Goal: Task Accomplishment & Management: Manage account settings

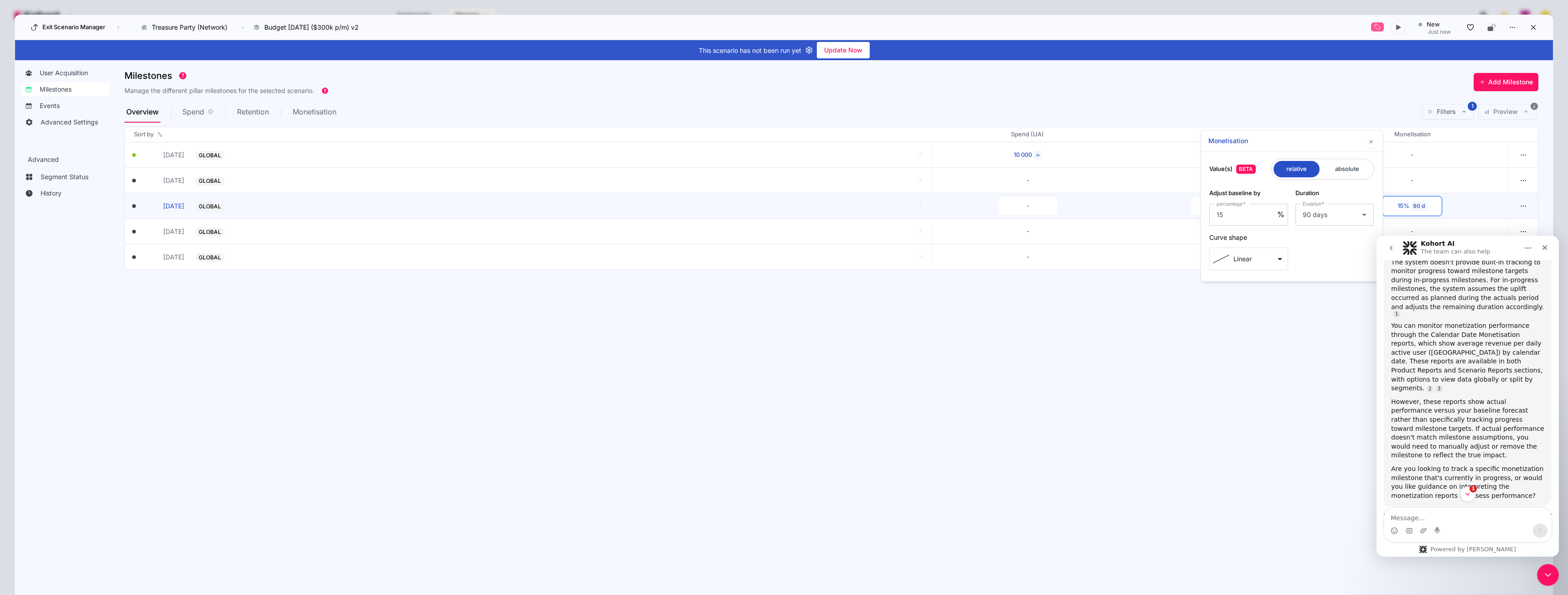
scroll to position [881, 0]
click at [1238, 450] on section "Milestones Manage the different pillar milestones for the selected scenario. Ad…" at bounding box center [838, 323] width 1428 height 515
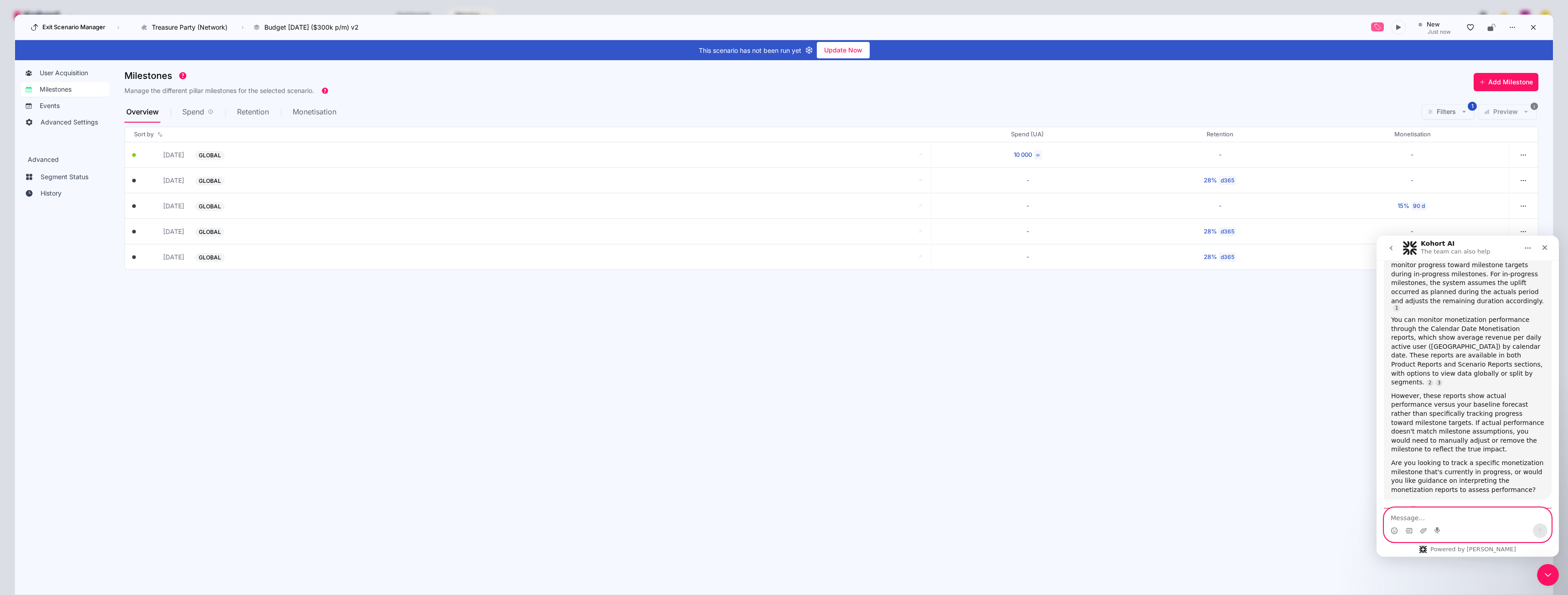
click at [1418, 517] on textarea "Message…" at bounding box center [1467, 515] width 167 height 15
paste textarea "when the retention milestone is set for d365, does this mean it only increases …"
type textarea "when the retention milestone is set for d365, does this mean it only increases …"
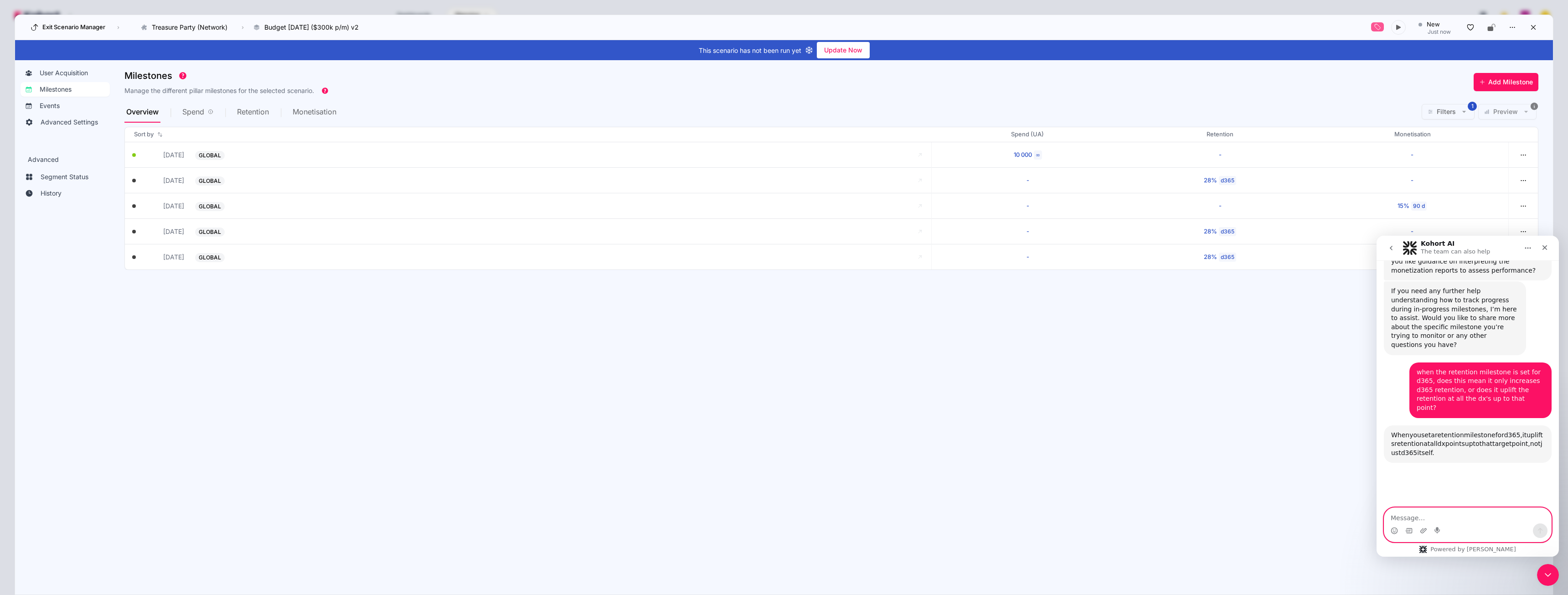
scroll to position [1104, 0]
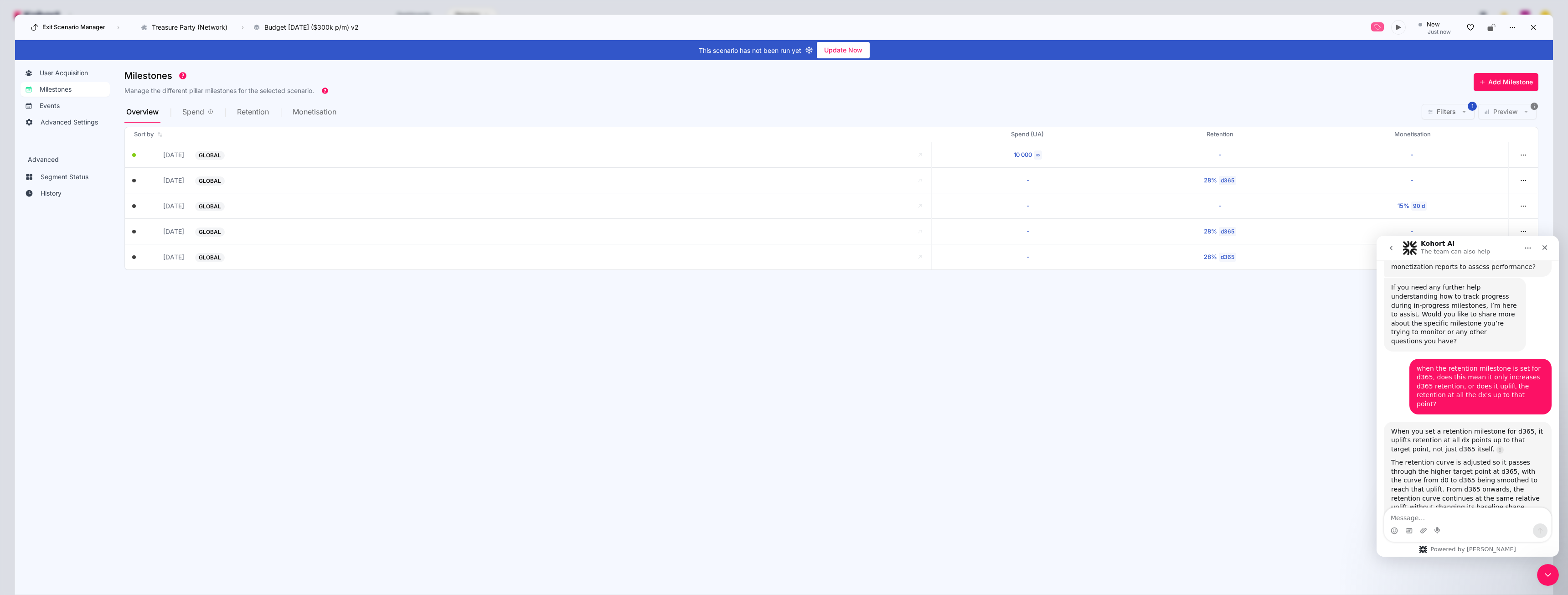
click at [1185, 435] on section "Milestones Manage the different pillar milestones for the selected scenario. Ad…" at bounding box center [838, 323] width 1428 height 515
click at [1544, 248] on icon "Close" at bounding box center [1544, 247] width 5 height 5
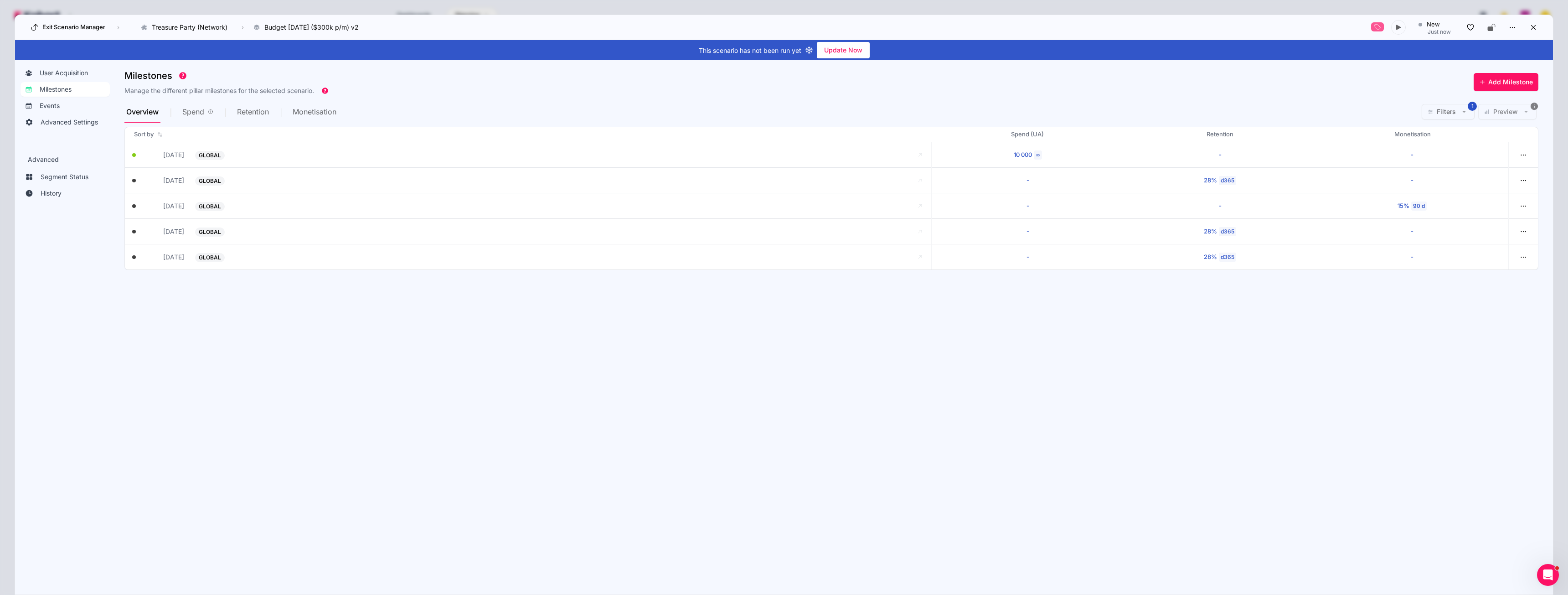
scroll to position [1102, 0]
click at [1541, 583] on div "Open Intercom Messenger" at bounding box center [1546, 573] width 30 height 30
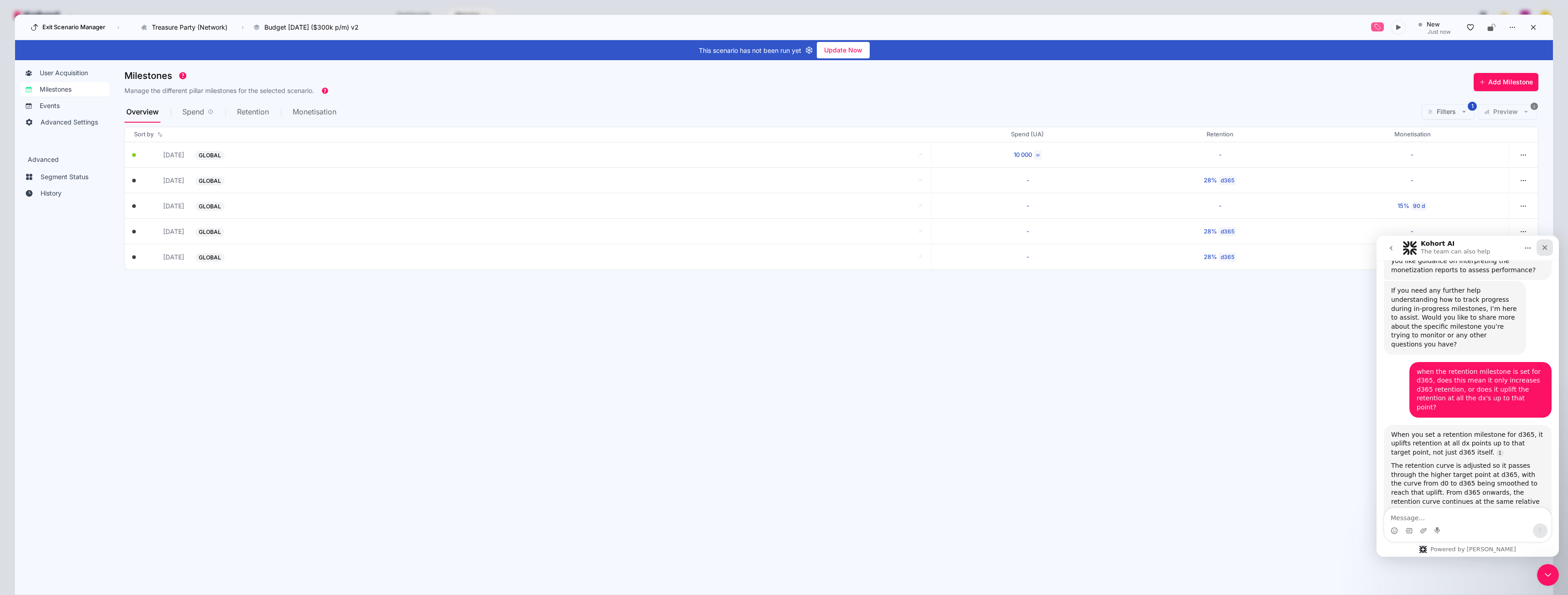
click at [1543, 249] on icon "Close" at bounding box center [1544, 247] width 5 height 5
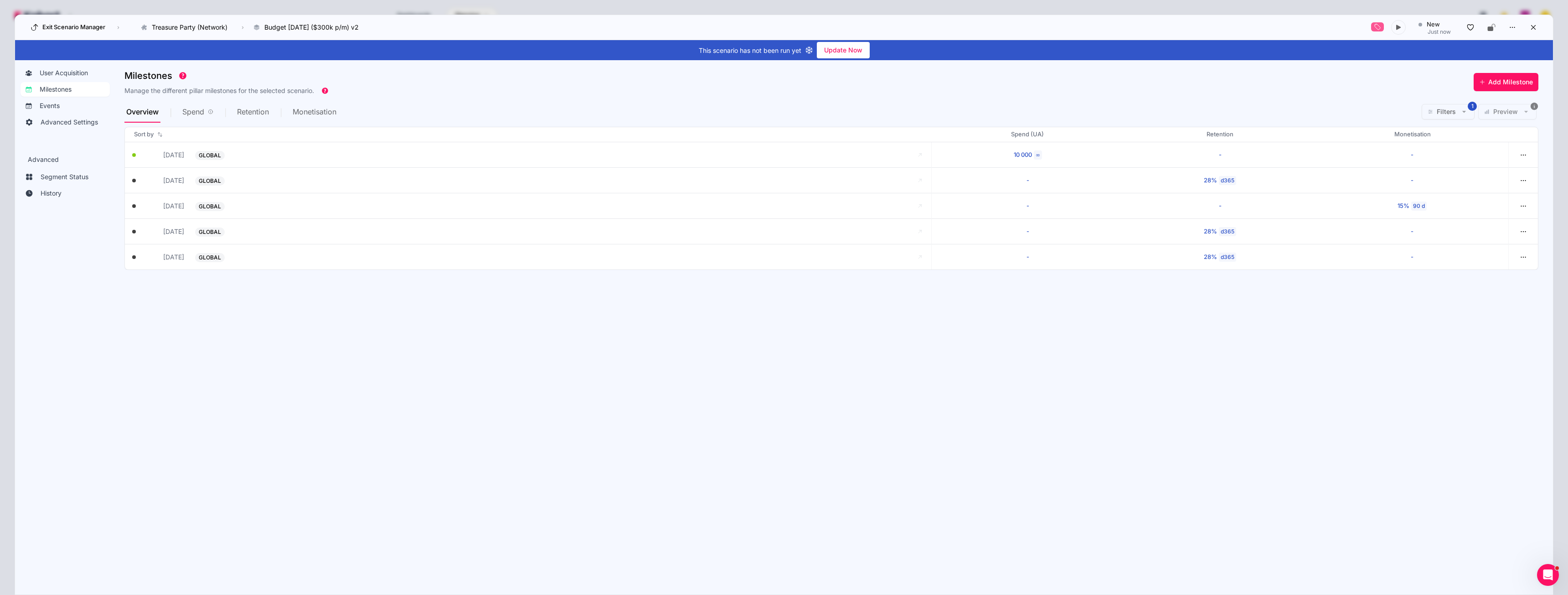
click at [1248, 337] on section "Milestones Manage the different pillar milestones for the selected scenario. Ad…" at bounding box center [838, 323] width 1428 height 515
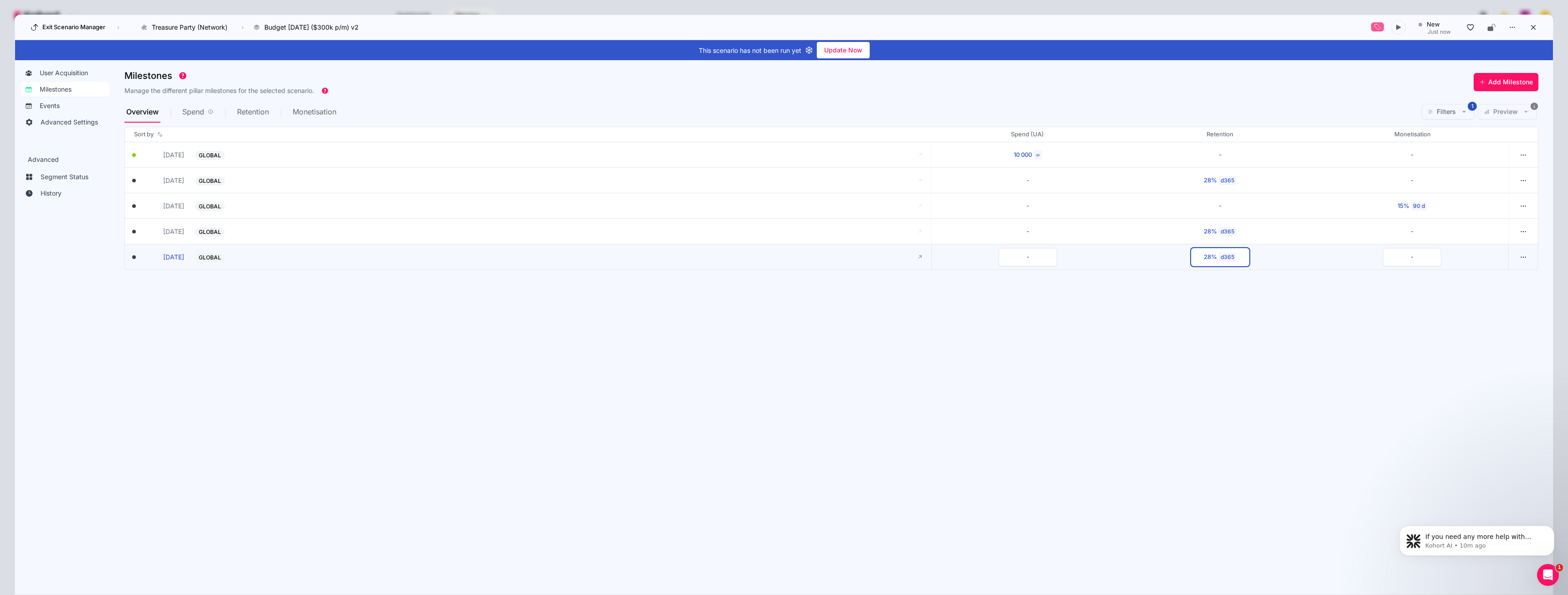
click at [1207, 255] on div "28%" at bounding box center [1211, 258] width 13 height 10
click at [703, 327] on section "Milestones Manage the different pillar milestones for the selected scenario. Ad…" at bounding box center [838, 323] width 1428 height 515
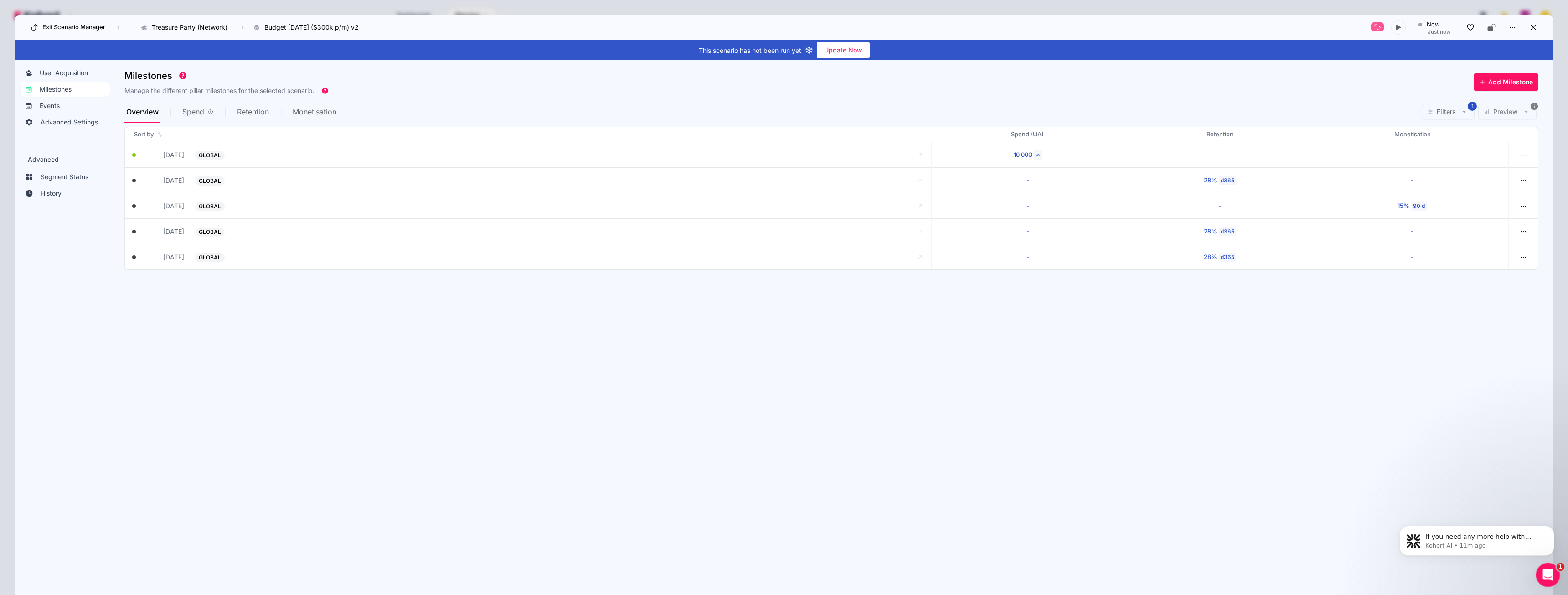
click at [1548, 571] on icon "Open Intercom Messenger" at bounding box center [1547, 574] width 15 height 15
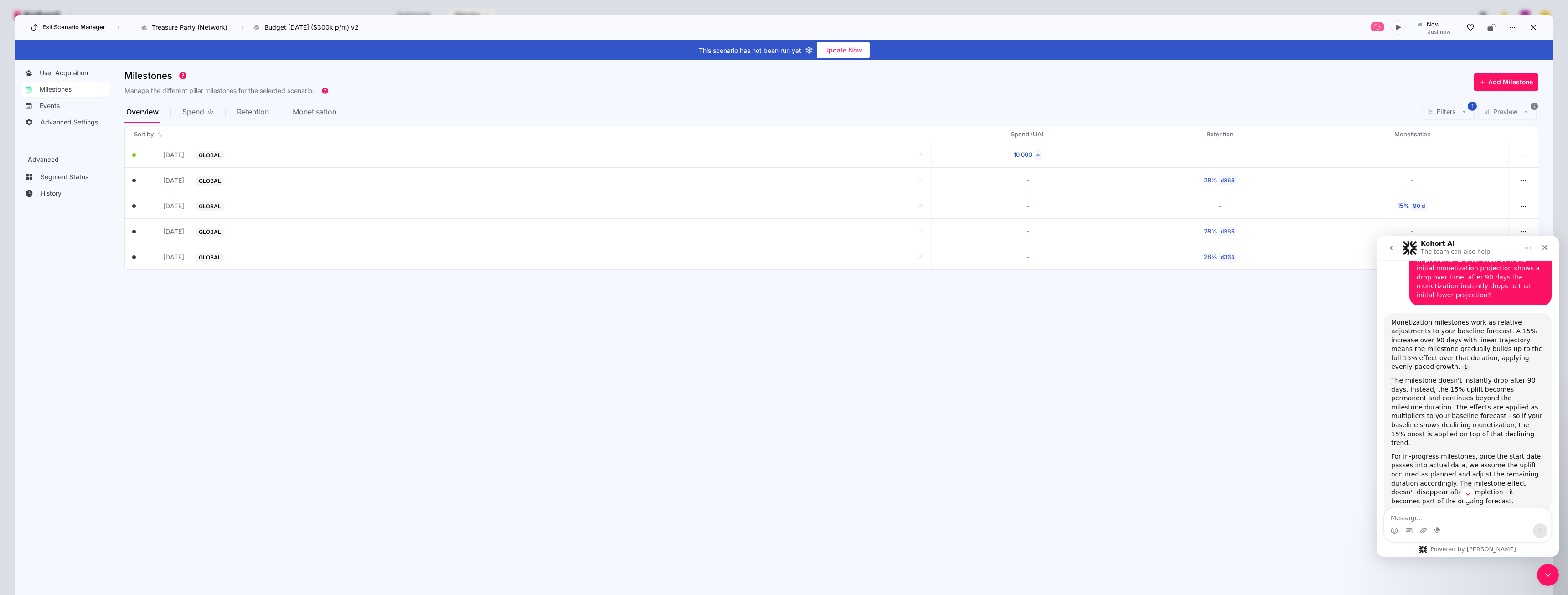
scroll to position [133, 0]
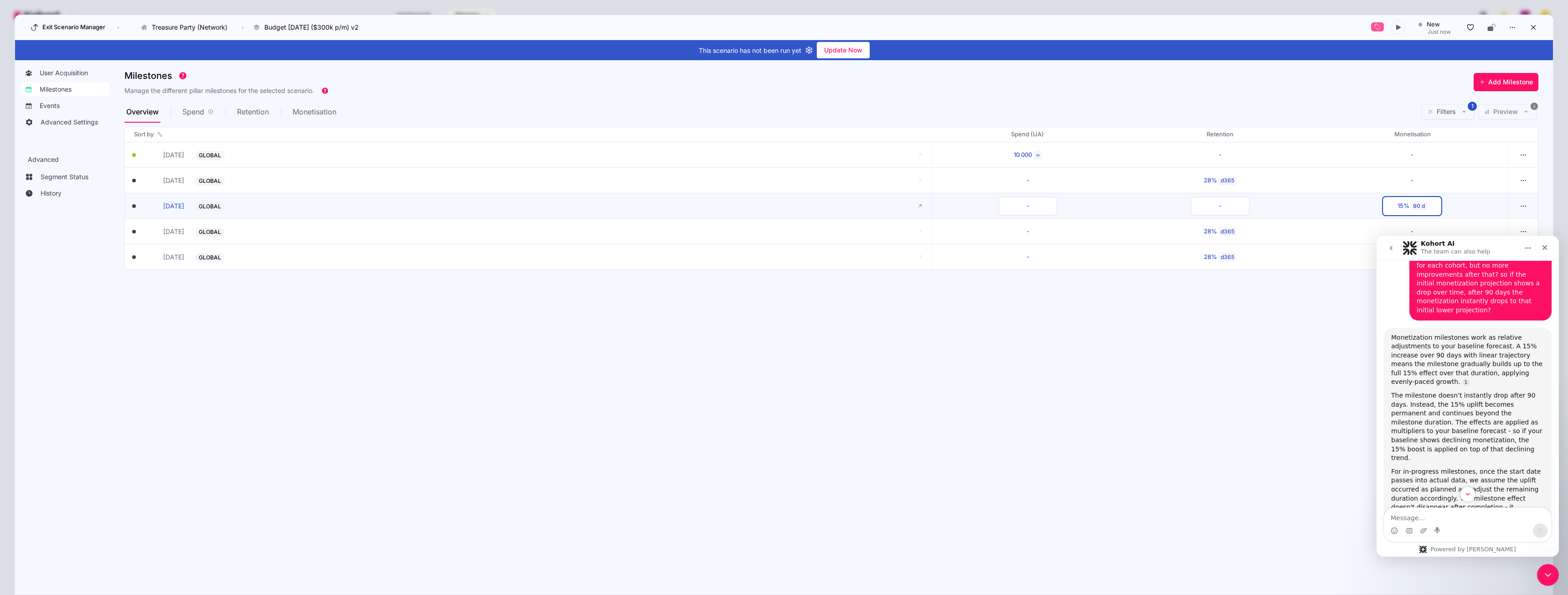
click at [1408, 201] on div "15%" at bounding box center [1403, 206] width 11 height 10
click at [1451, 517] on textarea "Message…" at bounding box center [1467, 515] width 167 height 15
type textarea "for the monetisation milestone, does the duration start at the date indicated o…"
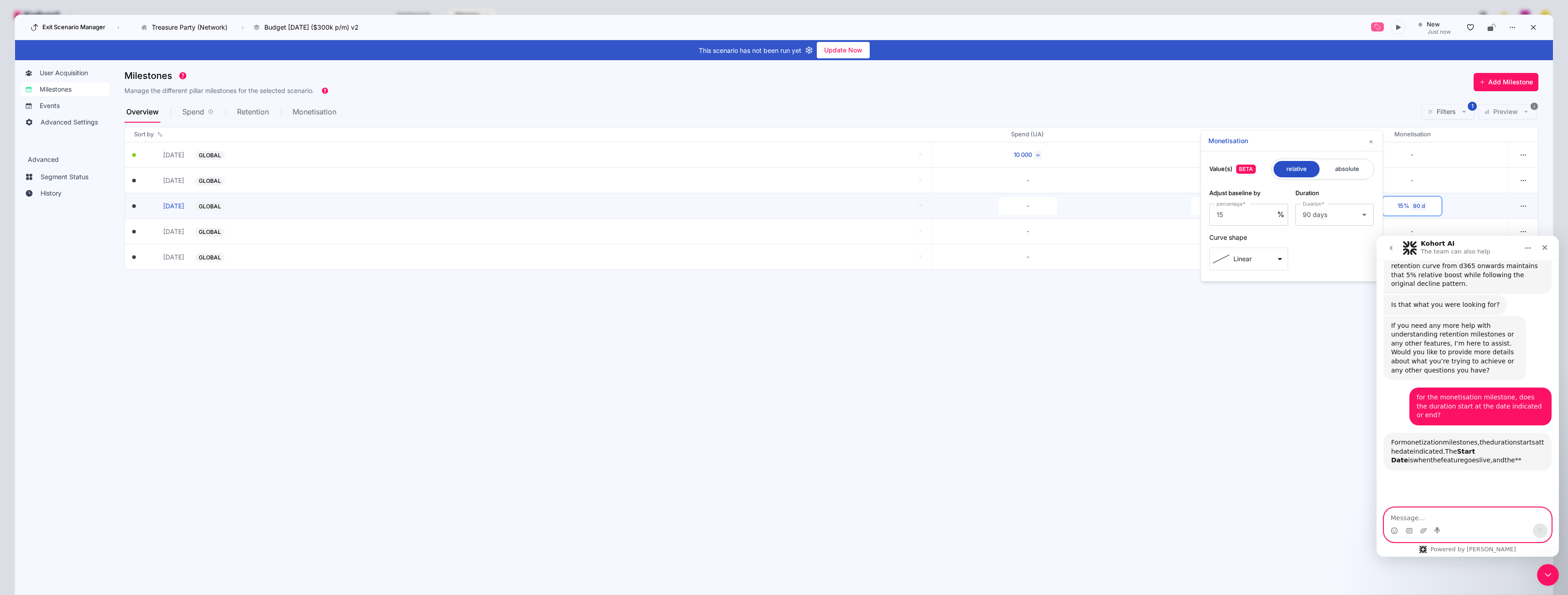
scroll to position [1406, 0]
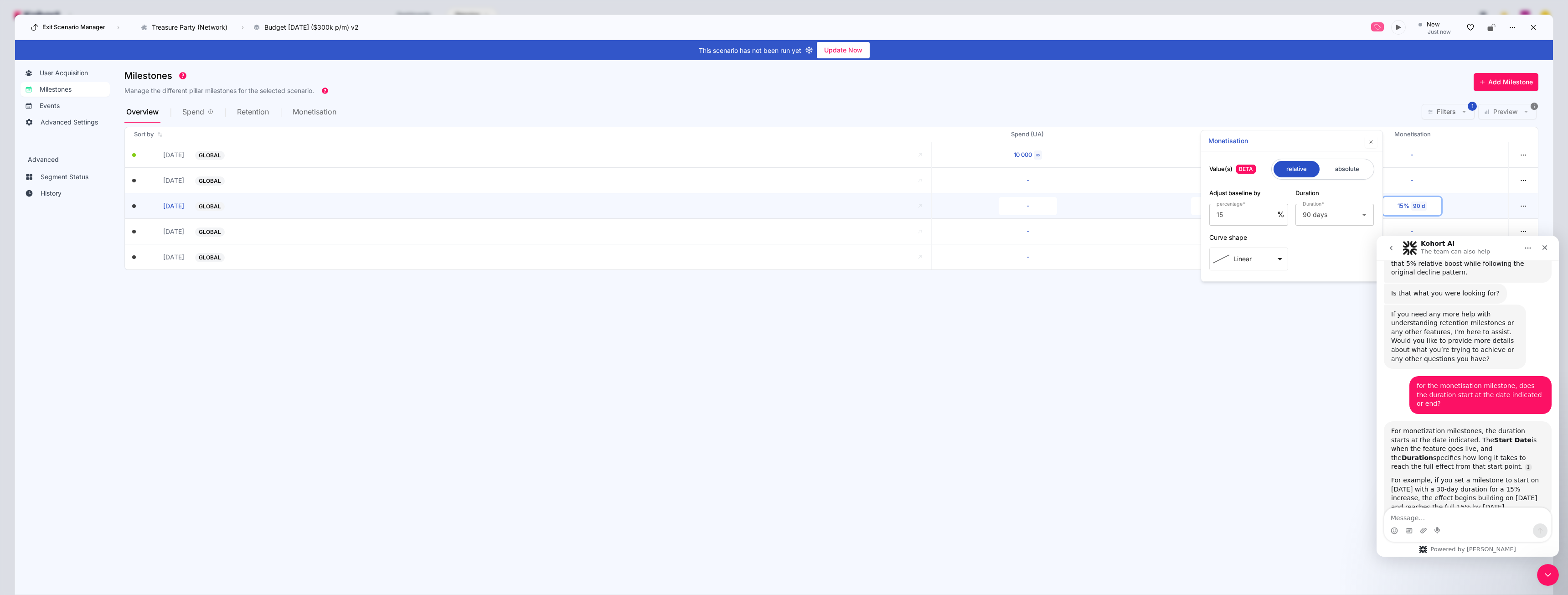
click at [1298, 462] on section "Milestones Manage the different pillar milestones for the selected scenario. Ad…" at bounding box center [838, 323] width 1428 height 515
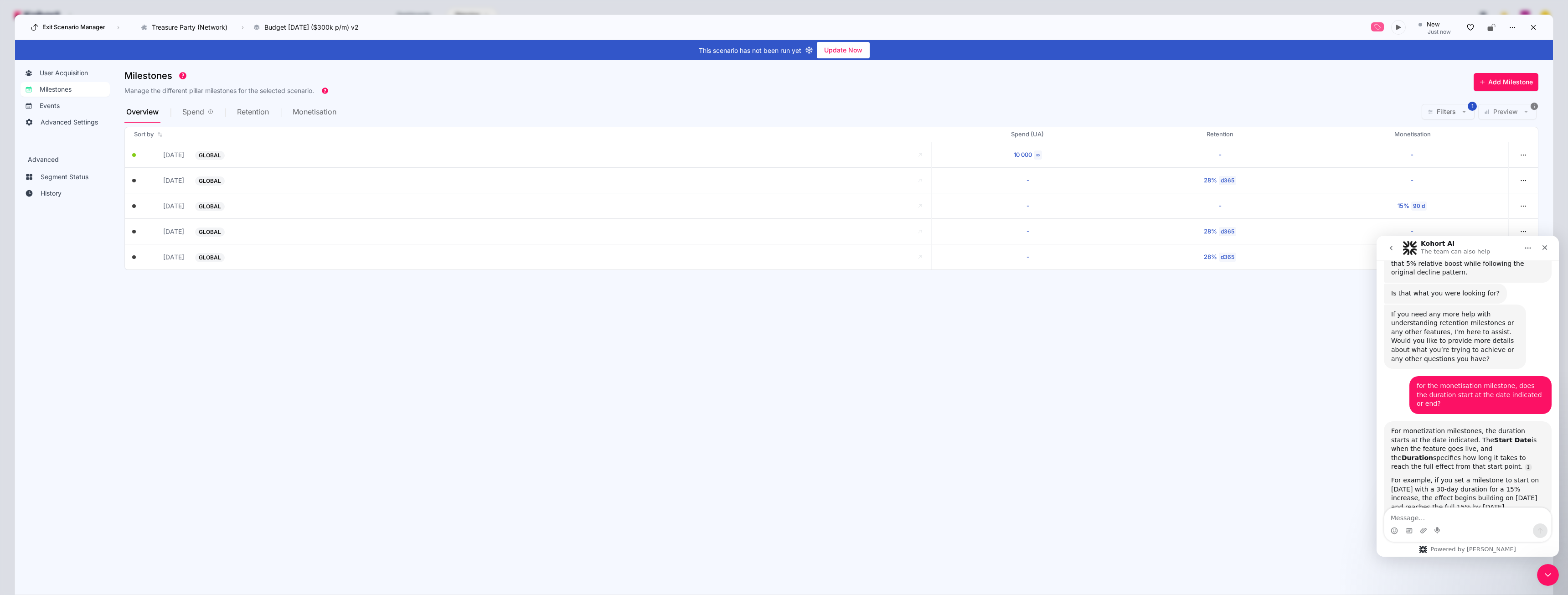
click at [1486, 242] on div "Kohort AI The team can also help" at bounding box center [1460, 248] width 116 height 16
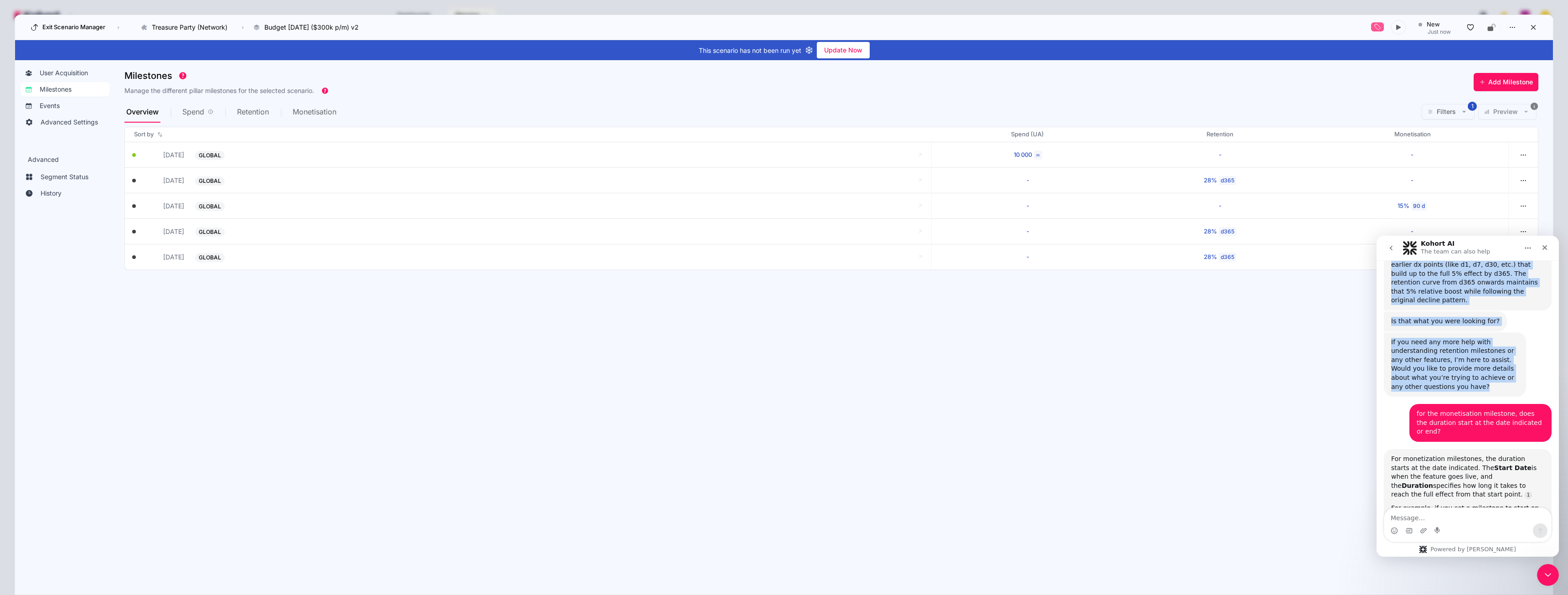
scroll to position [1368, 0]
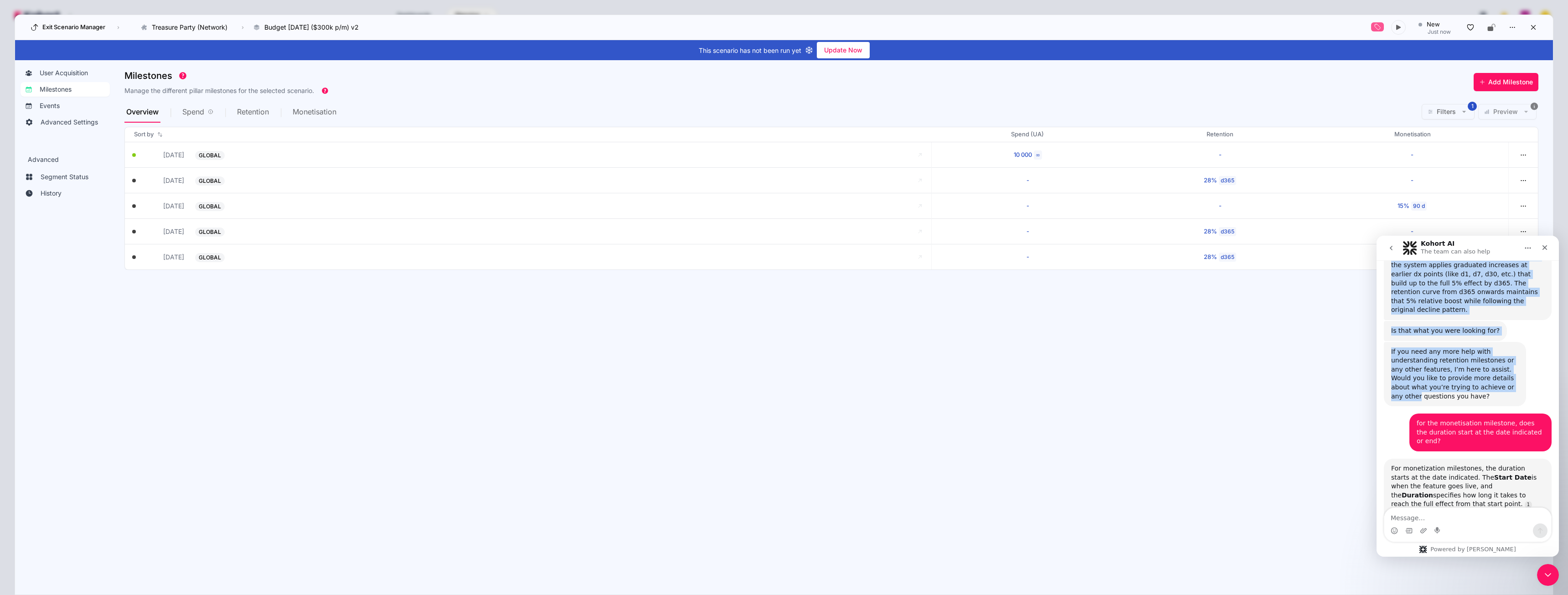
drag, startPoint x: 1504, startPoint y: 246, endPoint x: 1507, endPoint y: 268, distance: 22.2
click at [1507, 268] on div "Kohort AI The team can also help Hi ctien@playq.net I'm Kohort AI, a support ag…" at bounding box center [1467, 396] width 182 height 321
click at [1544, 246] on icon "Close" at bounding box center [1544, 247] width 5 height 5
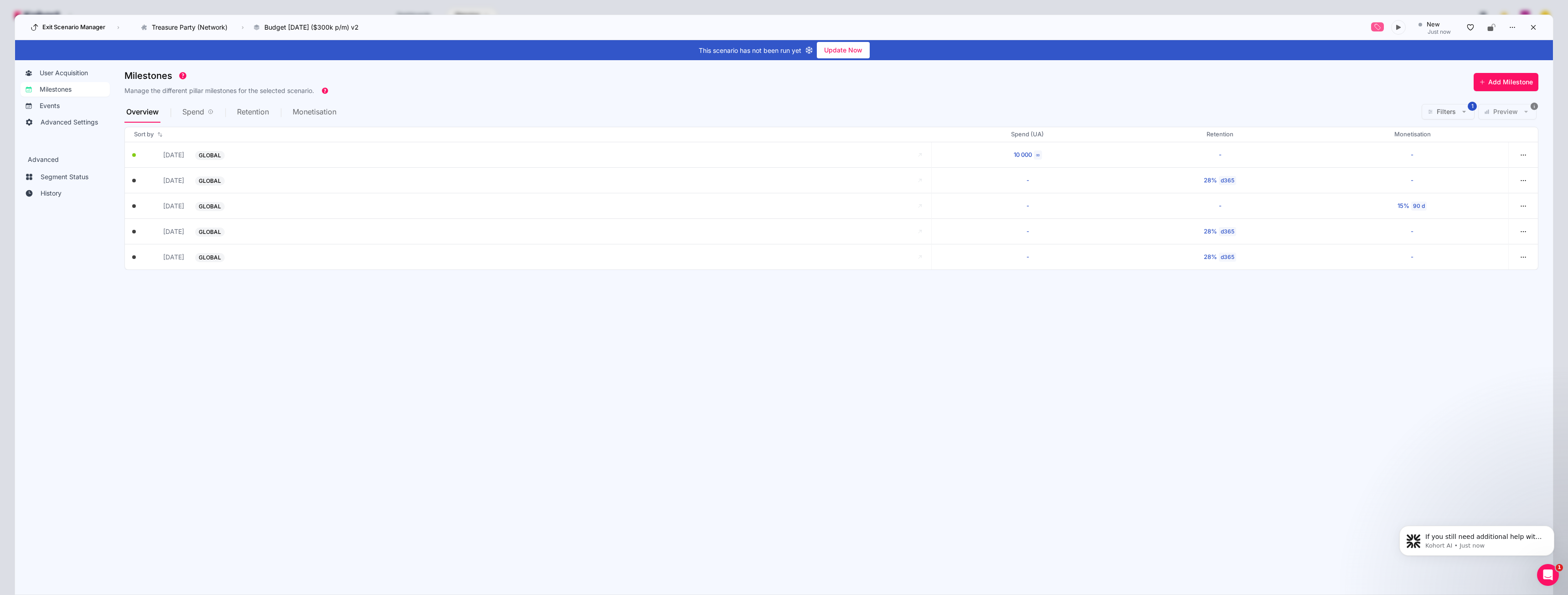
scroll to position [1408, 0]
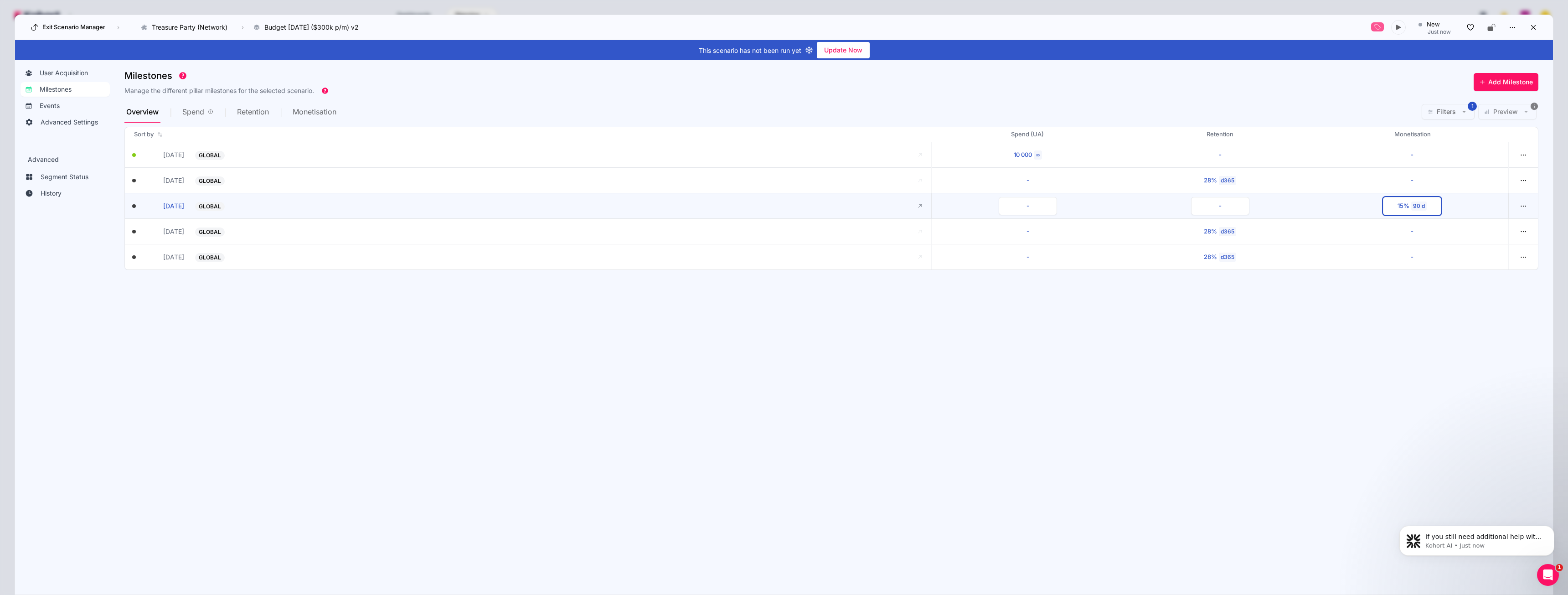
click at [1422, 213] on button "15% 90 d" at bounding box center [1412, 206] width 58 height 18
click at [1377, 396] on section "Milestones Manage the different pillar milestones for the selected scenario. Ad…" at bounding box center [838, 323] width 1428 height 515
click at [1207, 236] on div "28%" at bounding box center [1211, 232] width 13 height 10
click at [1216, 318] on section "Milestones Manage the different pillar milestones for the selected scenario. Ad…" at bounding box center [838, 323] width 1428 height 515
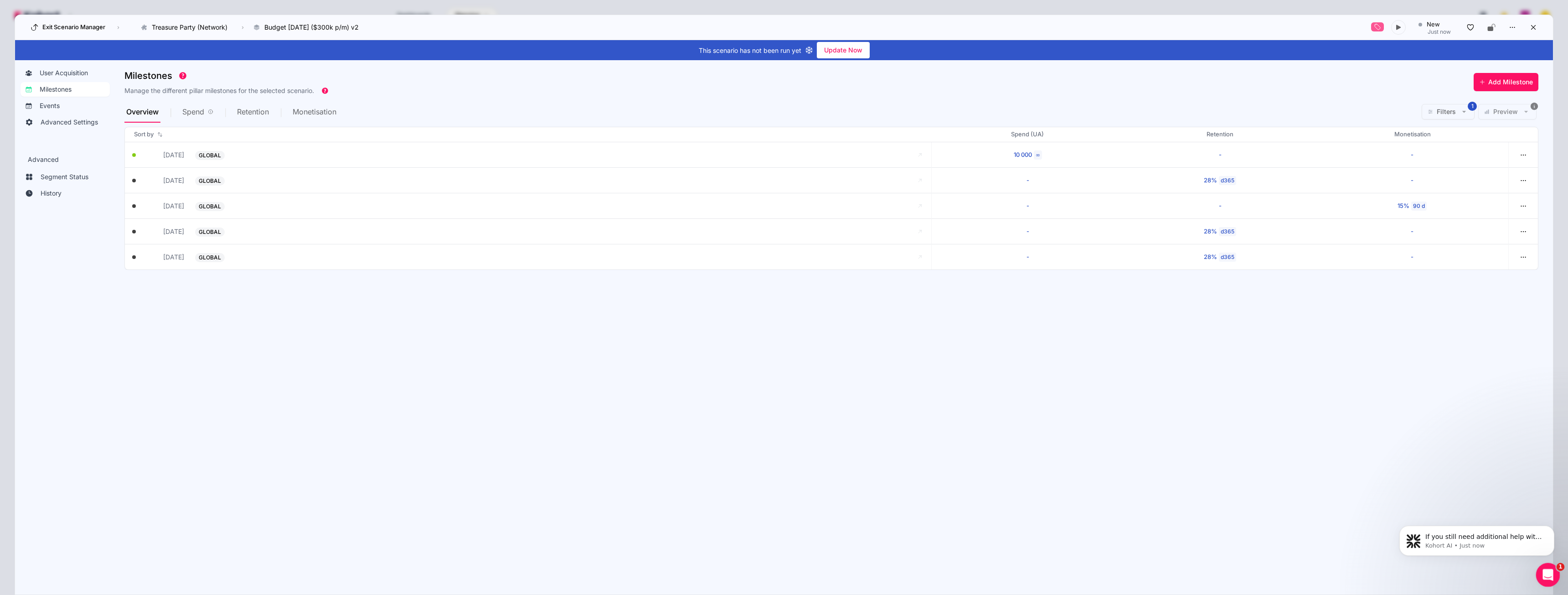
click at [1544, 575] on icon "Open Intercom Messenger" at bounding box center [1547, 574] width 15 height 15
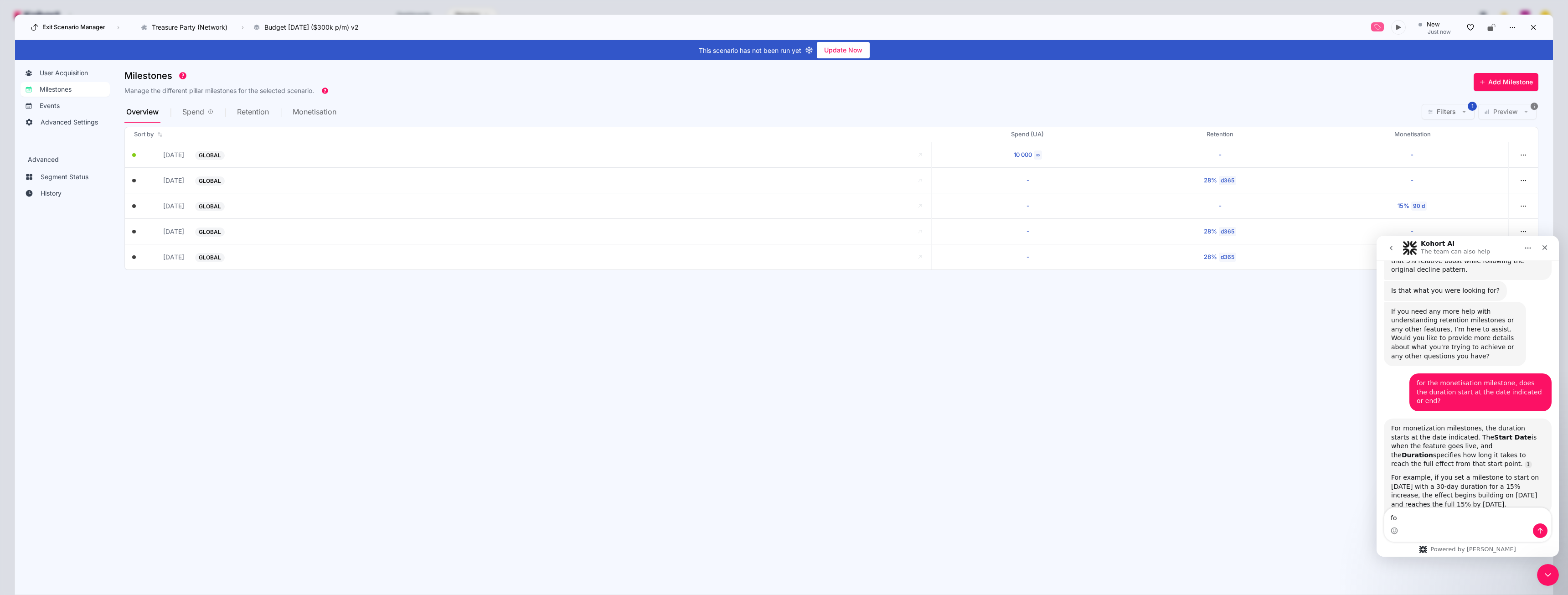
type textarea "f"
click at [1497, 243] on div "Kohort AI The team can also help" at bounding box center [1460, 248] width 116 height 16
click at [1300, 311] on section "Milestones Manage the different pillar milestones for the selected scenario. Ad…" at bounding box center [838, 323] width 1428 height 515
click at [1542, 250] on icon "Close" at bounding box center [1545, 248] width 8 height 8
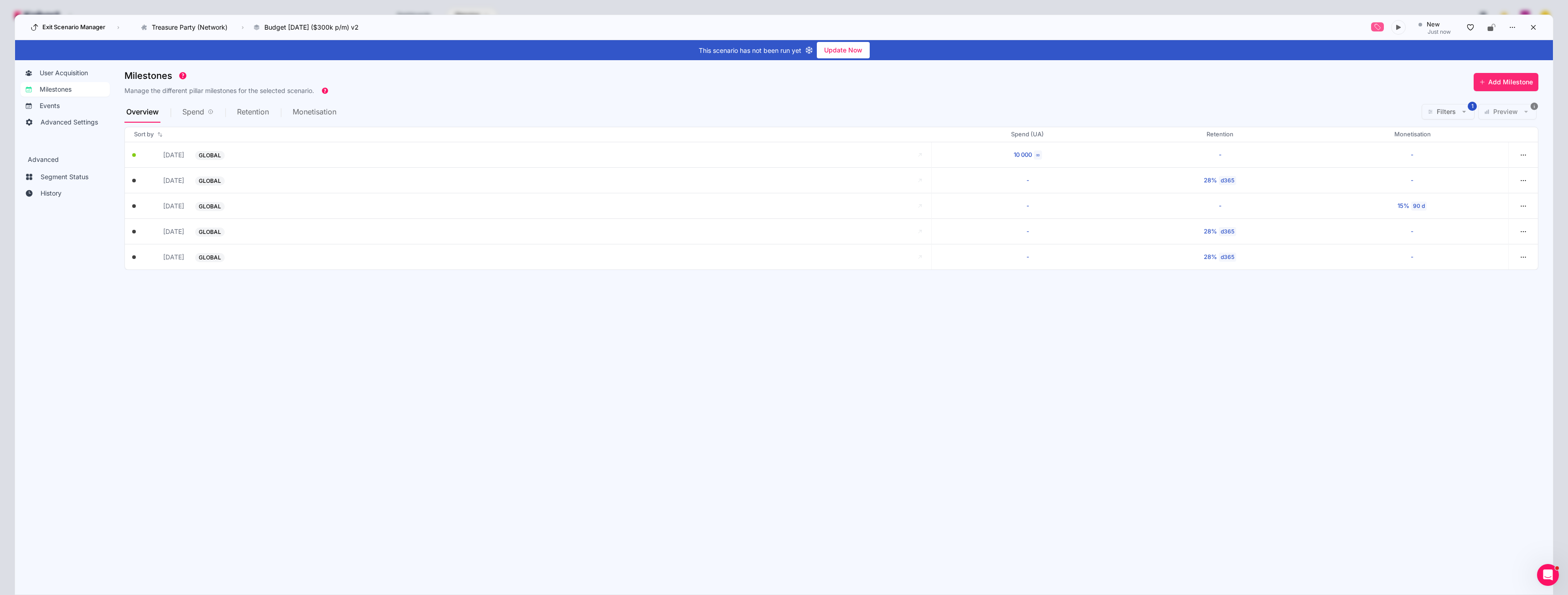
click at [1500, 80] on span "Add Milestone" at bounding box center [1511, 82] width 45 height 10
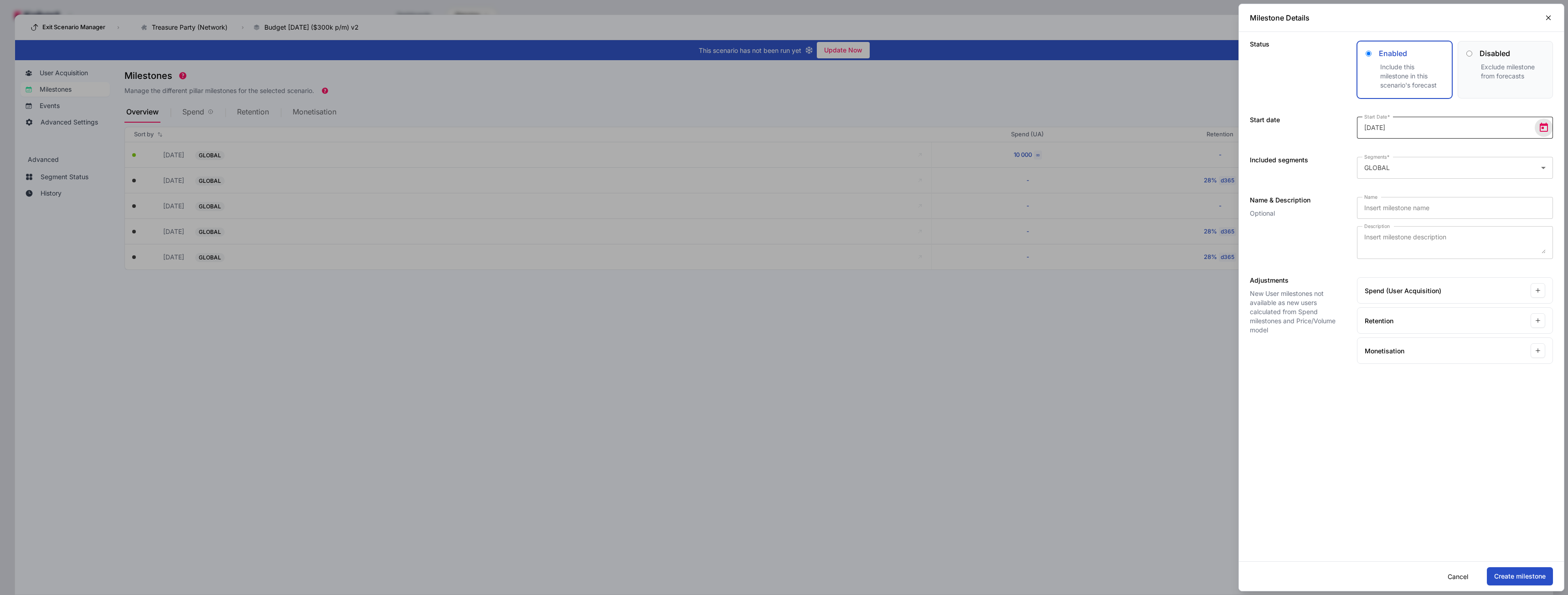
click at [1548, 131] on span "Open calendar" at bounding box center [1543, 127] width 18 height 18
click at [1481, 160] on span "Next month" at bounding box center [1480, 157] width 18 height 18
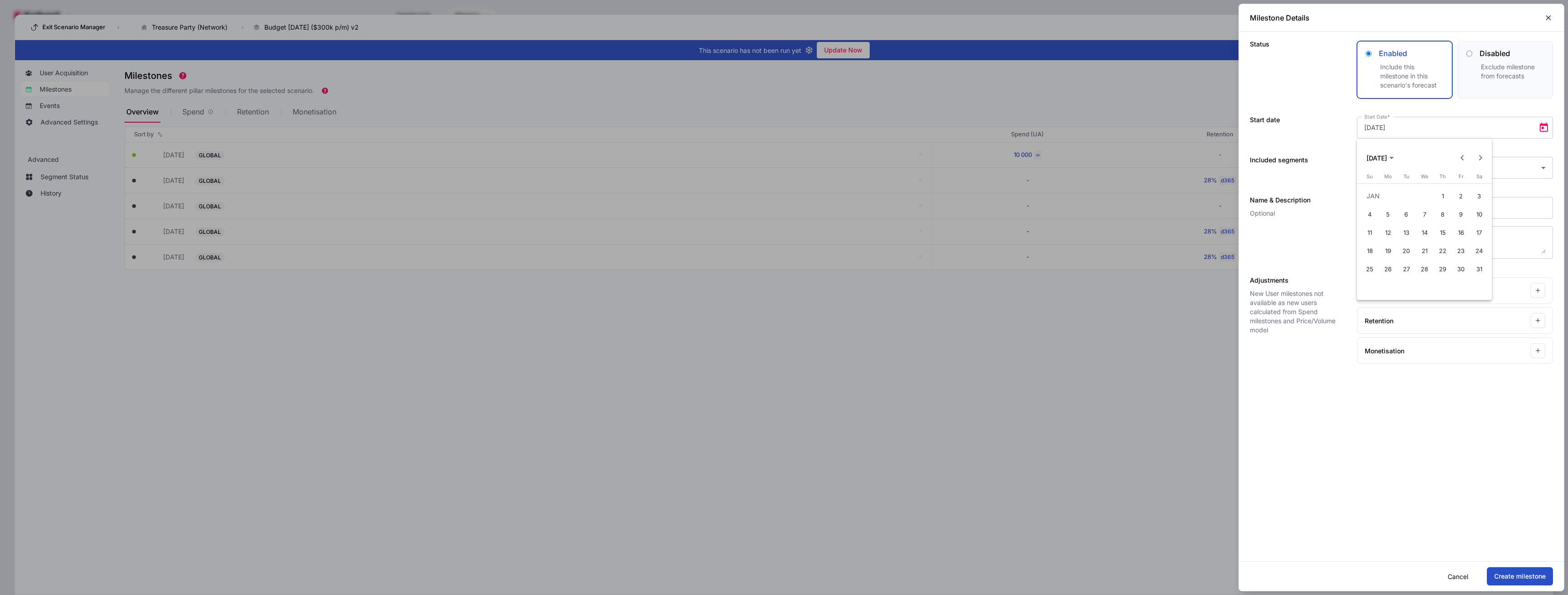
click at [1481, 160] on span "Next month" at bounding box center [1480, 157] width 18 height 18
click at [1466, 159] on span "Previous month" at bounding box center [1462, 157] width 18 height 18
click at [1473, 267] on span "31" at bounding box center [1479, 268] width 16 height 16
type input "2026-01-31"
click at [1399, 206] on input "Name" at bounding box center [1454, 207] width 181 height 11
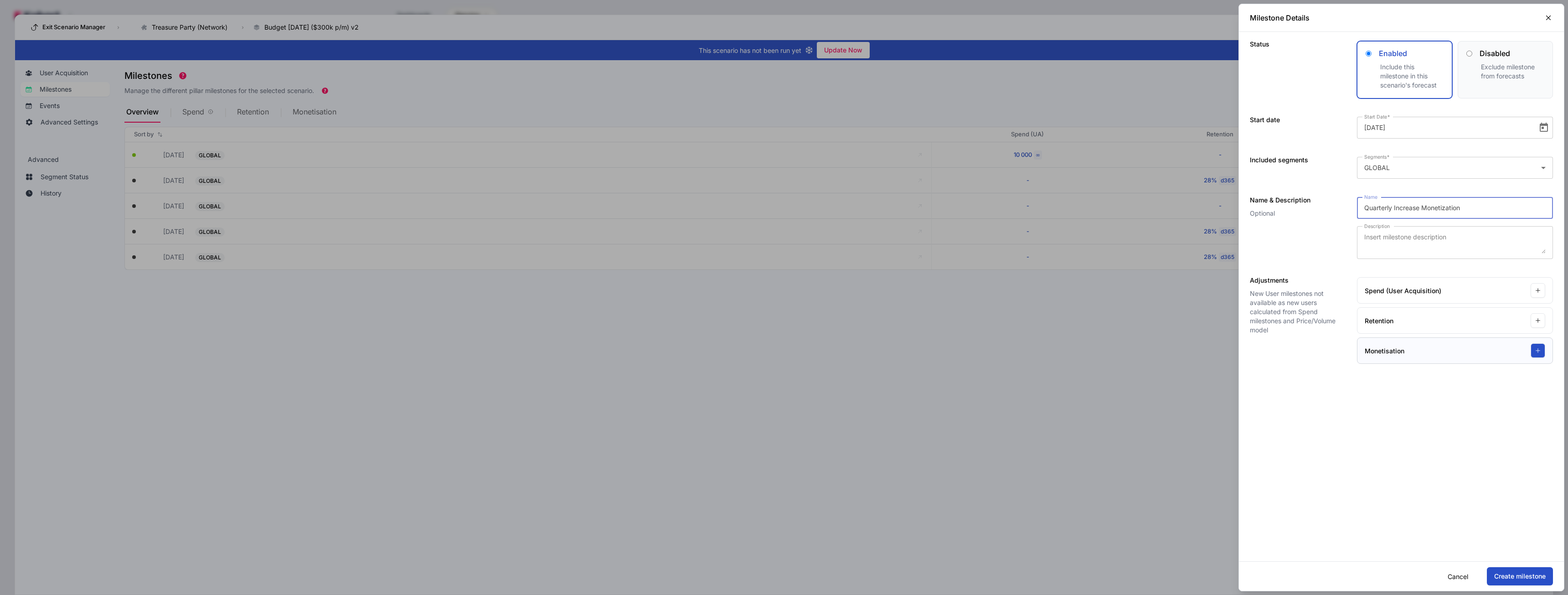
type input "Quarterly Increase Monetization"
click at [1538, 354] on icon "button" at bounding box center [1537, 351] width 7 height 7
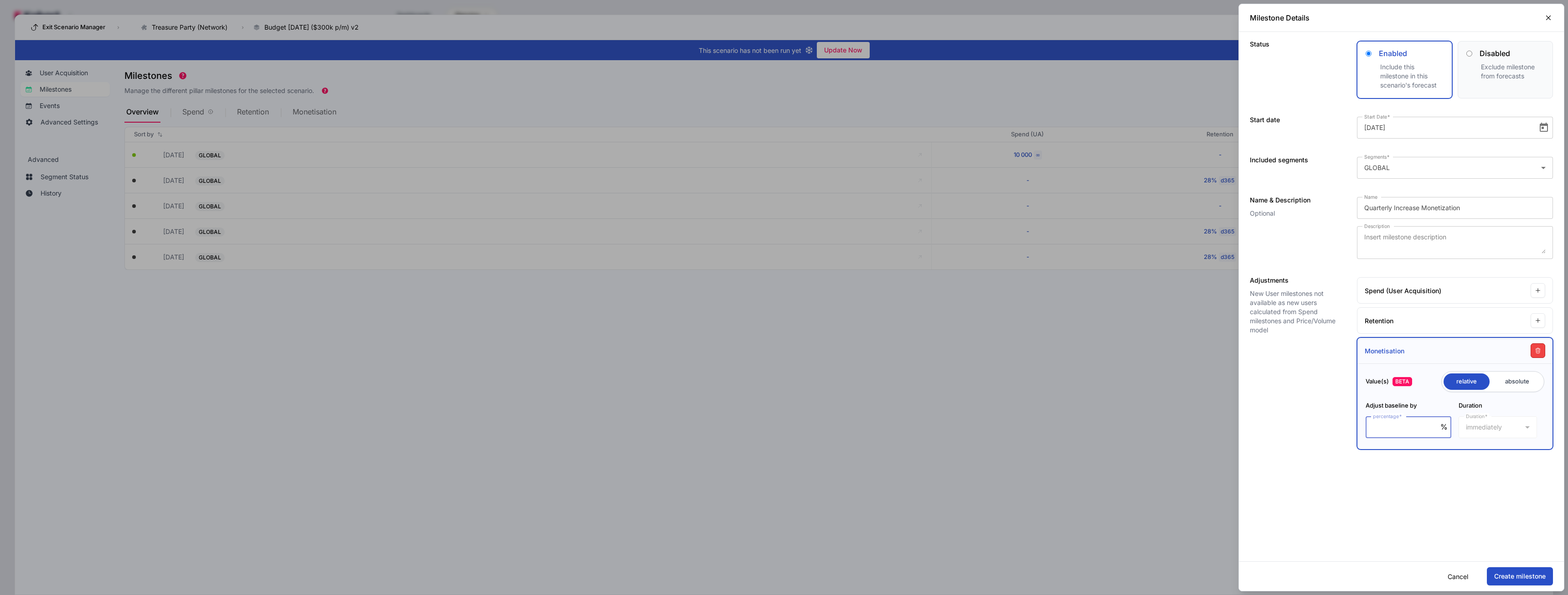
click at [1402, 425] on input "percentage" at bounding box center [1406, 426] width 67 height 11
type input "5"
click at [1522, 427] on div "immediately" at bounding box center [1496, 426] width 59 height 11
click at [1480, 464] on span "90 days" at bounding box center [1479, 467] width 26 height 11
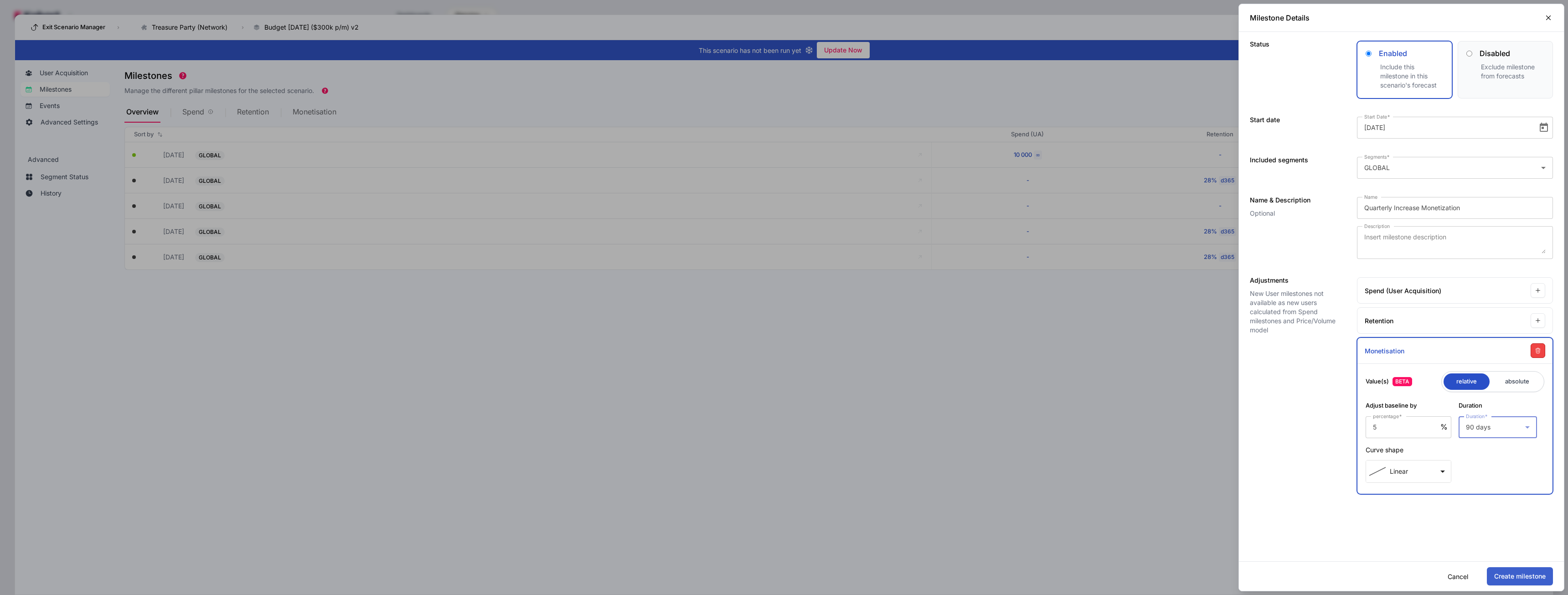
click at [1509, 578] on button "Create milestone" at bounding box center [1519, 576] width 66 height 18
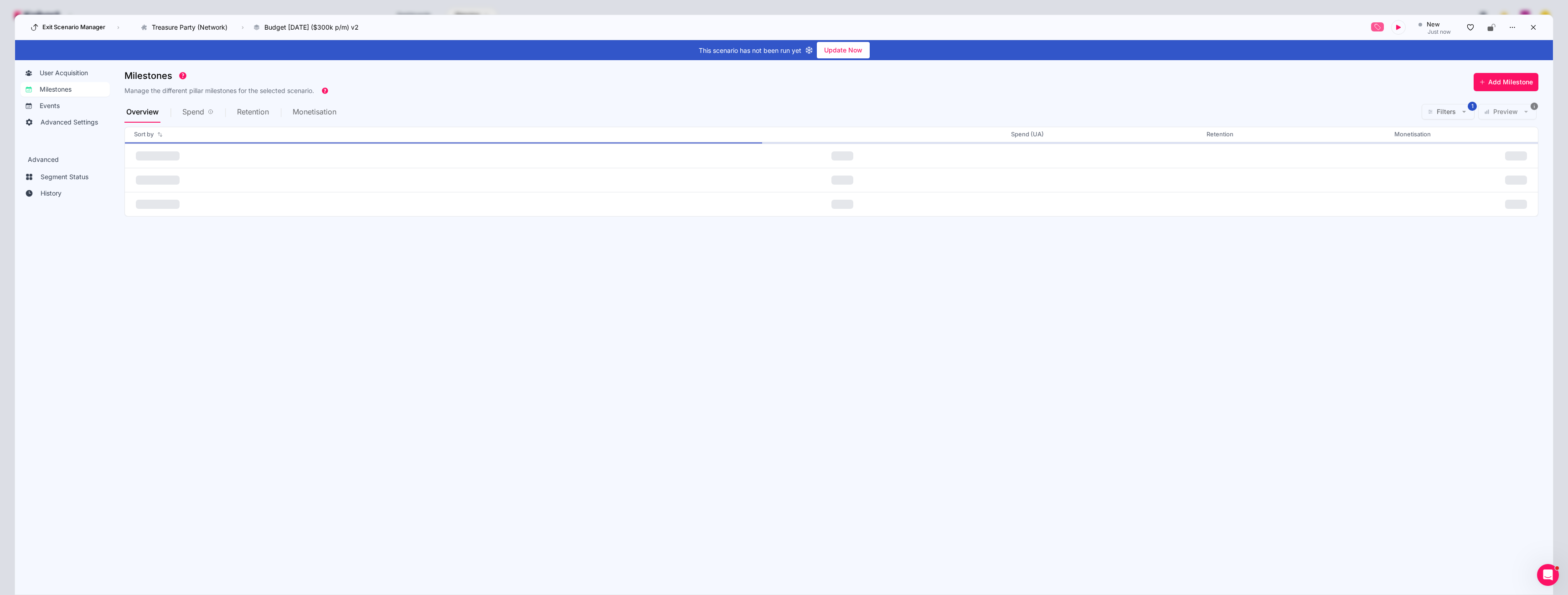
scroll to position [0, 0]
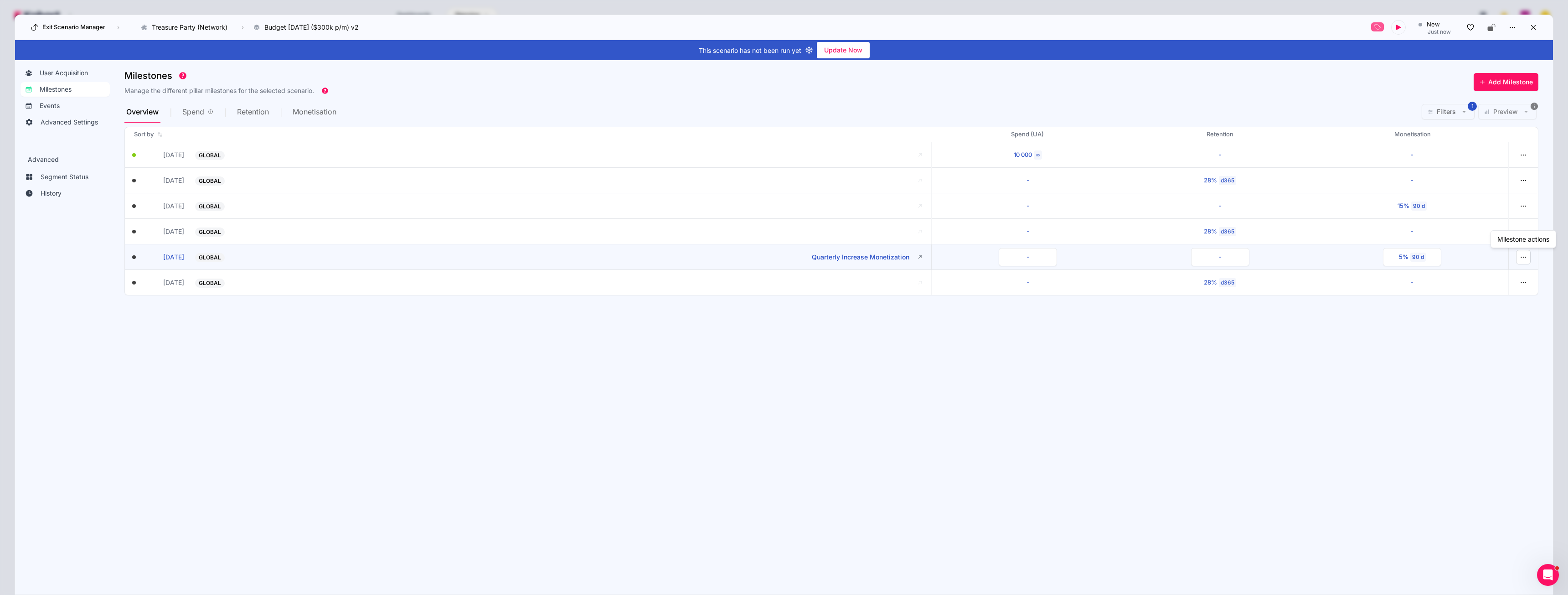
click at [1525, 258] on icon "button" at bounding box center [1523, 257] width 9 height 9
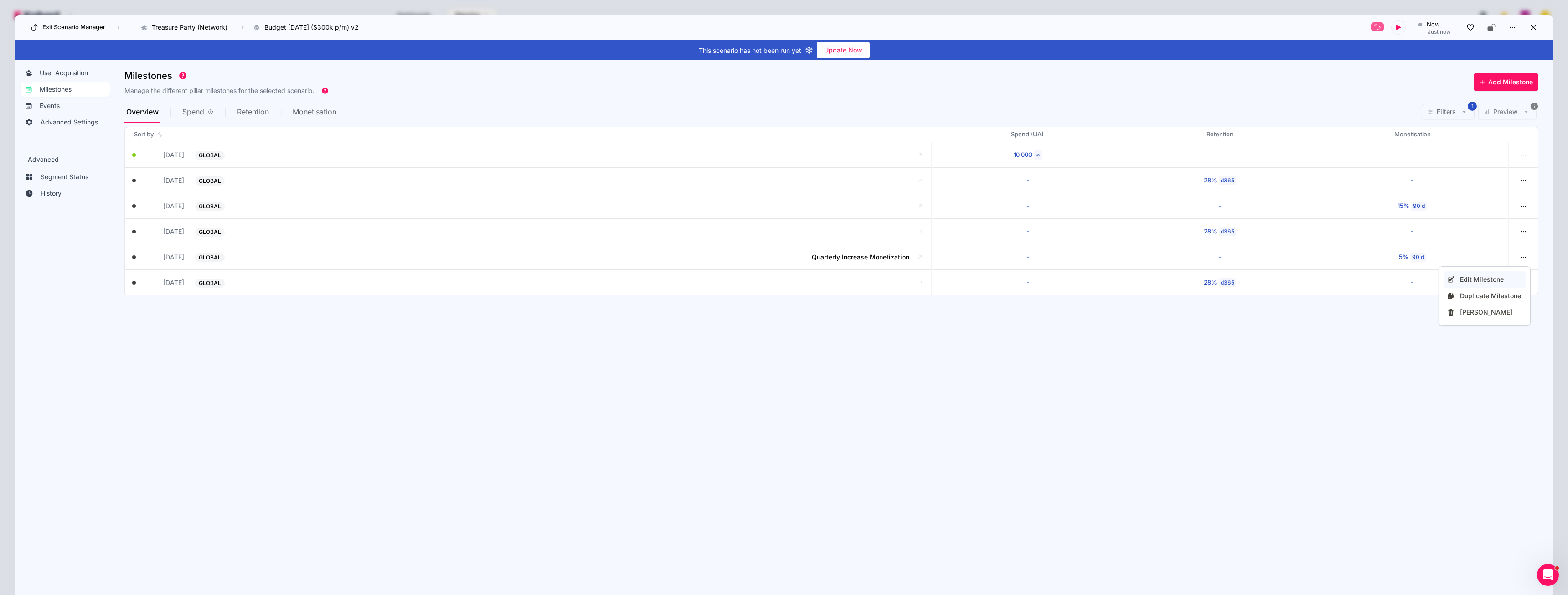
click at [1488, 274] on button "Edit Milestone" at bounding box center [1485, 279] width 82 height 16
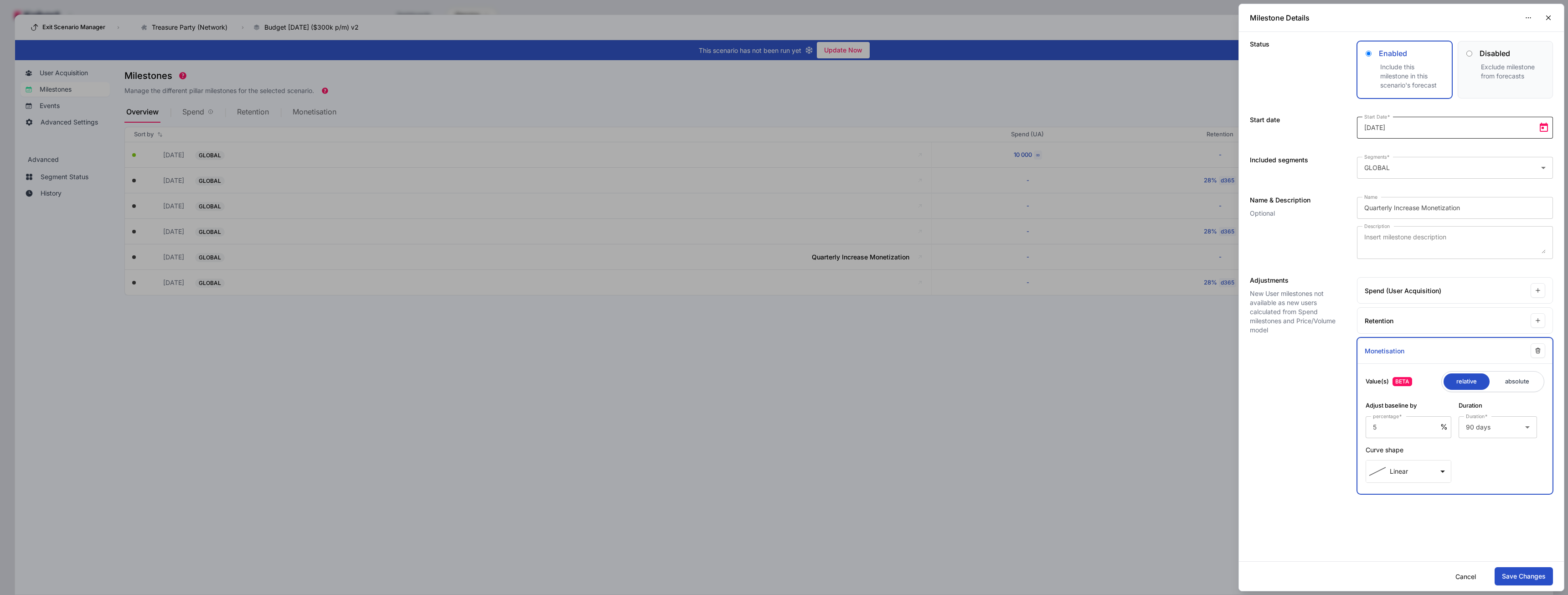
click at [1546, 125] on span "Open calendar" at bounding box center [1543, 127] width 18 height 18
click at [1477, 154] on span "Next month" at bounding box center [1480, 157] width 18 height 18
click at [1480, 268] on span "28" at bounding box center [1479, 268] width 16 height 16
type input "2026-02-28"
click at [1519, 578] on button "Save Changes" at bounding box center [1523, 576] width 58 height 18
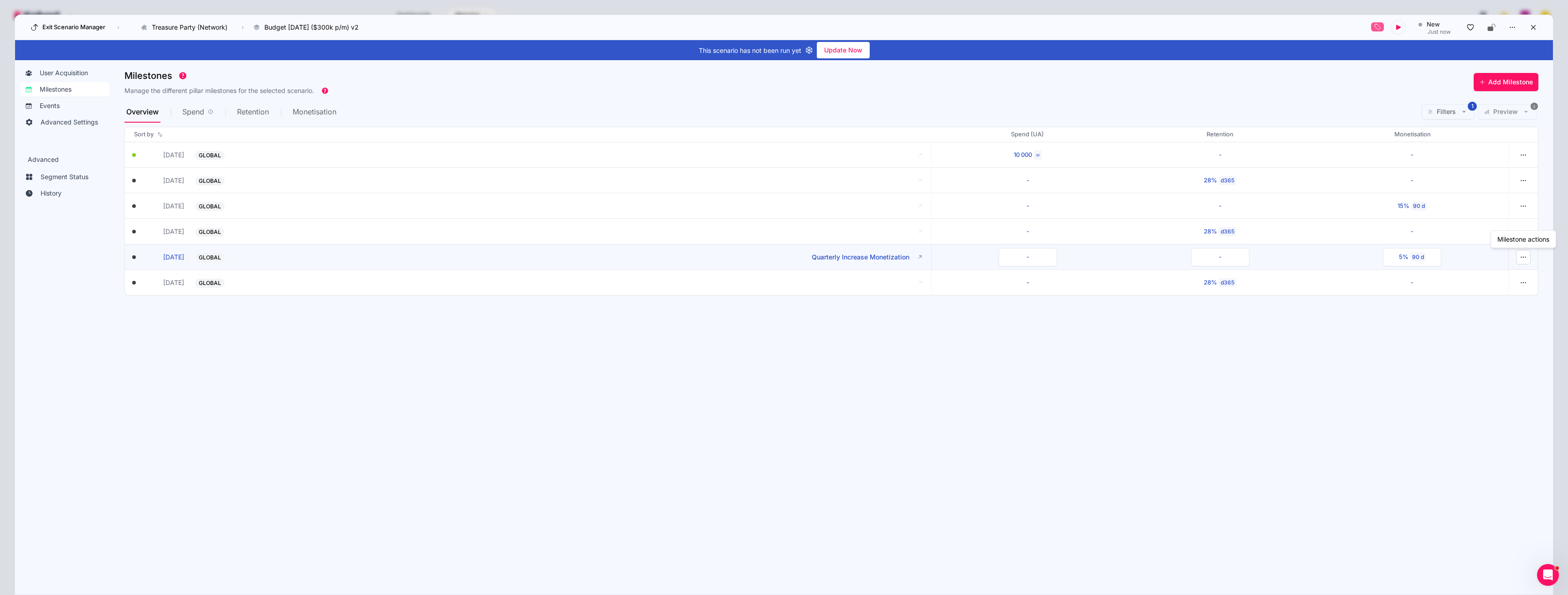
click at [1526, 259] on icon "button" at bounding box center [1523, 257] width 9 height 9
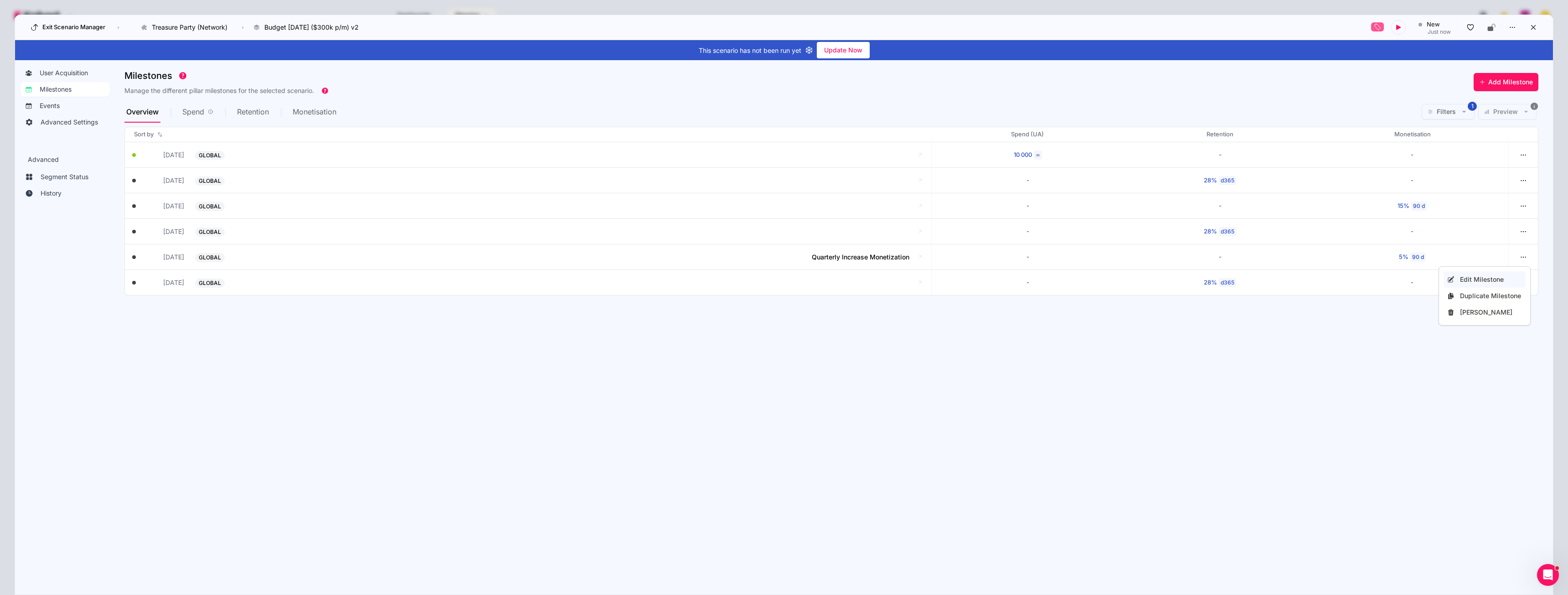
click at [1482, 279] on div "Edit Milestone" at bounding box center [1490, 280] width 62 height 10
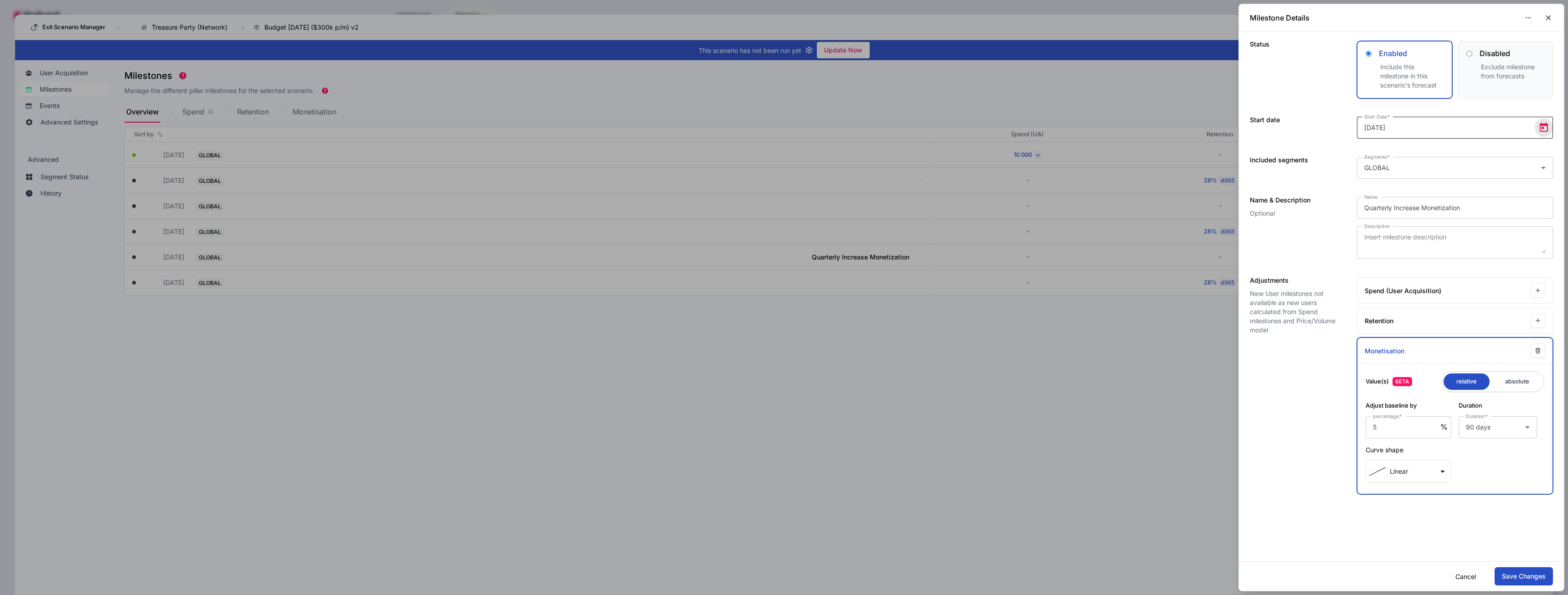
click at [1545, 126] on span "Open calendar" at bounding box center [1543, 127] width 18 height 18
click at [1478, 271] on span "28" at bounding box center [1479, 268] width 16 height 16
click at [1534, 574] on button "Save Changes" at bounding box center [1523, 576] width 58 height 18
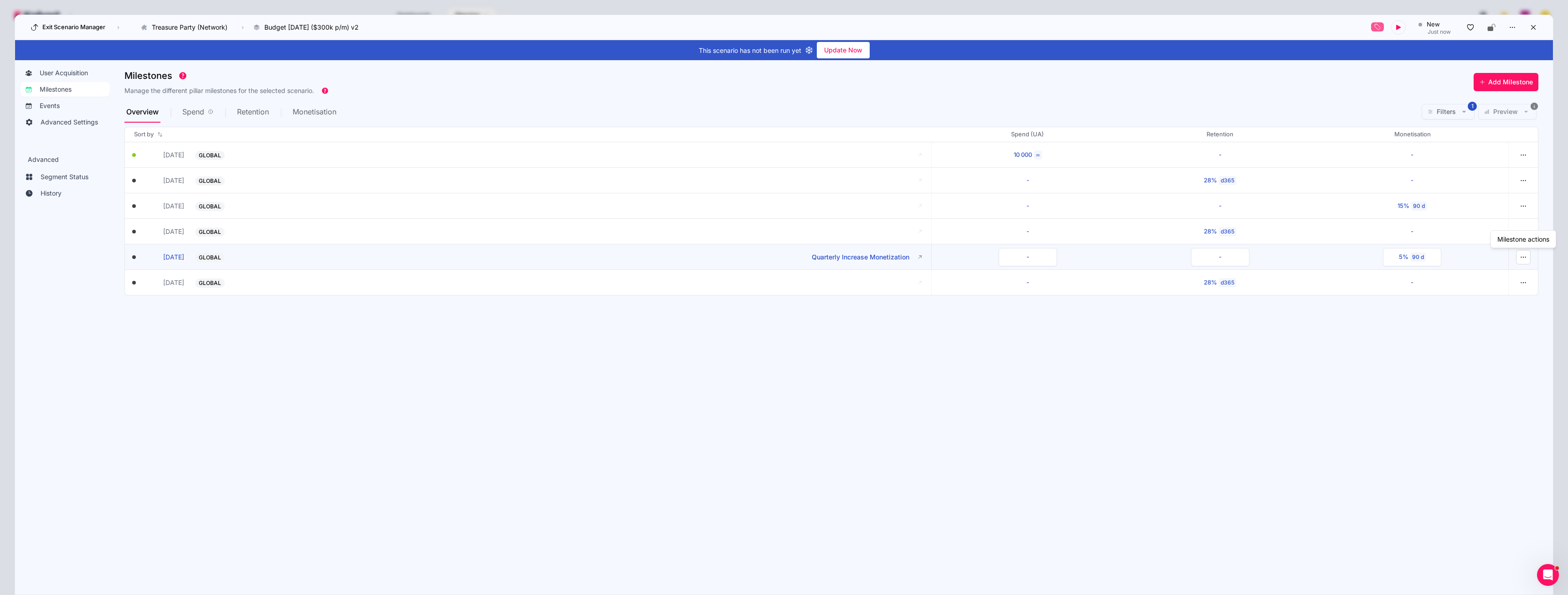
click at [1518, 259] on button "button" at bounding box center [1523, 257] width 14 height 14
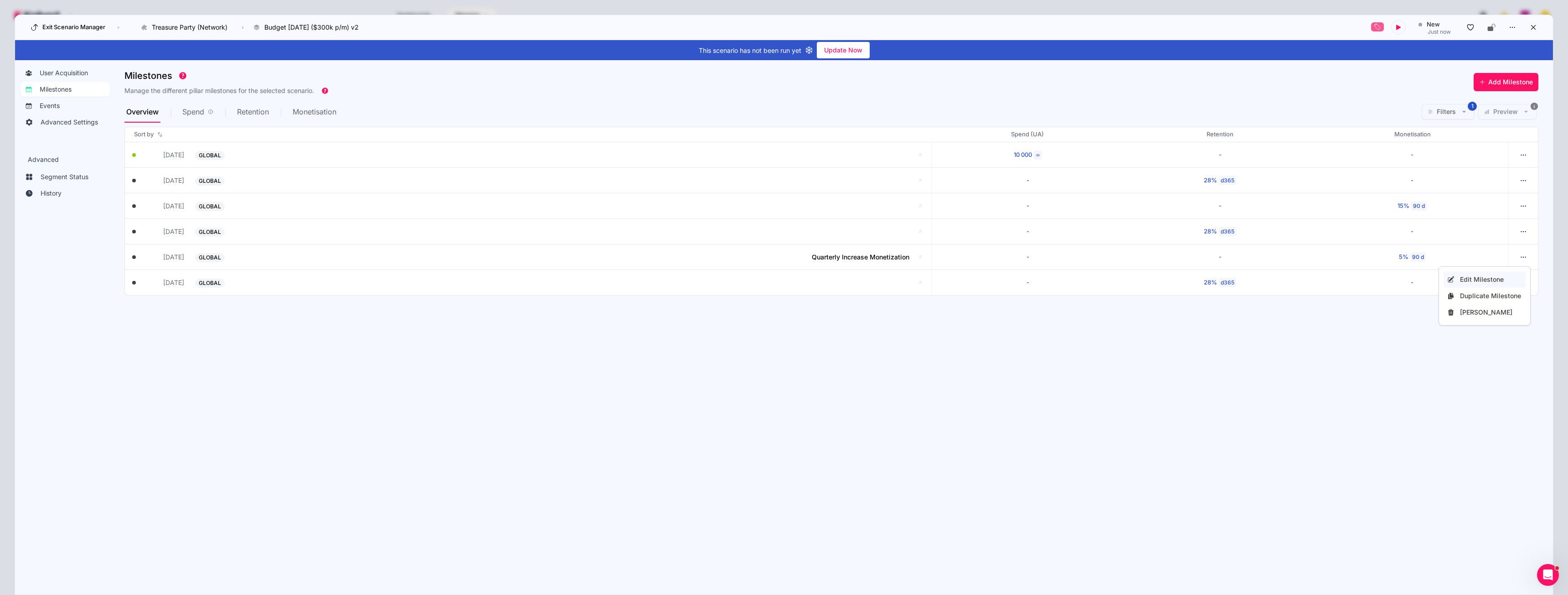
click at [1483, 280] on div "Edit Milestone" at bounding box center [1490, 280] width 62 height 10
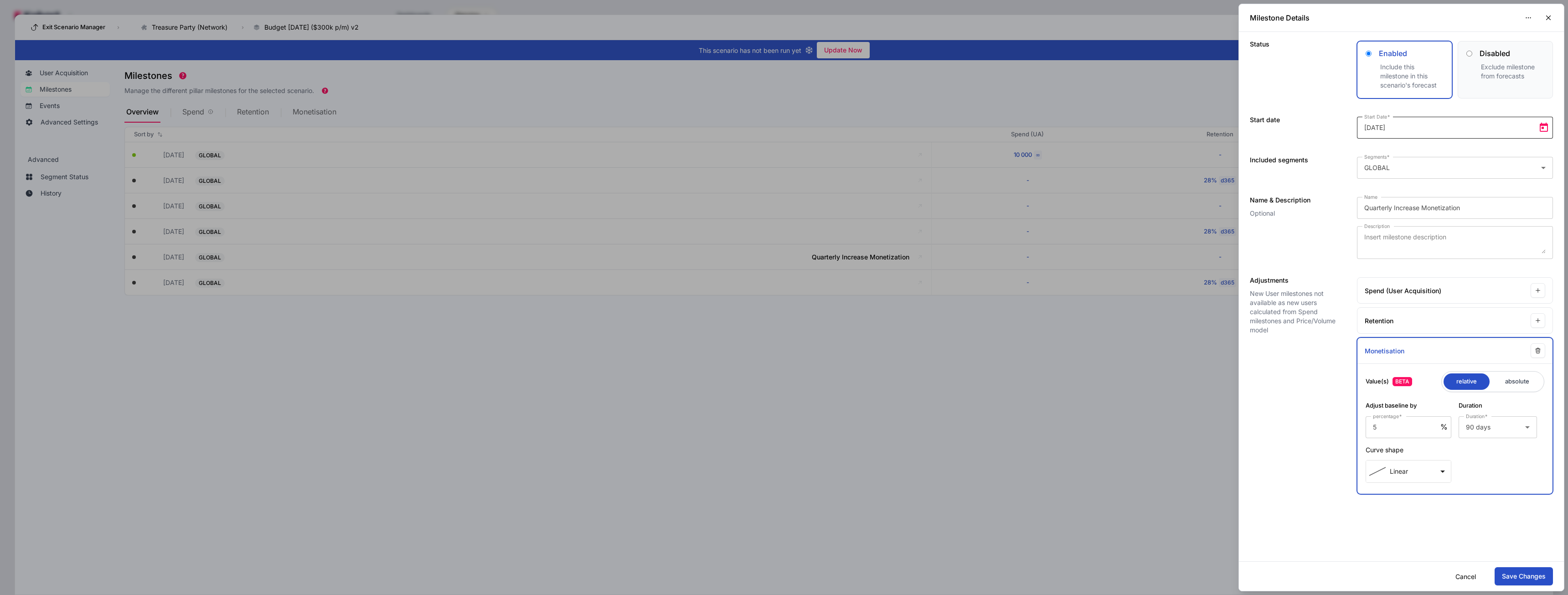
click at [1546, 126] on span "Open calendar" at bounding box center [1543, 127] width 18 height 18
click at [1479, 158] on span "Next month" at bounding box center [1480, 157] width 18 height 18
click at [1372, 213] on span "1" at bounding box center [1370, 214] width 16 height 16
type input "2026-03-01"
click at [1530, 574] on button "Save Changes" at bounding box center [1523, 576] width 58 height 18
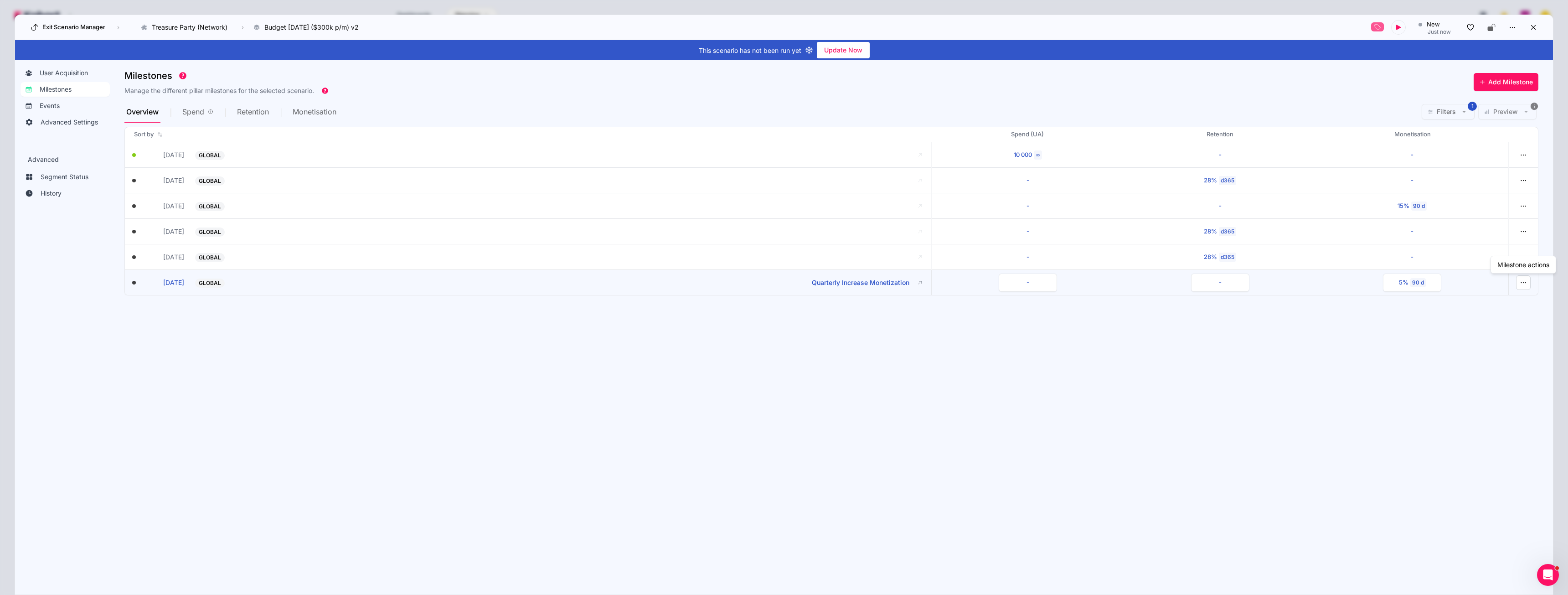
click at [1527, 284] on icon "button" at bounding box center [1523, 283] width 9 height 9
click at [1496, 321] on div "Duplicate Milestone" at bounding box center [1490, 322] width 62 height 10
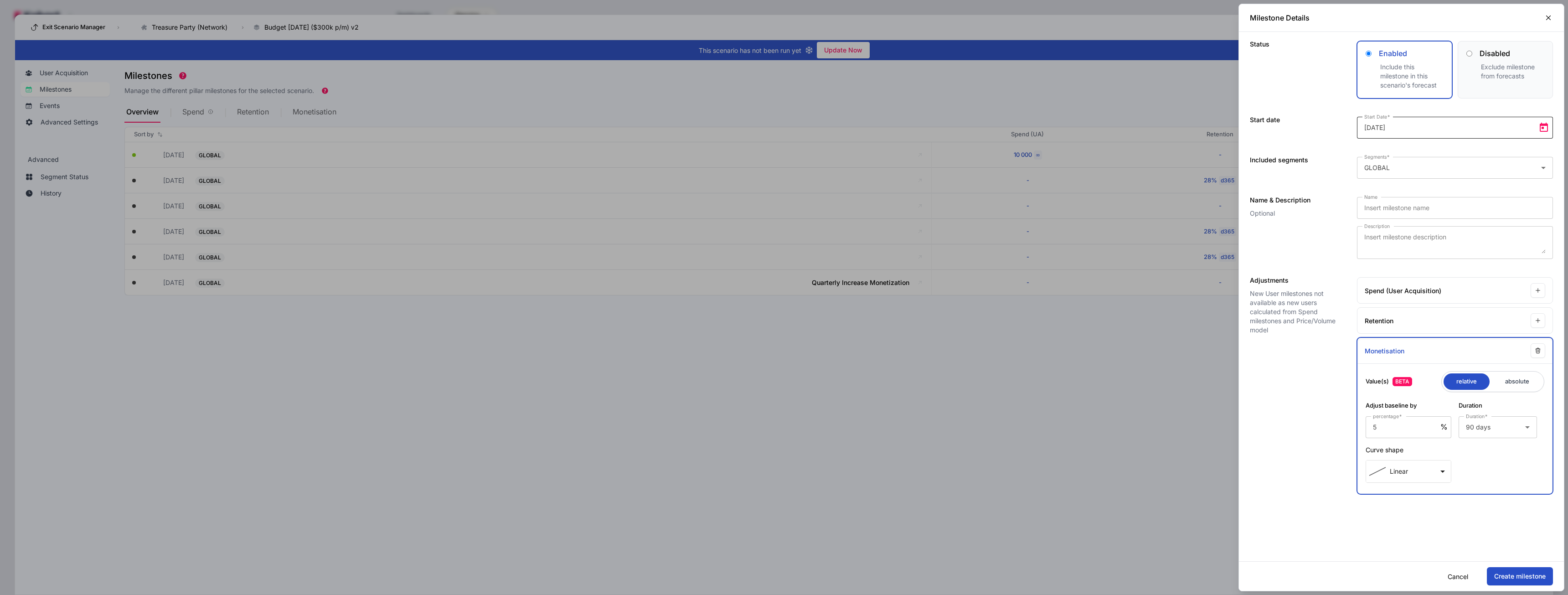
click at [1541, 128] on span "Open calendar" at bounding box center [1543, 127] width 18 height 18
click at [1482, 158] on span "Next month" at bounding box center [1480, 157] width 18 height 18
click at [1486, 156] on span "Next month" at bounding box center [1480, 157] width 18 height 18
click at [1382, 213] on span "1" at bounding box center [1388, 214] width 16 height 16
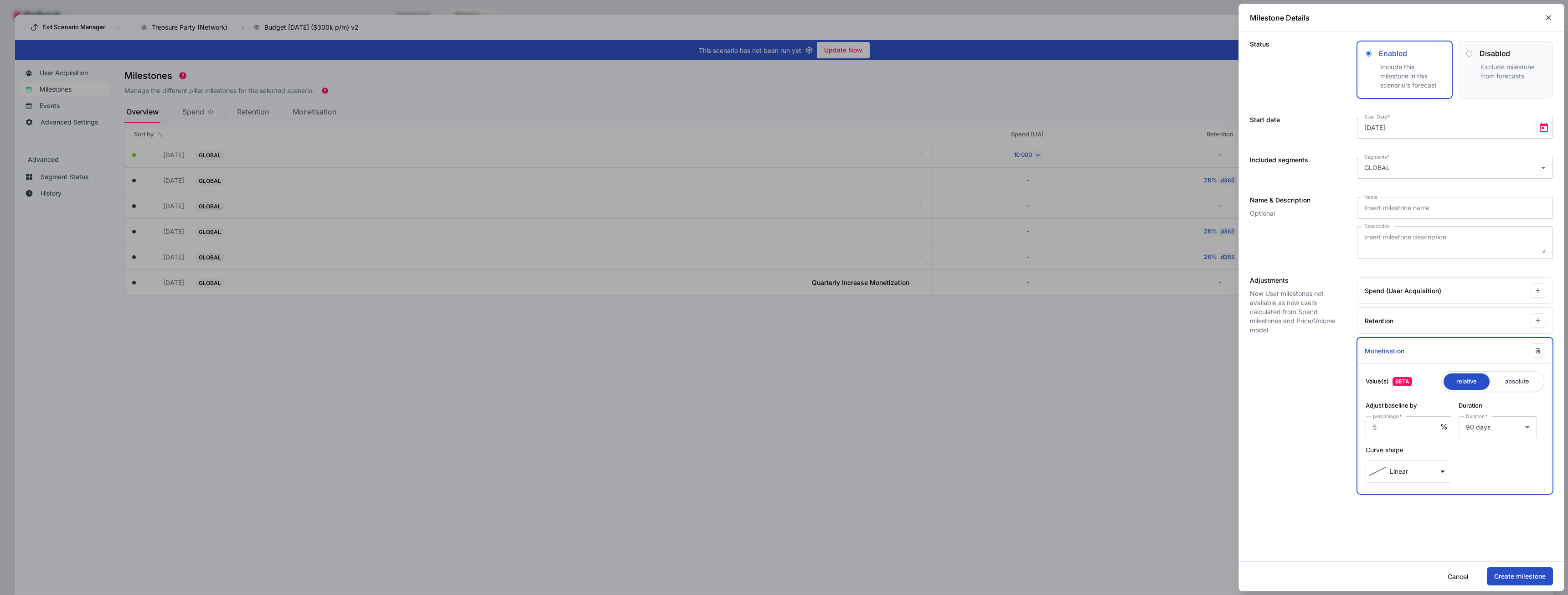
type input "2026-06-01"
click at [1502, 573] on button "Create milestone" at bounding box center [1519, 576] width 66 height 18
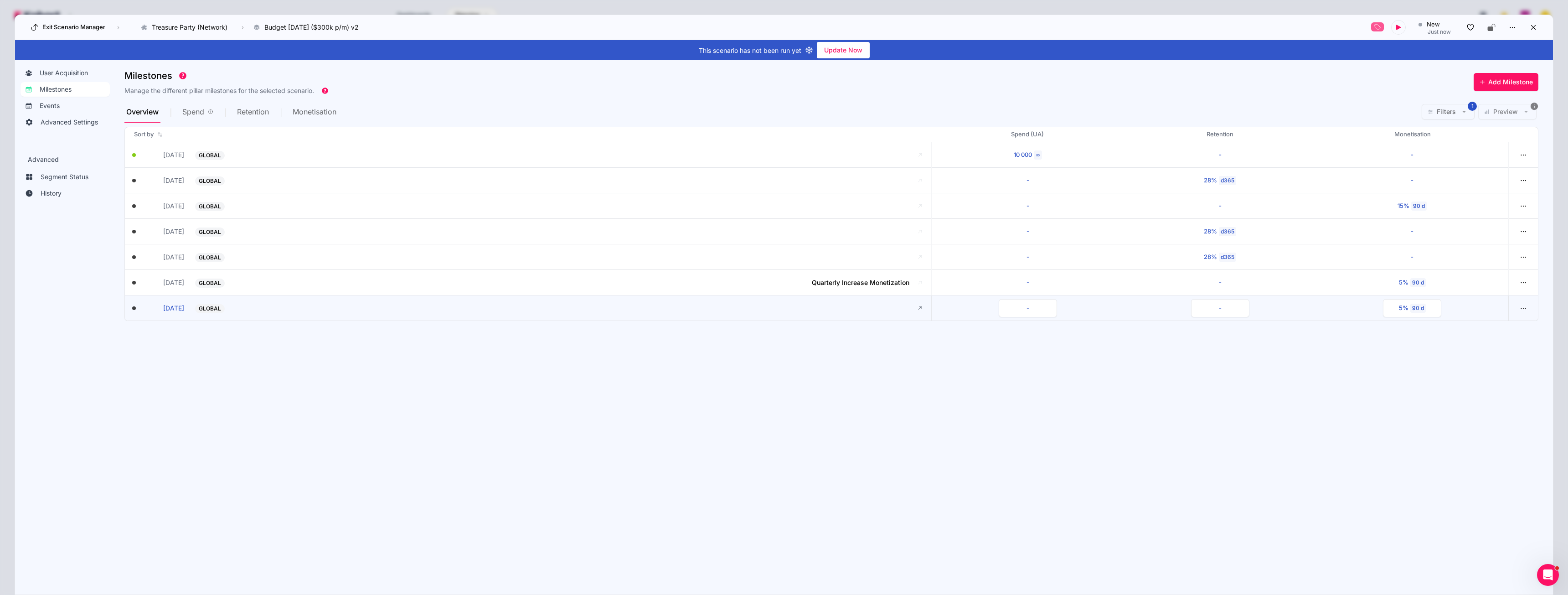
click at [898, 310] on button "GLOBAL -" at bounding box center [553, 308] width 715 height 10
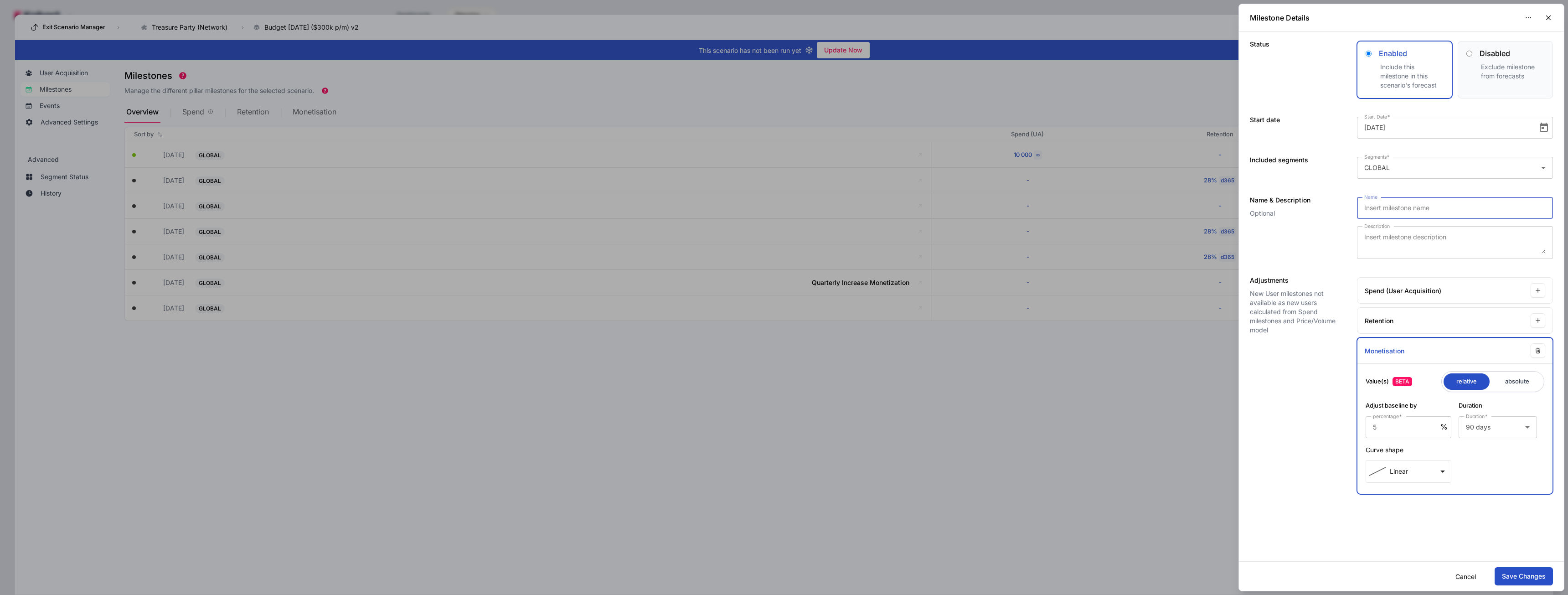
click at [1385, 212] on input "Name" at bounding box center [1454, 207] width 181 height 11
type input "W"
type input "Quarterly Increase Monetization"
click at [1533, 570] on button "Save Changes" at bounding box center [1523, 576] width 58 height 18
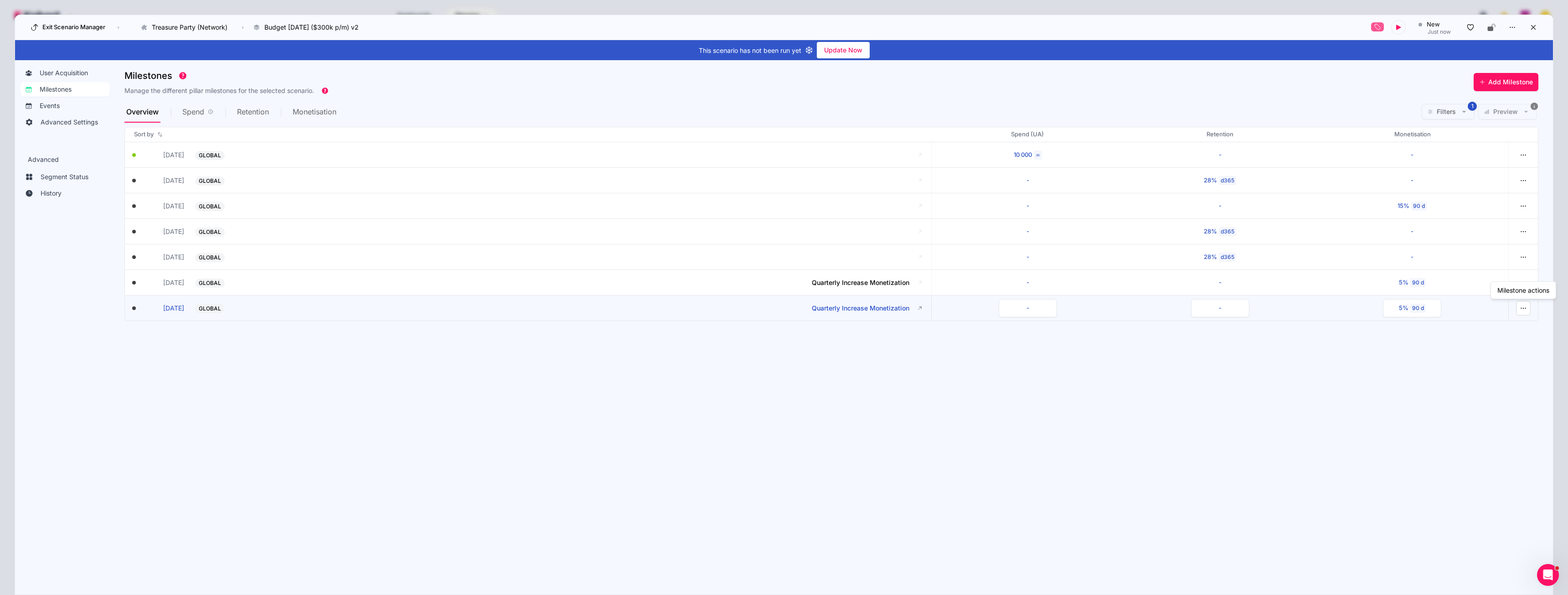
click at [1522, 308] on icon "button" at bounding box center [1523, 308] width 9 height 9
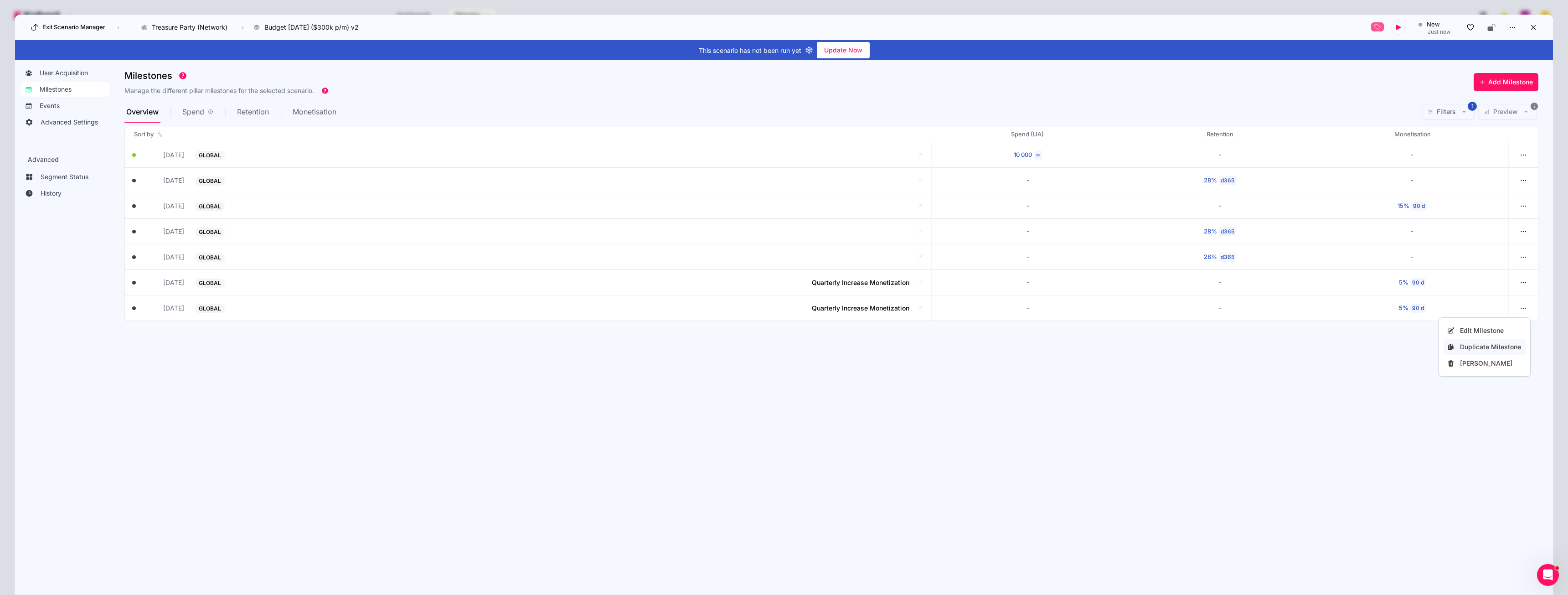
click at [1490, 346] on div "Duplicate Milestone" at bounding box center [1490, 347] width 62 height 10
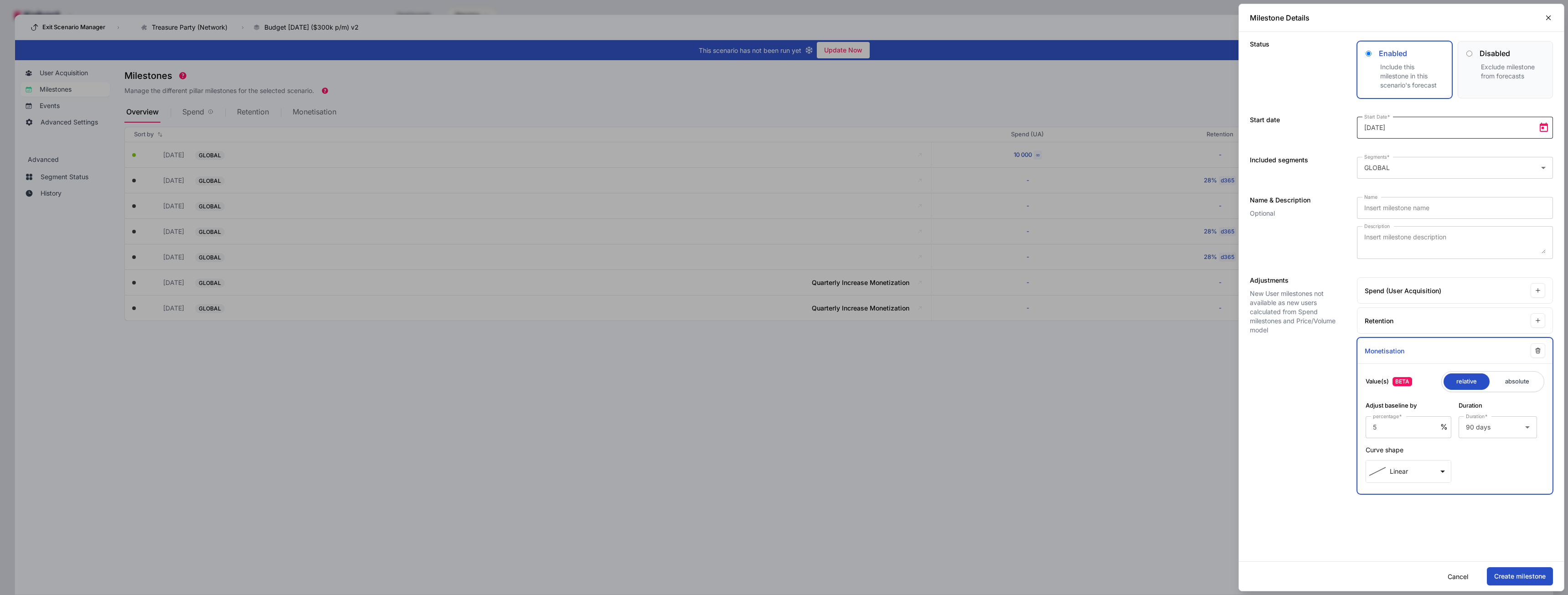
click at [1546, 127] on span "Open calendar" at bounding box center [1543, 127] width 18 height 18
click at [1482, 160] on span "Next month" at bounding box center [1480, 157] width 18 height 18
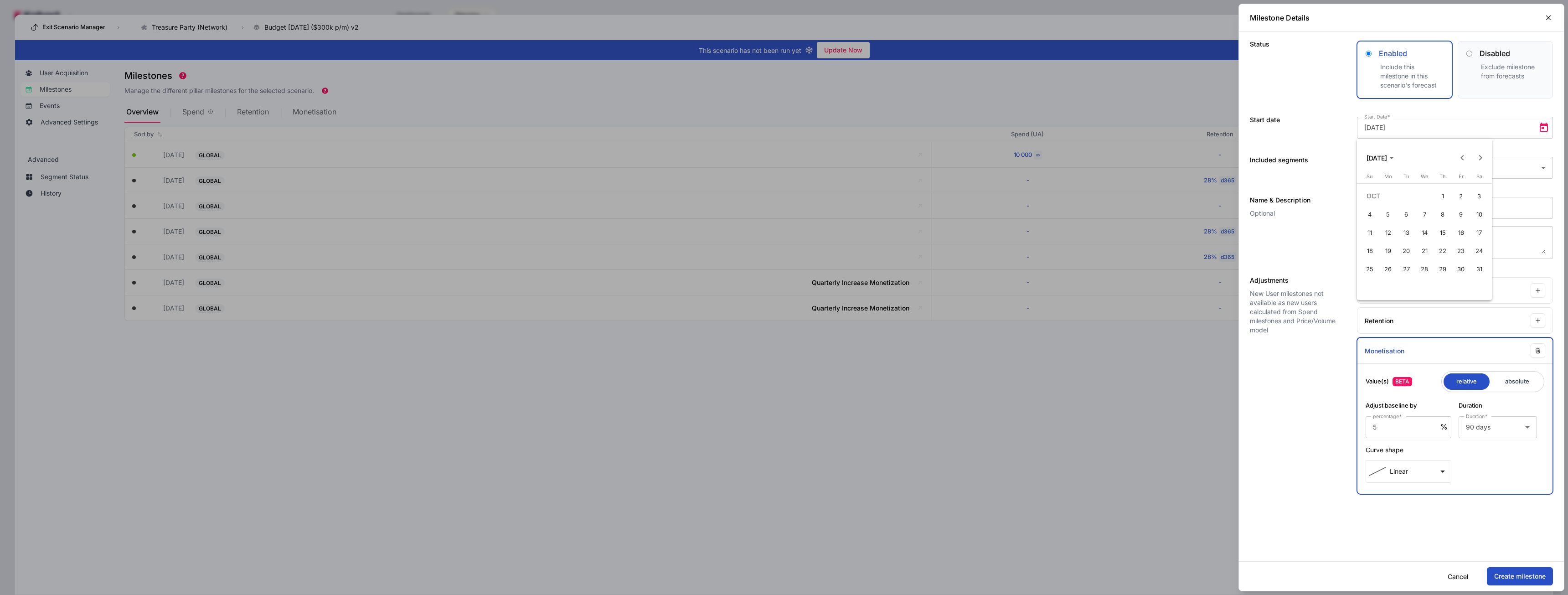
click at [1440, 193] on span "1" at bounding box center [1443, 195] width 16 height 16
type input "2026-10-01"
click at [1399, 204] on input "Name" at bounding box center [1454, 207] width 181 height 11
type input "Quarterly Increase Monetization"
click at [1517, 574] on button "Create milestone" at bounding box center [1519, 576] width 66 height 18
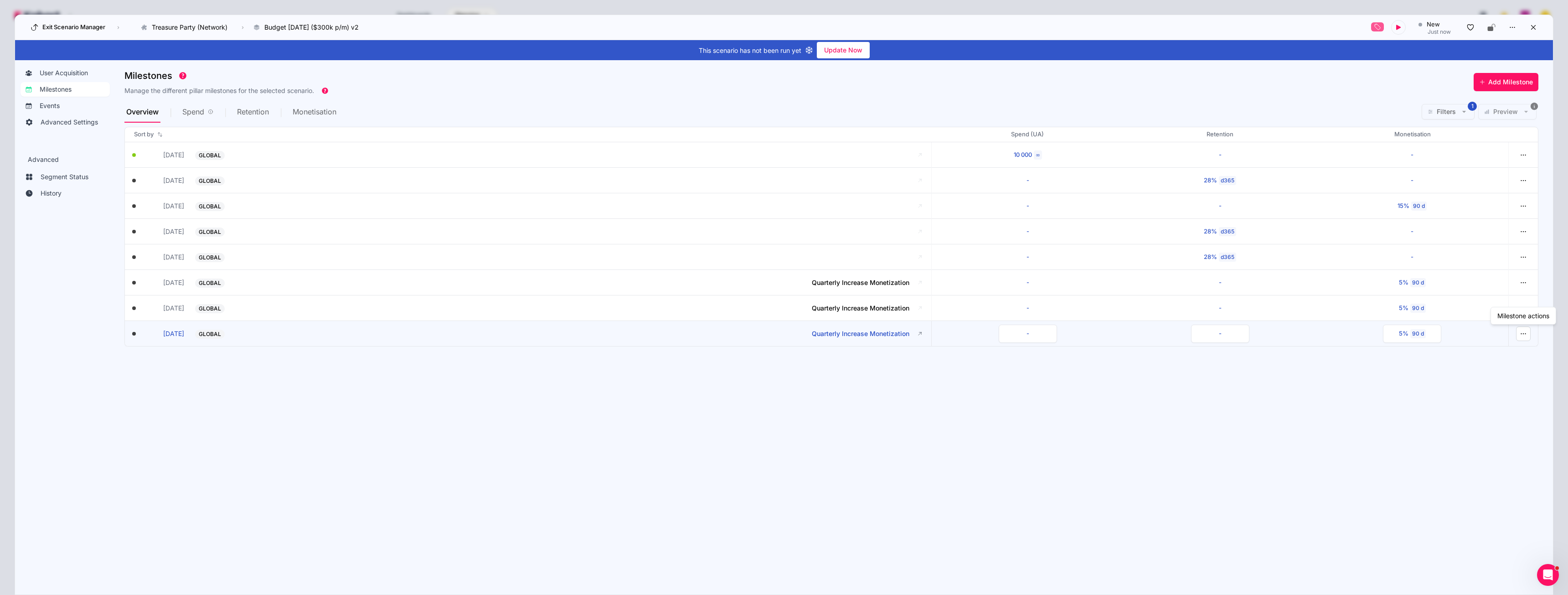
click at [1526, 337] on icon "button" at bounding box center [1523, 333] width 9 height 9
click at [1485, 355] on div "Edit Milestone" at bounding box center [1490, 356] width 62 height 10
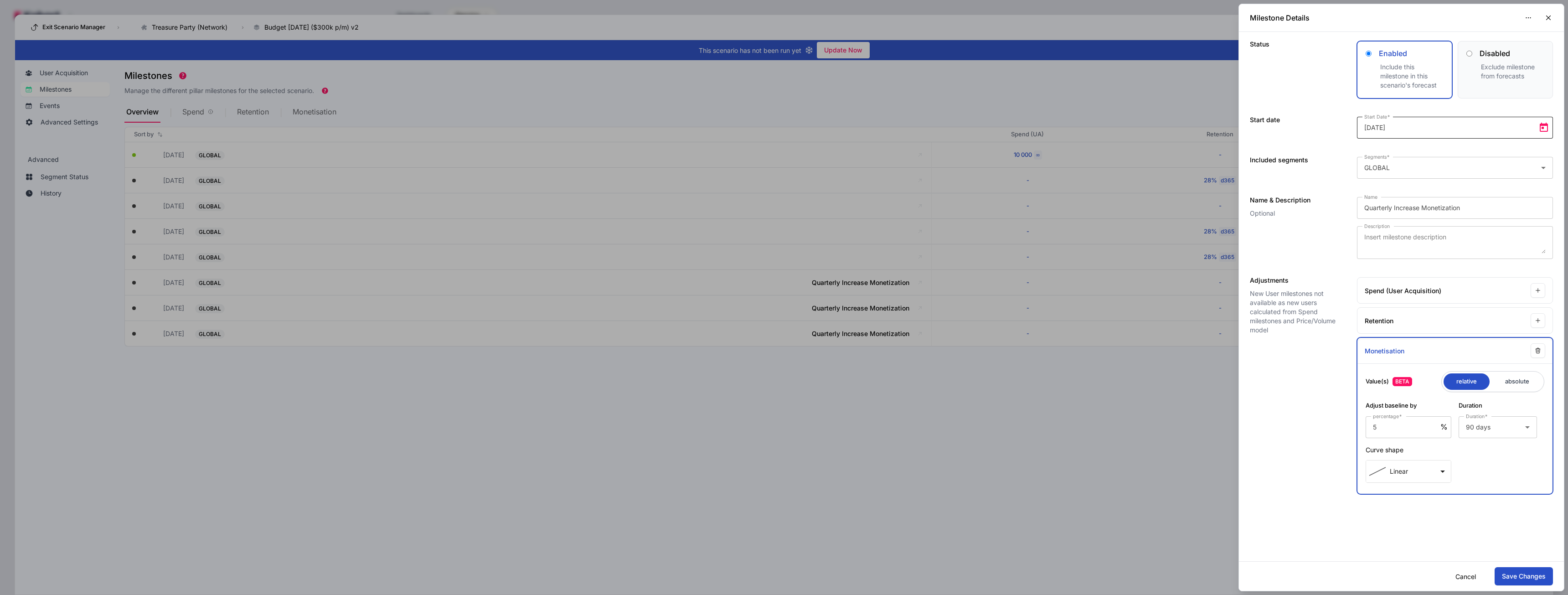
click at [1549, 129] on span "Open calendar" at bounding box center [1543, 127] width 18 height 18
click at [1464, 158] on span "Previous month" at bounding box center [1462, 157] width 18 height 18
click at [1405, 214] on span "1" at bounding box center [1406, 214] width 16 height 16
type input "2026-09-01"
click at [1528, 575] on button "Save Changes" at bounding box center [1523, 576] width 58 height 18
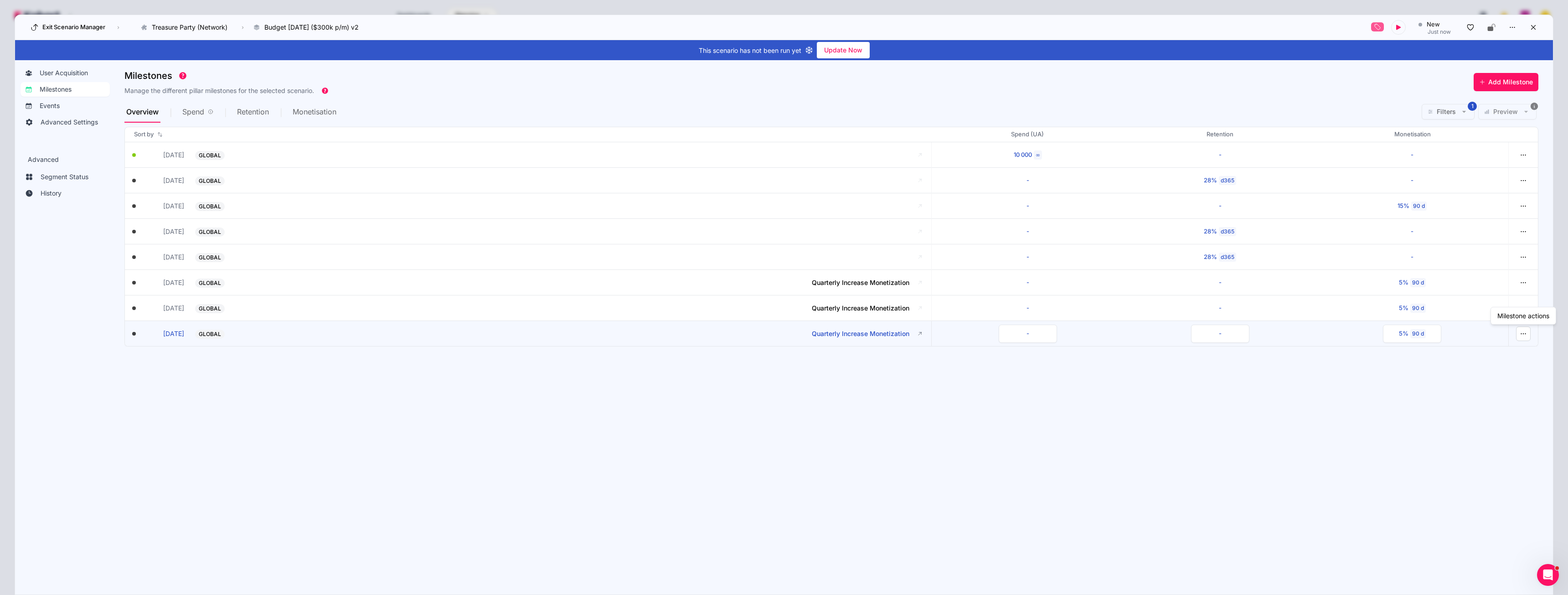
click at [1530, 329] on button "button" at bounding box center [1523, 333] width 14 height 14
click at [1492, 359] on div "Edit Milestone" at bounding box center [1490, 356] width 62 height 10
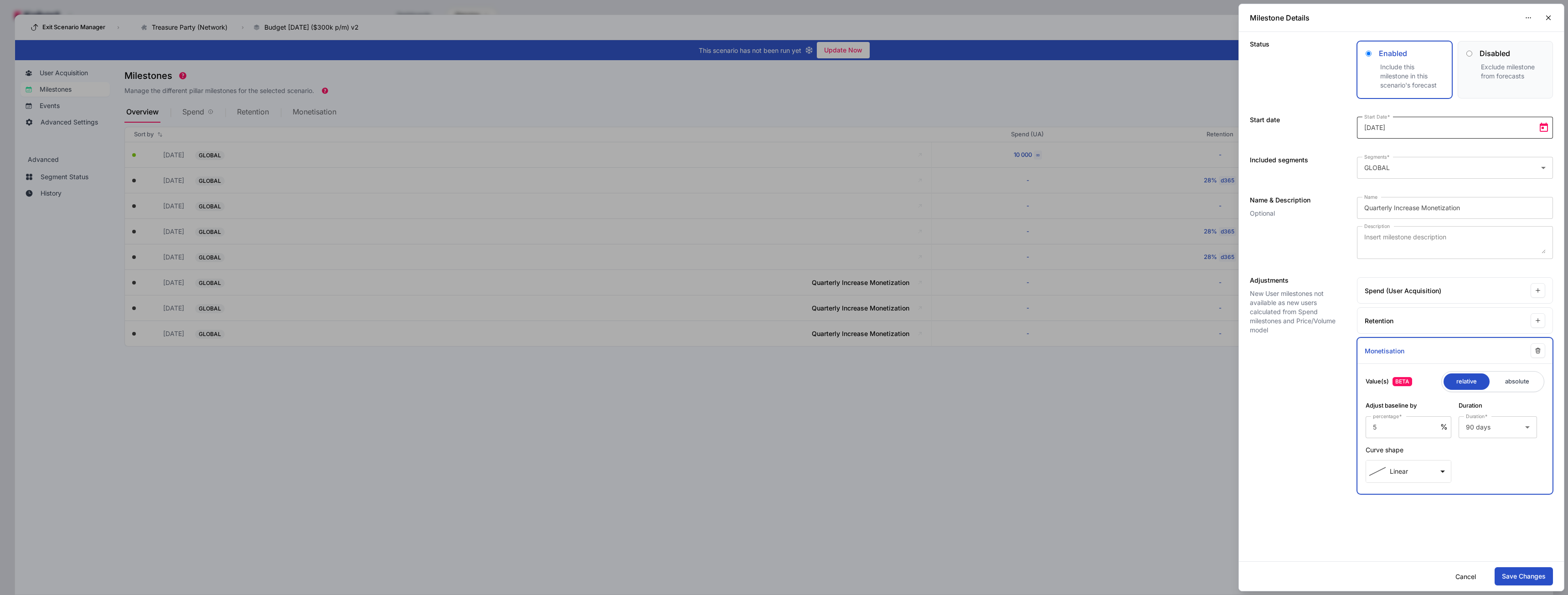
click at [1540, 123] on span "Open calendar" at bounding box center [1543, 127] width 18 height 18
click at [1479, 156] on span "Next month" at bounding box center [1480, 157] width 18 height 18
click at [1484, 159] on span "Next month" at bounding box center [1480, 157] width 18 height 18
click at [1405, 216] on span "1" at bounding box center [1406, 214] width 16 height 16
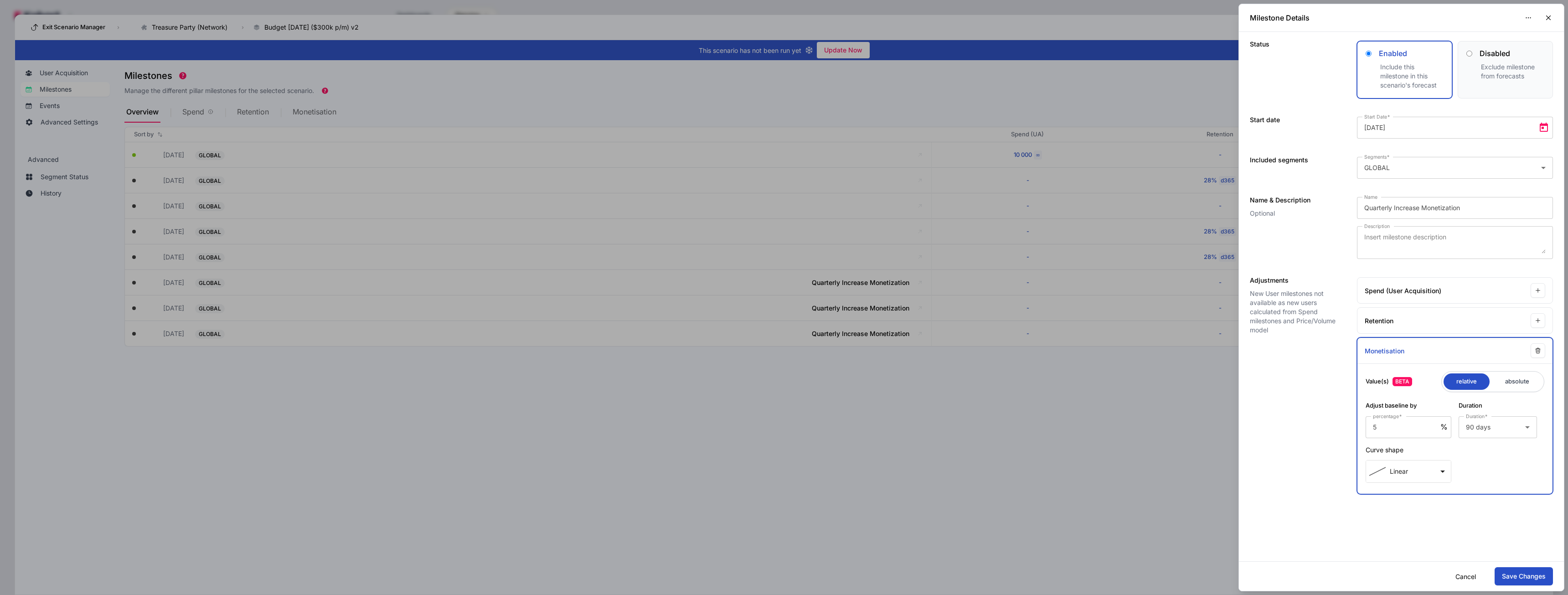
type input "2026-12-01"
click at [1521, 576] on button "Save Changes" at bounding box center [1523, 576] width 58 height 18
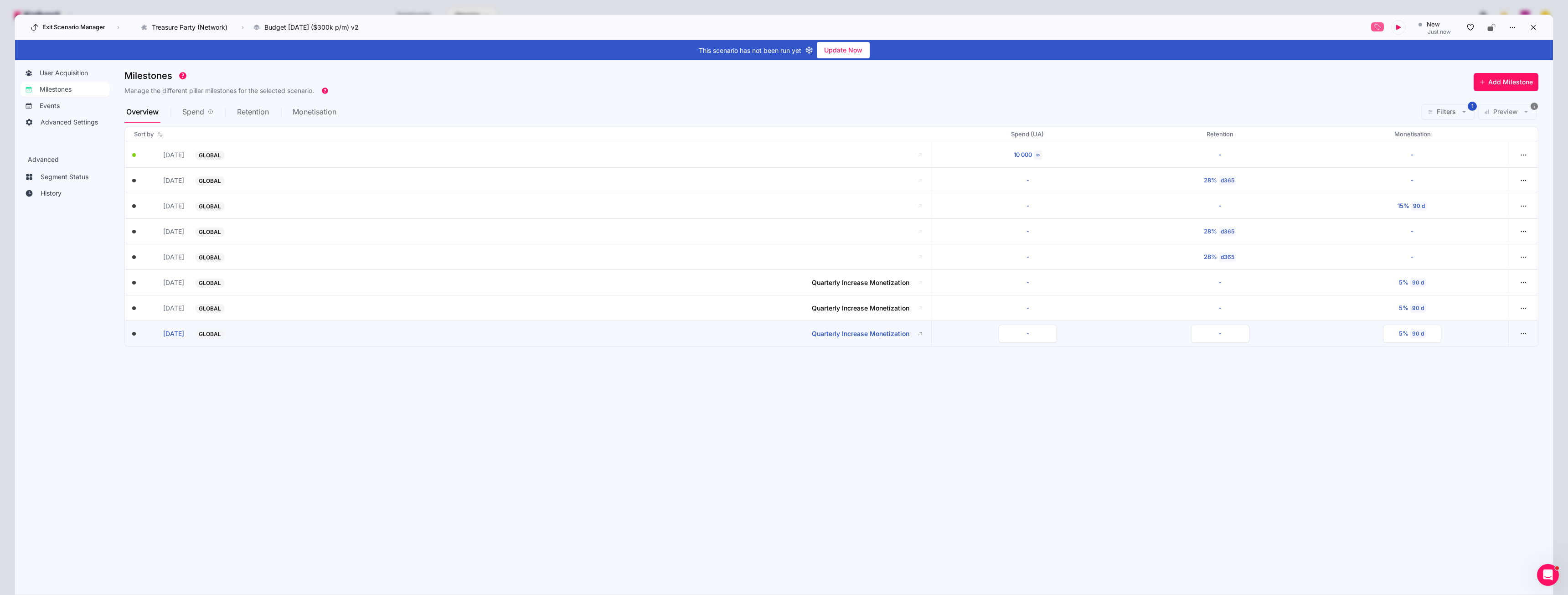
click at [1533, 332] on div "30 Nov 26 milestones.startDate 2026-12-01 GLOBAL Quarterly Increase Monetizatio…" at bounding box center [830, 333] width 1413 height 26
click at [1529, 333] on button "button" at bounding box center [1523, 333] width 14 height 14
click at [1491, 370] on div "Duplicate Milestone" at bounding box center [1490, 373] width 62 height 10
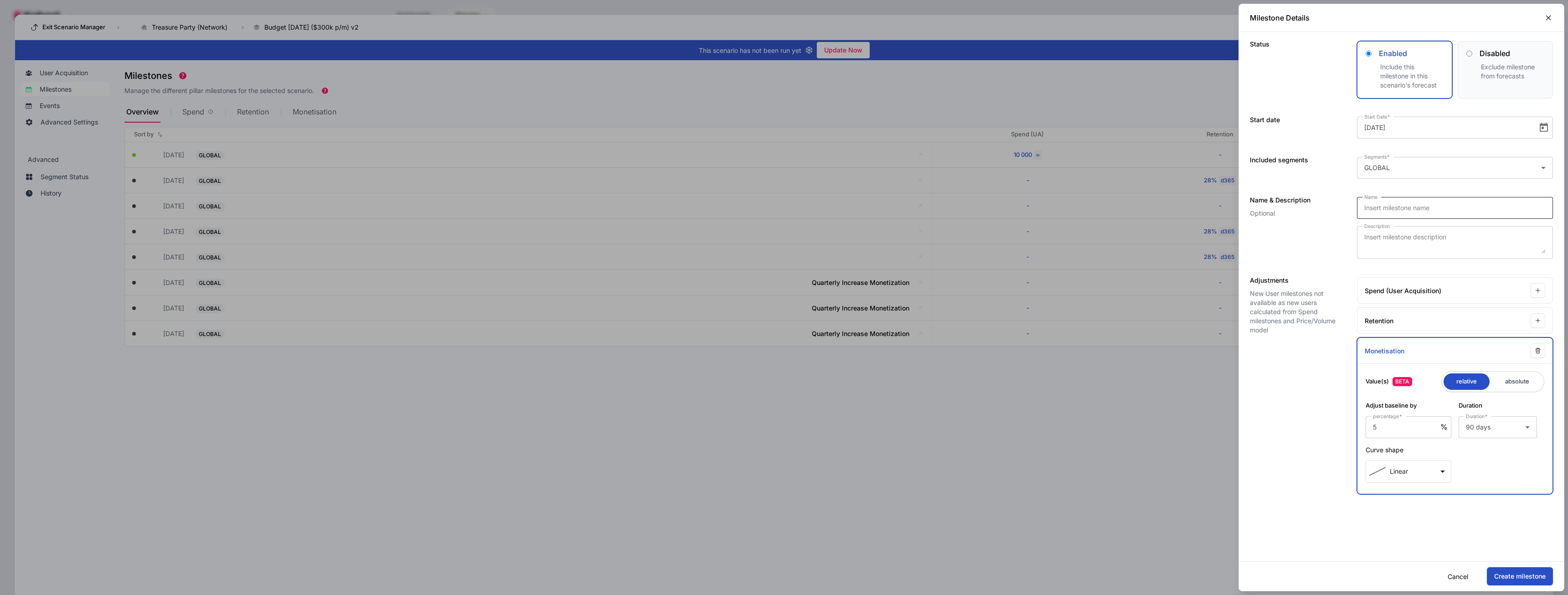
click at [1400, 207] on input "Name" at bounding box center [1454, 207] width 181 height 11
type input "Quarterly Increase Monetization"
click at [1546, 127] on span "Open calendar" at bounding box center [1543, 127] width 18 height 18
click at [1461, 156] on span "Previous month" at bounding box center [1462, 157] width 18 height 18
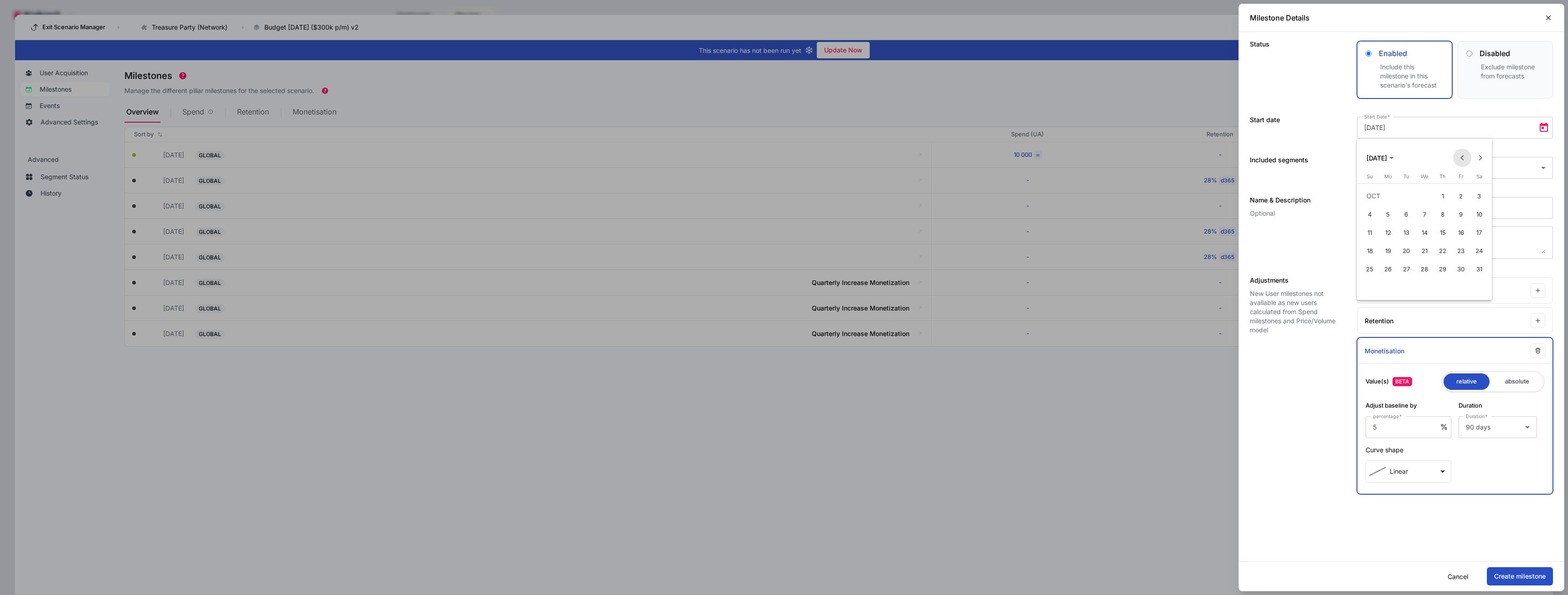
click at [1461, 156] on span "Previous month" at bounding box center [1462, 157] width 18 height 18
click at [1407, 214] on span "1" at bounding box center [1406, 214] width 16 height 16
type input "2026-09-01"
click at [1509, 580] on button "Create milestone" at bounding box center [1519, 576] width 66 height 18
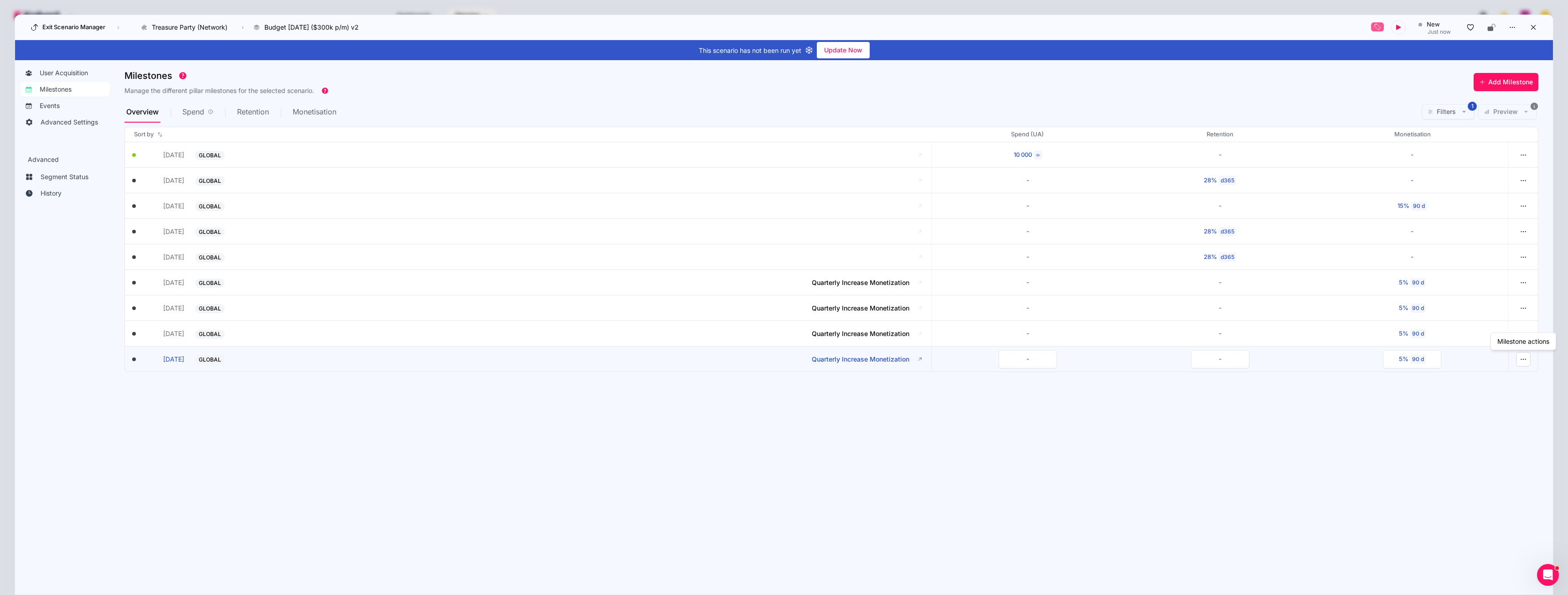
click at [1527, 359] on icon "button" at bounding box center [1523, 359] width 9 height 9
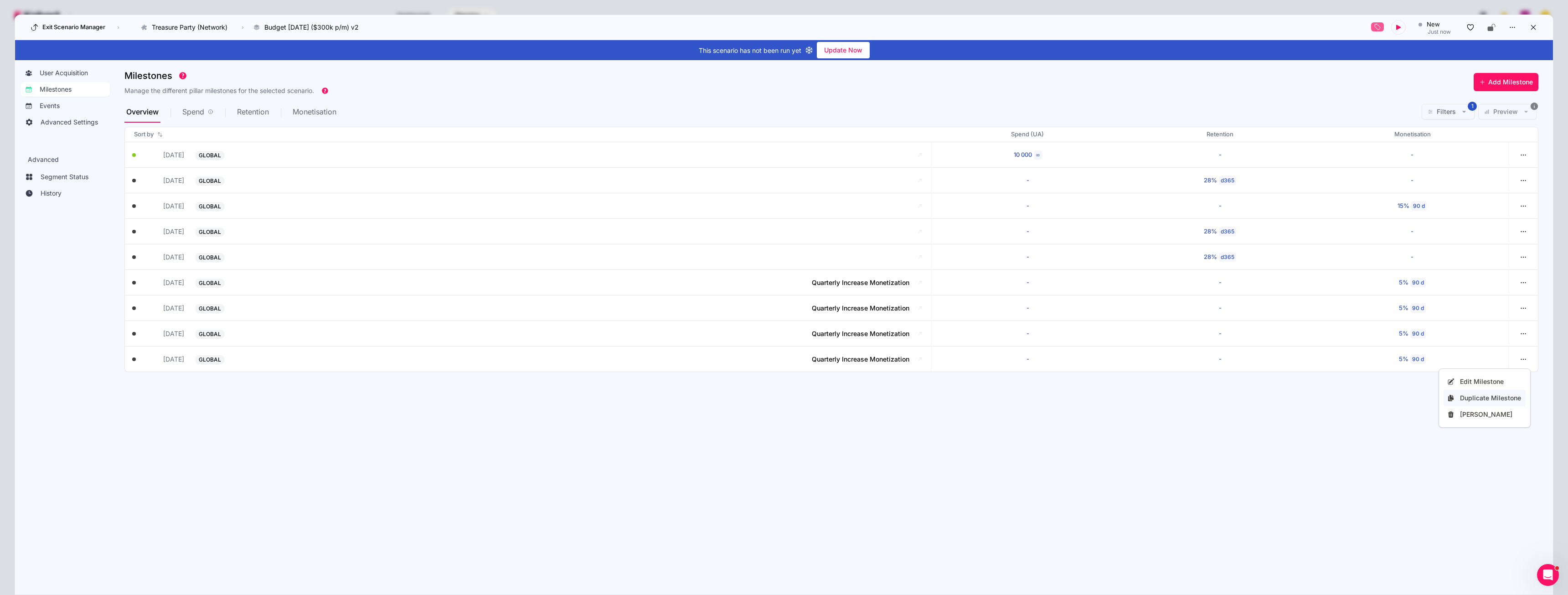
click at [1496, 393] on button "Duplicate Milestone" at bounding box center [1485, 398] width 82 height 16
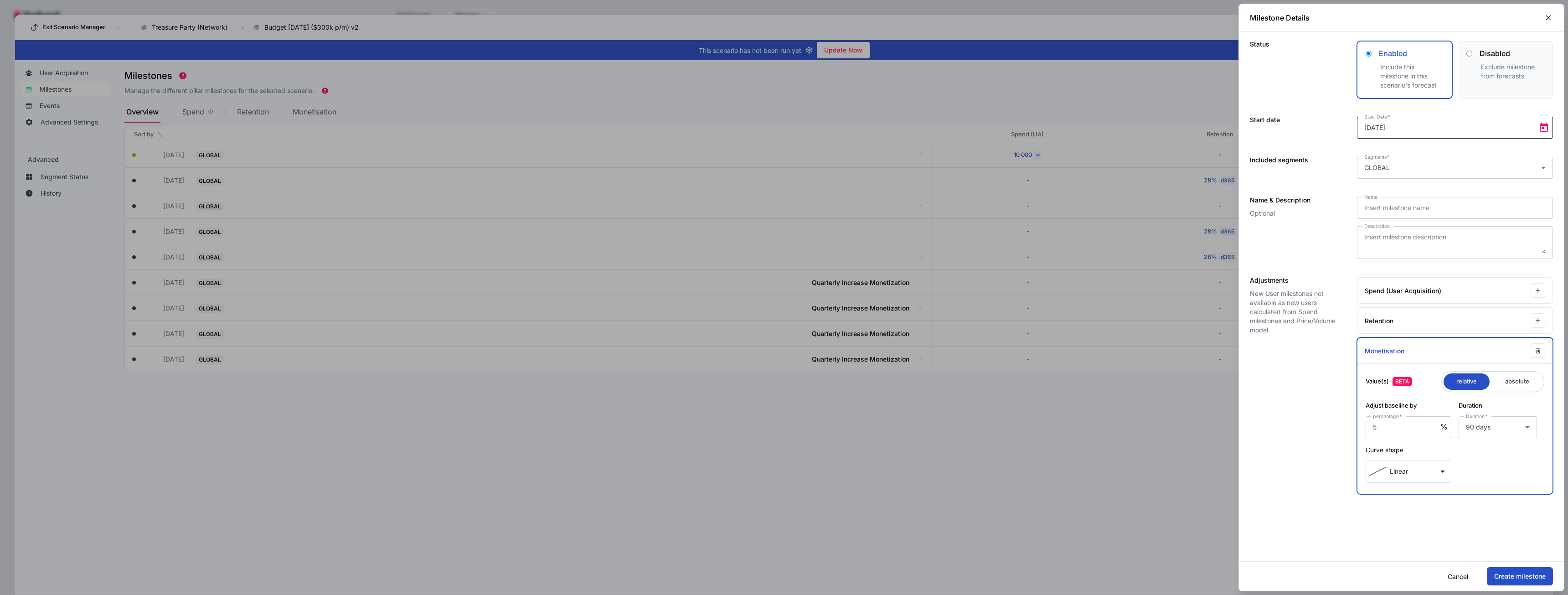
click at [1541, 130] on span "Open calendar" at bounding box center [1543, 127] width 18 height 18
click at [1481, 157] on span "Next month" at bounding box center [1480, 157] width 18 height 18
click at [1390, 212] on span "1" at bounding box center [1388, 214] width 16 height 16
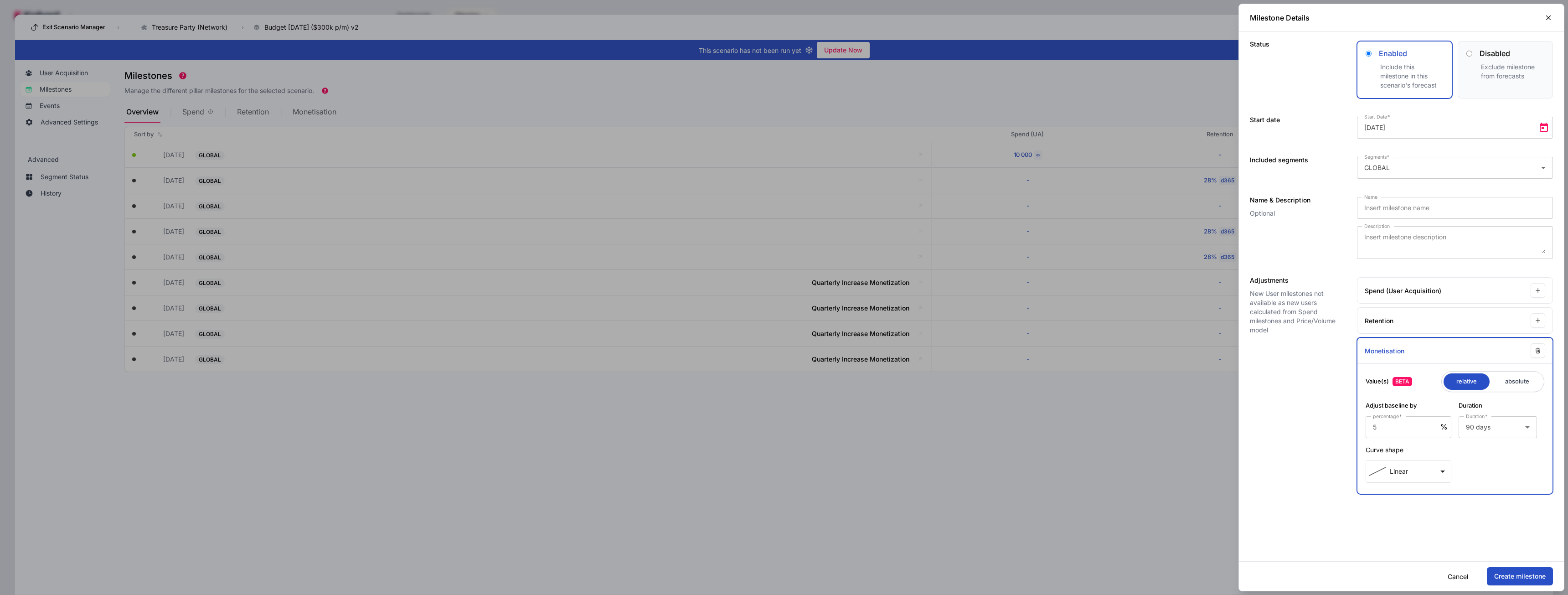
type input "2027-03-01"
click at [1394, 207] on input "Name" at bounding box center [1454, 207] width 181 height 11
type input "Quartely Increase Monetization"
click at [1531, 578] on button "Create milestone" at bounding box center [1519, 576] width 66 height 18
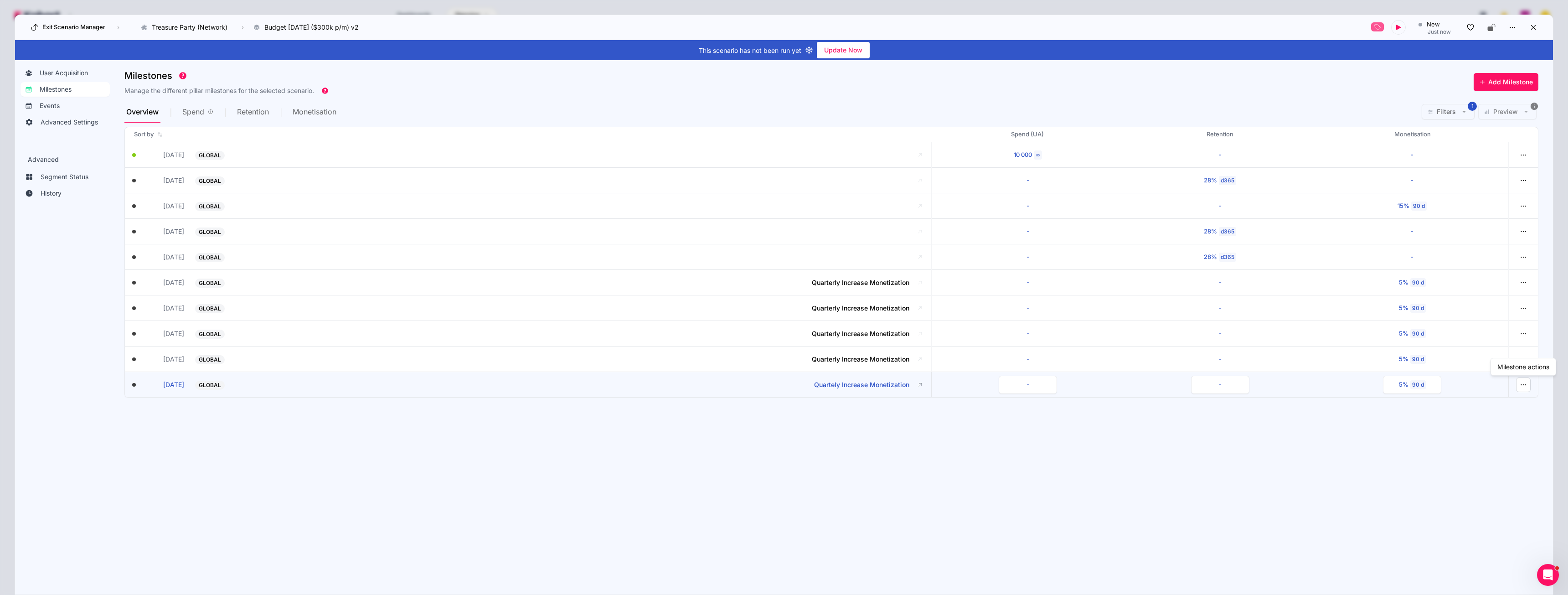
click at [1524, 386] on icon "button" at bounding box center [1523, 384] width 9 height 9
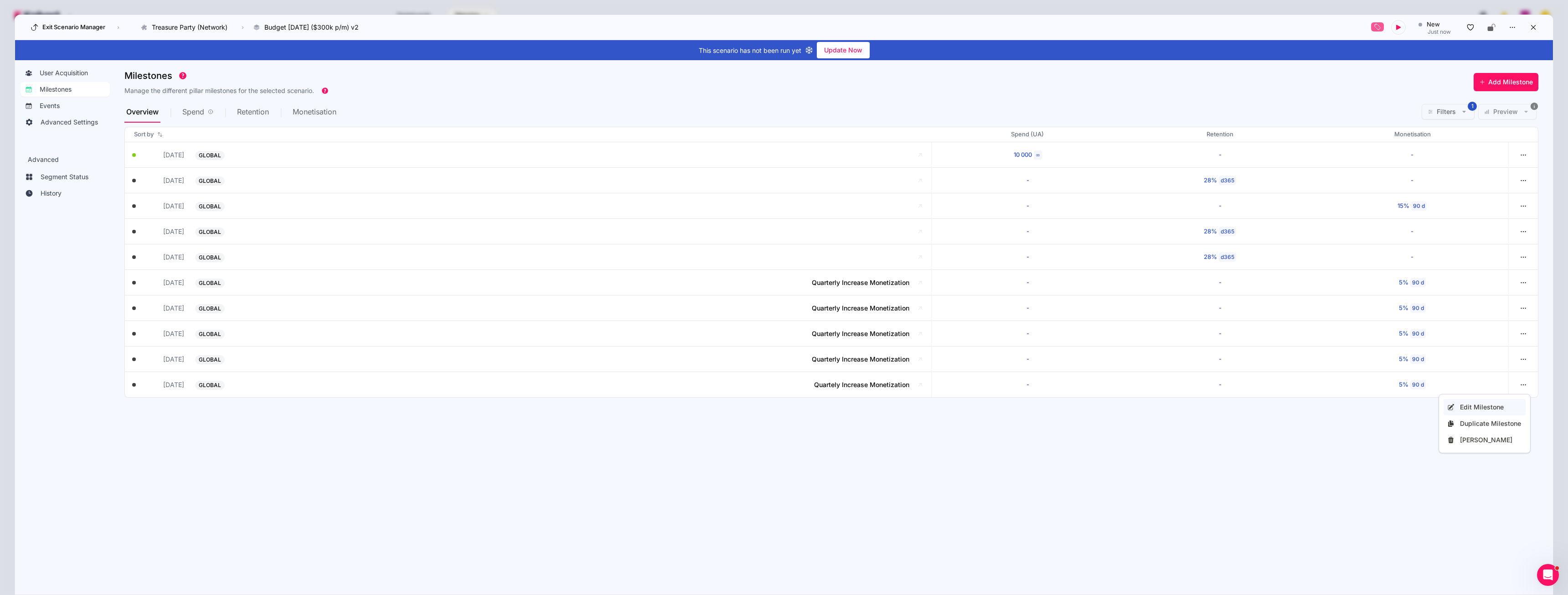
click at [1494, 403] on div "Edit Milestone" at bounding box center [1490, 407] width 62 height 10
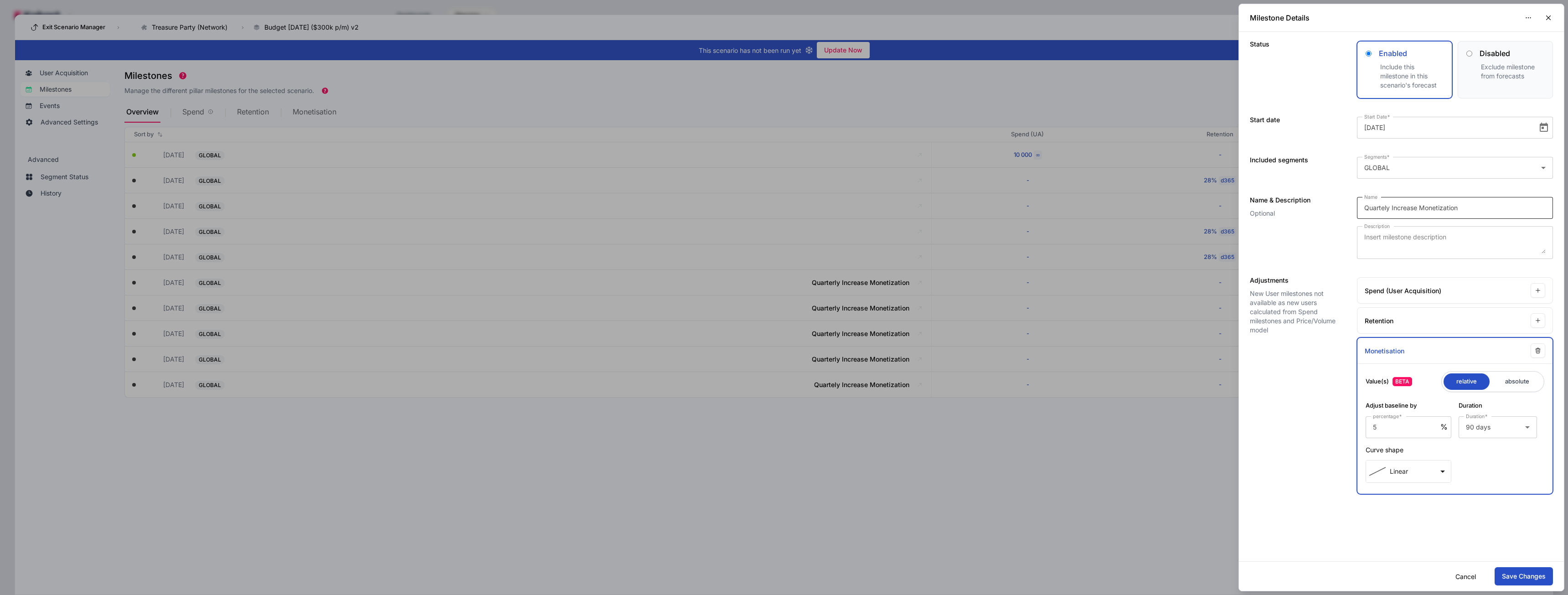
click at [1383, 208] on input "Quartely Increase Monetization" at bounding box center [1454, 207] width 181 height 11
type input "Quarterly Increase Monetization"
click at [1515, 574] on button "Save Changes" at bounding box center [1523, 576] width 58 height 18
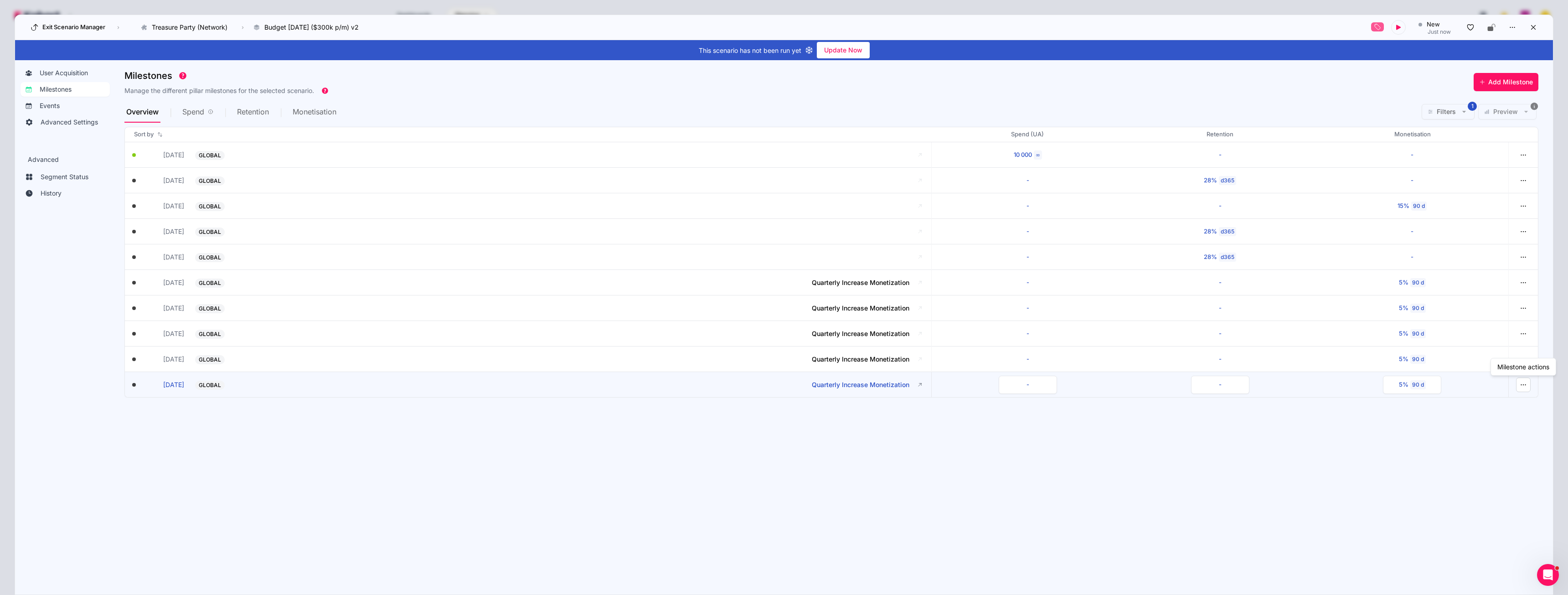
click at [1520, 388] on icon "button" at bounding box center [1523, 384] width 9 height 9
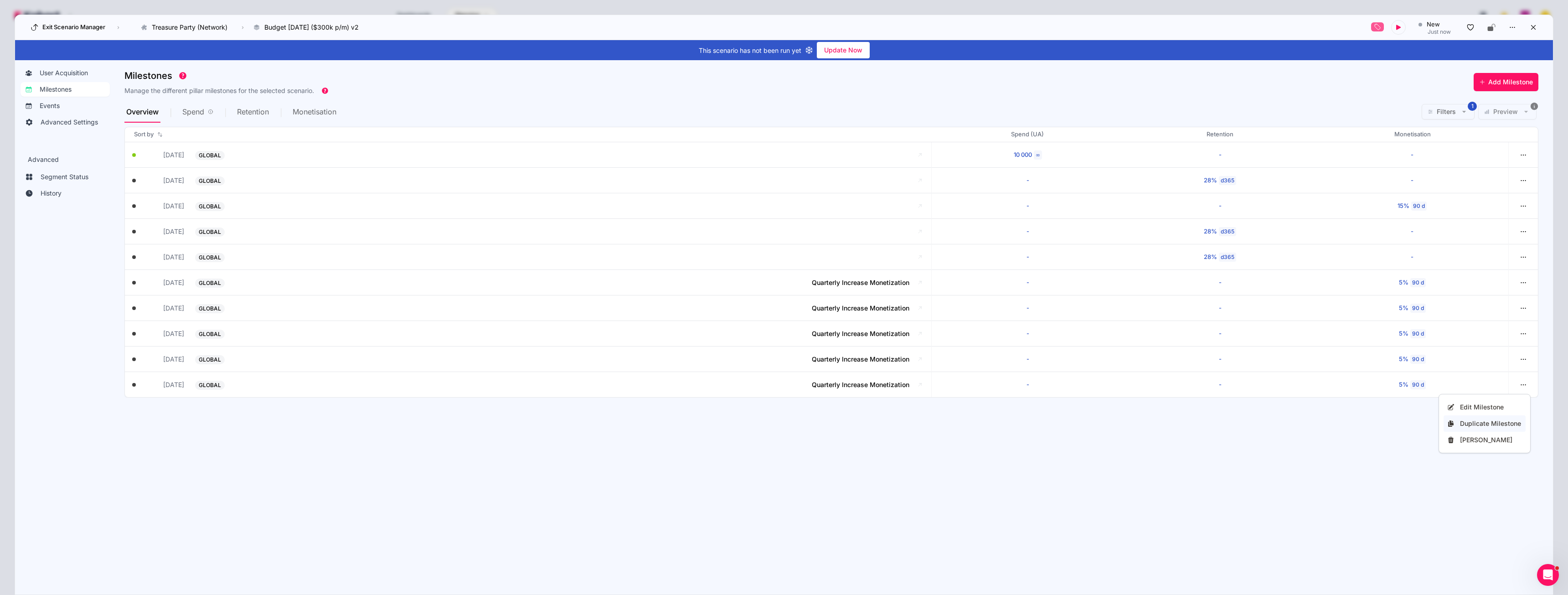
click at [1485, 423] on div "Duplicate Milestone" at bounding box center [1490, 423] width 62 height 10
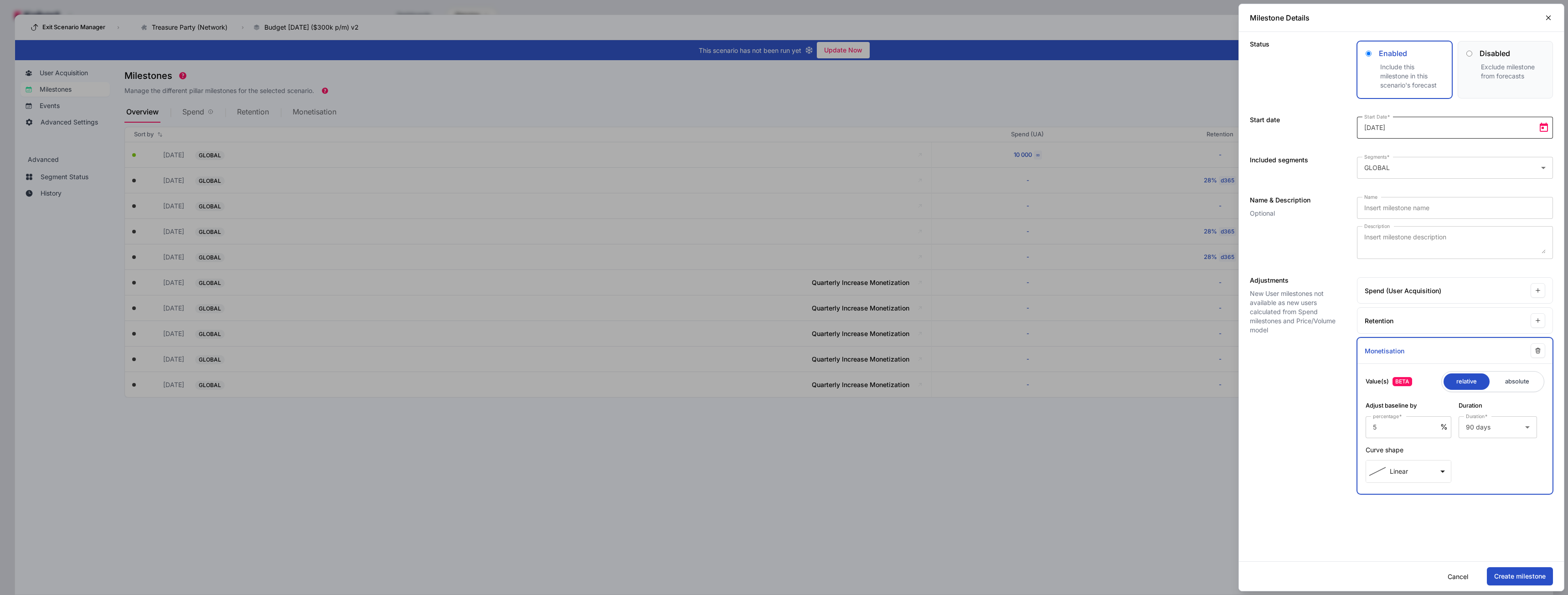
click at [1546, 126] on span "Open calendar" at bounding box center [1543, 127] width 18 height 18
click at [1481, 158] on span "Next month" at bounding box center [1480, 157] width 18 height 18
click at [1404, 214] on span "1" at bounding box center [1406, 214] width 16 height 16
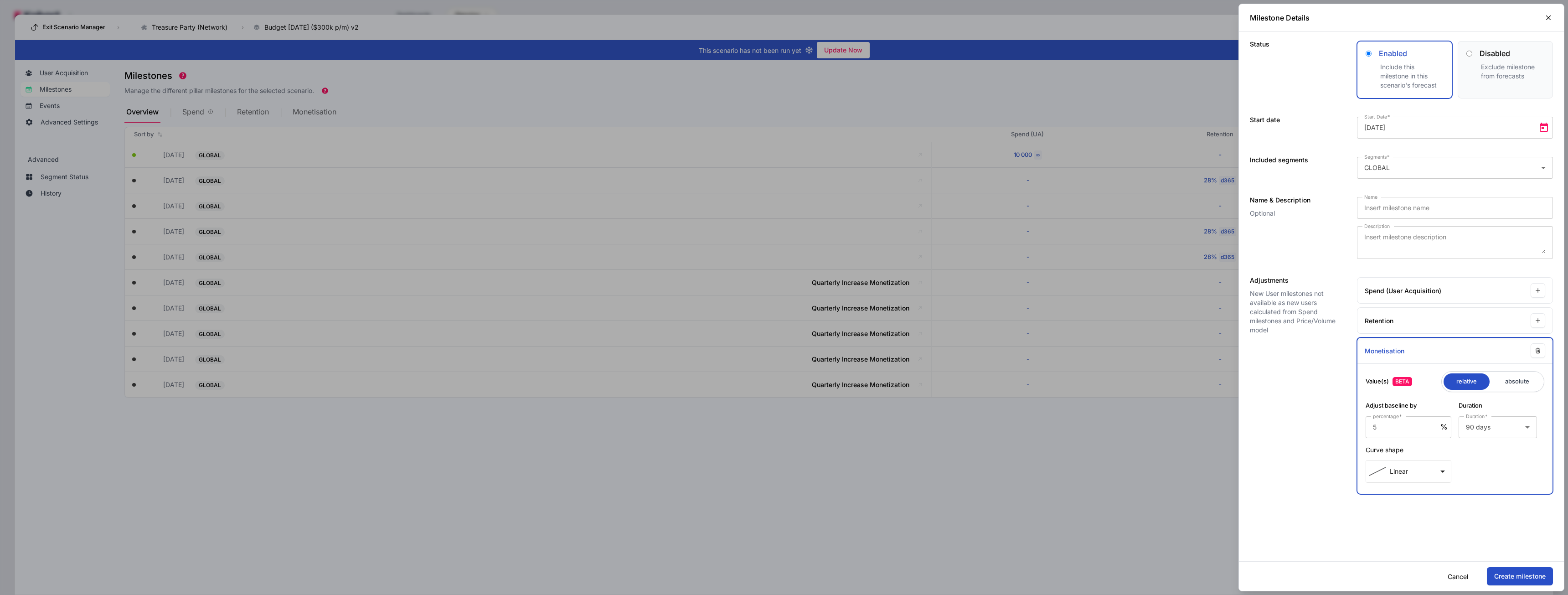
type input "2027-06-01"
click at [1389, 209] on input "Name" at bounding box center [1454, 207] width 181 height 11
type input "Quarterly Increase Monetization"
click at [1511, 576] on button "Create milestone" at bounding box center [1519, 576] width 66 height 18
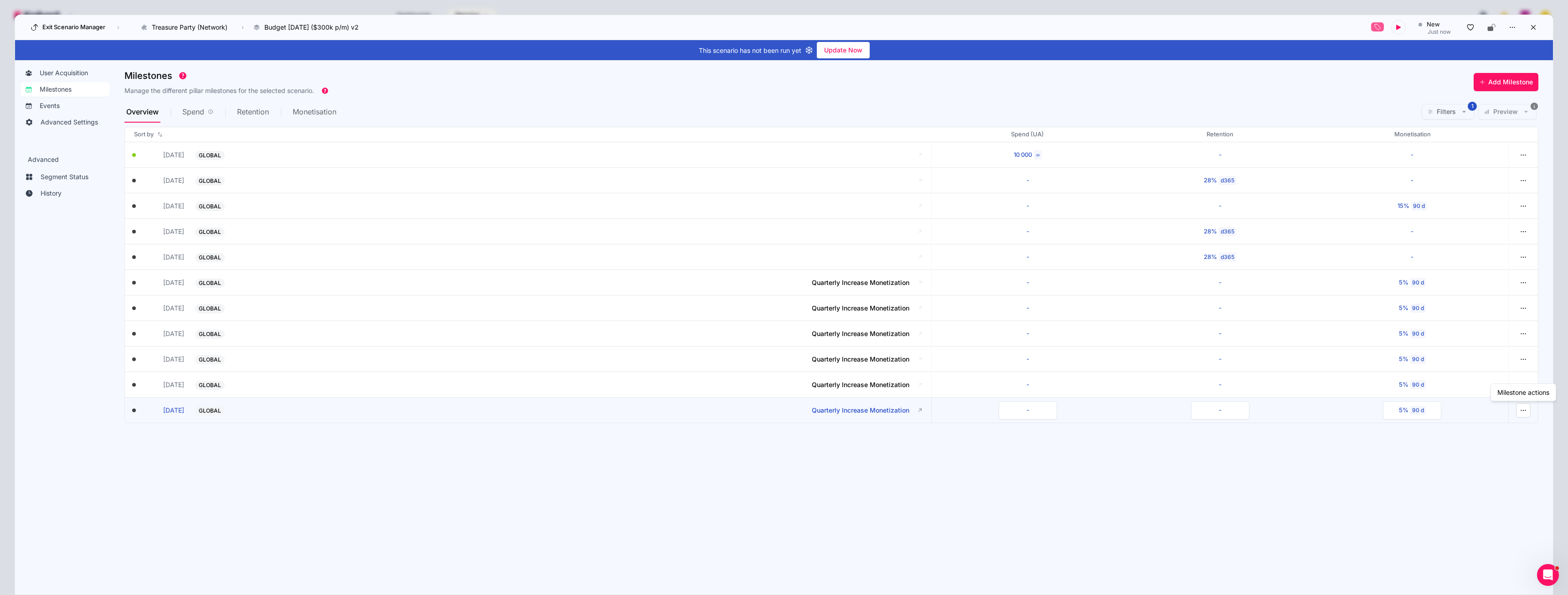
click at [1527, 411] on icon "button" at bounding box center [1523, 410] width 9 height 9
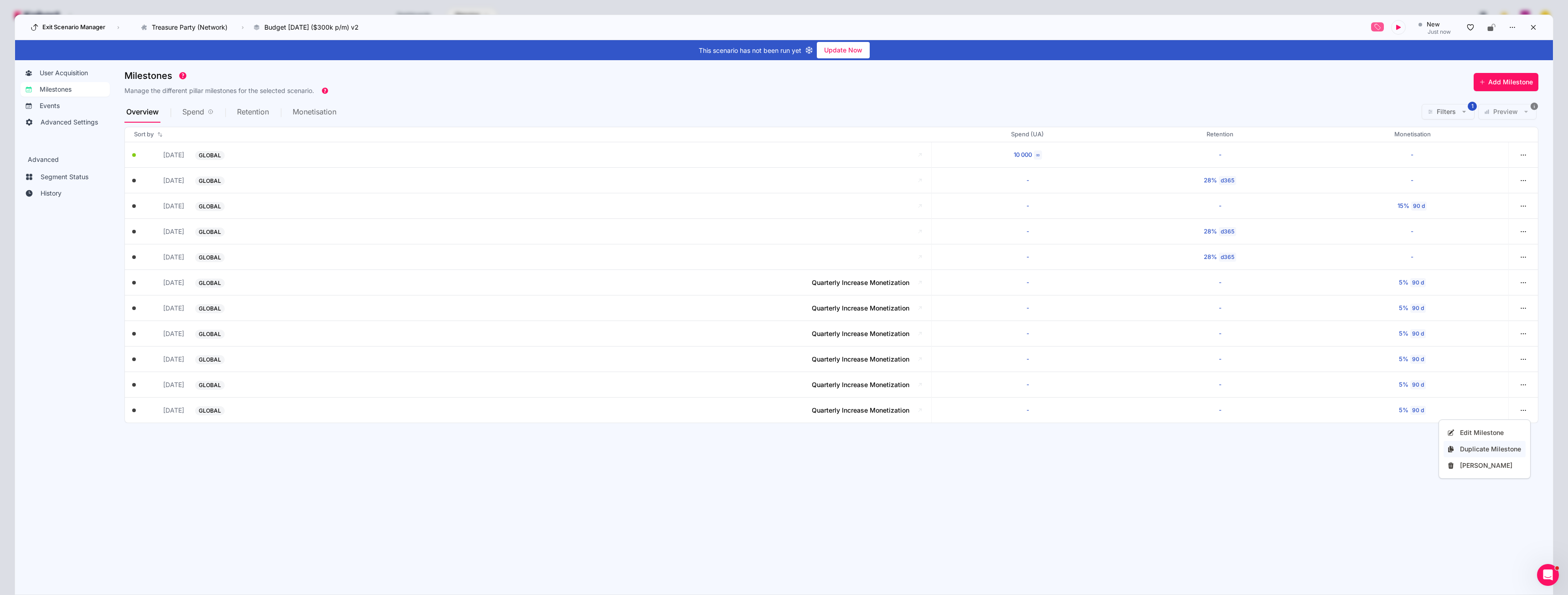
click at [1485, 448] on div "Duplicate Milestone" at bounding box center [1490, 449] width 62 height 10
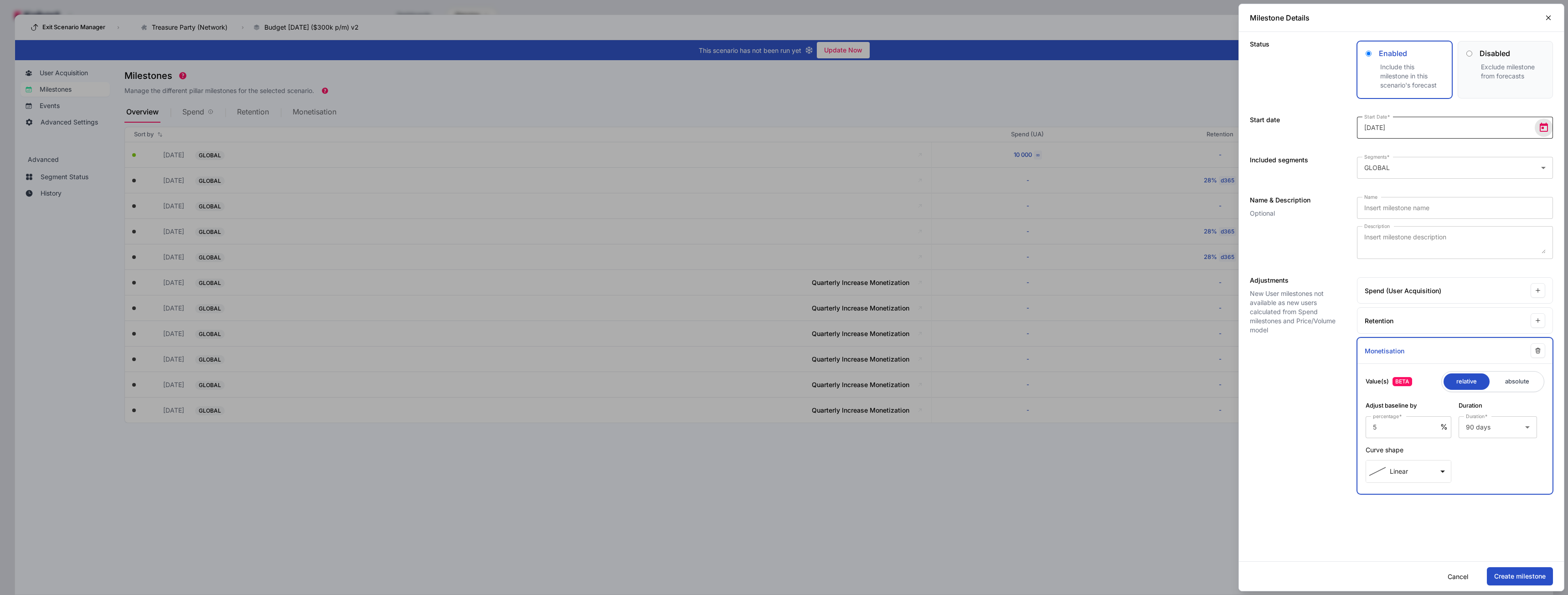
click at [1548, 124] on span "Open calendar" at bounding box center [1543, 127] width 18 height 18
click at [1480, 152] on span "Next month" at bounding box center [1480, 157] width 18 height 18
click at [1481, 158] on span "Next month" at bounding box center [1480, 157] width 18 height 18
click at [1422, 194] on span "1" at bounding box center [1424, 195] width 16 height 16
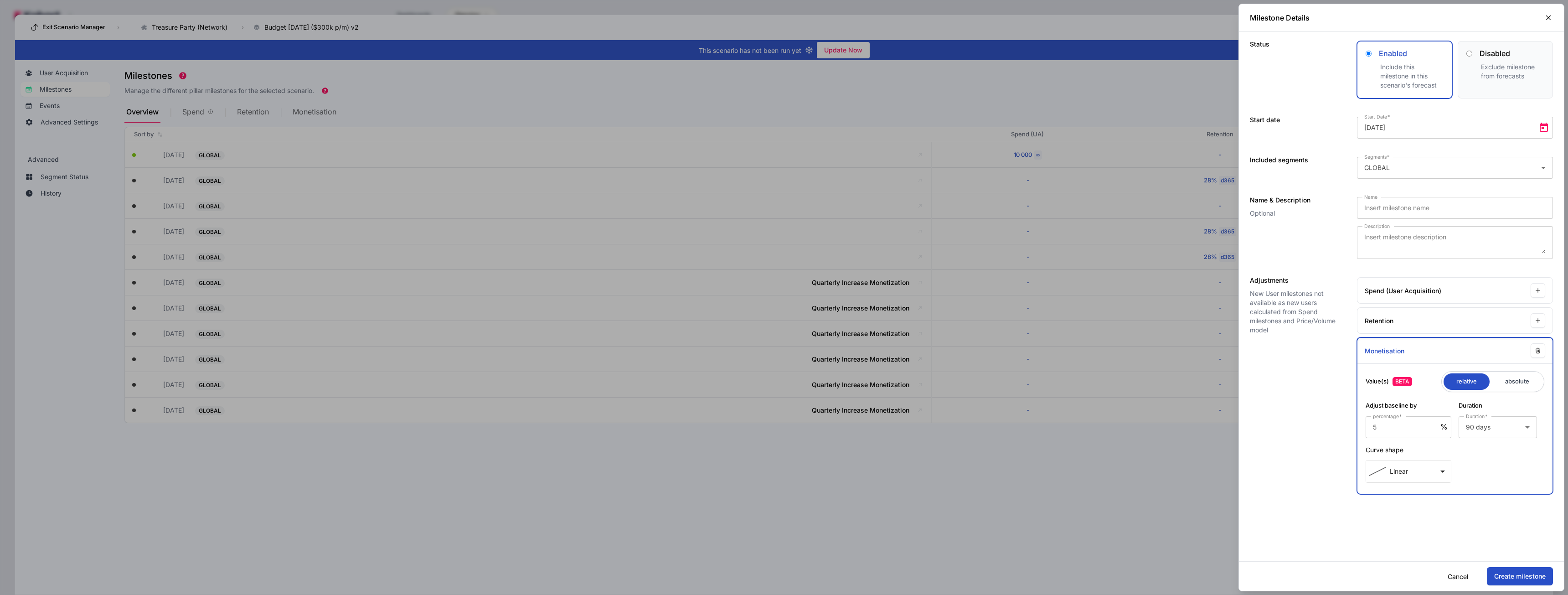
type input "2027-09-01"
click at [1374, 207] on input "Name" at bounding box center [1454, 207] width 181 height 11
type input "Quarterly Increase Monetization"
click at [1521, 577] on button "Create milestone" at bounding box center [1519, 576] width 66 height 18
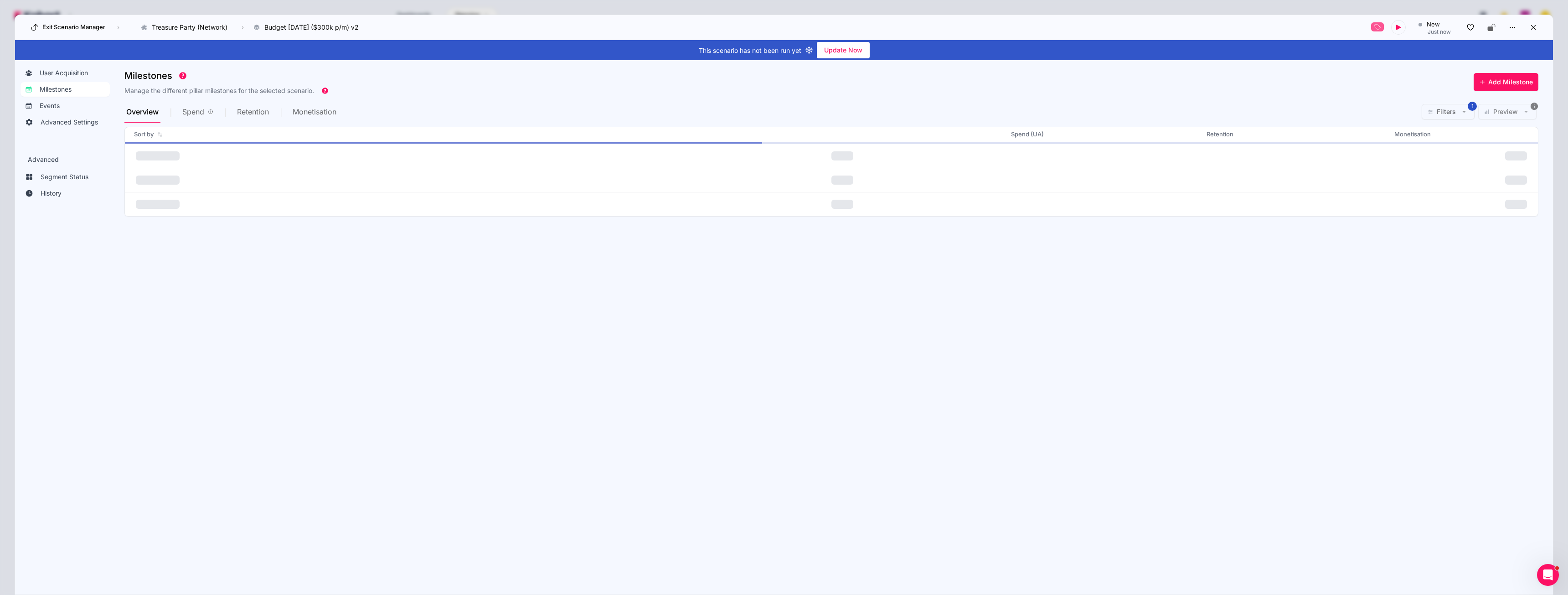
scroll to position [0, 0]
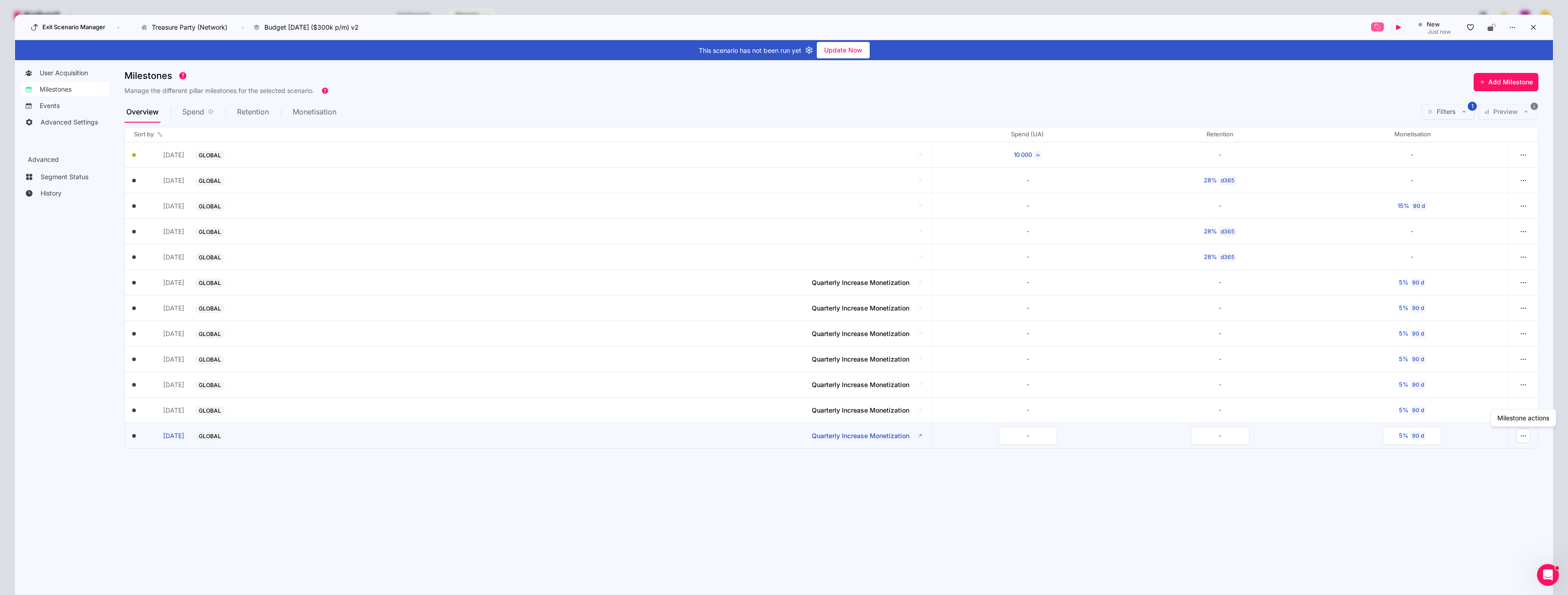
click at [1520, 437] on icon "button" at bounding box center [1523, 436] width 9 height 9
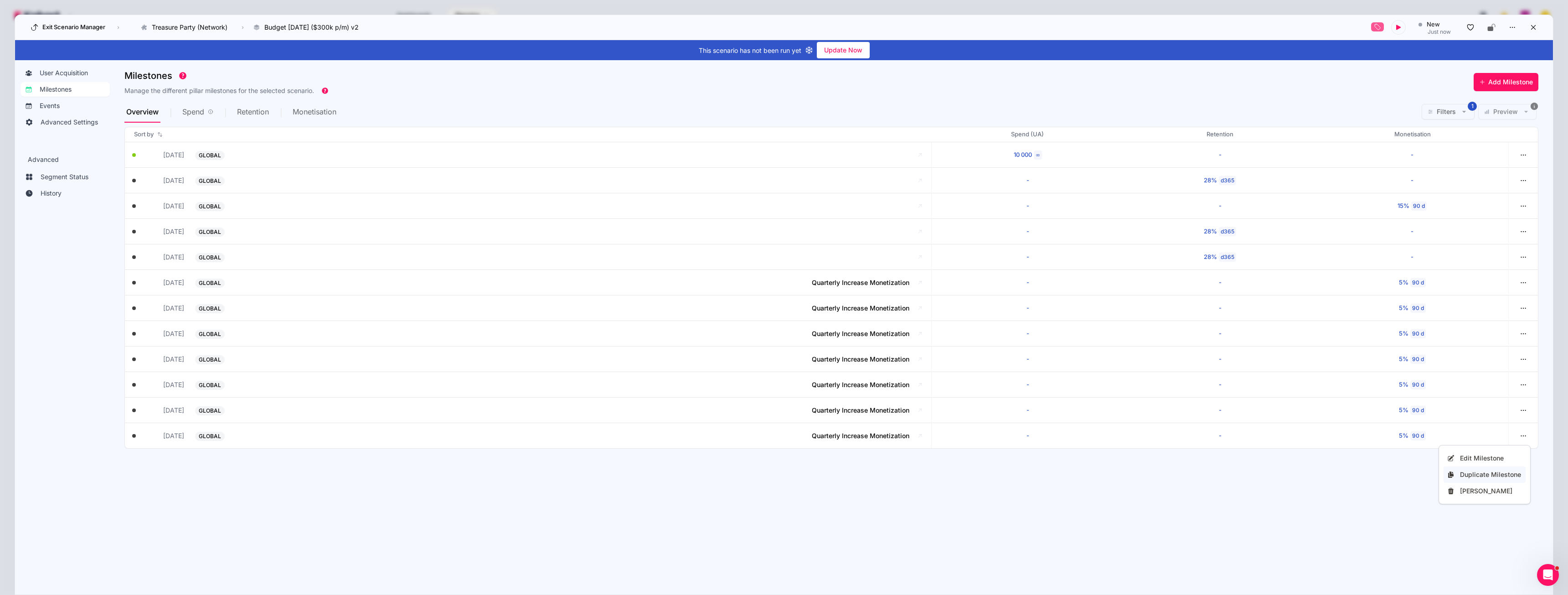
click at [1487, 478] on div "Duplicate Milestone" at bounding box center [1490, 475] width 62 height 10
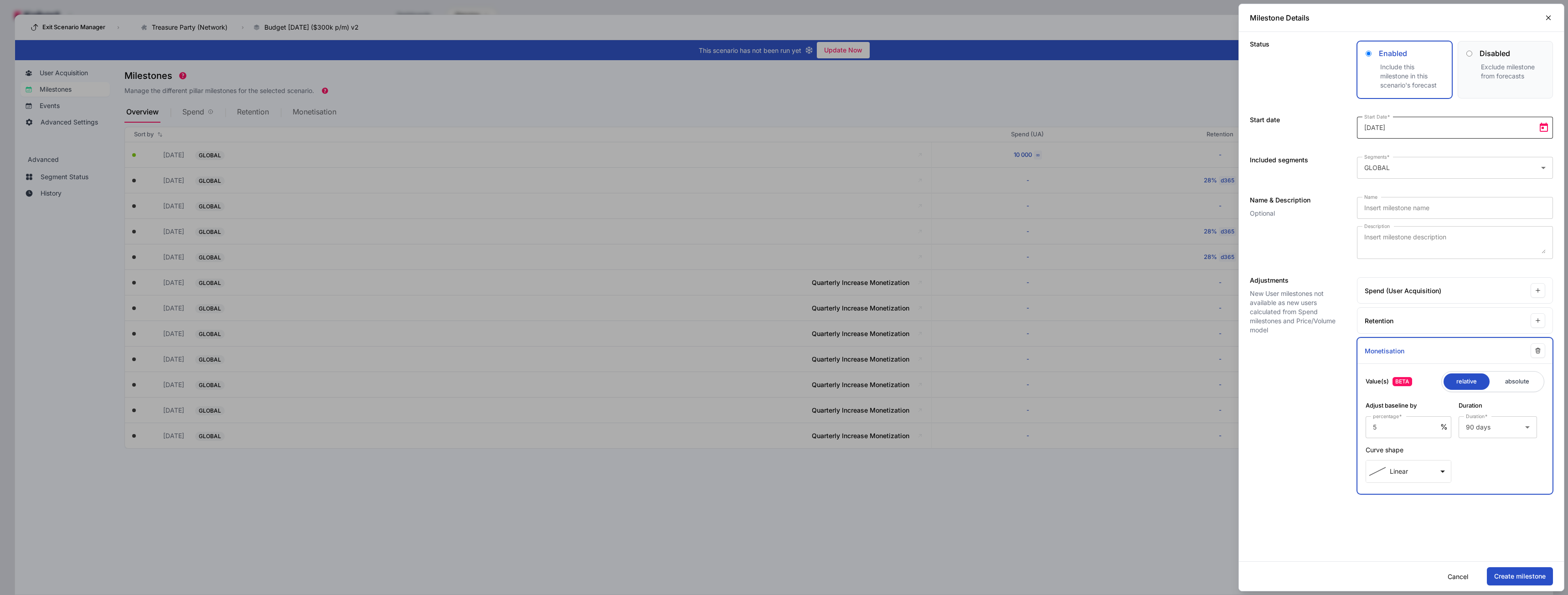
click at [1546, 127] on span "Open calendar" at bounding box center [1543, 127] width 18 height 18
click at [1482, 160] on span "Next month" at bounding box center [1480, 157] width 18 height 18
click at [1423, 194] on span "1" at bounding box center [1424, 195] width 16 height 16
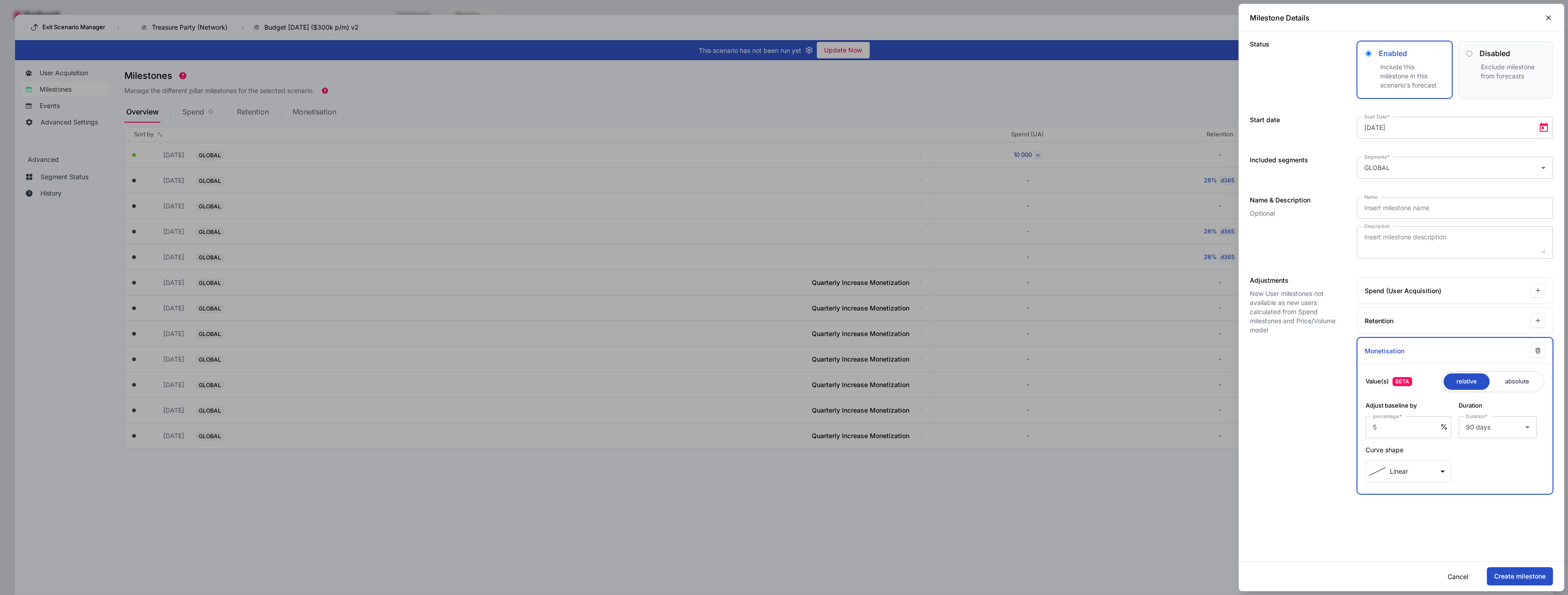
type input "2027-12-01"
click at [1400, 209] on input "Name" at bounding box center [1454, 207] width 181 height 11
type input "Quarterly Increase Monetization"
click at [1389, 246] on textarea "Description" at bounding box center [1454, 242] width 181 height 22
click at [1511, 579] on button "Create milestone" at bounding box center [1519, 576] width 66 height 18
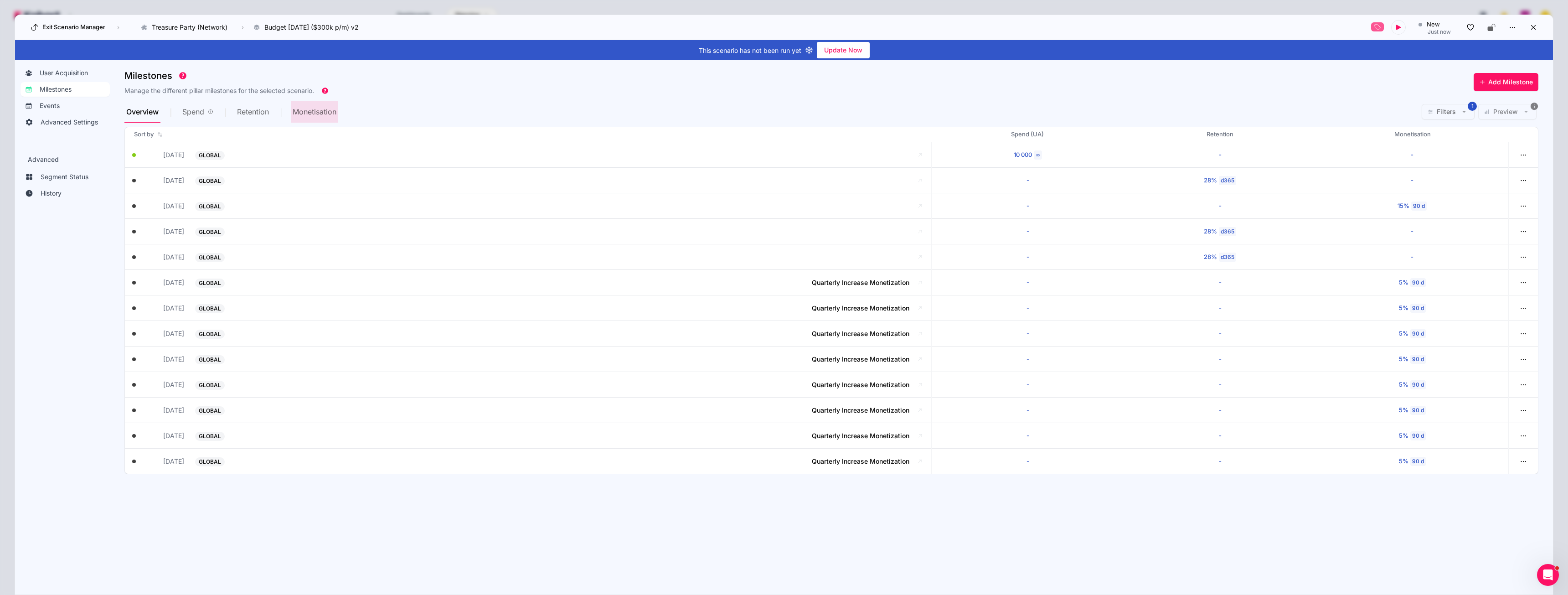
click at [317, 113] on span "Monetisation" at bounding box center [315, 112] width 44 height 8
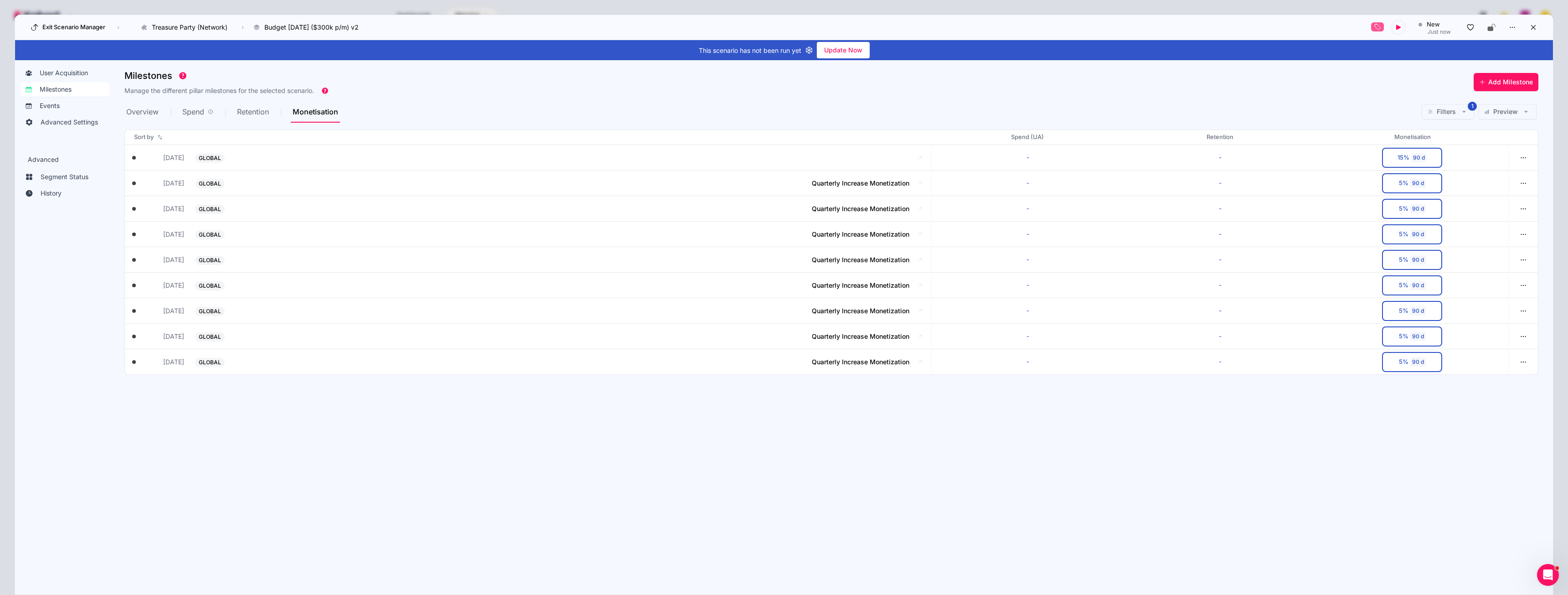
click at [250, 111] on span "Retention" at bounding box center [252, 112] width 32 height 8
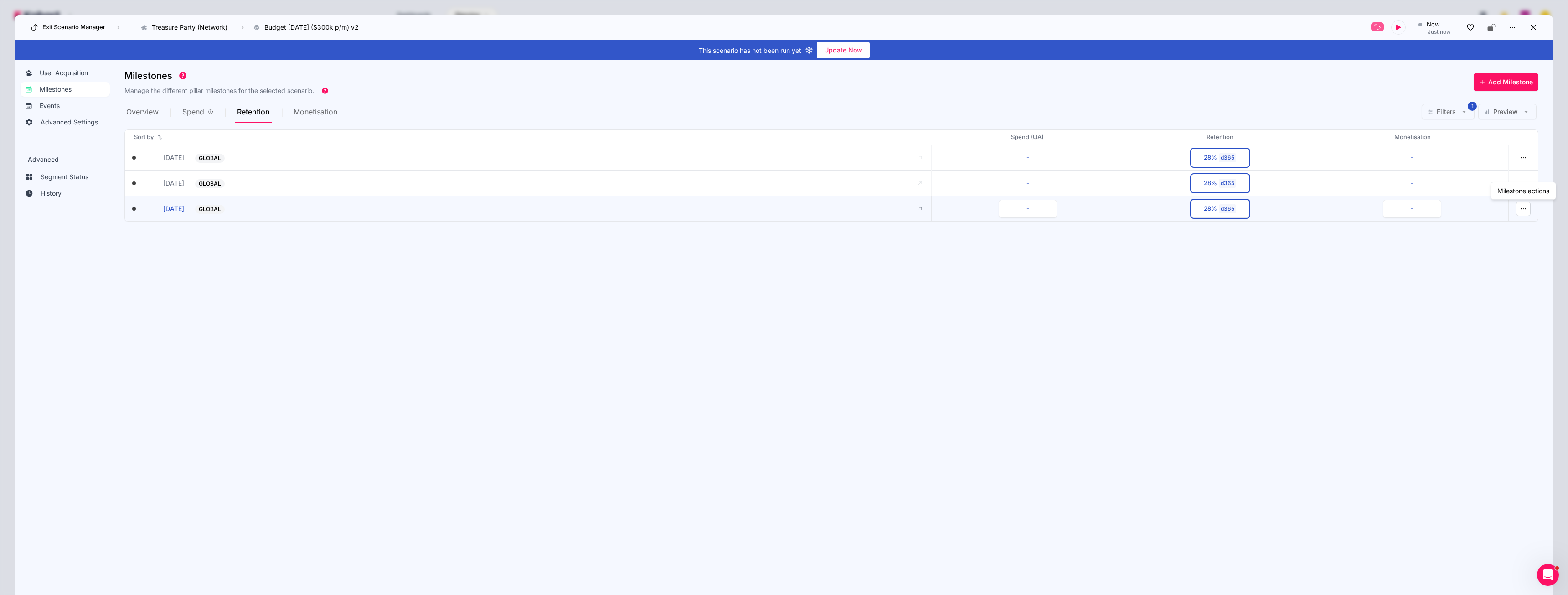
click at [1523, 208] on icon "button" at bounding box center [1523, 209] width 9 height 9
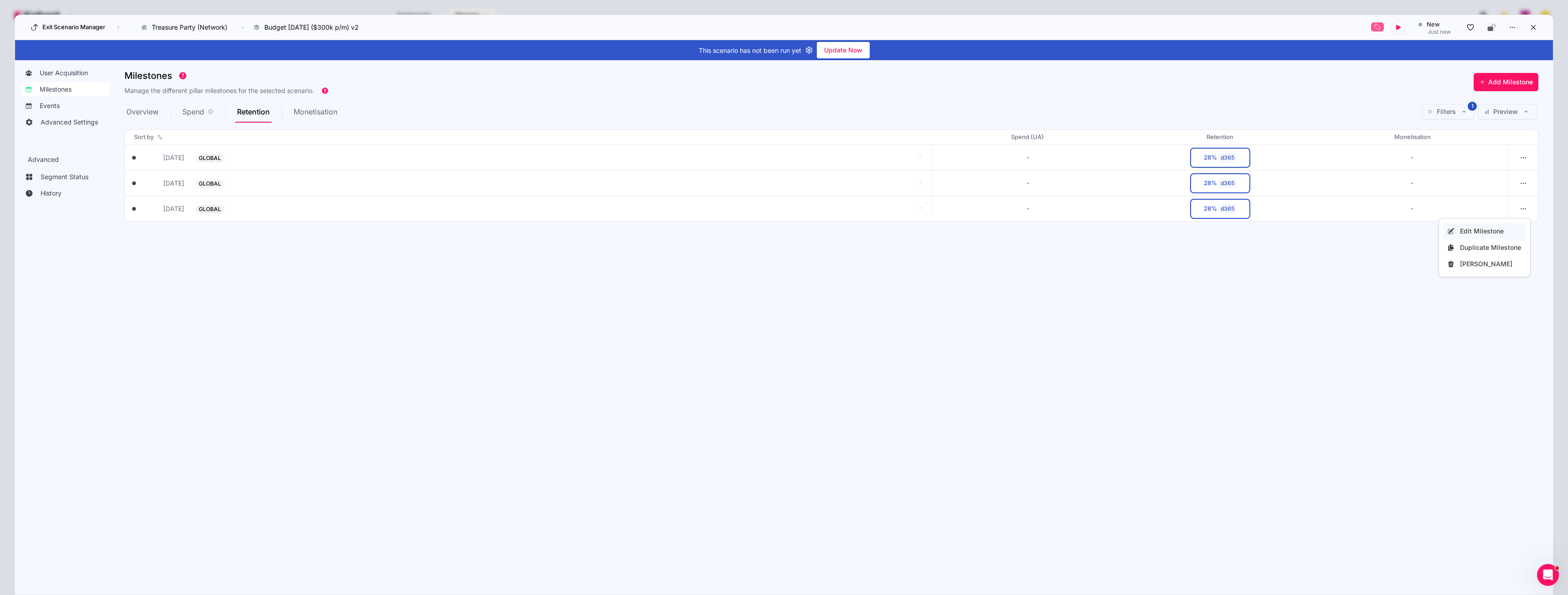
click at [1479, 233] on div "Edit Milestone" at bounding box center [1490, 232] width 62 height 10
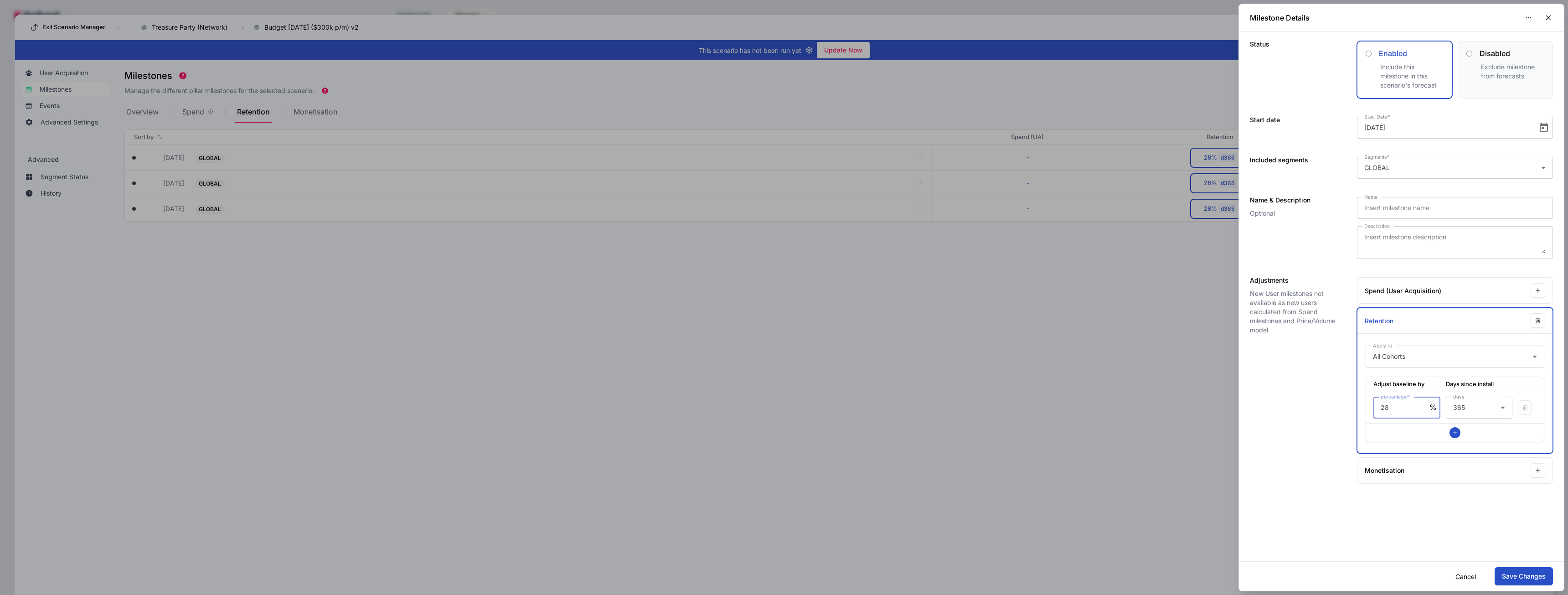
drag, startPoint x: 1408, startPoint y: 409, endPoint x: 1337, endPoint y: 406, distance: 71.1
click at [1339, 406] on div "Adjustments New User milestones not available as new users calculated from Spen…" at bounding box center [1401, 380] width 325 height 225
type input "5"
click at [1533, 579] on button "Save Changes" at bounding box center [1523, 576] width 58 height 18
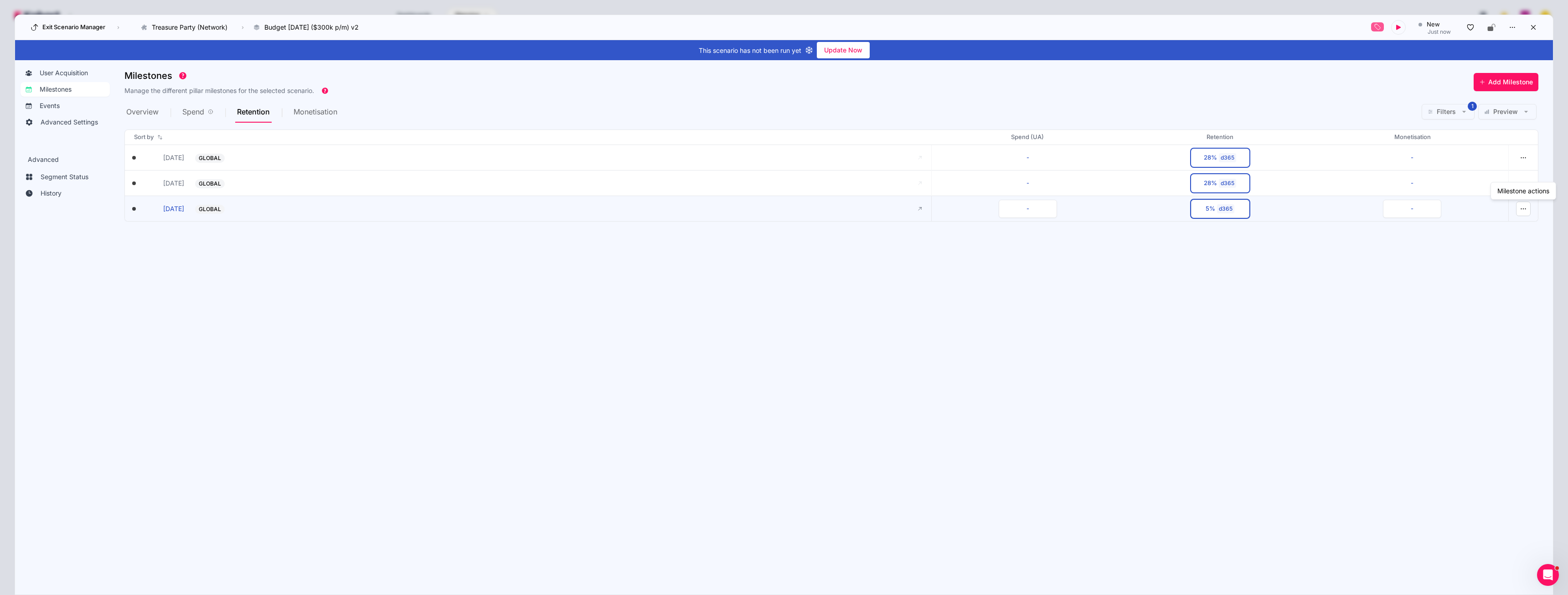
click at [1524, 208] on icon "button" at bounding box center [1523, 209] width 9 height 9
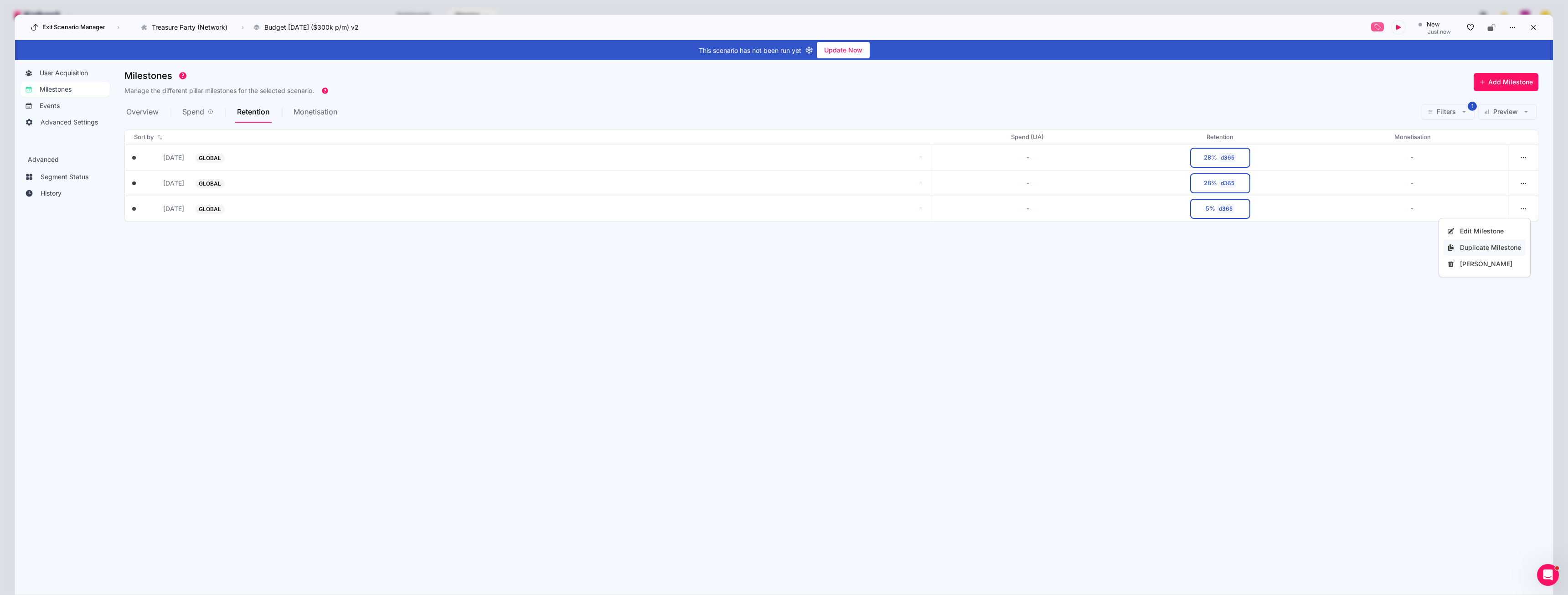
click at [1494, 243] on div "Duplicate Milestone" at bounding box center [1490, 248] width 62 height 10
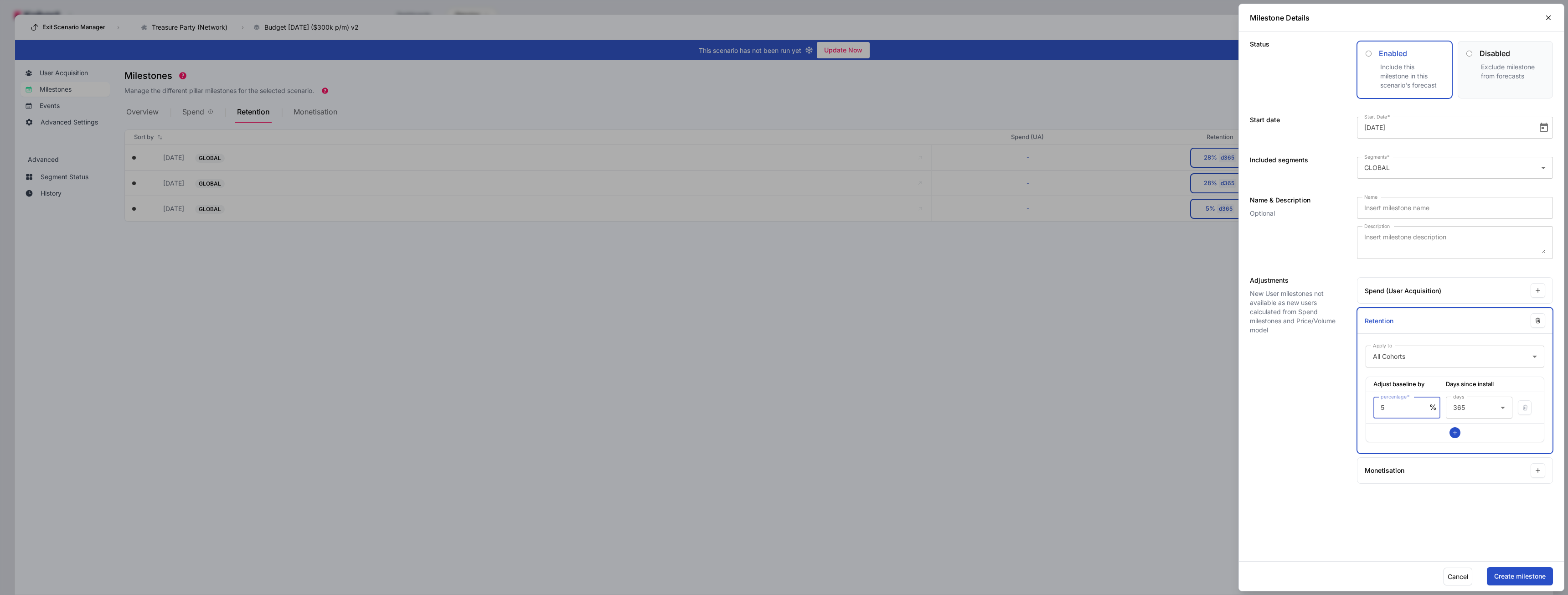
click at [1463, 573] on button "Cancel" at bounding box center [1458, 576] width 29 height 18
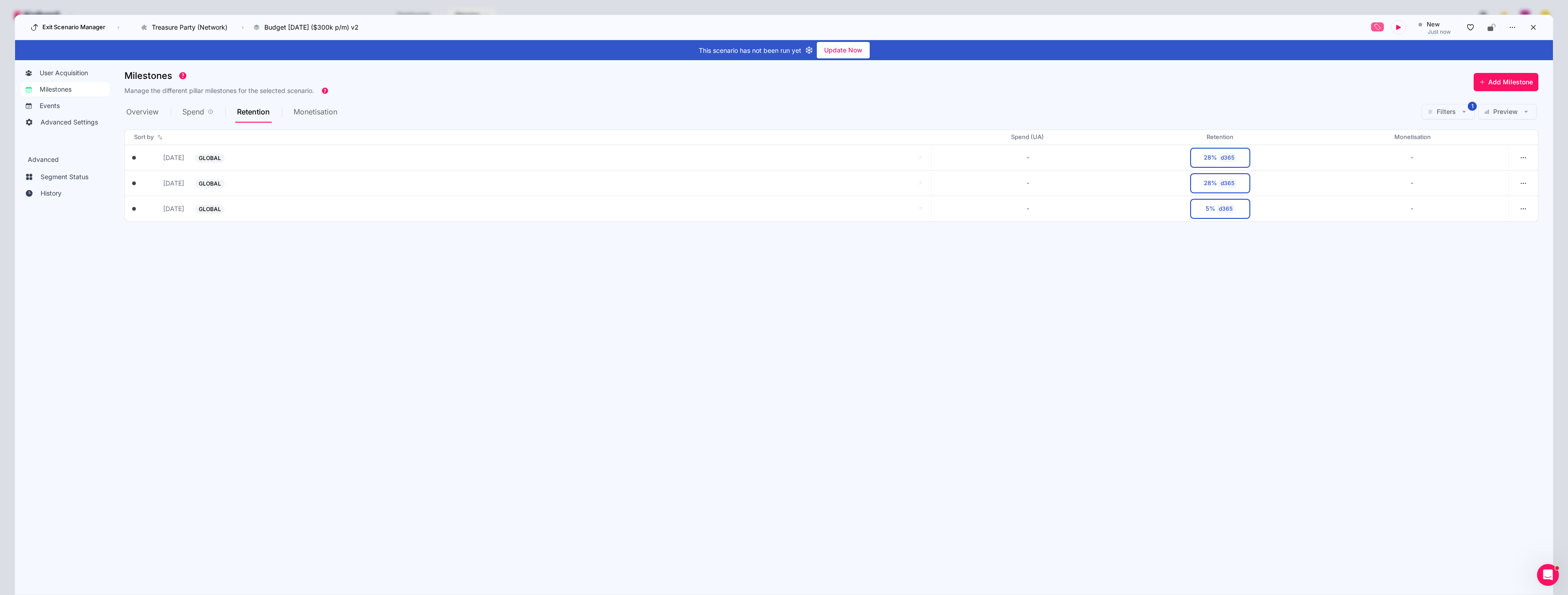
click at [1500, 108] on span "Preview" at bounding box center [1506, 112] width 25 height 10
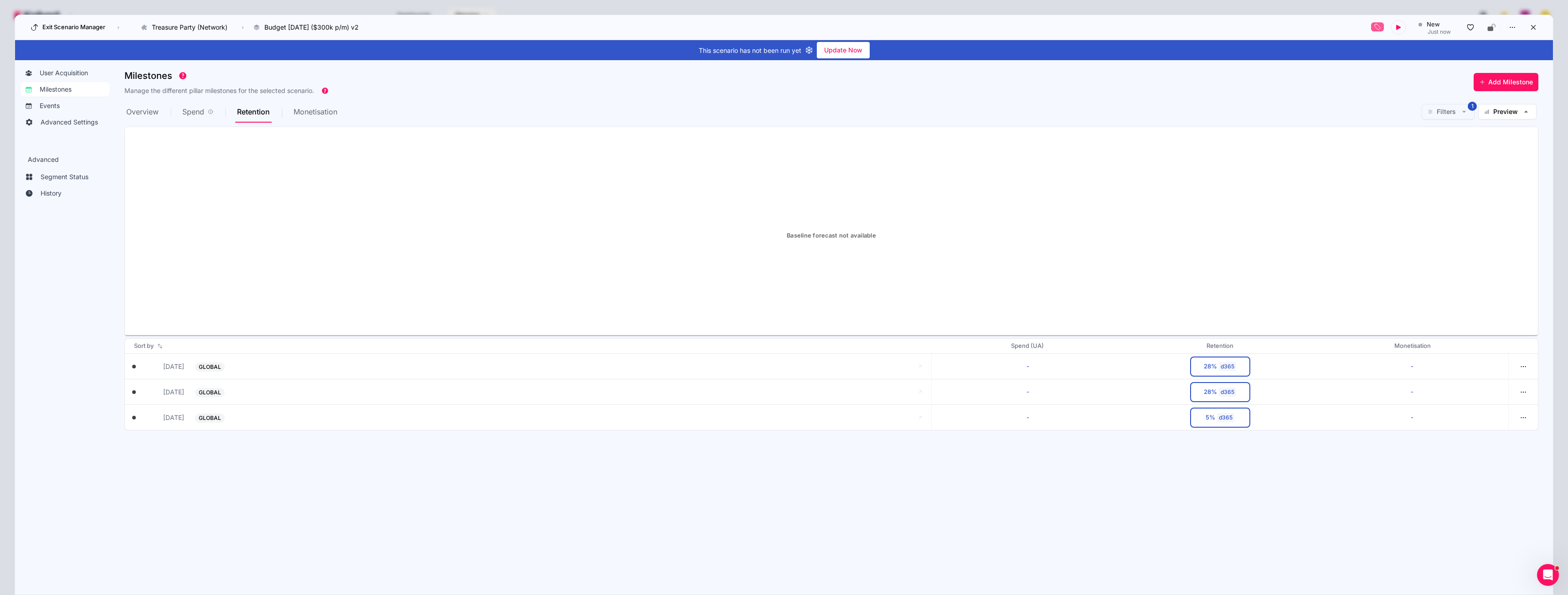
click at [154, 119] on span "Overview" at bounding box center [143, 111] width 33 height 22
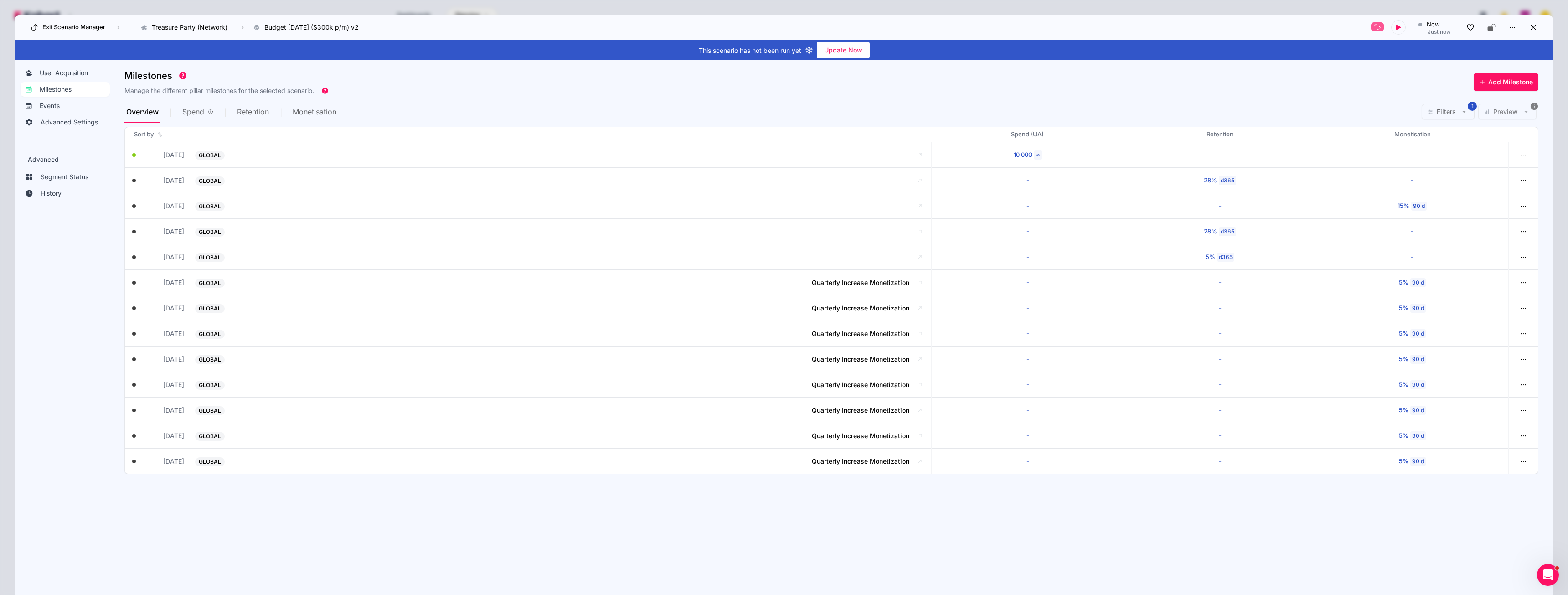
click at [1466, 113] on icon "button" at bounding box center [1465, 112] width 10 height 10
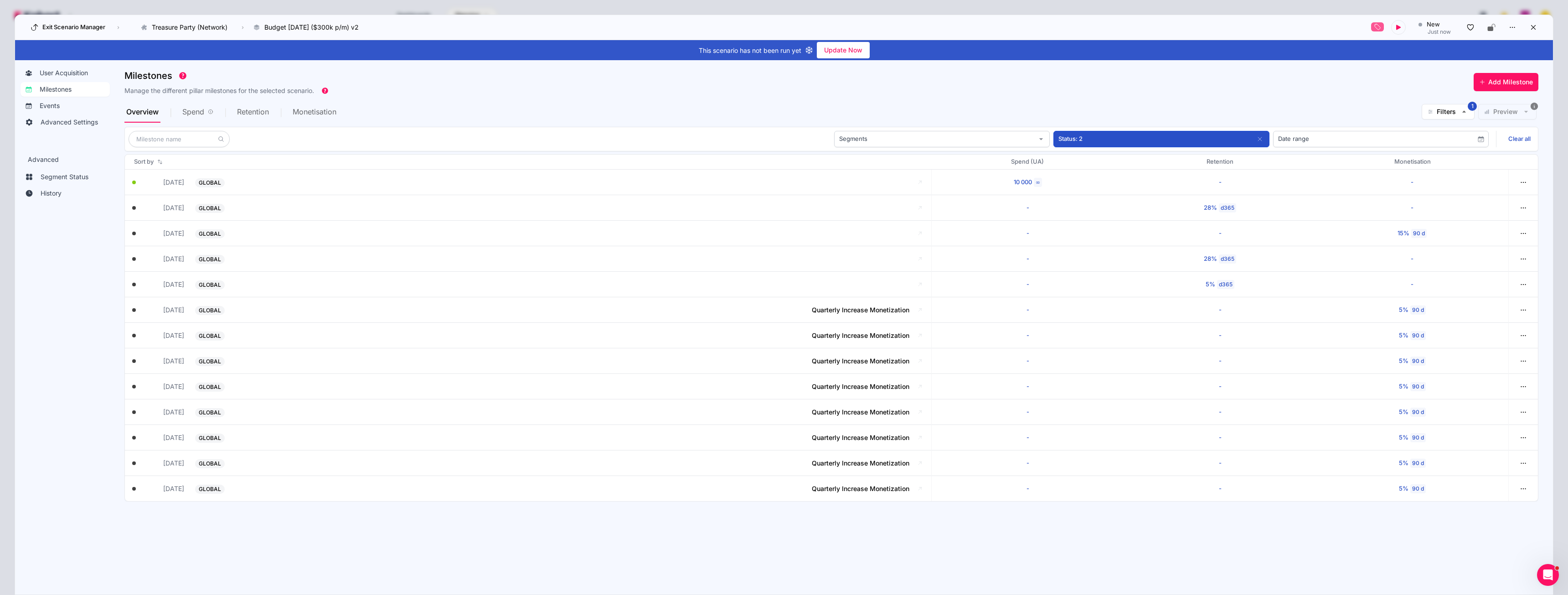
click at [1389, 99] on div "Milestones Manage the different pillar milestones for the selected scenario. Ad…" at bounding box center [831, 82] width 1414 height 35
click at [202, 113] on span "Spend" at bounding box center [193, 112] width 22 height 8
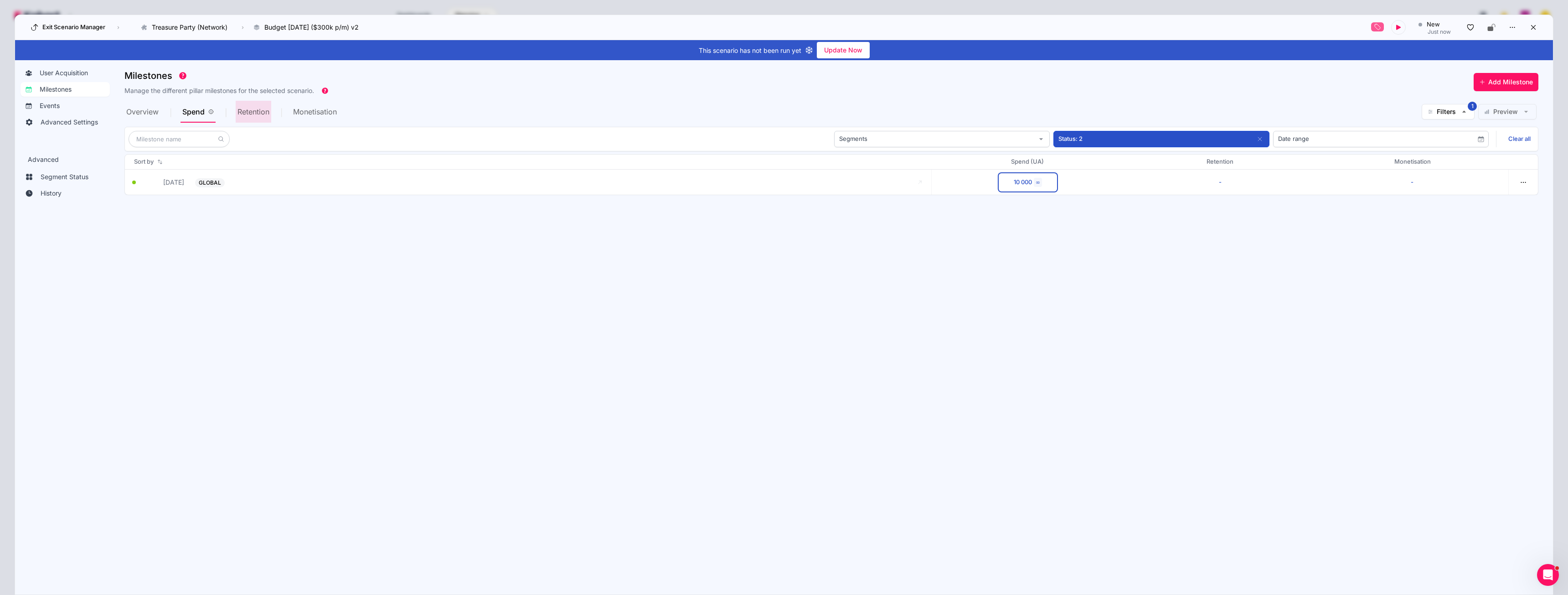
click at [253, 113] on span "Retention" at bounding box center [253, 112] width 32 height 8
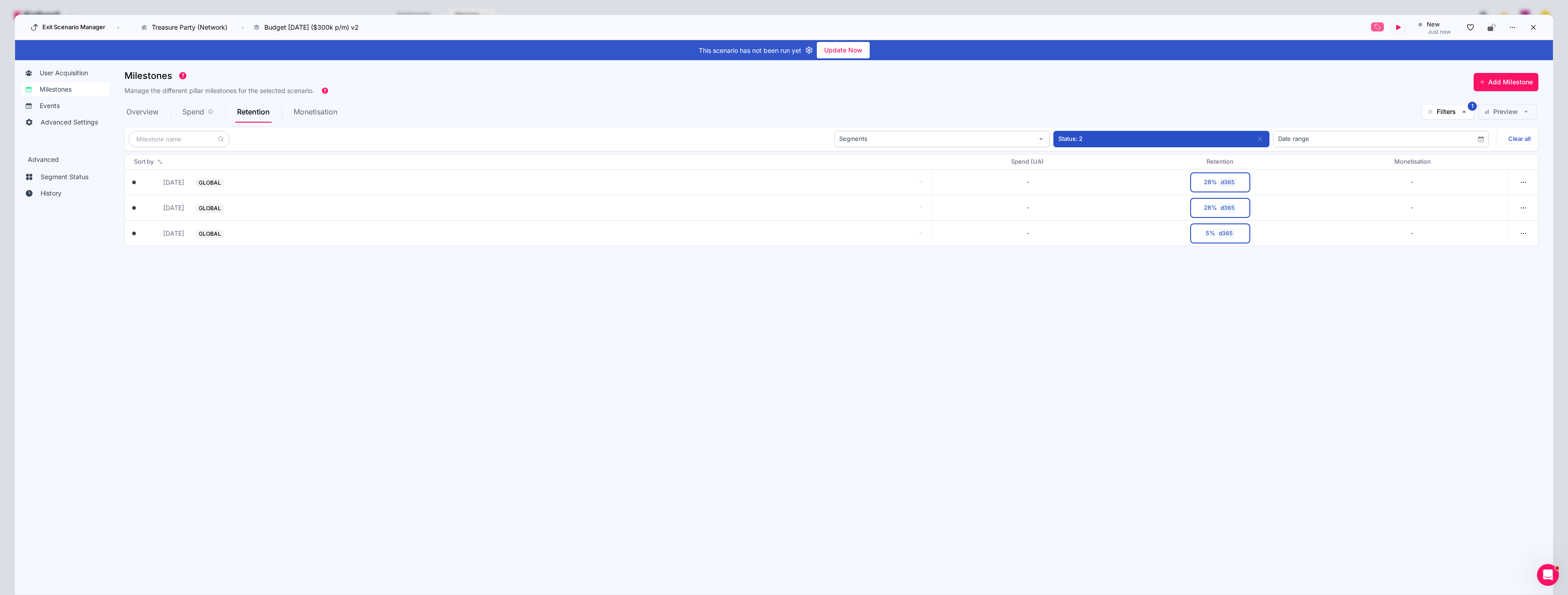
click at [310, 110] on span "Monetisation" at bounding box center [315, 112] width 44 height 8
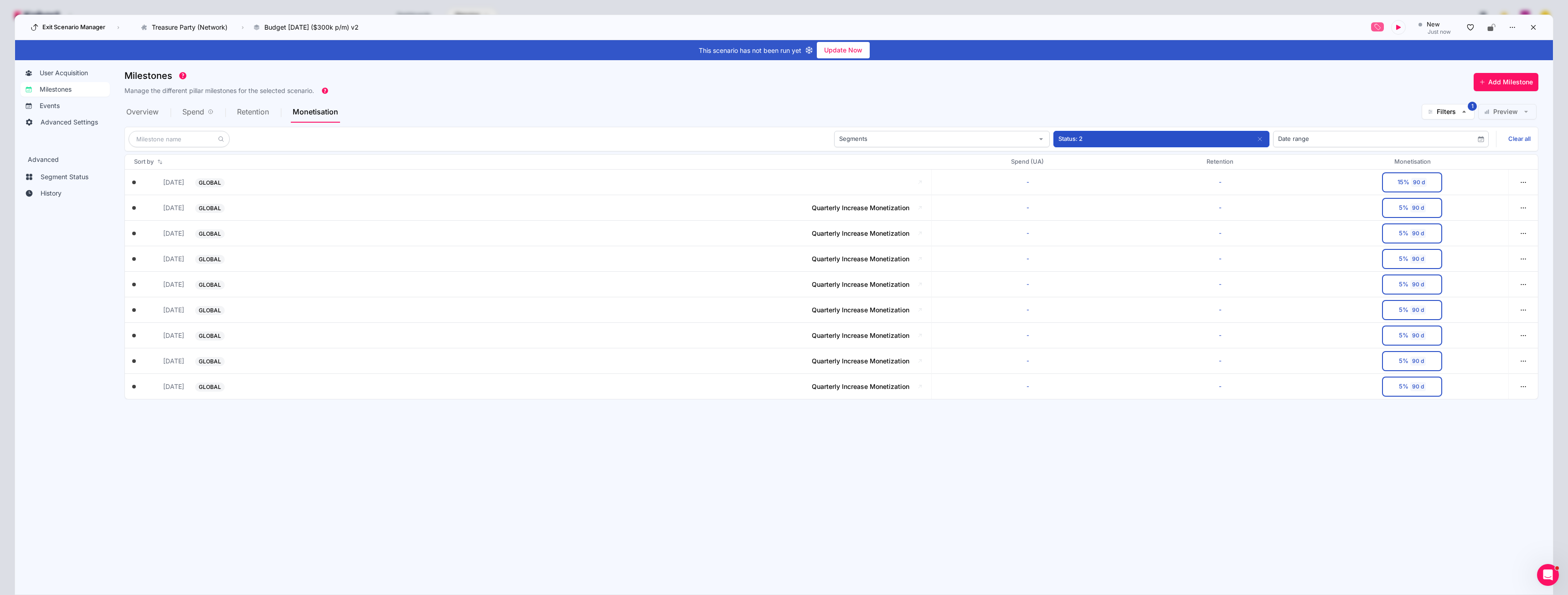
click at [254, 110] on span "Retention" at bounding box center [252, 112] width 32 height 8
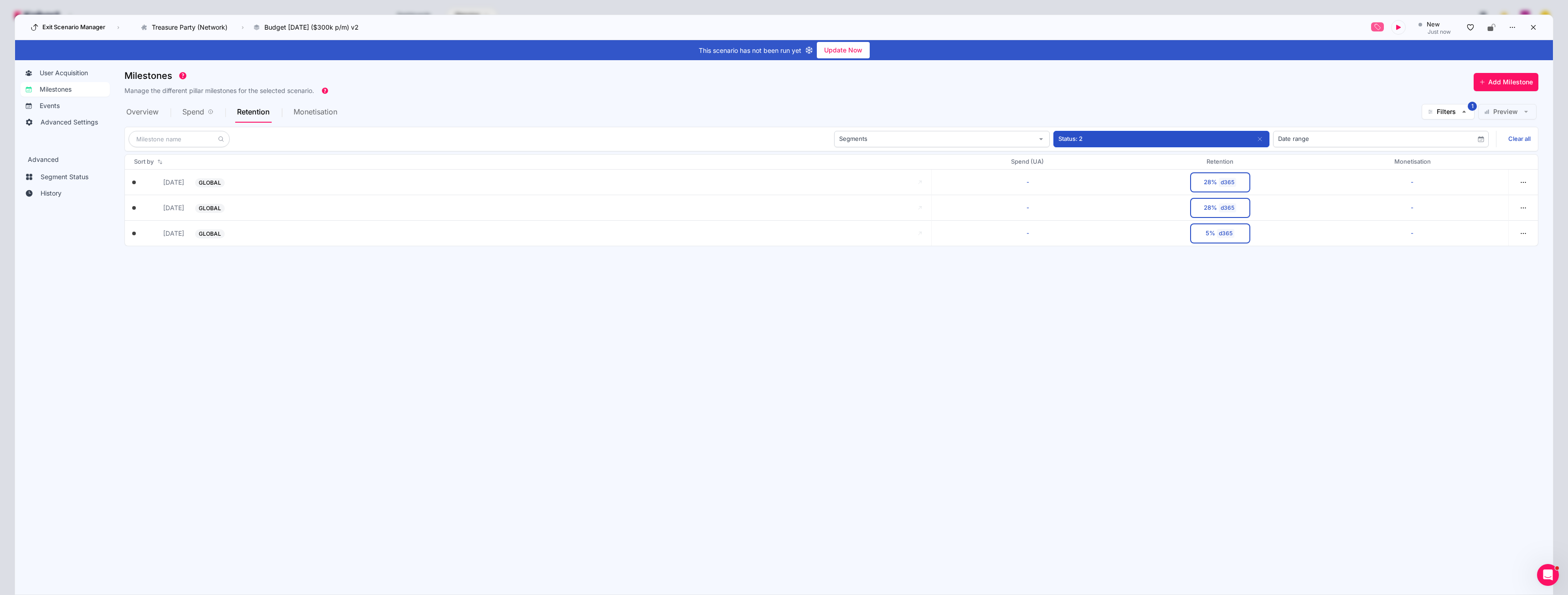
click at [1505, 110] on span "Preview" at bounding box center [1506, 112] width 25 height 10
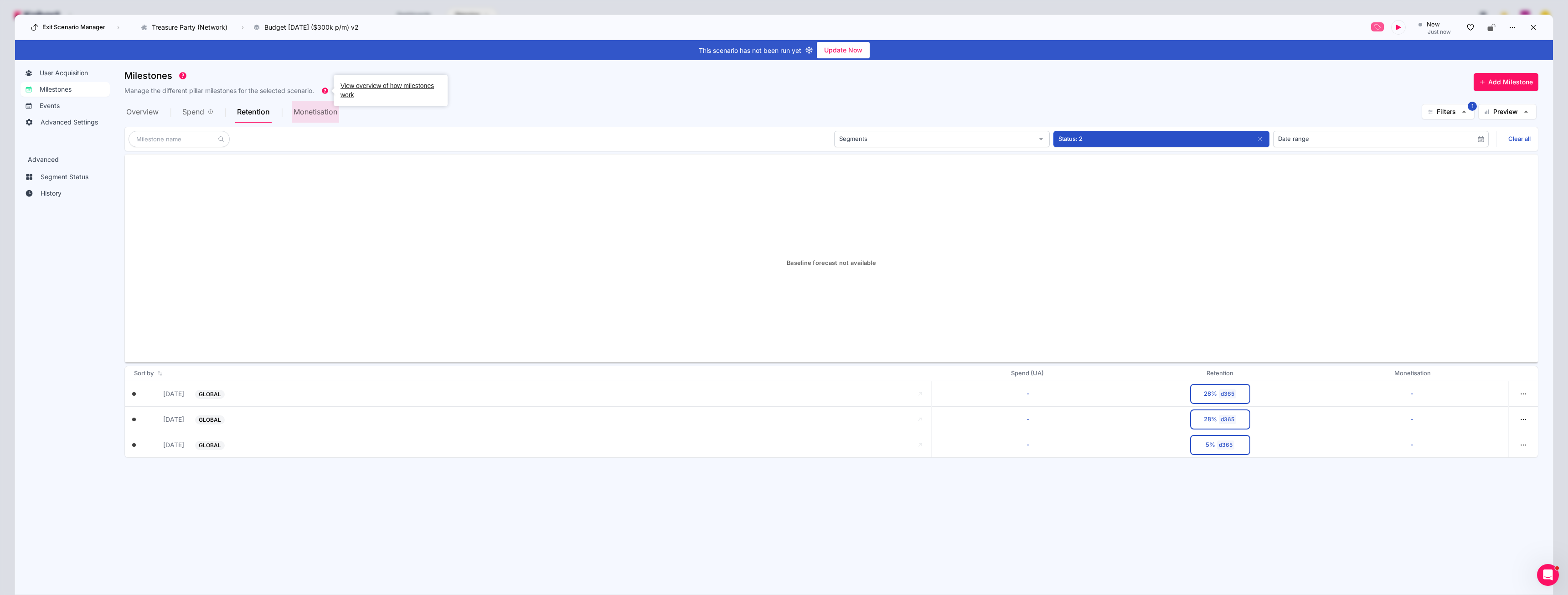
click at [318, 113] on span "Monetisation" at bounding box center [315, 112] width 44 height 8
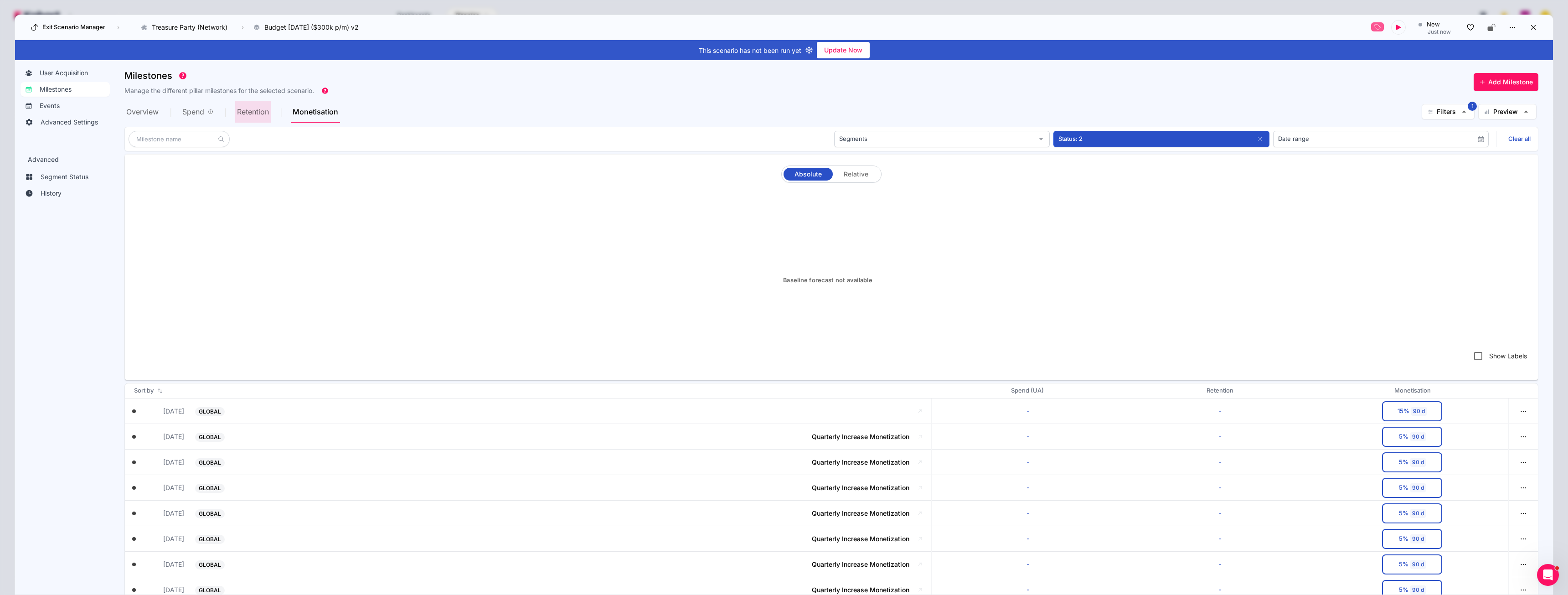
click at [255, 110] on span "Retention" at bounding box center [252, 112] width 32 height 8
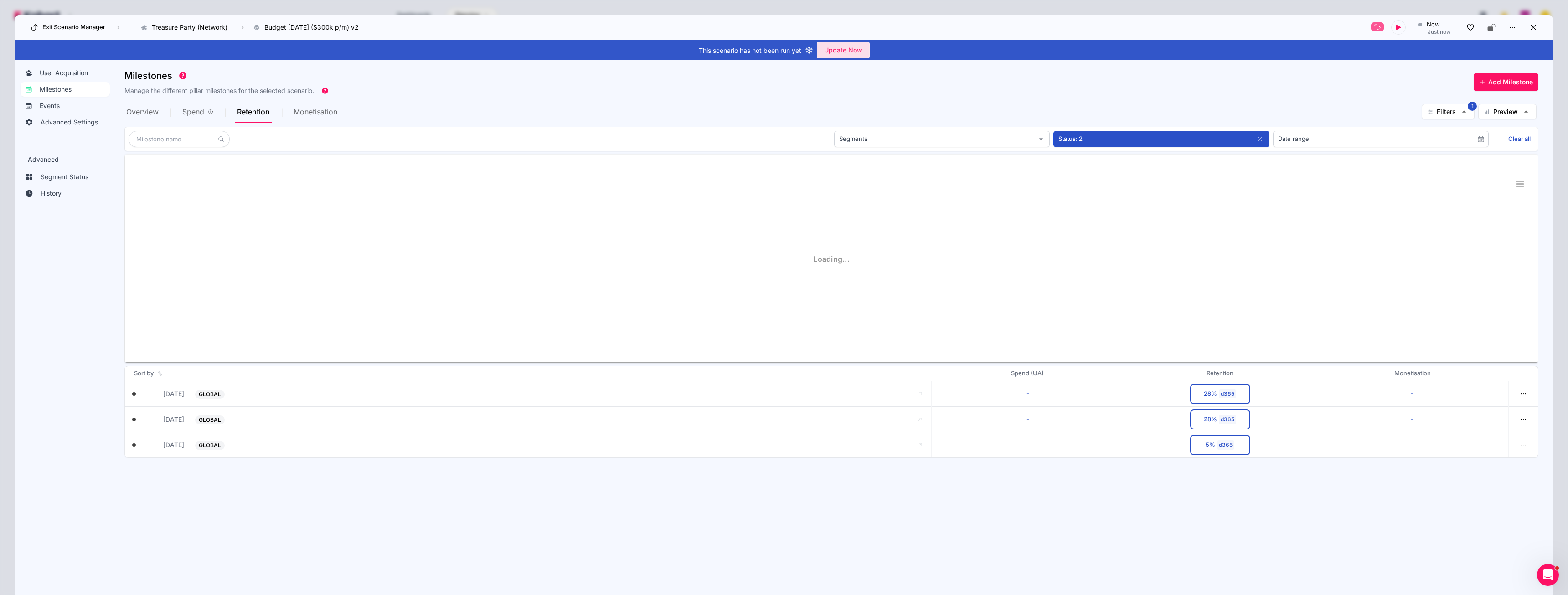
click at [846, 52] on span "Update Now" at bounding box center [843, 50] width 38 height 13
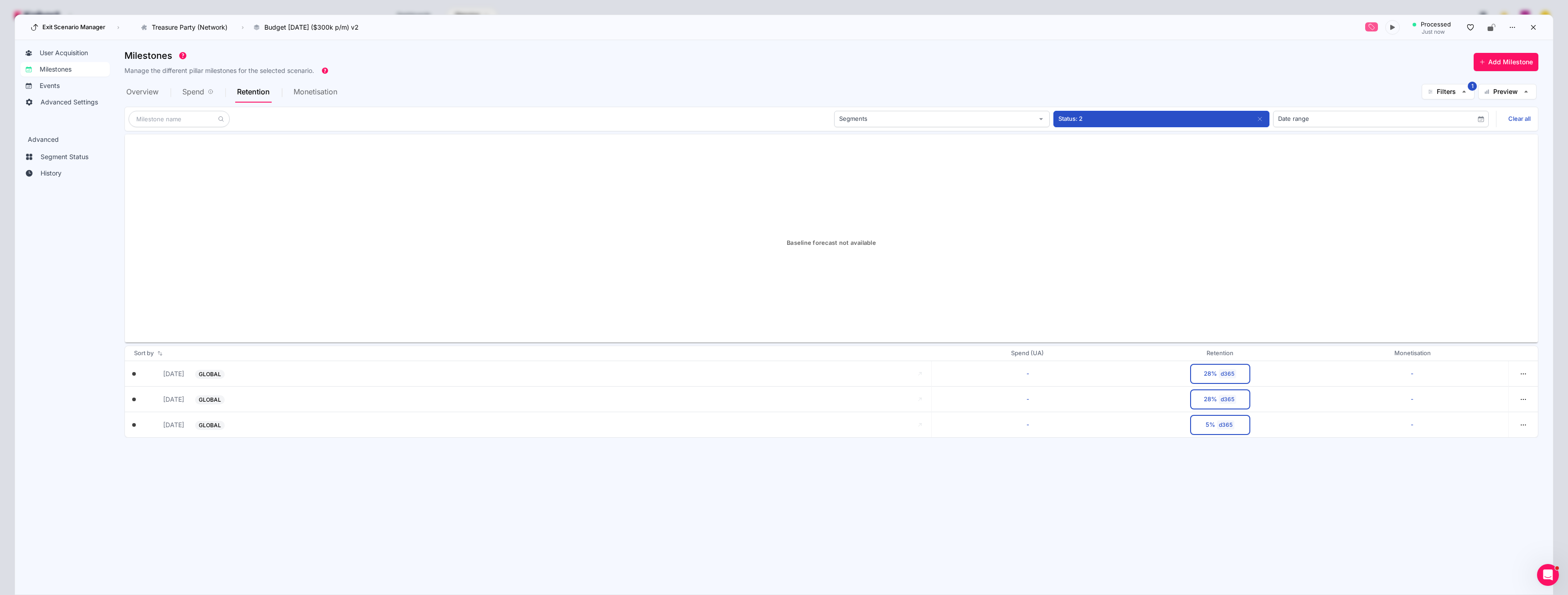
click at [913, 579] on section "Milestones Manage the different pillar milestones for the selected scenario. Ad…" at bounding box center [838, 313] width 1428 height 535
click at [1535, 28] on icon at bounding box center [1534, 27] width 9 height 9
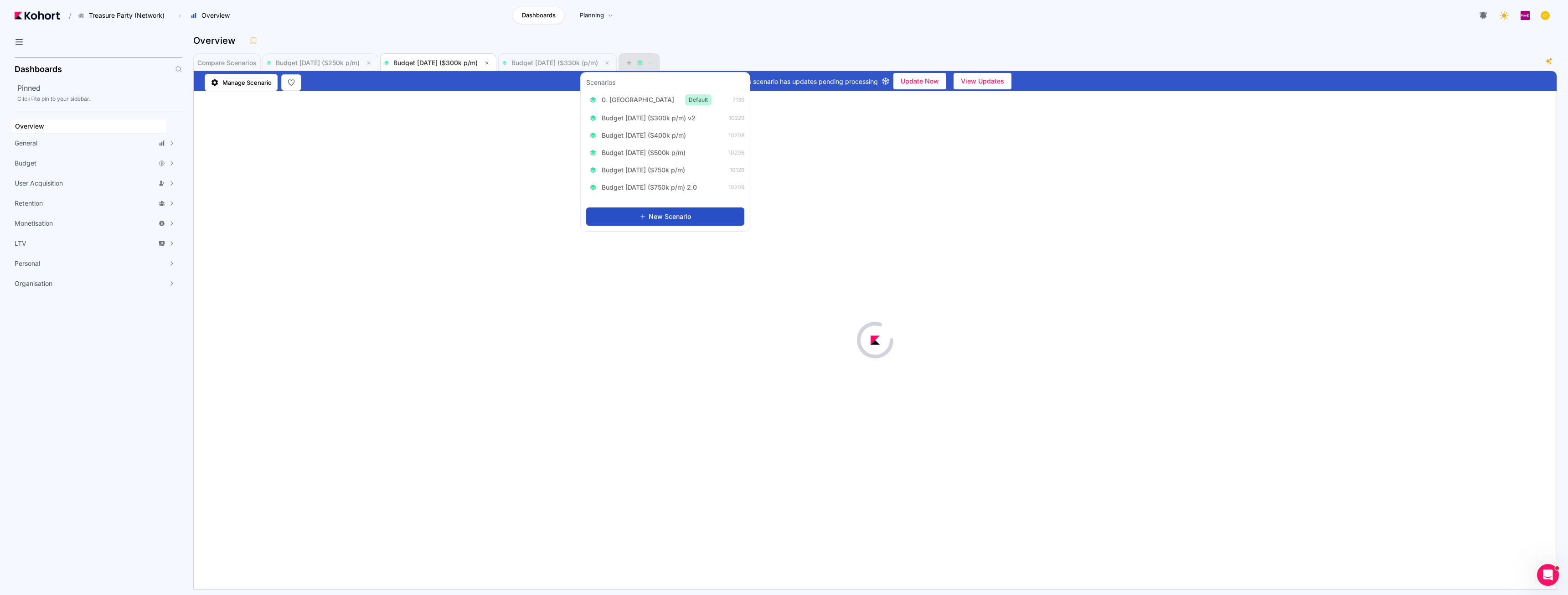
click at [632, 60] on icon at bounding box center [628, 62] width 7 height 7
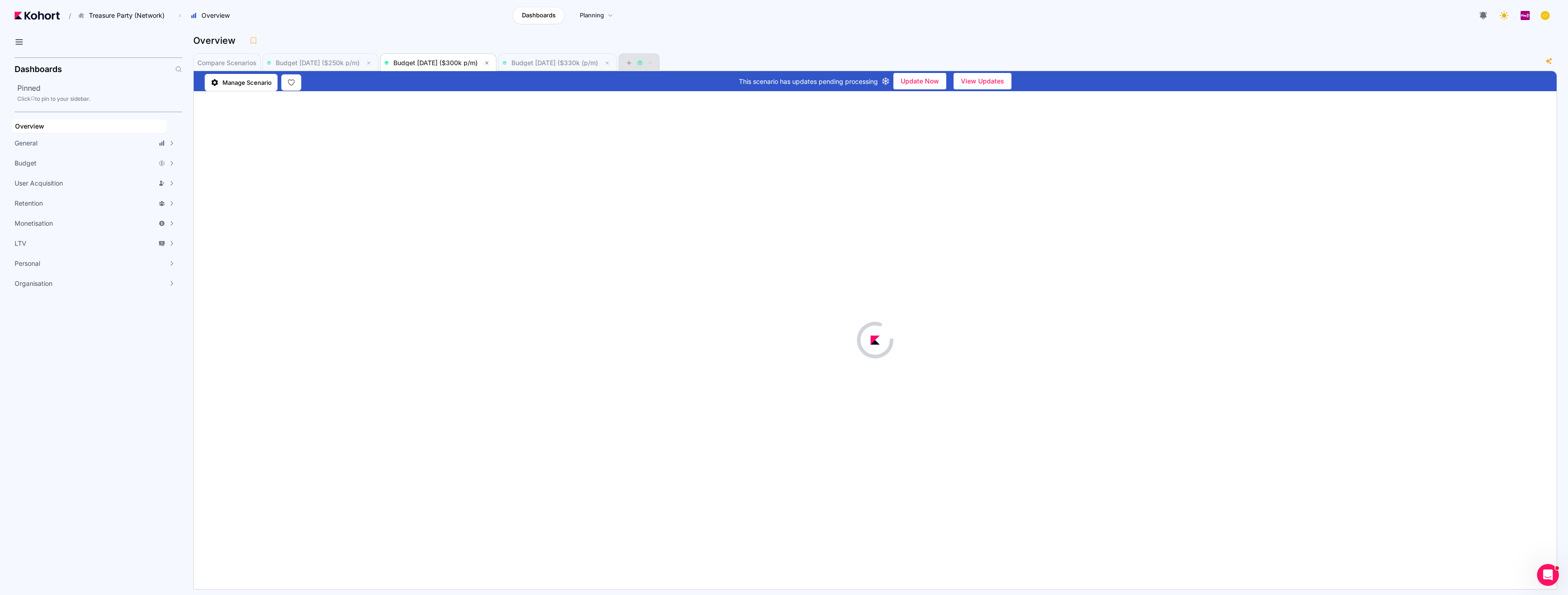
scroll to position [0, 0]
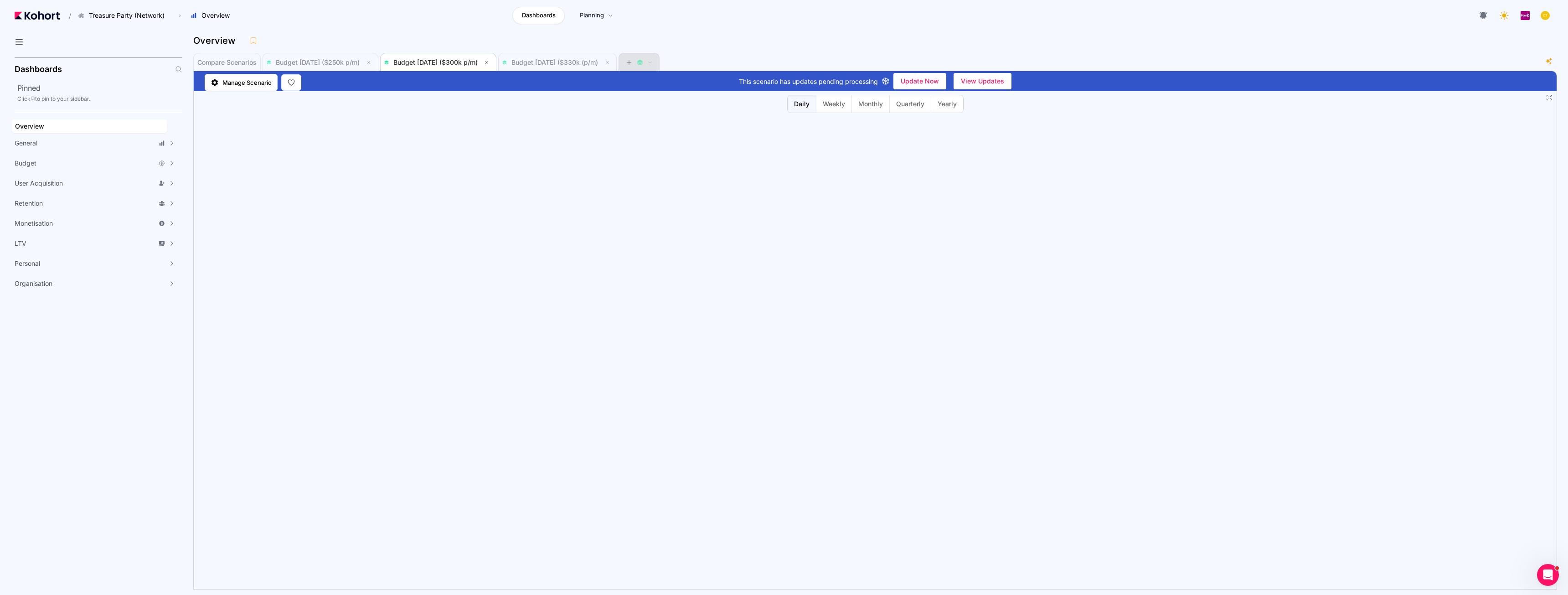
click at [632, 60] on icon at bounding box center [628, 62] width 7 height 7
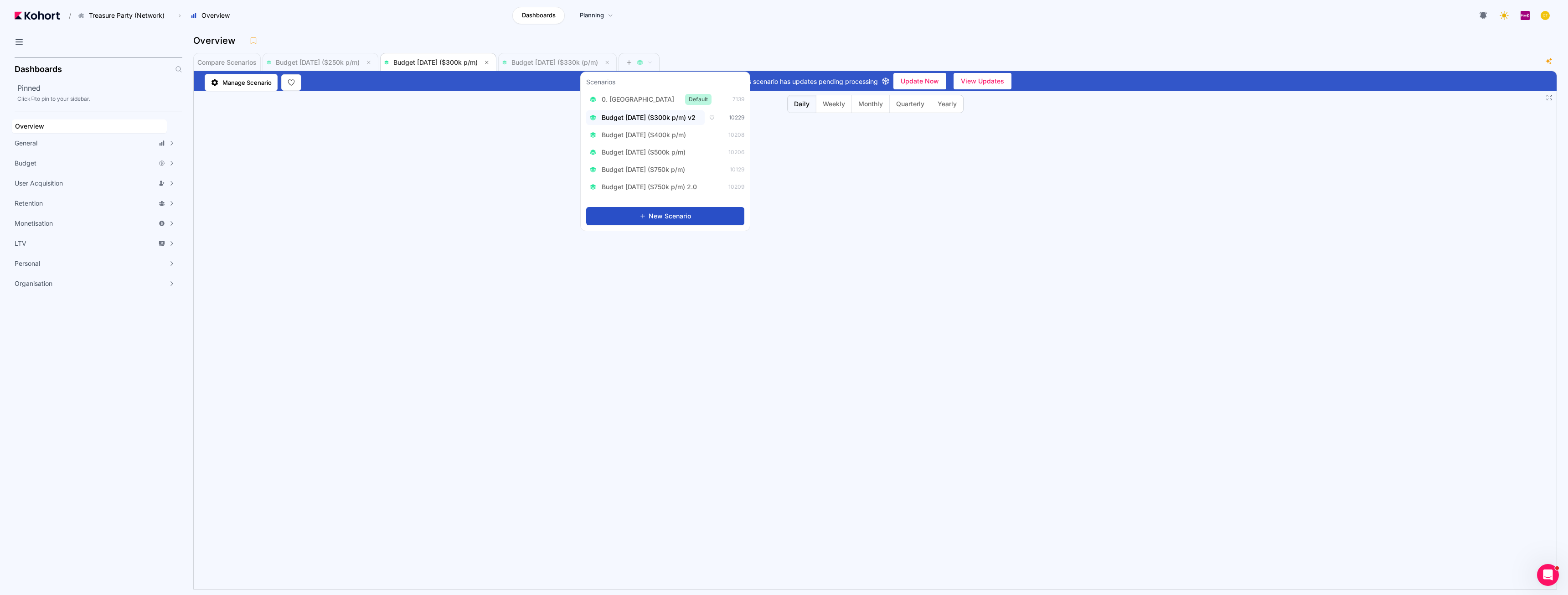
click at [660, 118] on span "Budget Aug 2025 ($300k p/m) v2" at bounding box center [648, 118] width 94 height 10
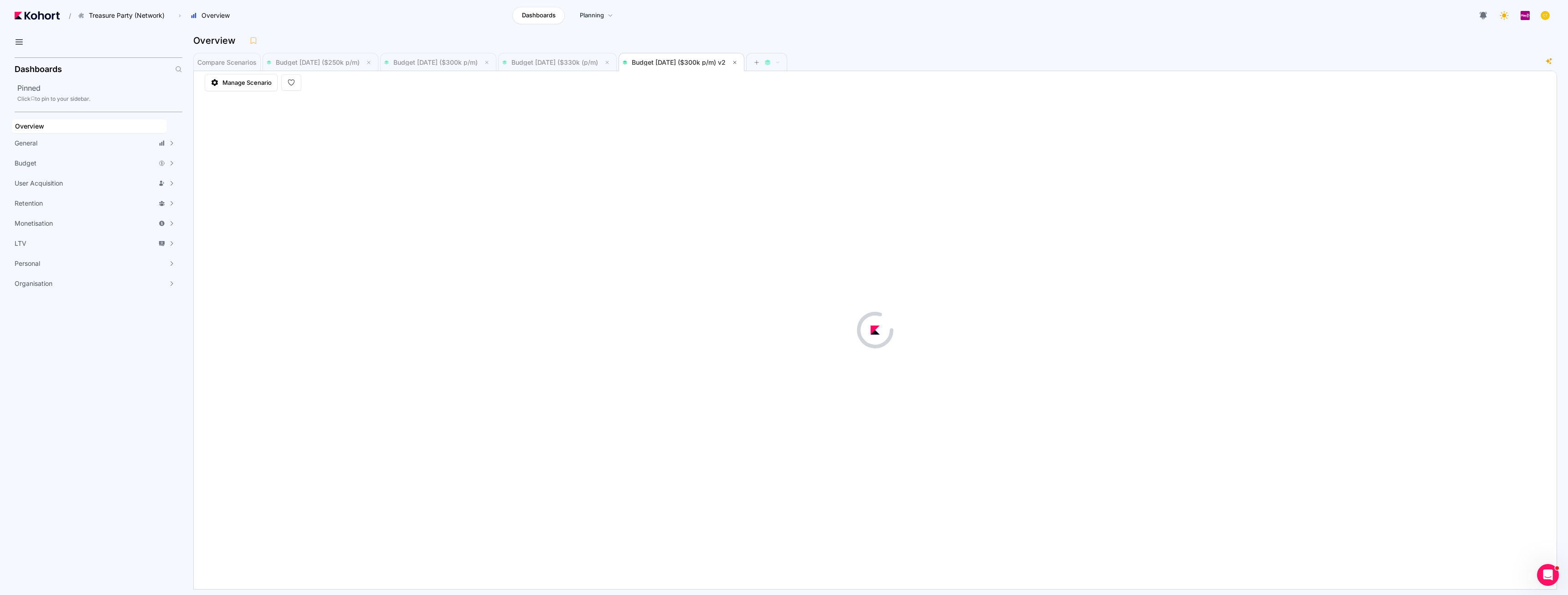
scroll to position [1, 0]
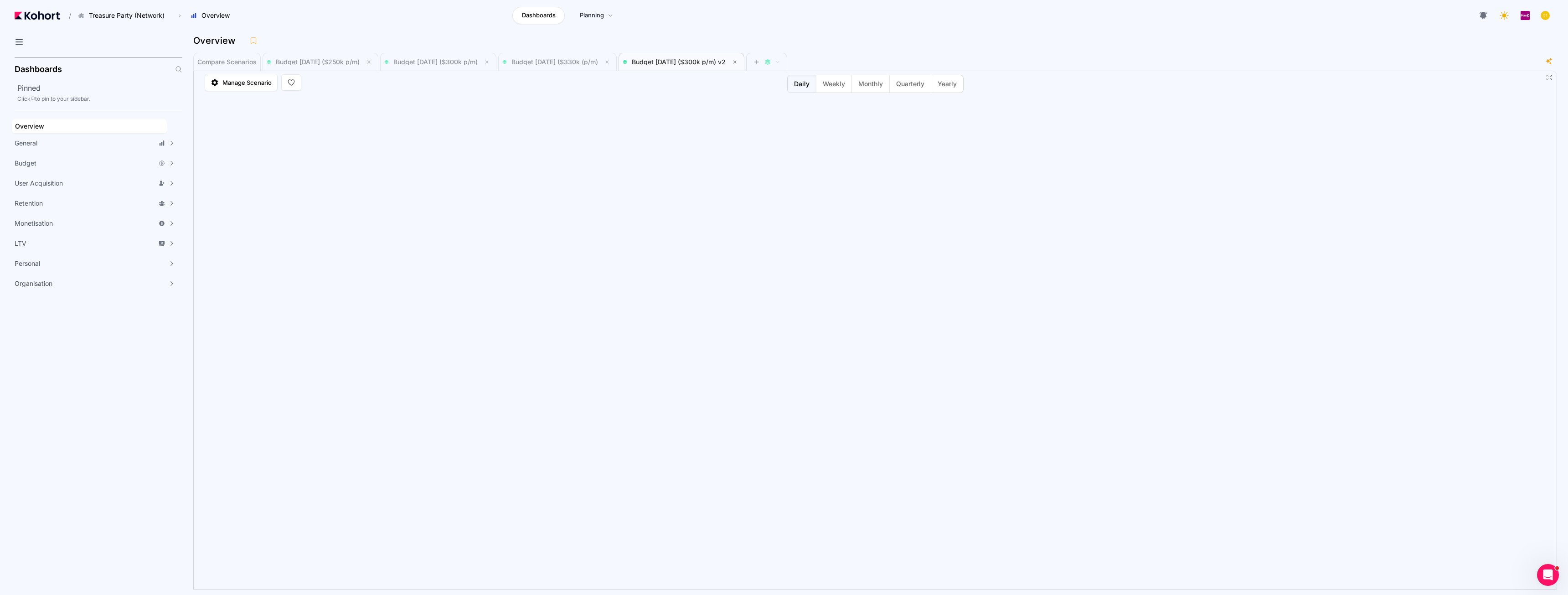
click at [726, 58] on span "Budget Aug 2025 ($300k p/m) v2" at bounding box center [679, 61] width 94 height 8
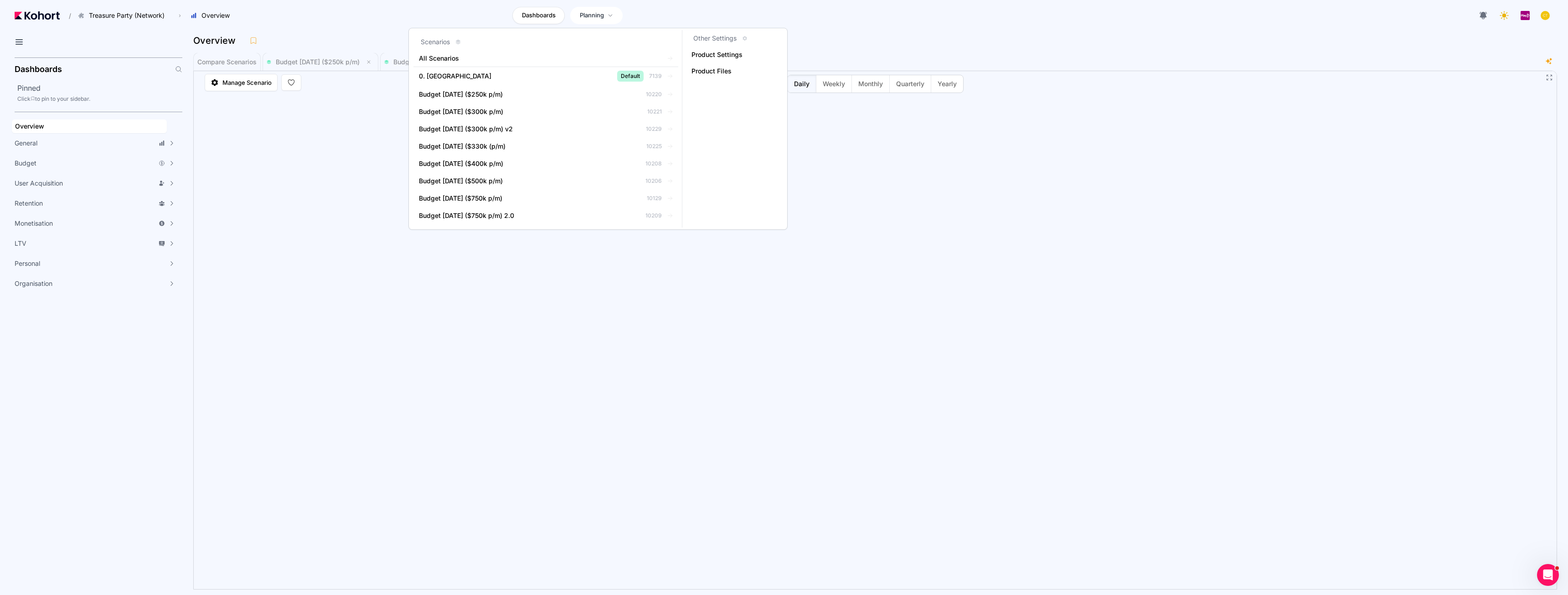
click at [600, 14] on span "Planning" at bounding box center [591, 15] width 24 height 10
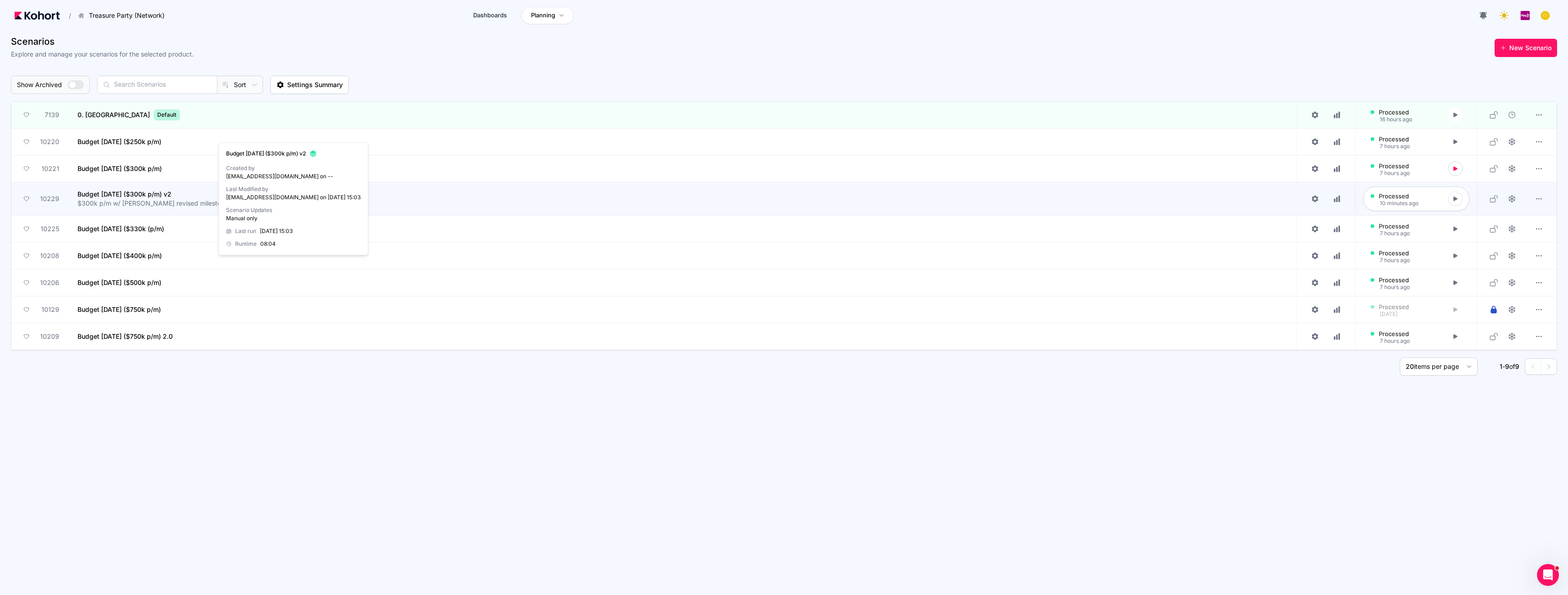
click at [162, 192] on span "Budget Aug 2025 ($300k p/m) v2" at bounding box center [125, 195] width 94 height 10
click at [1535, 199] on icon "button" at bounding box center [1539, 199] width 10 height 10
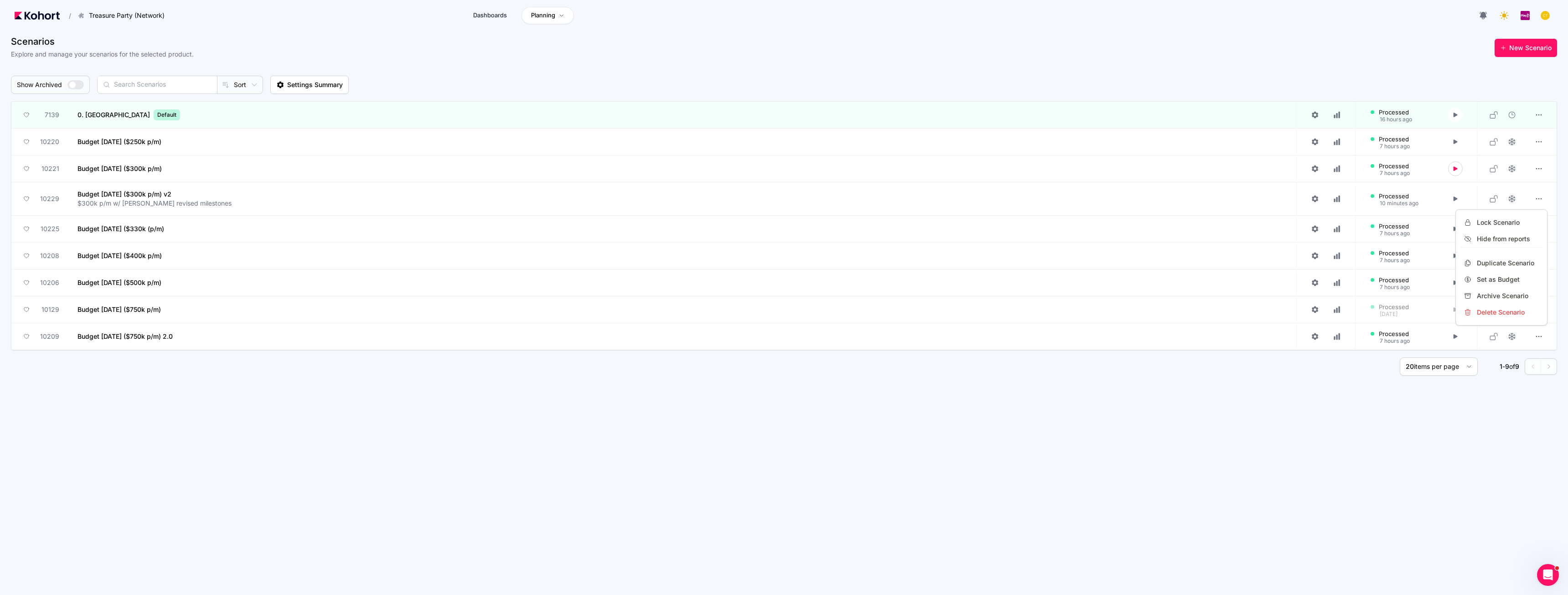
click at [54, 203] on div at bounding box center [784, 297] width 1568 height 595
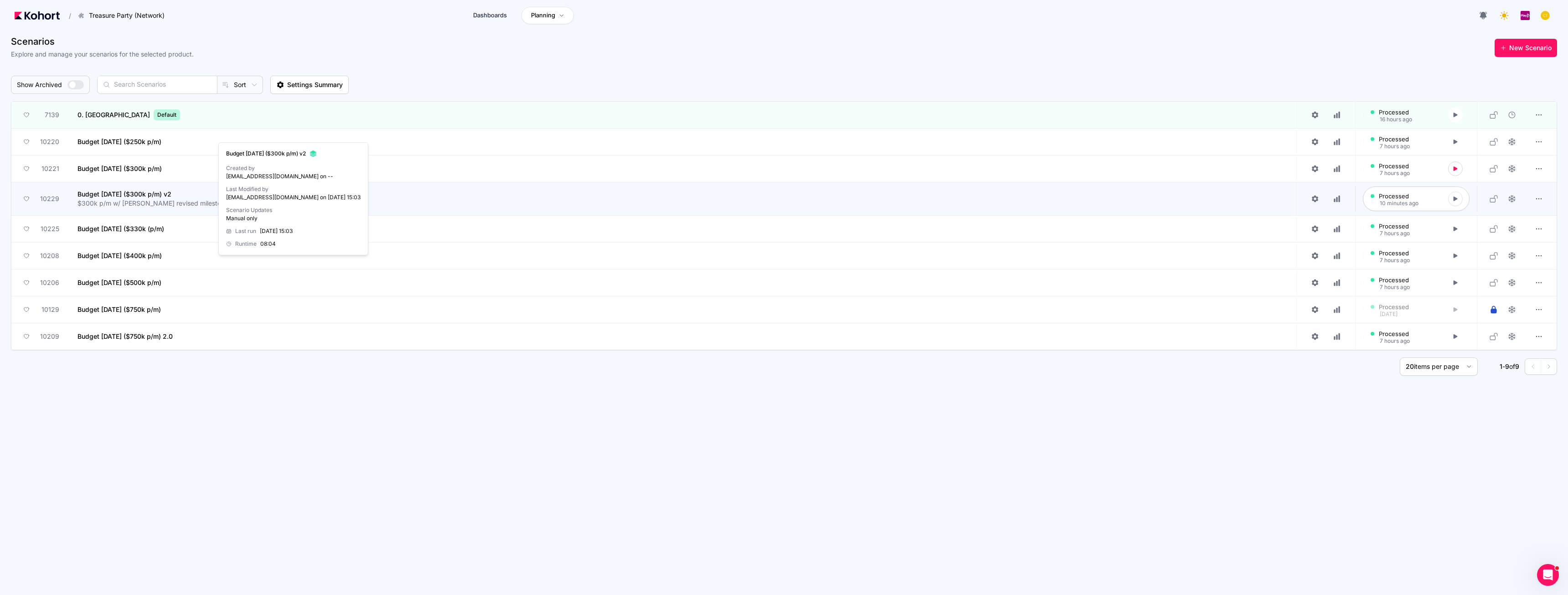
click at [98, 198] on span "Budget Aug 2025 ($300k p/m) v2" at bounding box center [125, 195] width 94 height 10
click at [1511, 198] on icon at bounding box center [1511, 198] width 9 height 9
click at [1534, 199] on button "button" at bounding box center [1539, 198] width 17 height 17
click at [1315, 197] on div at bounding box center [784, 297] width 1568 height 595
click at [1315, 197] on icon at bounding box center [1315, 198] width 7 height 7
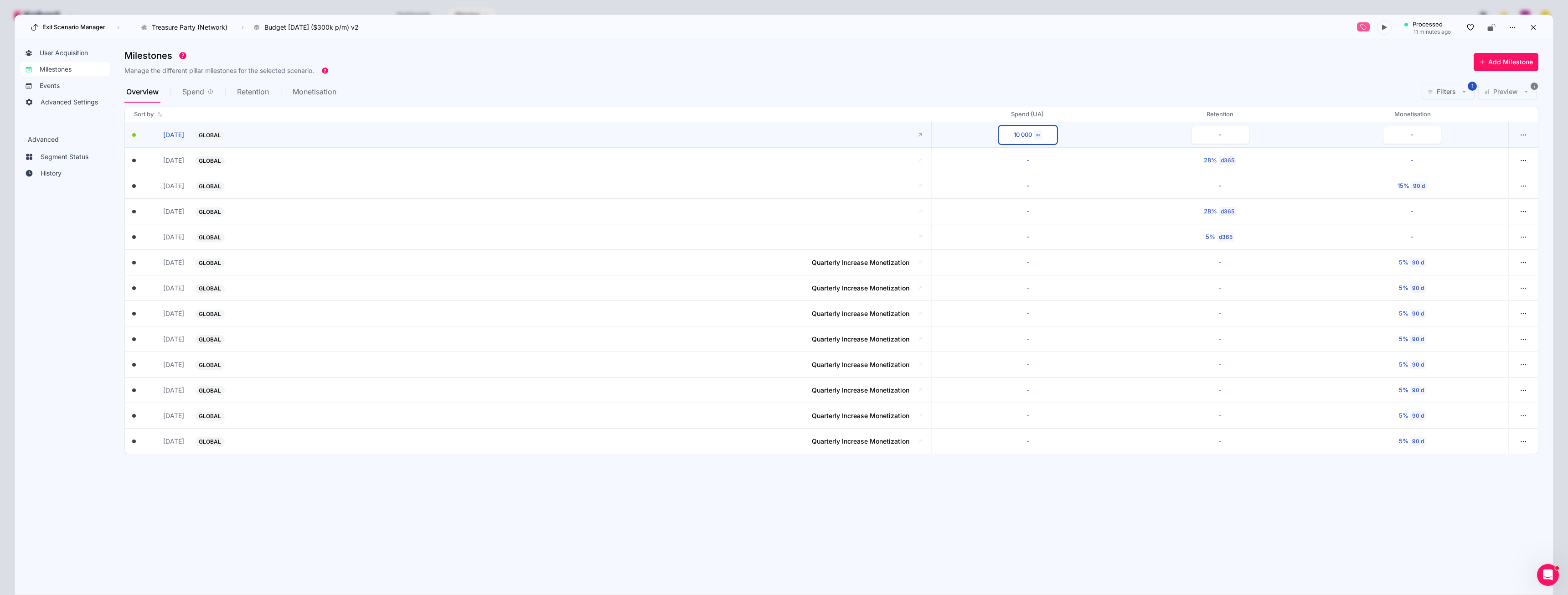
click at [1031, 136] on div "10 000" at bounding box center [1022, 135] width 18 height 10
click at [895, 188] on mat-icon "arrow_drop_down" at bounding box center [895, 187] width 11 height 11
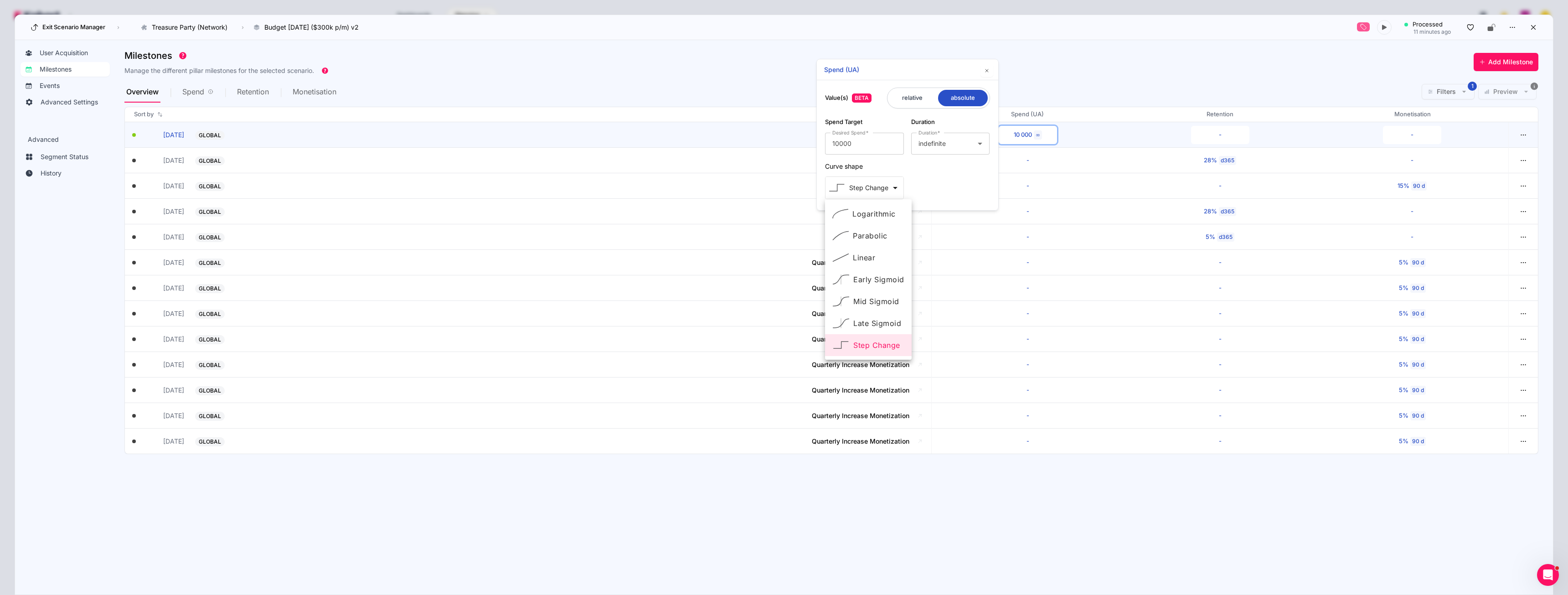
click at [852, 70] on div at bounding box center [784, 297] width 1568 height 595
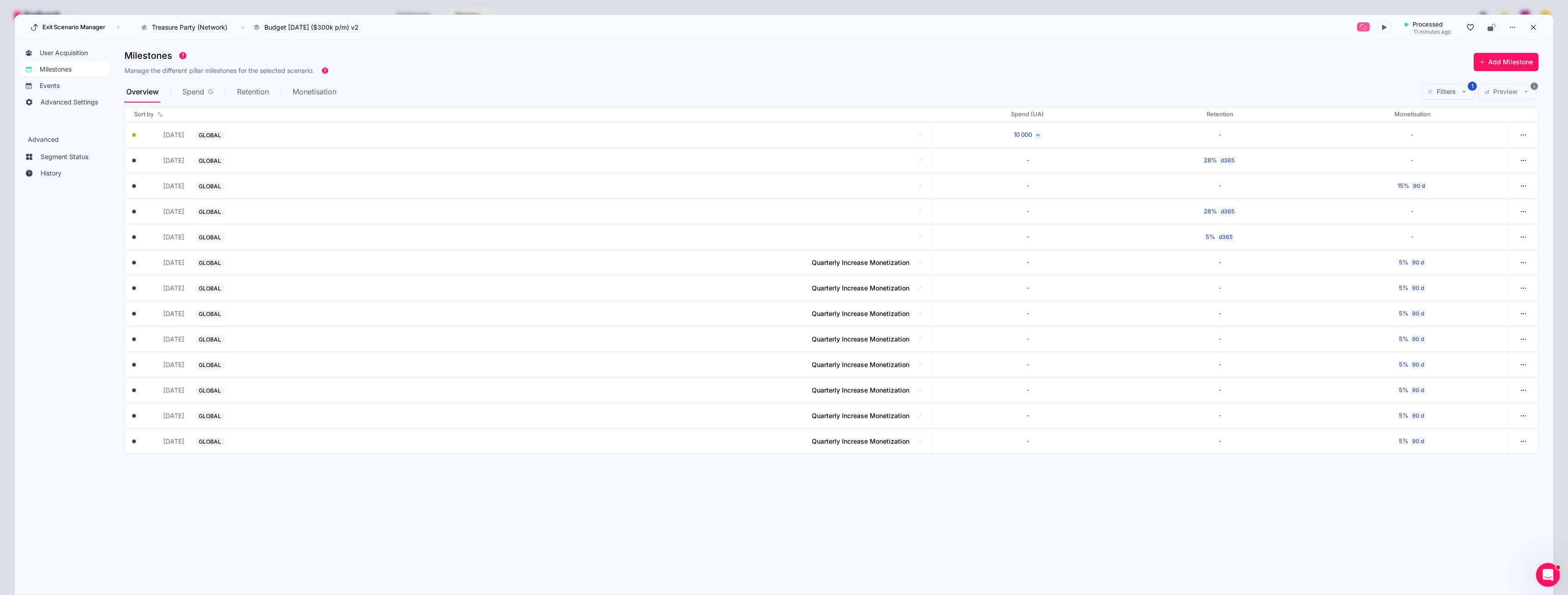
click at [1553, 570] on div "Open Intercom Messenger" at bounding box center [1546, 573] width 30 height 30
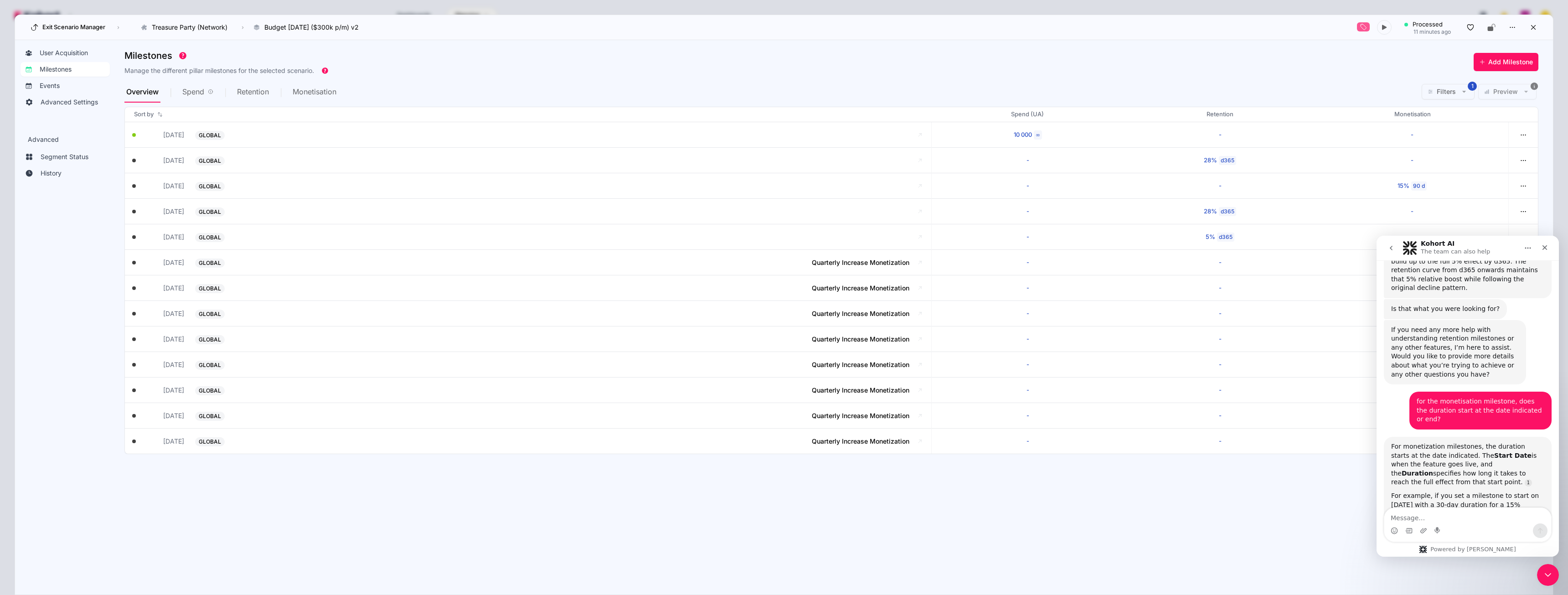
scroll to position [1393, 0]
type textarea "for the spend UA milestone, how does this one work?"
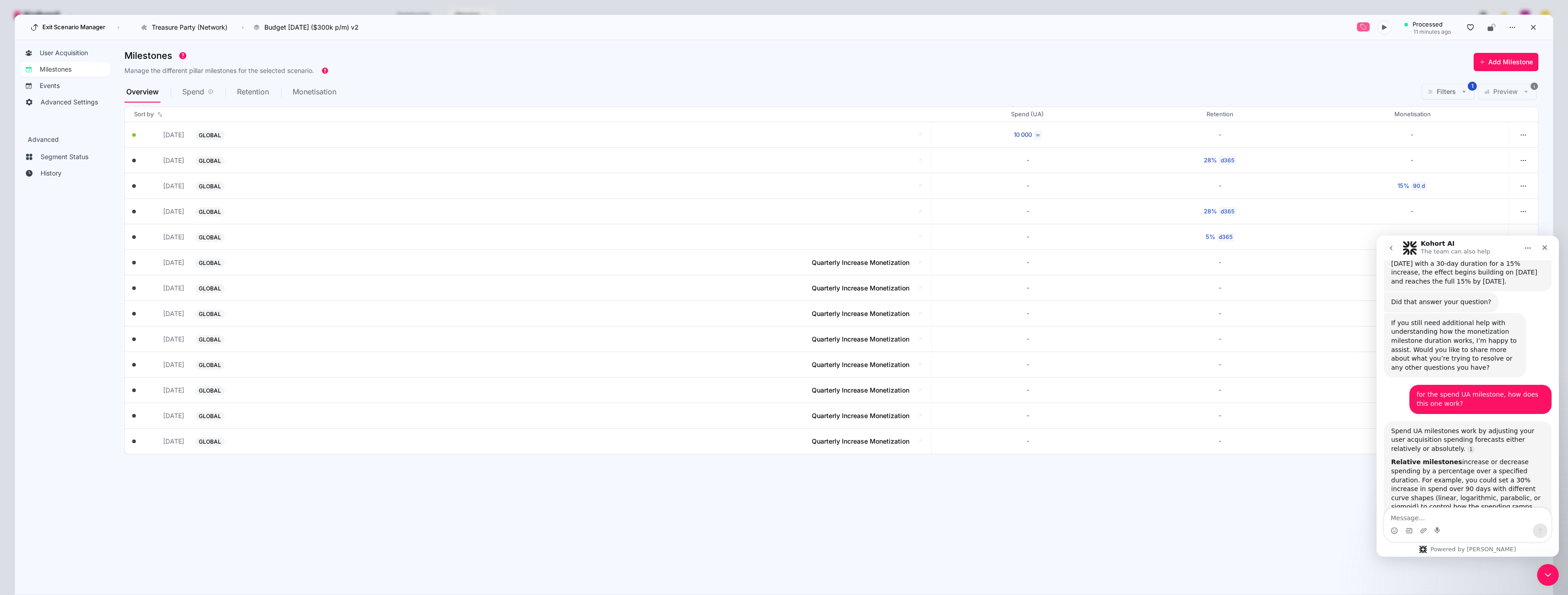
scroll to position [1656, 0]
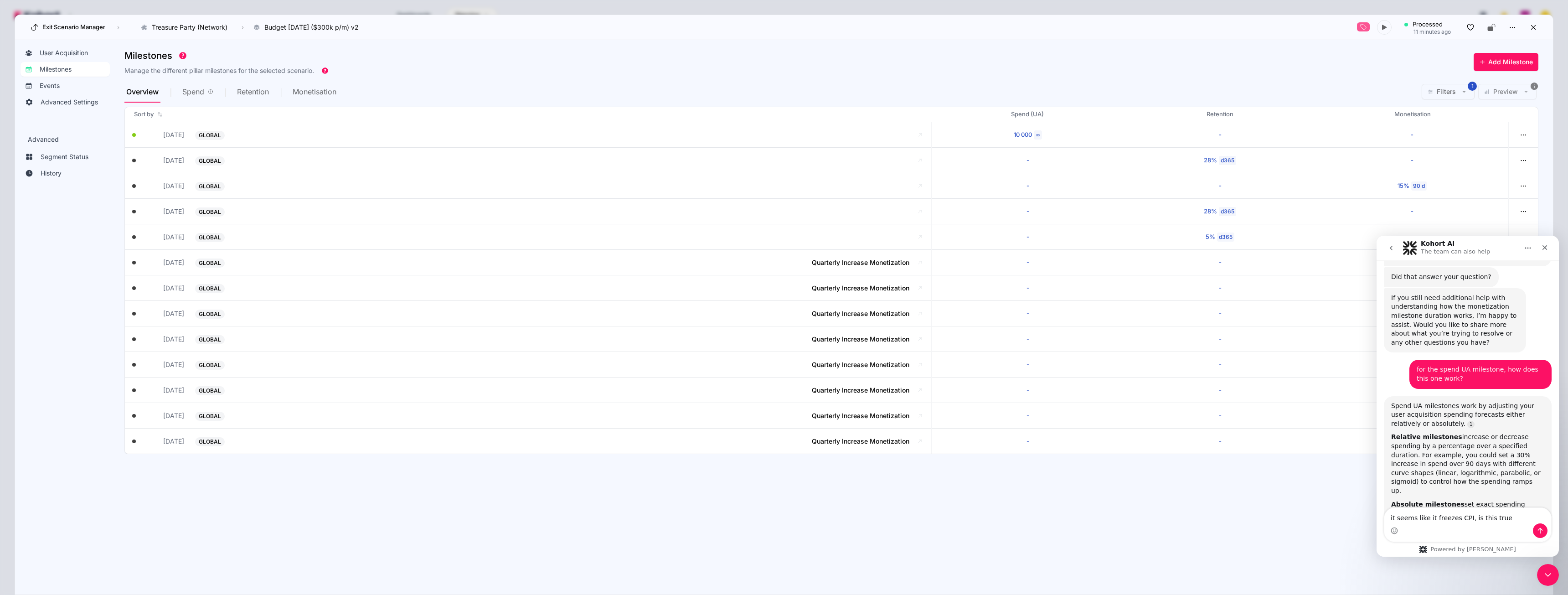
type textarea "it seems like it freezes CPI, is this true?"
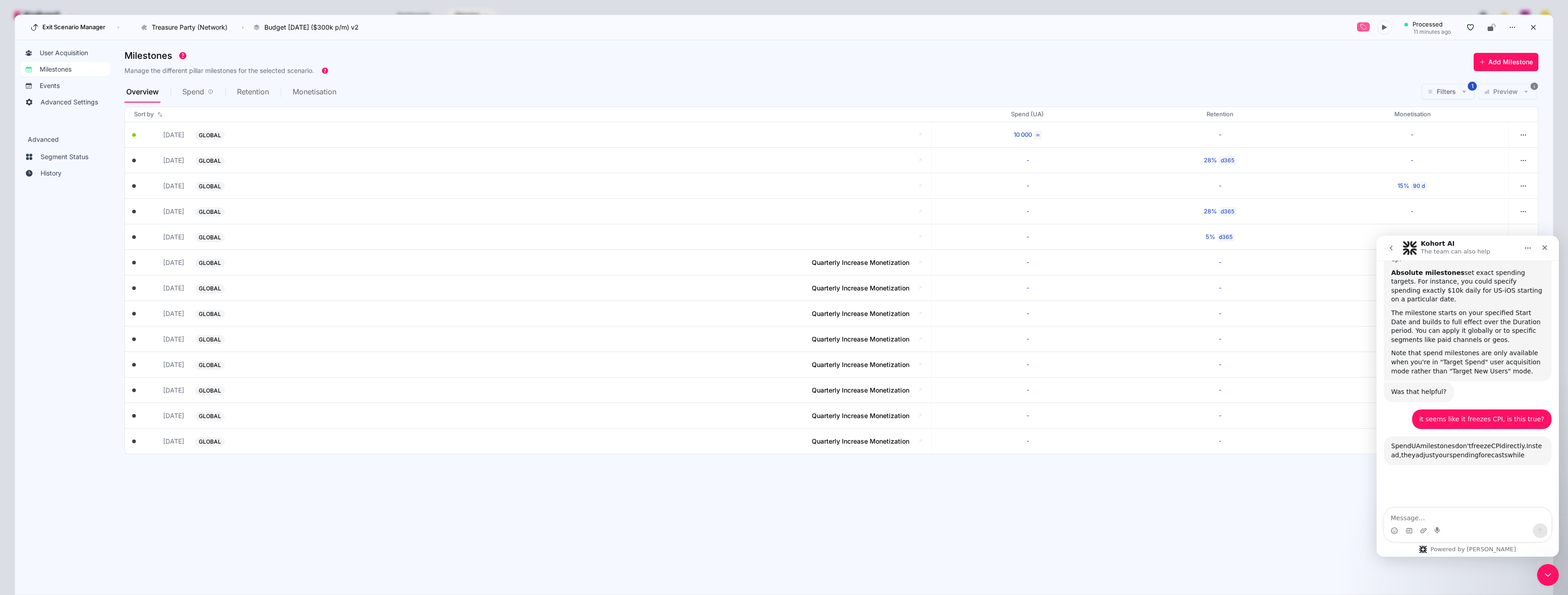
scroll to position [1894, 0]
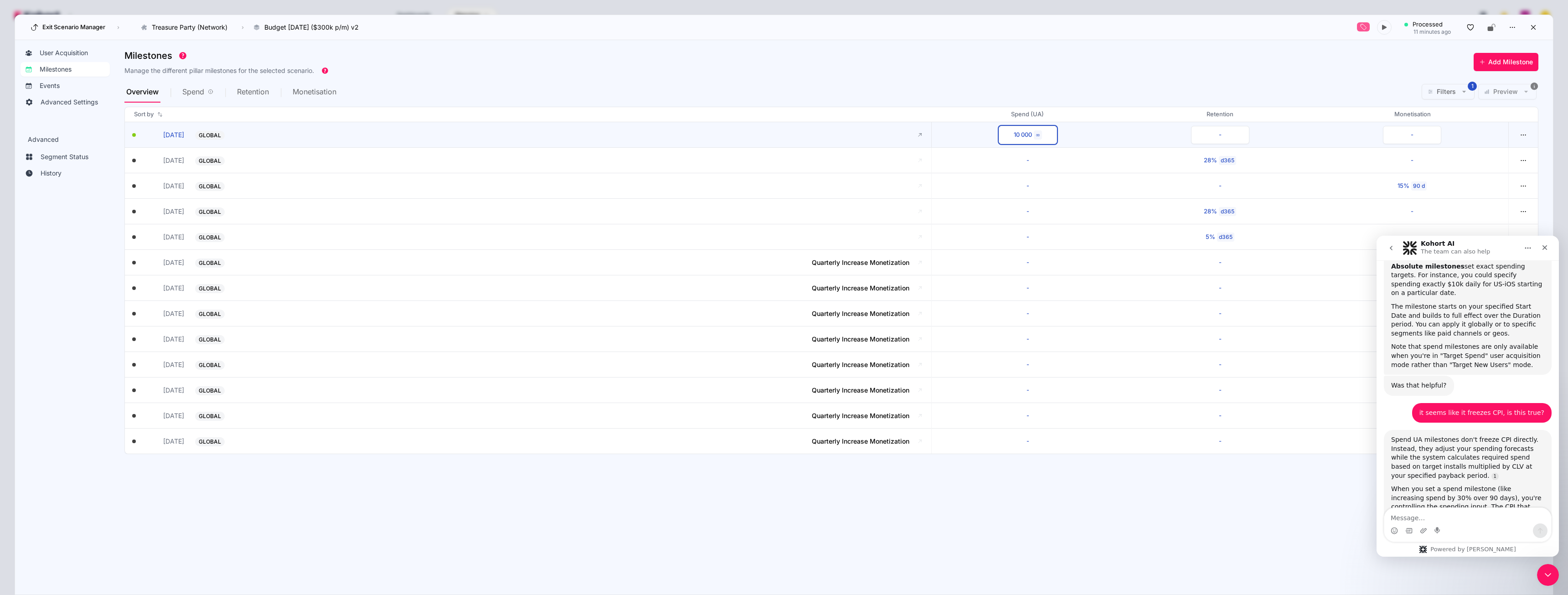
click at [1020, 139] on div "10 000" at bounding box center [1022, 135] width 18 height 10
click at [983, 75] on button "button" at bounding box center [987, 70] width 12 height 12
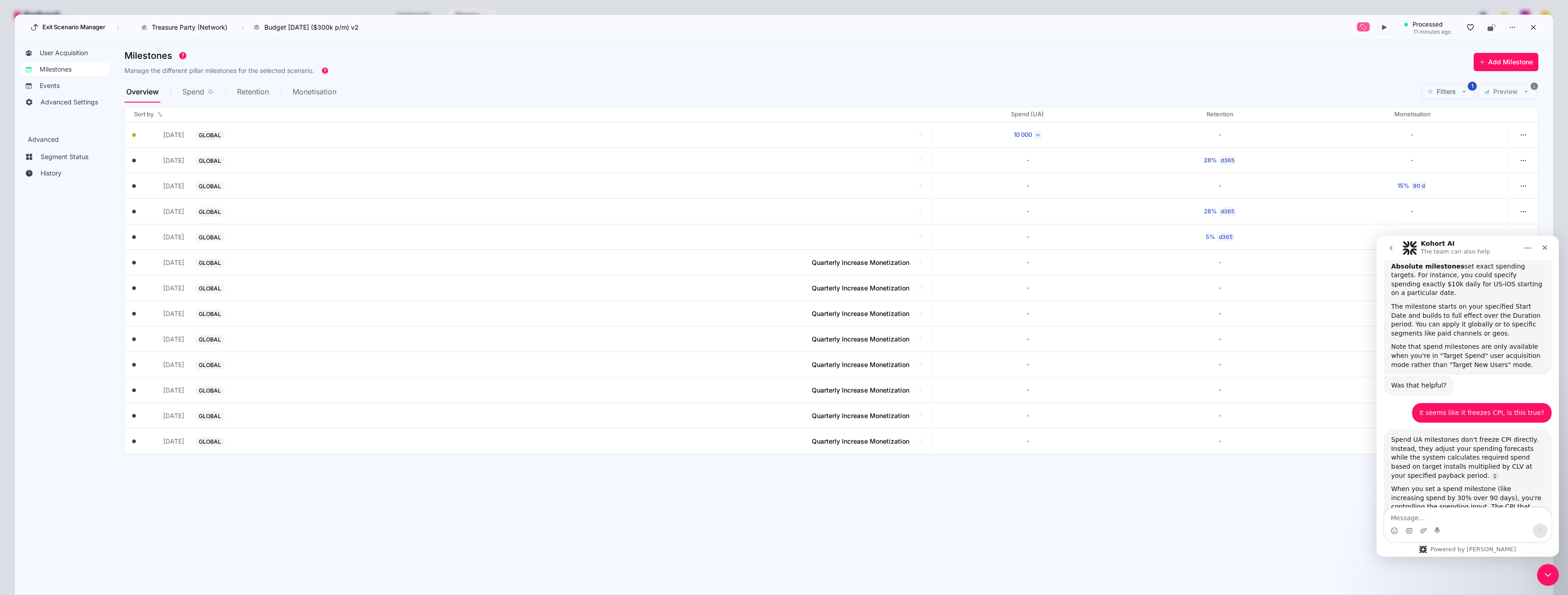
click at [157, 93] on span "Overview" at bounding box center [143, 92] width 33 height 8
click at [1534, 29] on icon at bounding box center [1534, 27] width 9 height 9
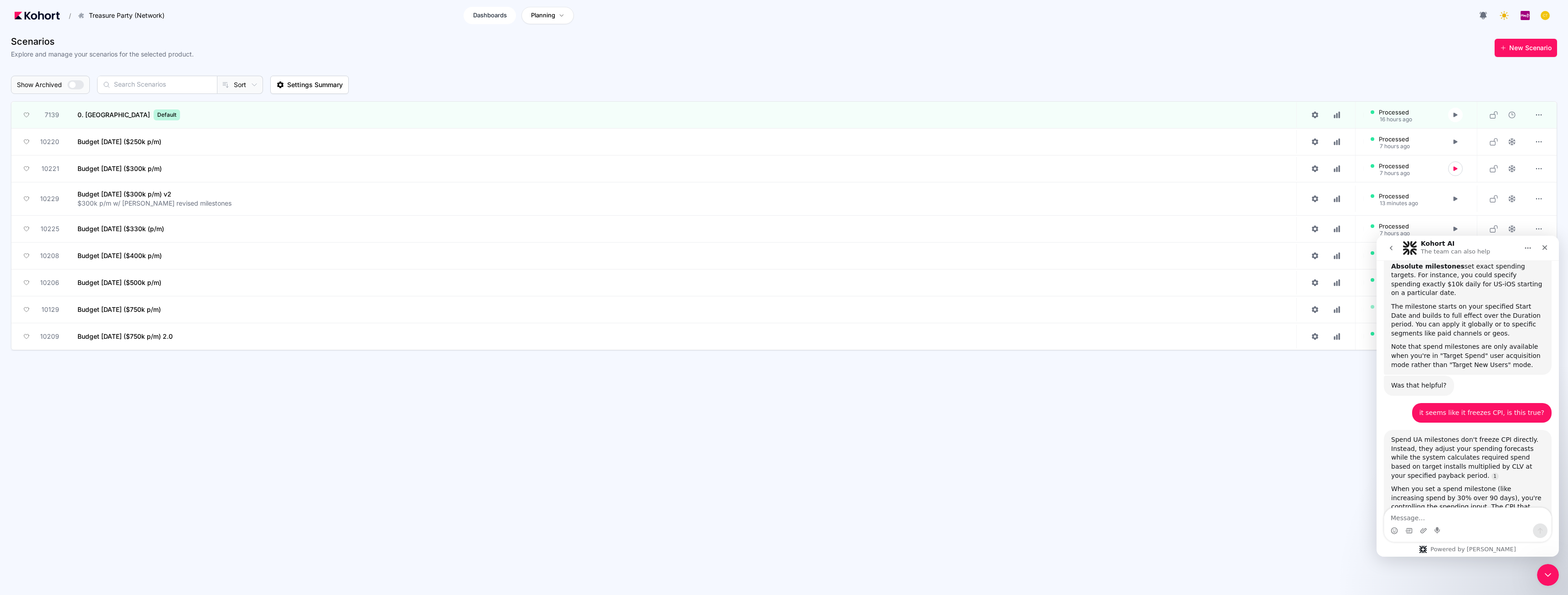
click at [493, 12] on span "Dashboards" at bounding box center [489, 15] width 34 height 10
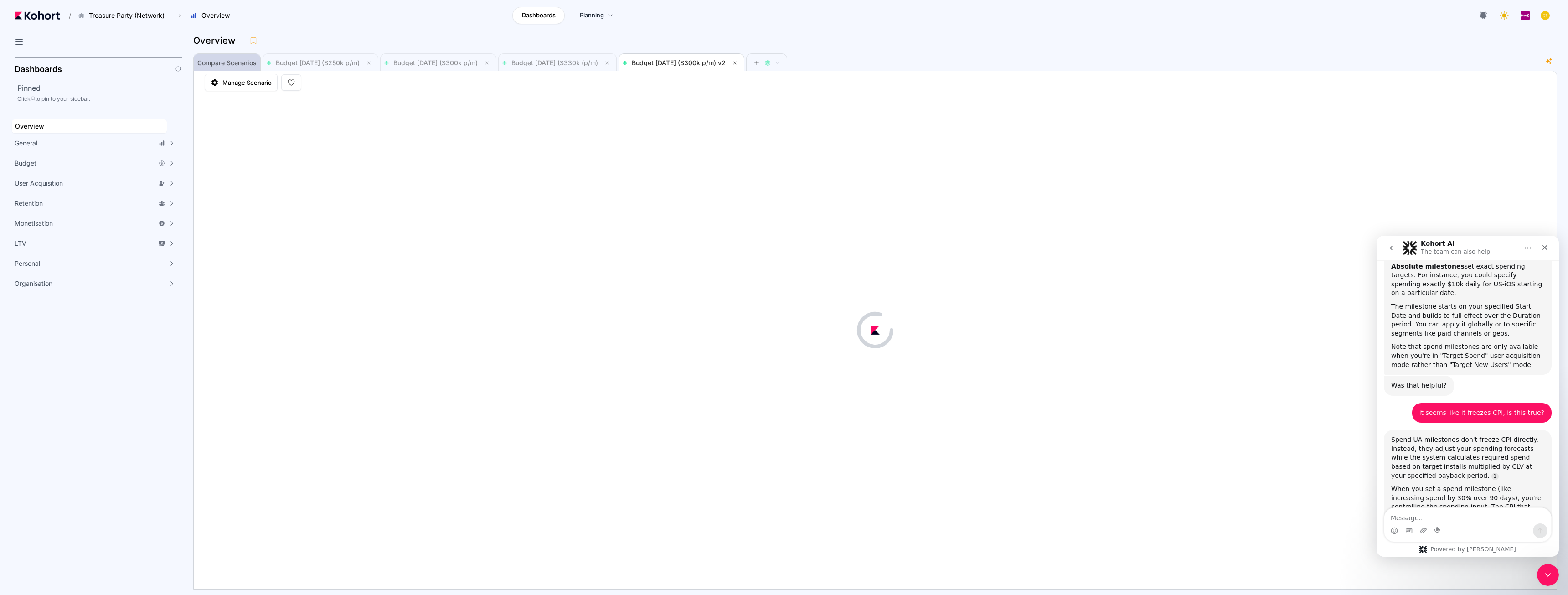
click at [214, 61] on span "Compare Scenarios" at bounding box center [227, 62] width 59 height 7
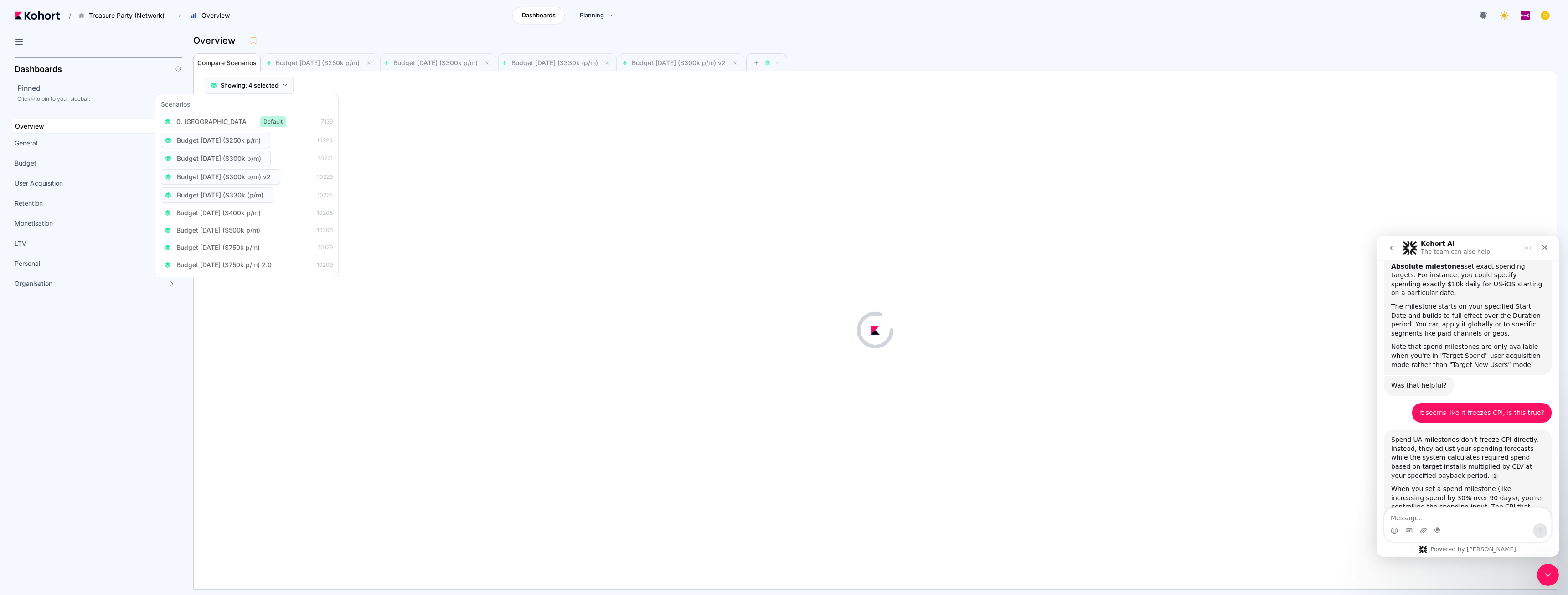
click at [264, 86] on span "Showing: 4 selected" at bounding box center [249, 85] width 57 height 10
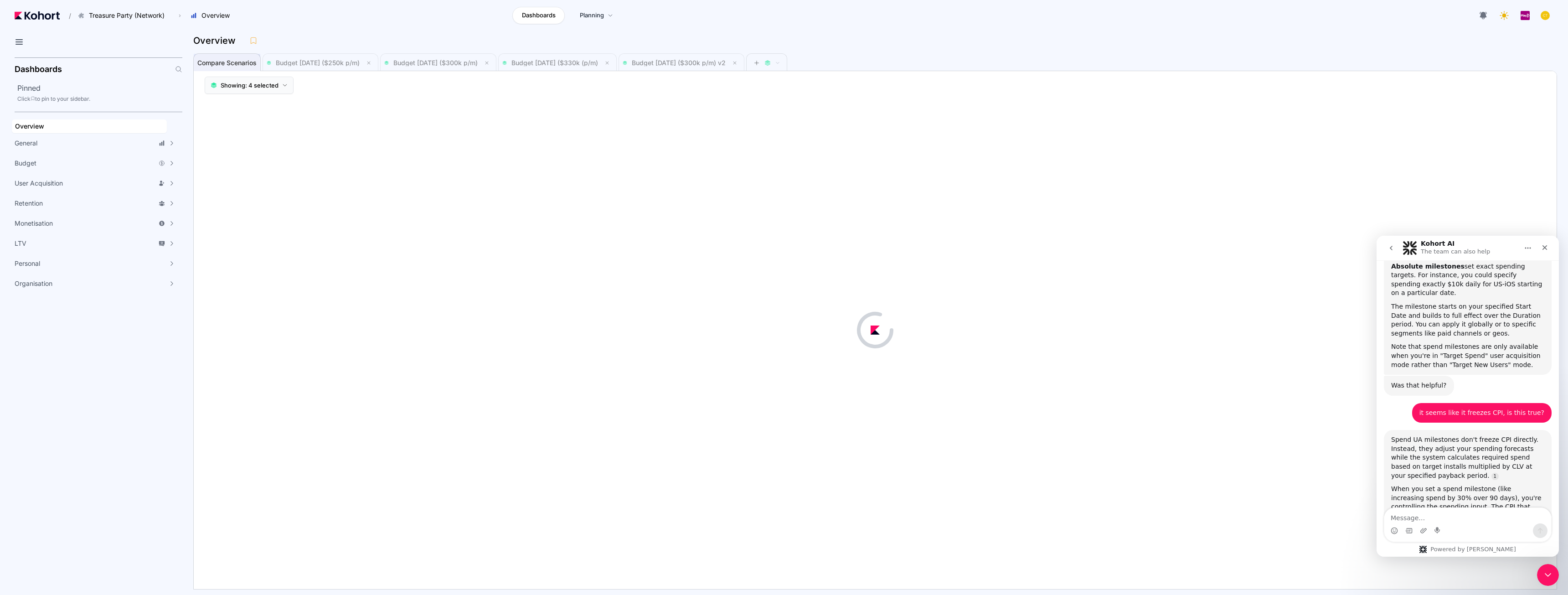
scroll to position [0, 0]
click at [287, 84] on button "Showing: 4 selected" at bounding box center [249, 85] width 89 height 17
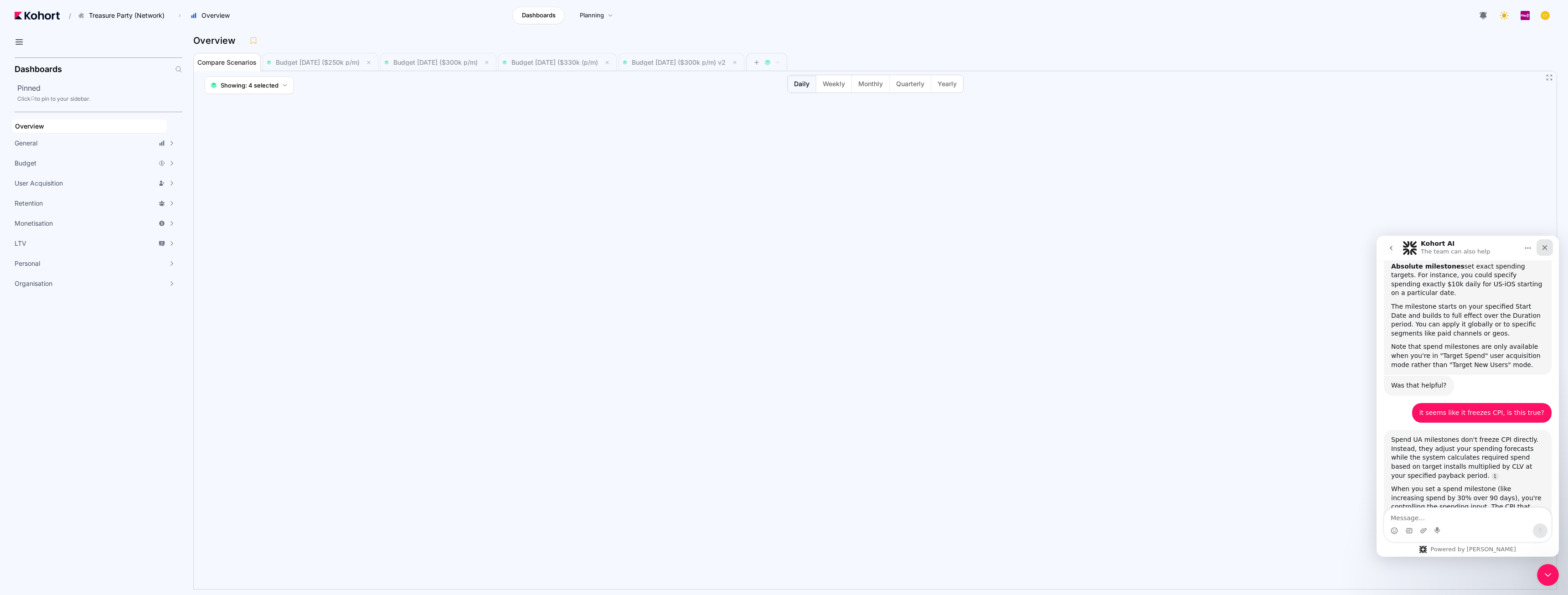
click at [1545, 249] on icon "Close" at bounding box center [1545, 248] width 8 height 8
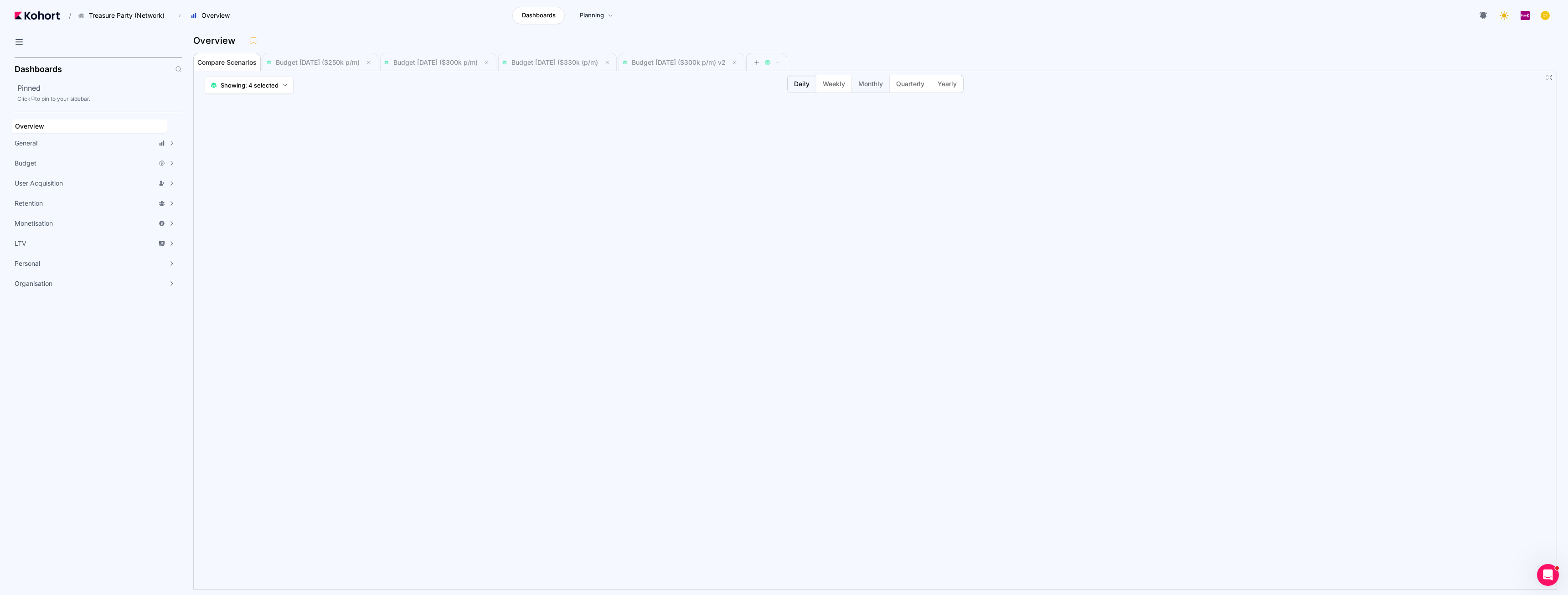
click at [868, 85] on span "Monthly" at bounding box center [871, 84] width 25 height 10
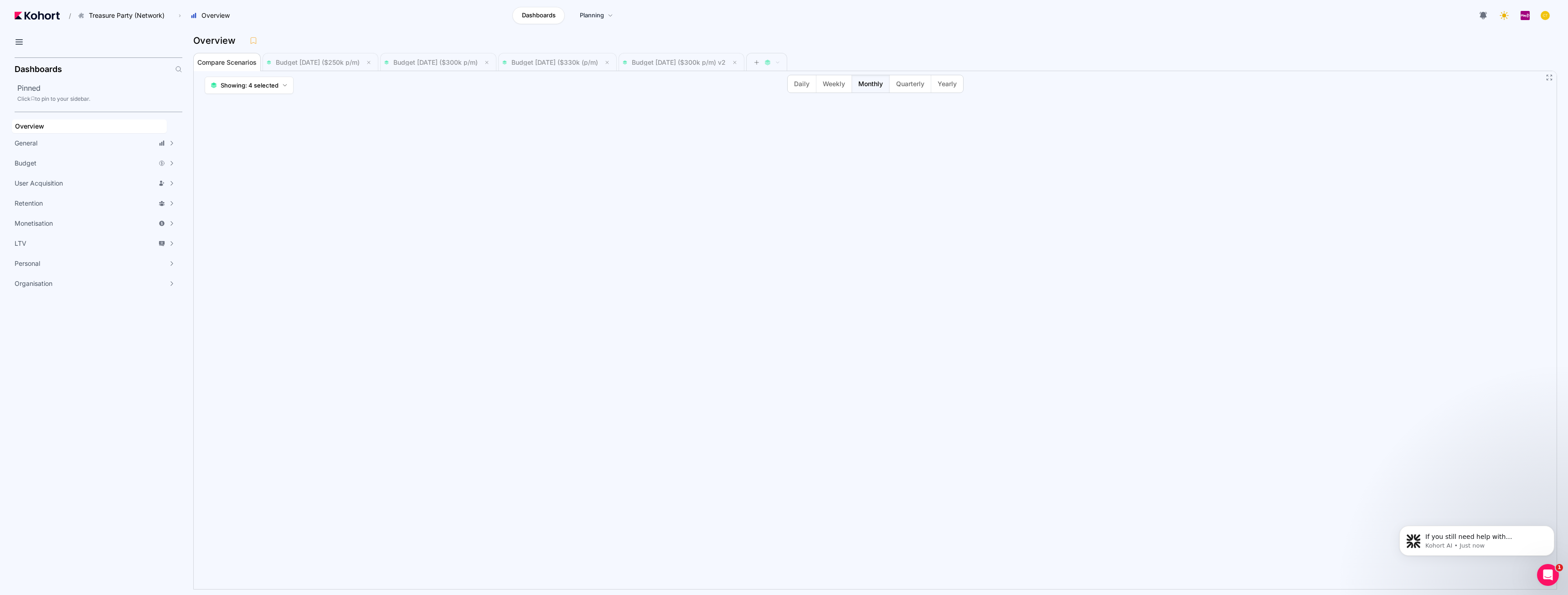
scroll to position [1912, 0]
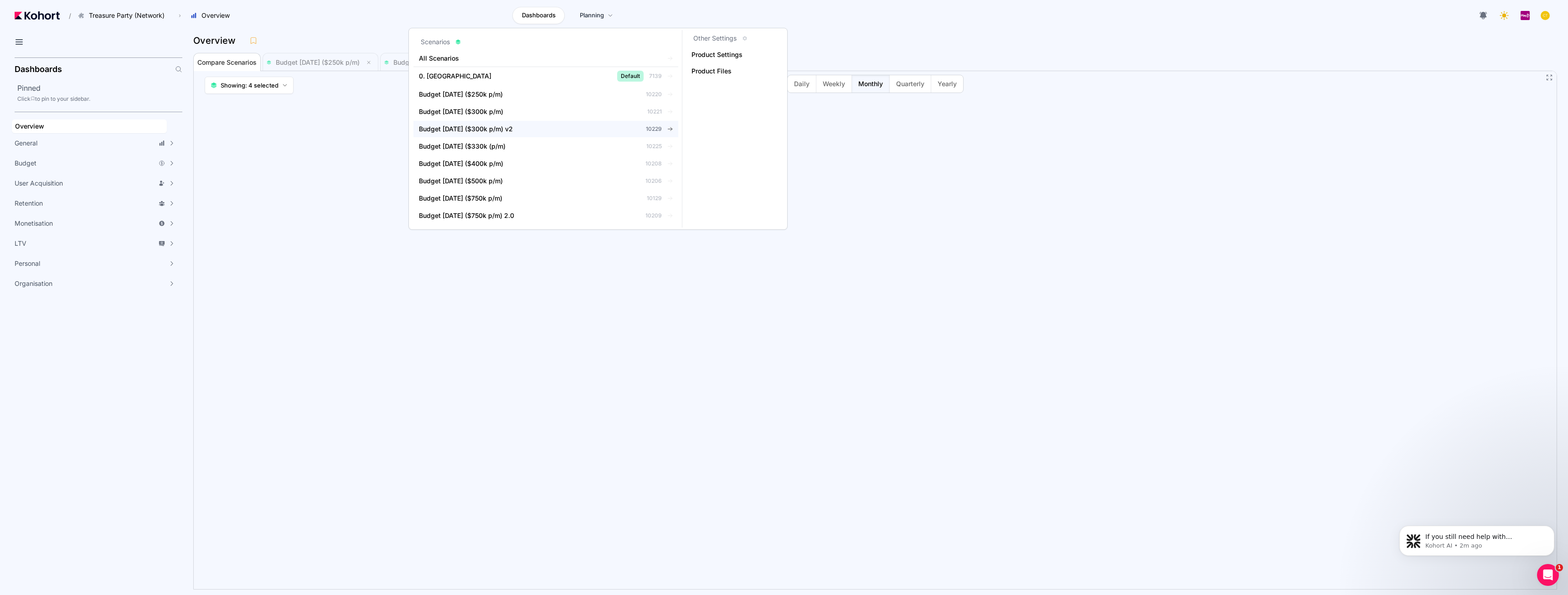
click at [502, 131] on span "Budget Aug 2025 ($300k p/m) v2" at bounding box center [466, 129] width 94 height 10
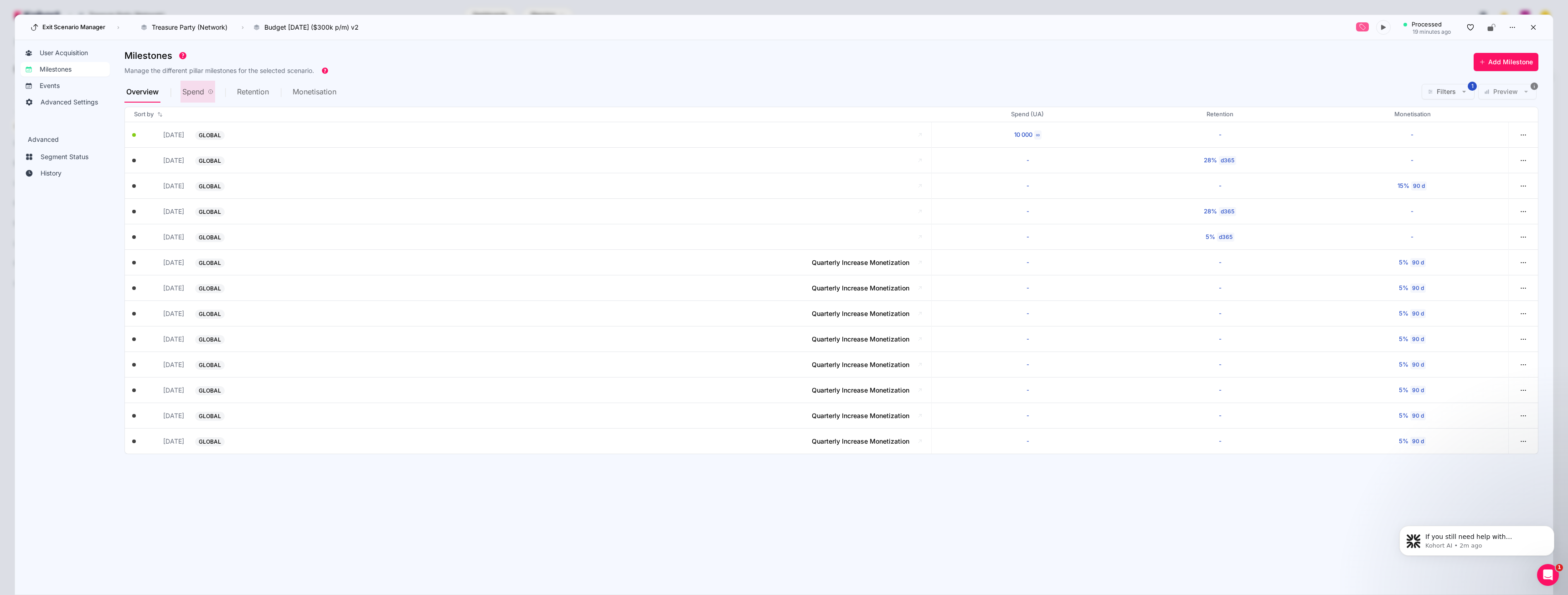
click at [194, 93] on span "Spend" at bounding box center [193, 92] width 22 height 8
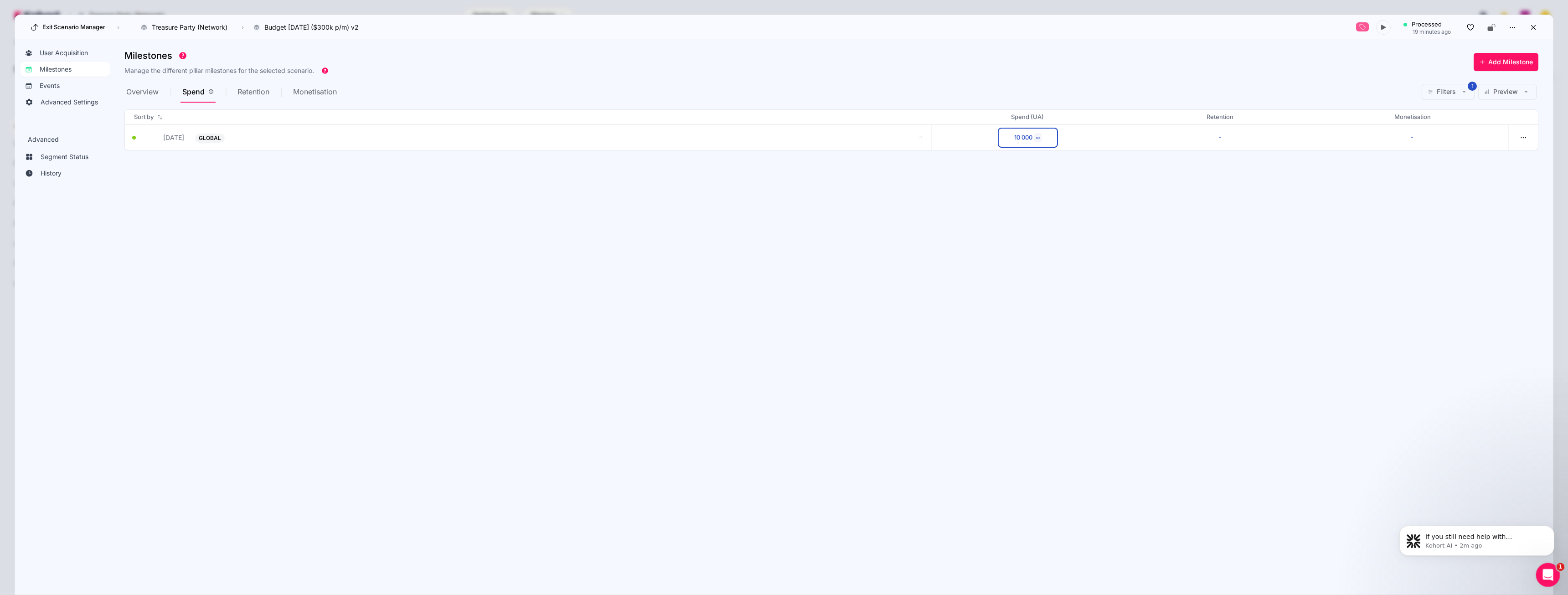
click at [1546, 576] on icon "Open Intercom Messenger" at bounding box center [1547, 574] width 15 height 15
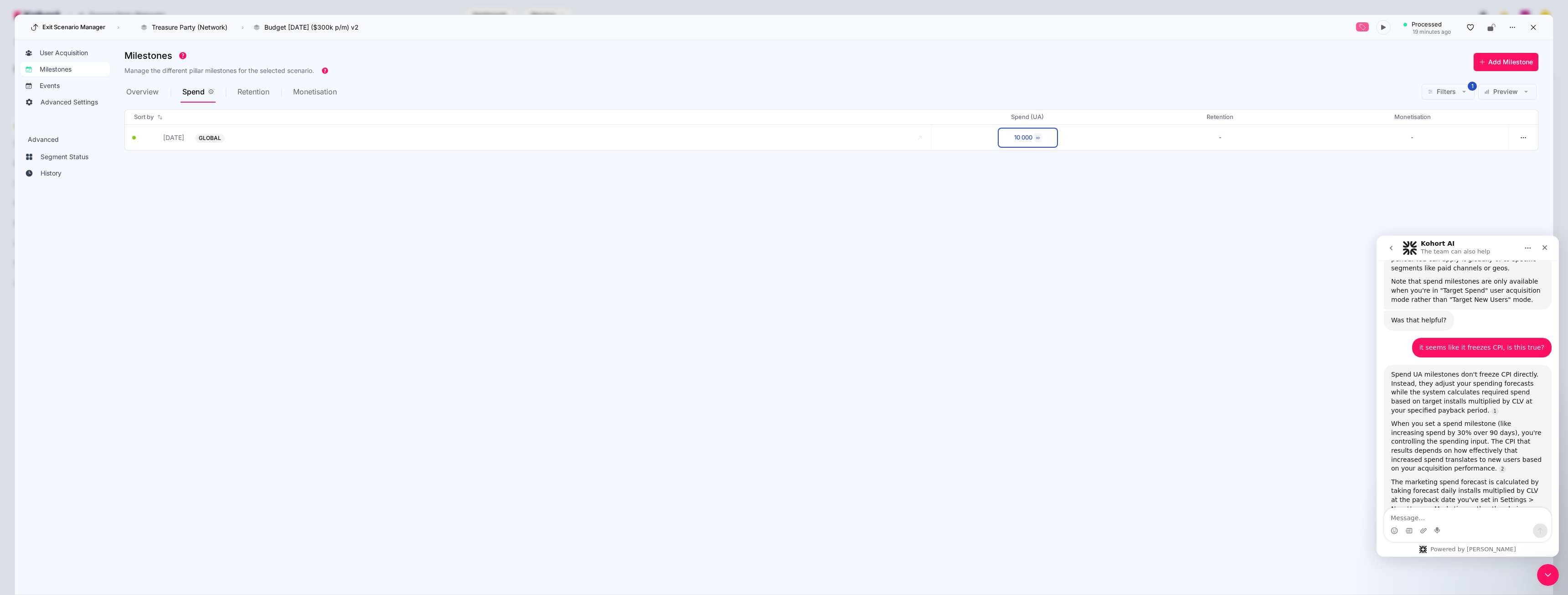
scroll to position [1960, 0]
type textarea "where do I see or set adjustments to price volume curve?"
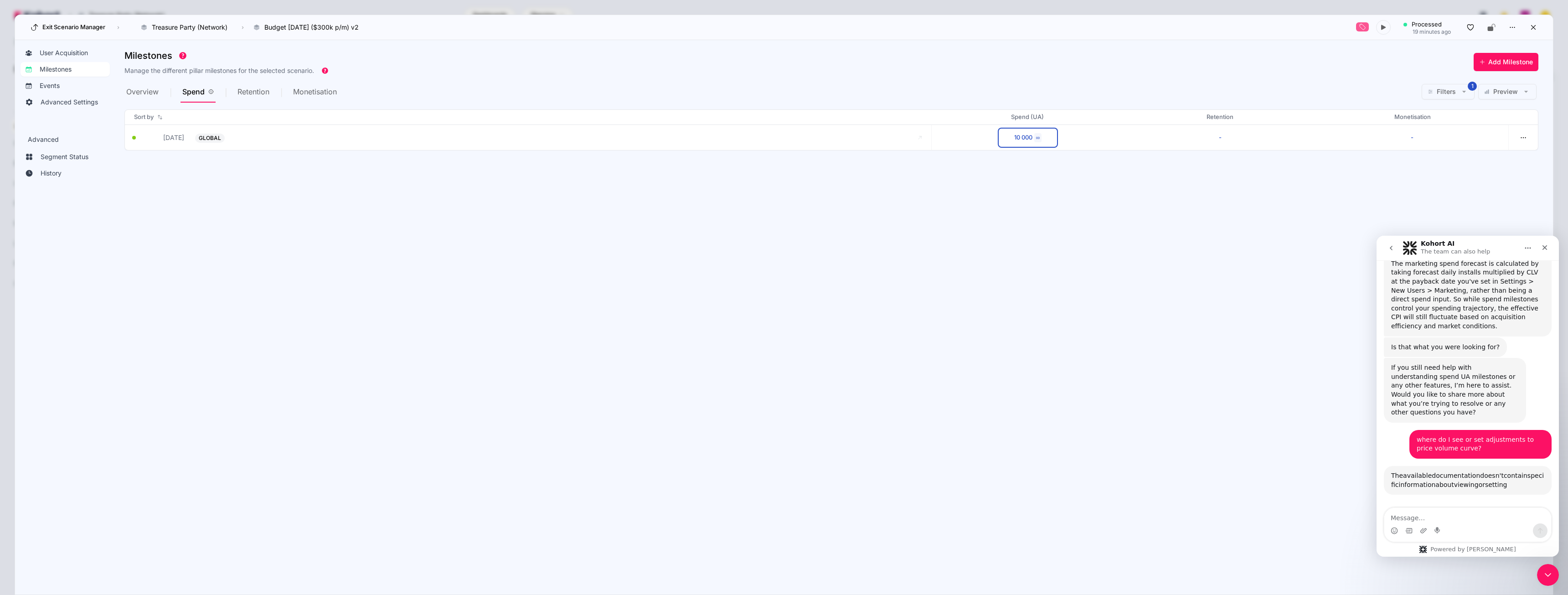
scroll to position [2184, 0]
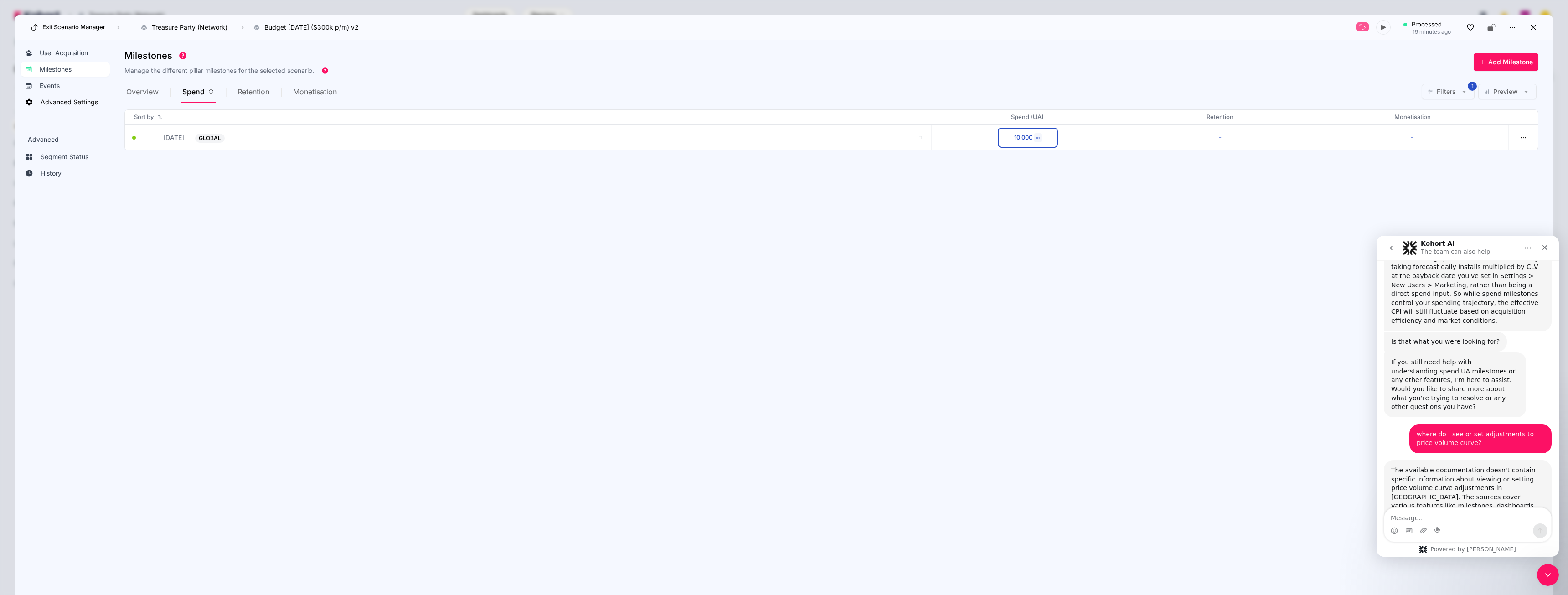
click at [80, 103] on span "Advanced Settings" at bounding box center [69, 103] width 57 height 10
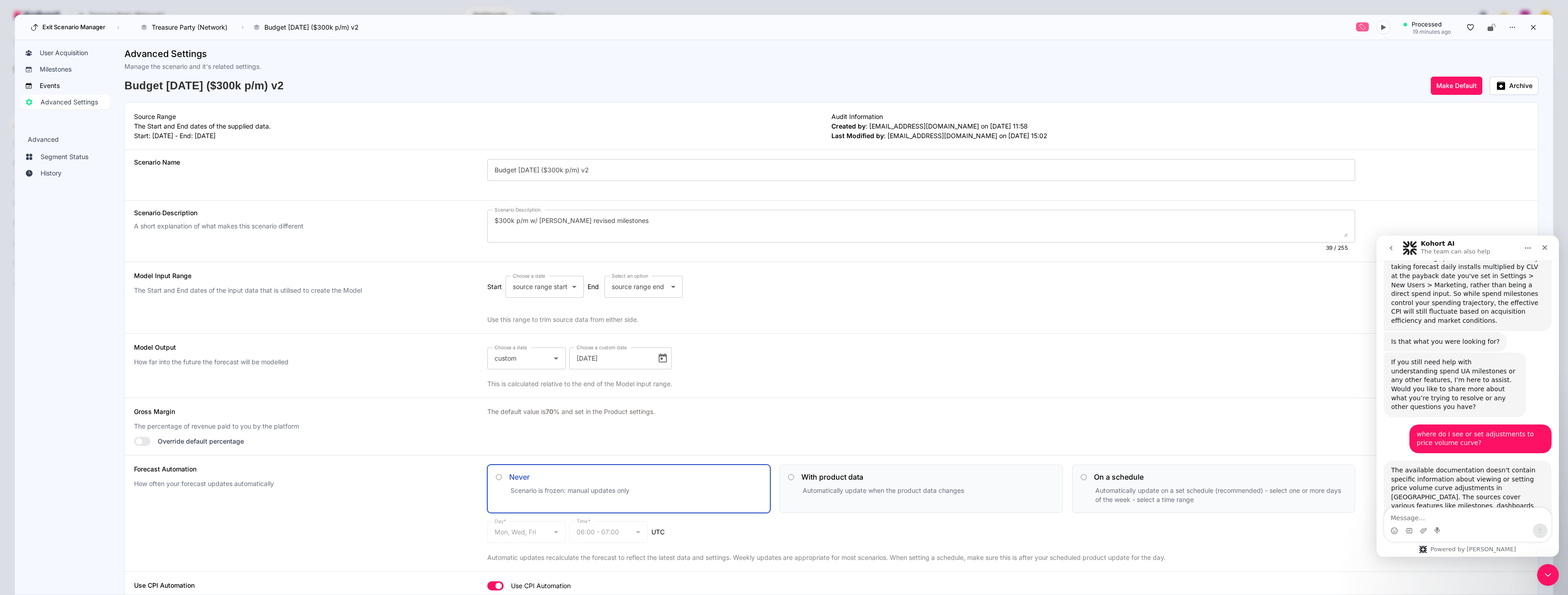
click at [49, 86] on span "Events" at bounding box center [49, 86] width 20 height 10
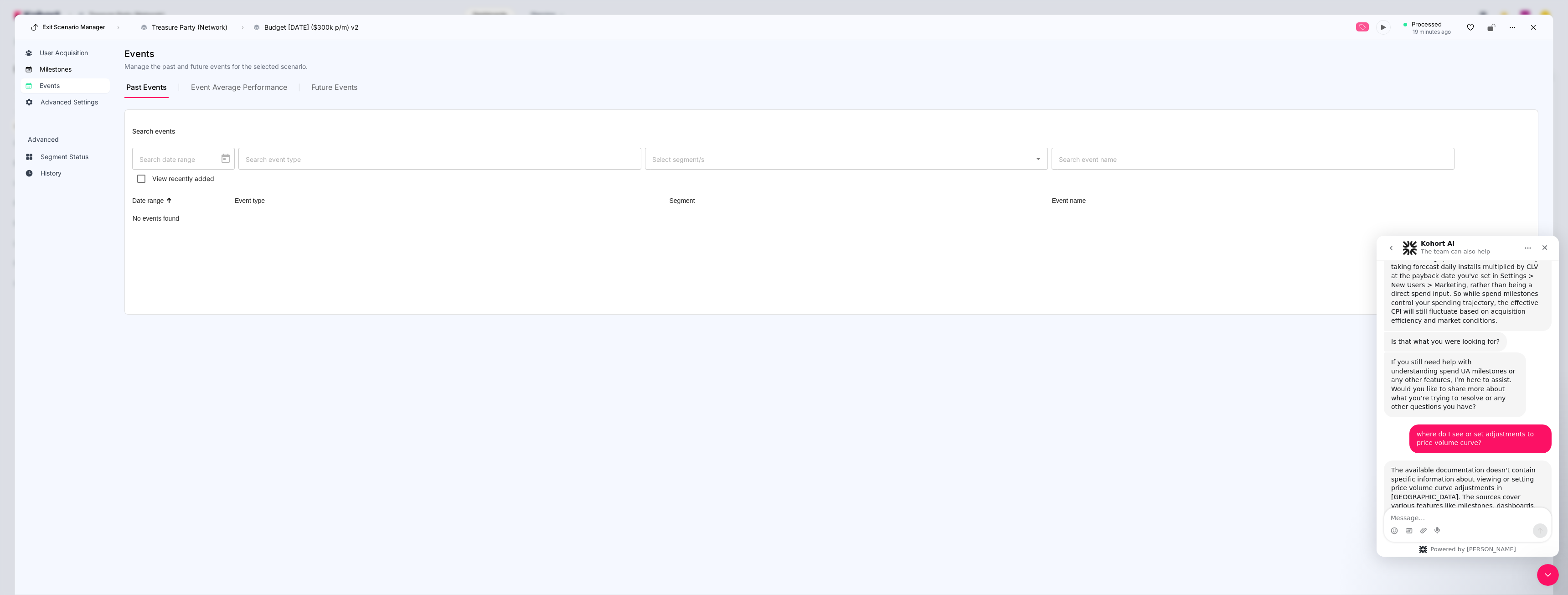
click at [51, 68] on span "Milestones" at bounding box center [55, 70] width 32 height 10
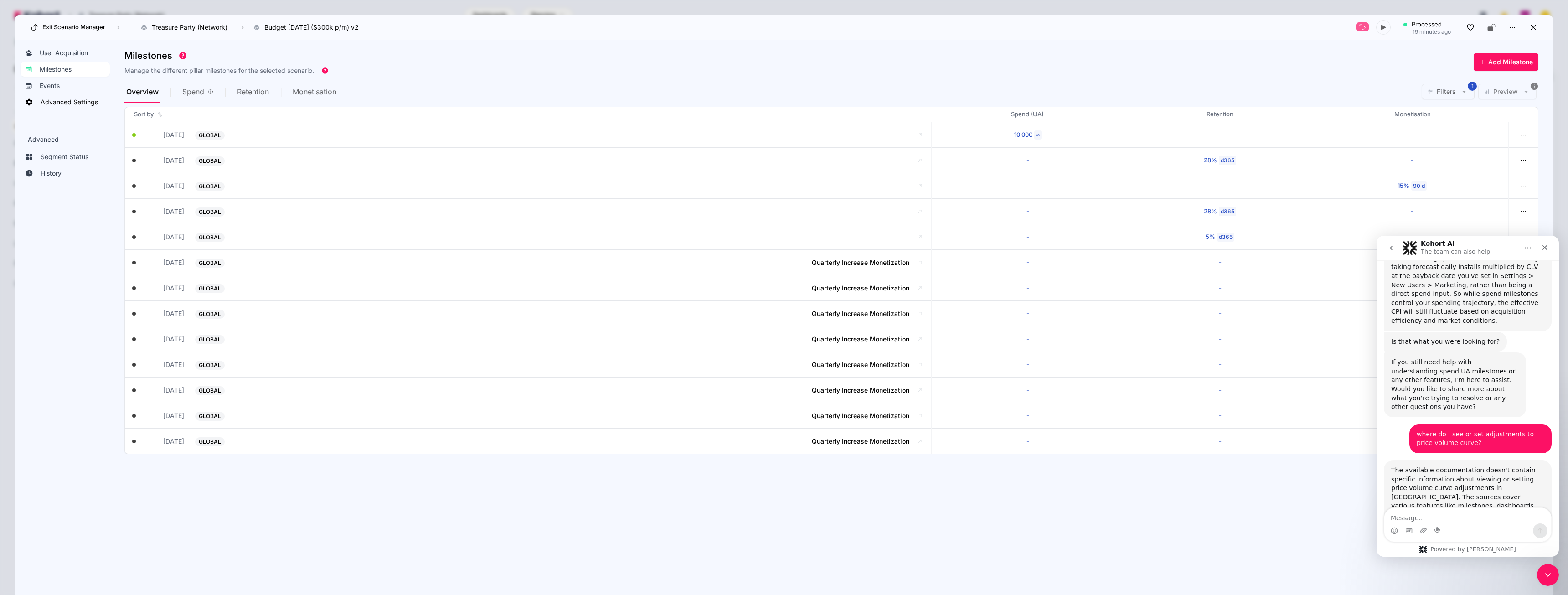
click at [82, 103] on span "Advanced Settings" at bounding box center [69, 103] width 57 height 10
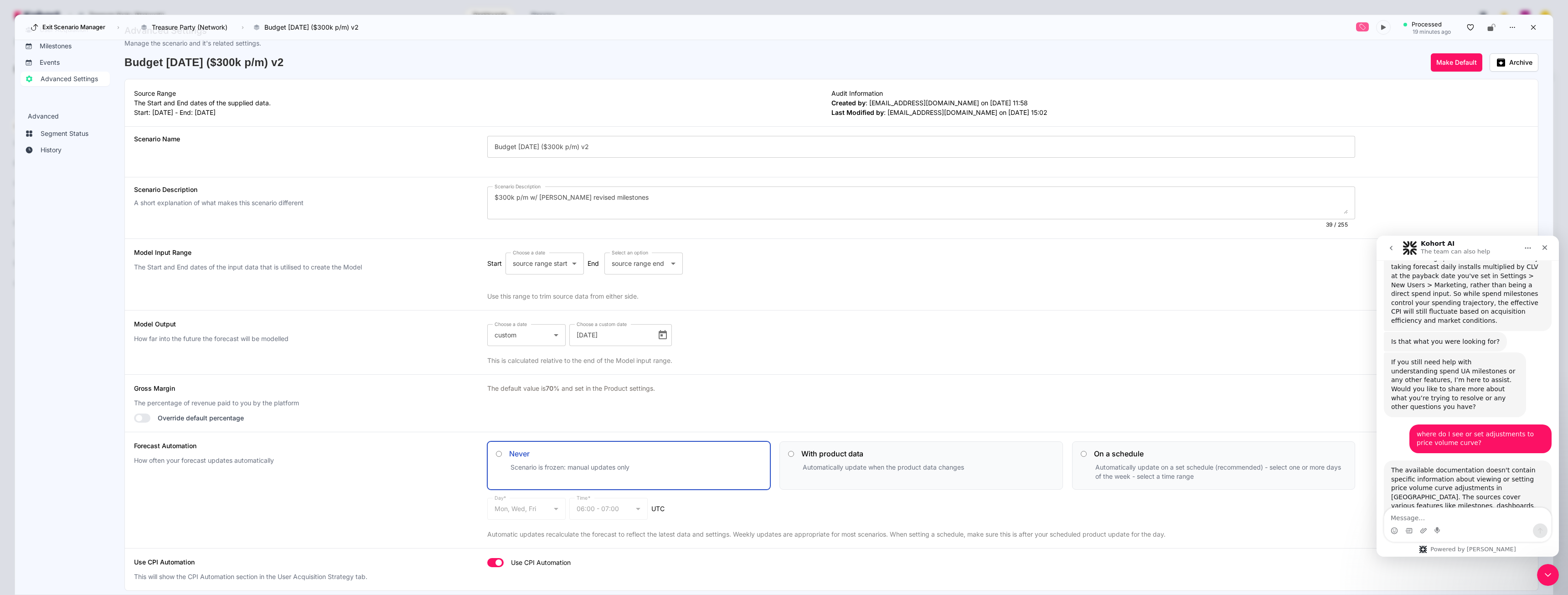
scroll to position [34, 0]
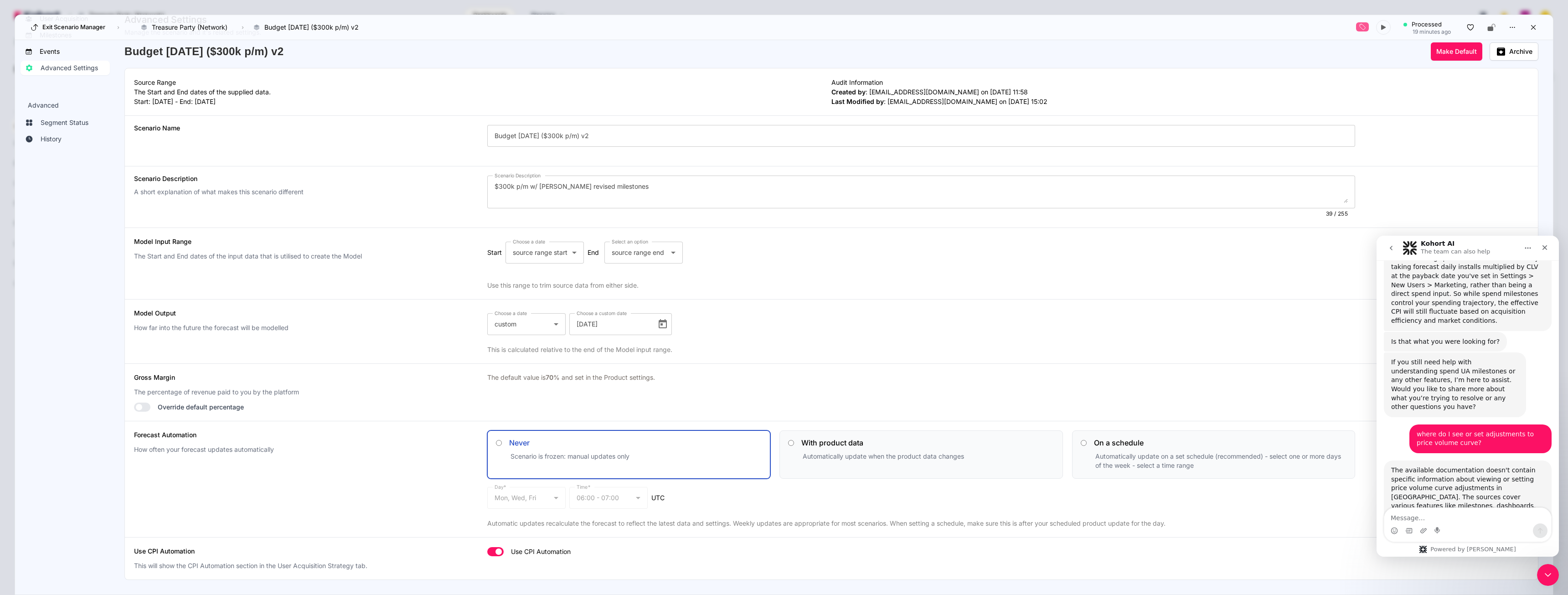
click at [64, 46] on link "Events" at bounding box center [64, 51] width 89 height 14
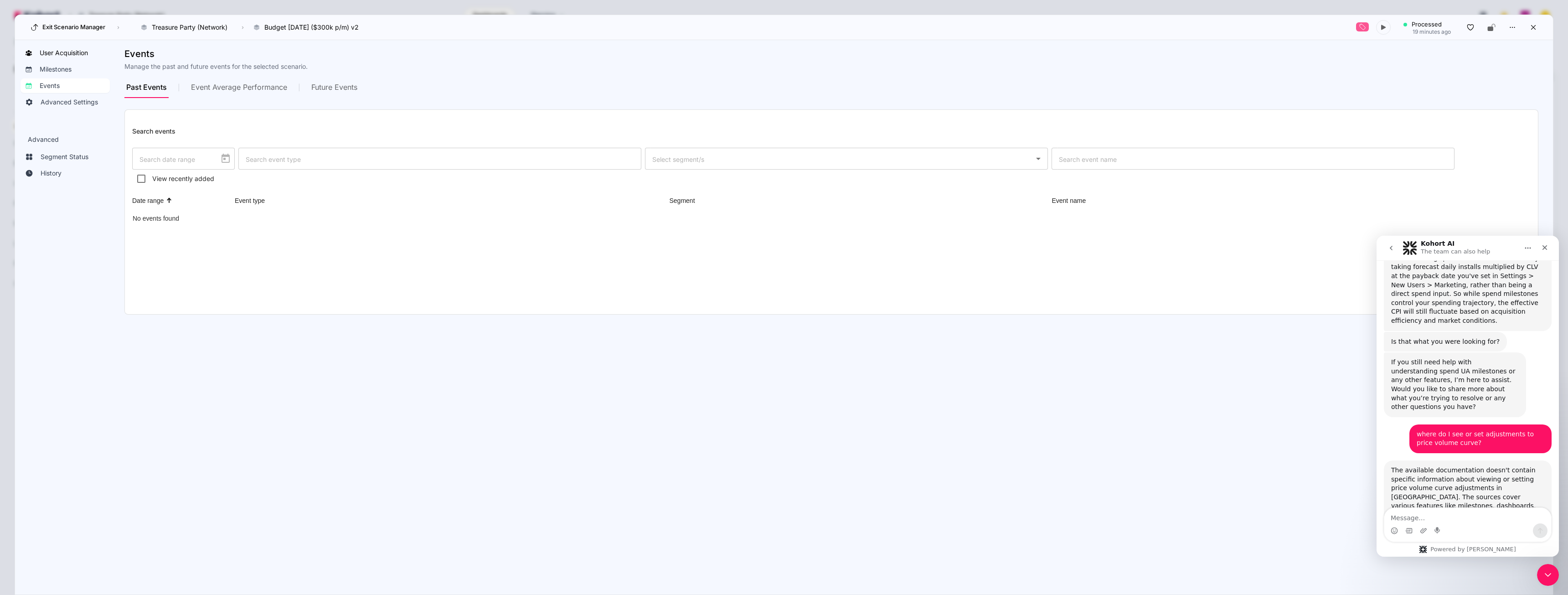
click at [74, 52] on span "User Acquisition" at bounding box center [63, 53] width 48 height 10
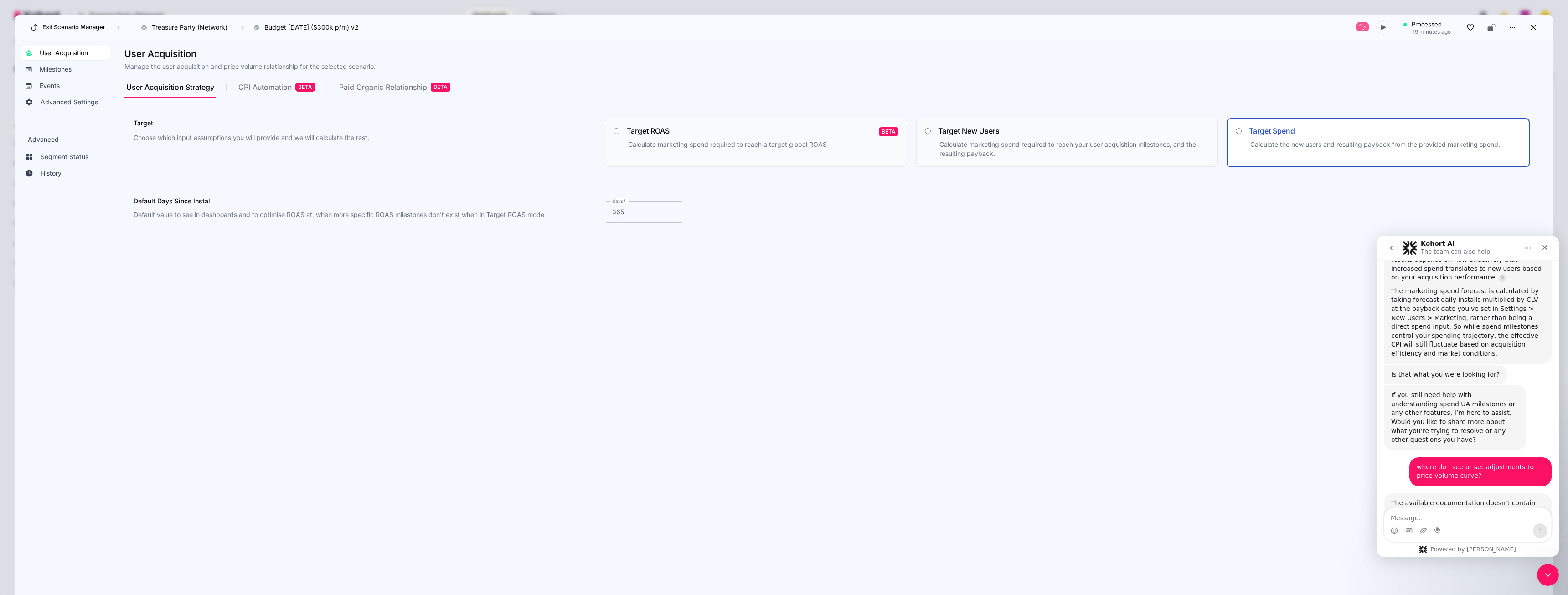
scroll to position [2174, 0]
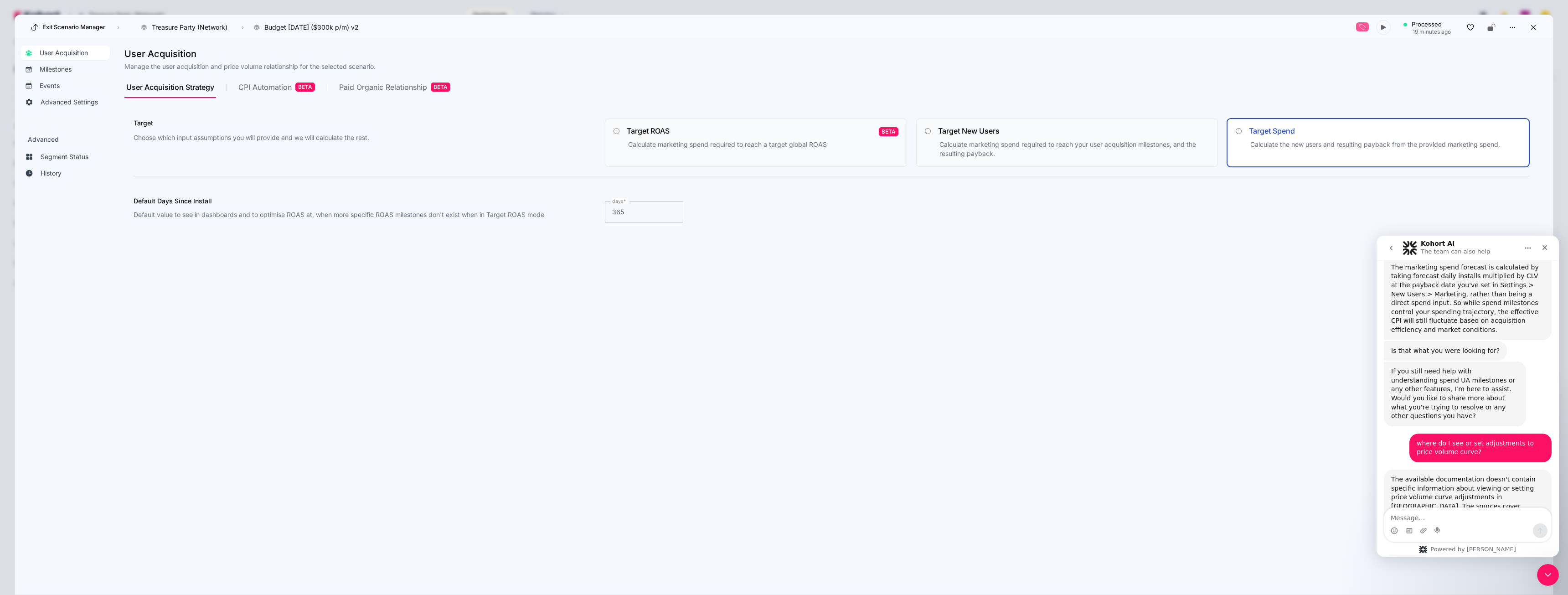
click at [293, 82] on span "CPI Automation BETA" at bounding box center [277, 86] width 77 height 22
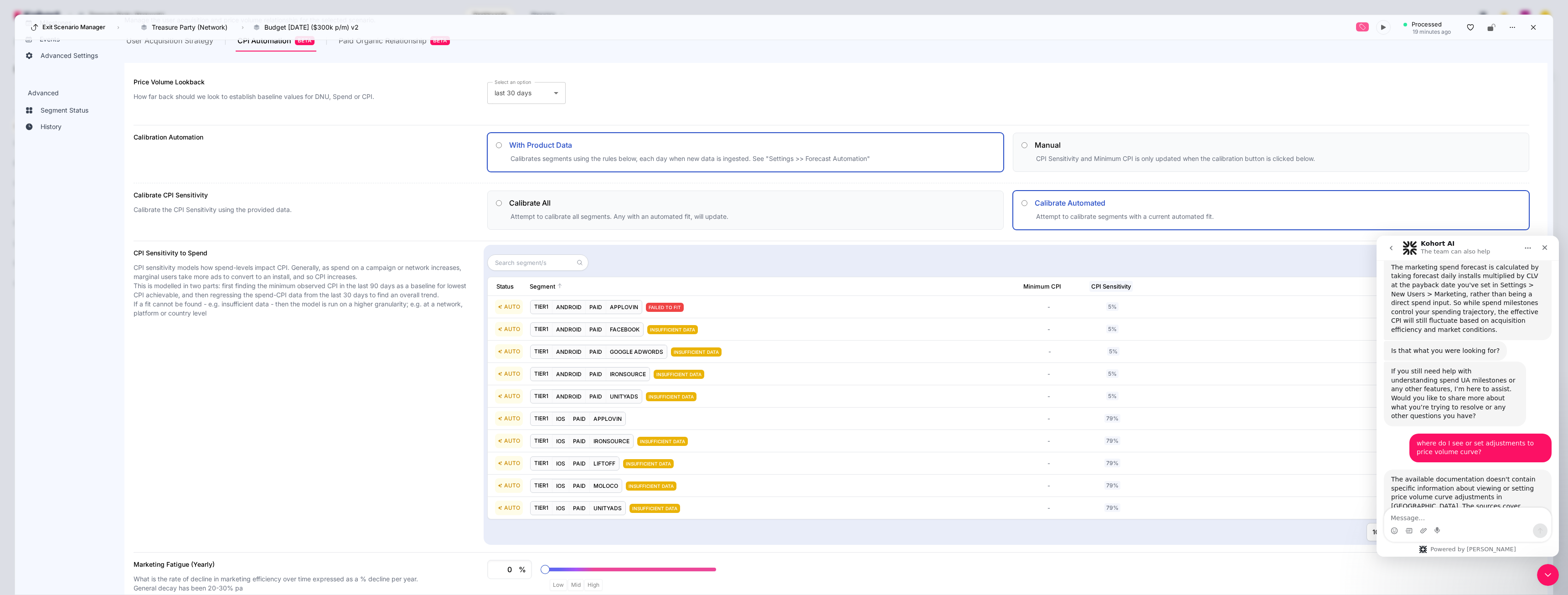
scroll to position [116, 0]
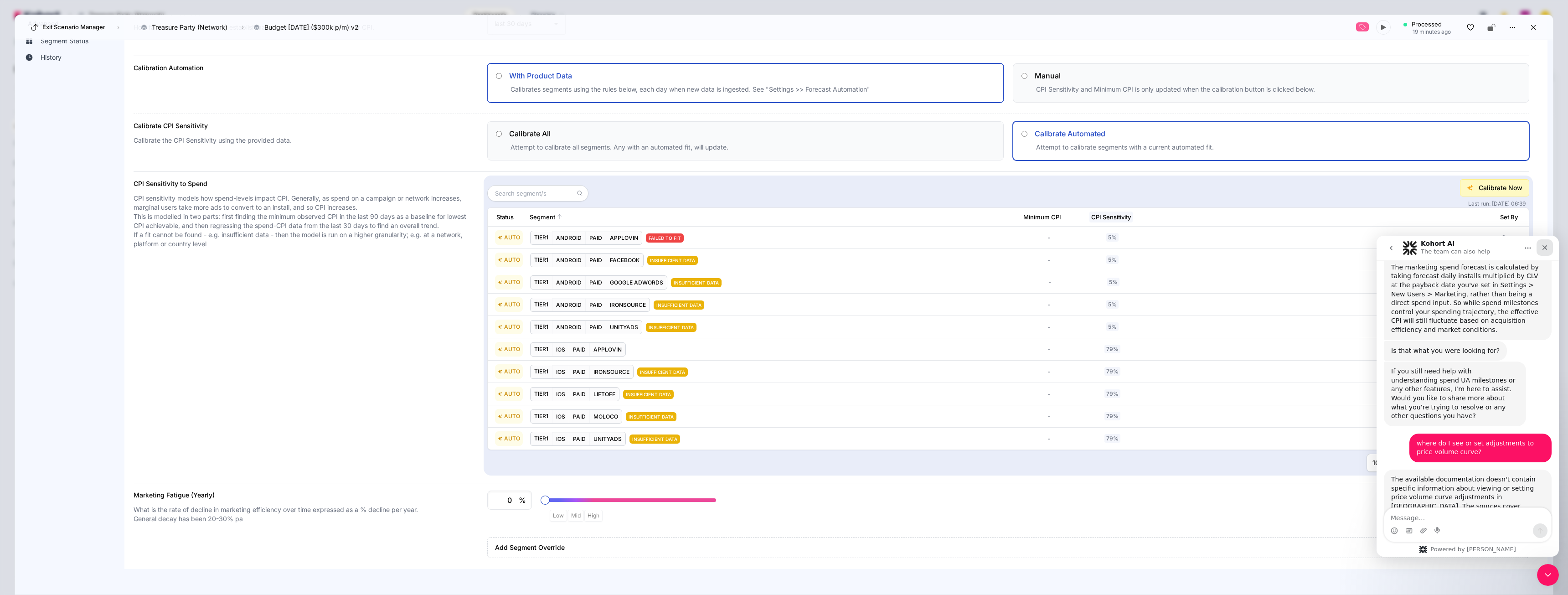
click at [1547, 247] on icon "Close" at bounding box center [1545, 248] width 8 height 8
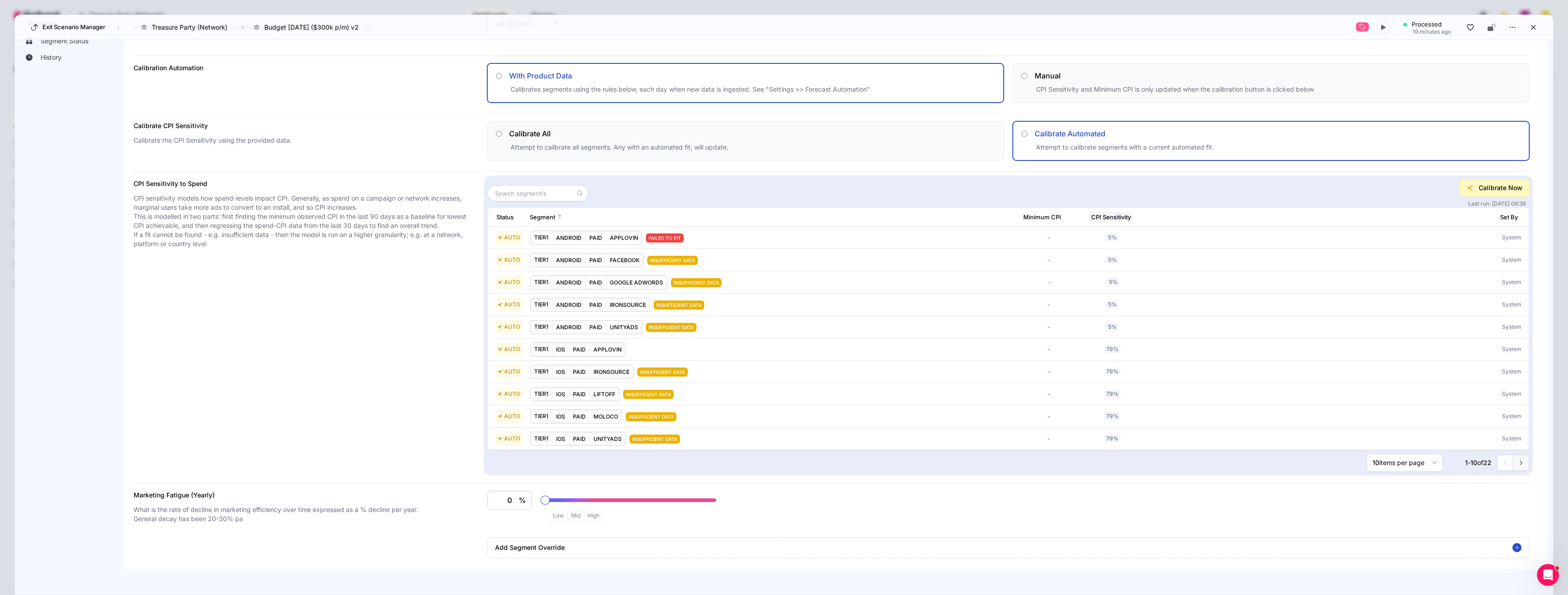
type input "1"
type input "0.01"
type input "0"
drag, startPoint x: 513, startPoint y: 498, endPoint x: 492, endPoint y: 501, distance: 21.2
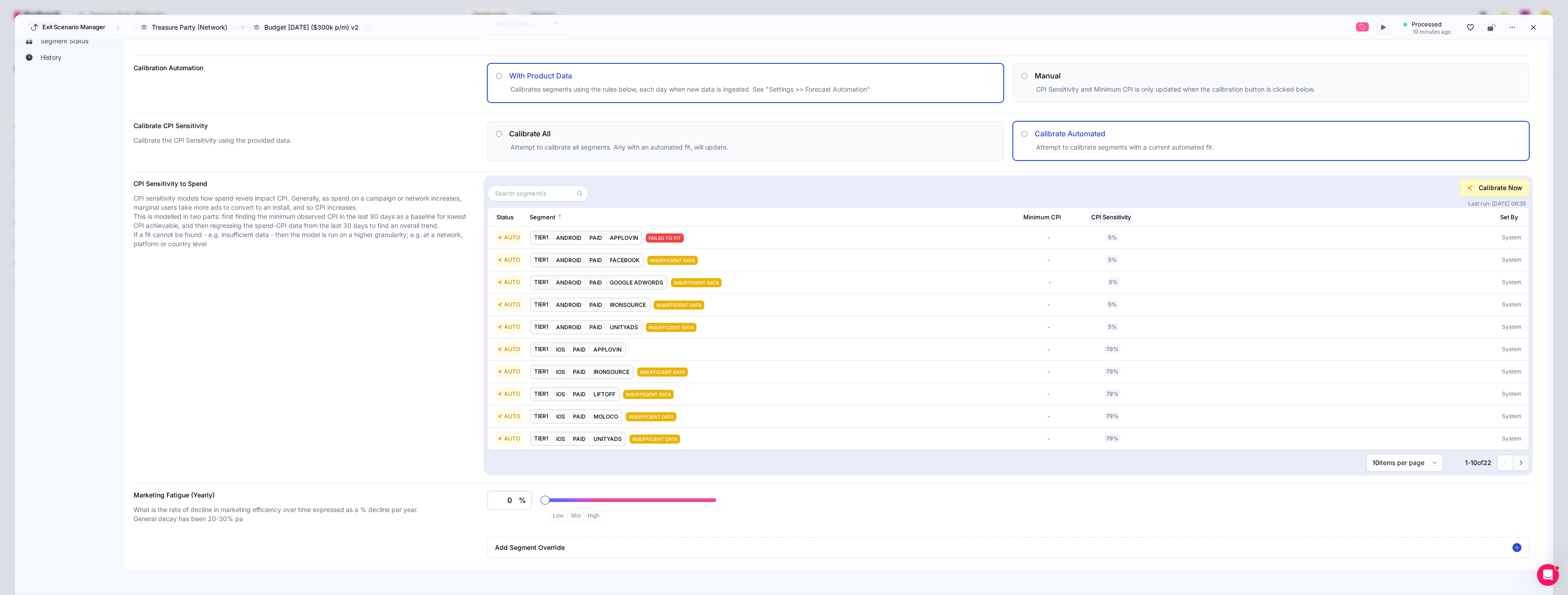
click at [492, 501] on input "0" at bounding box center [505, 499] width 28 height 11
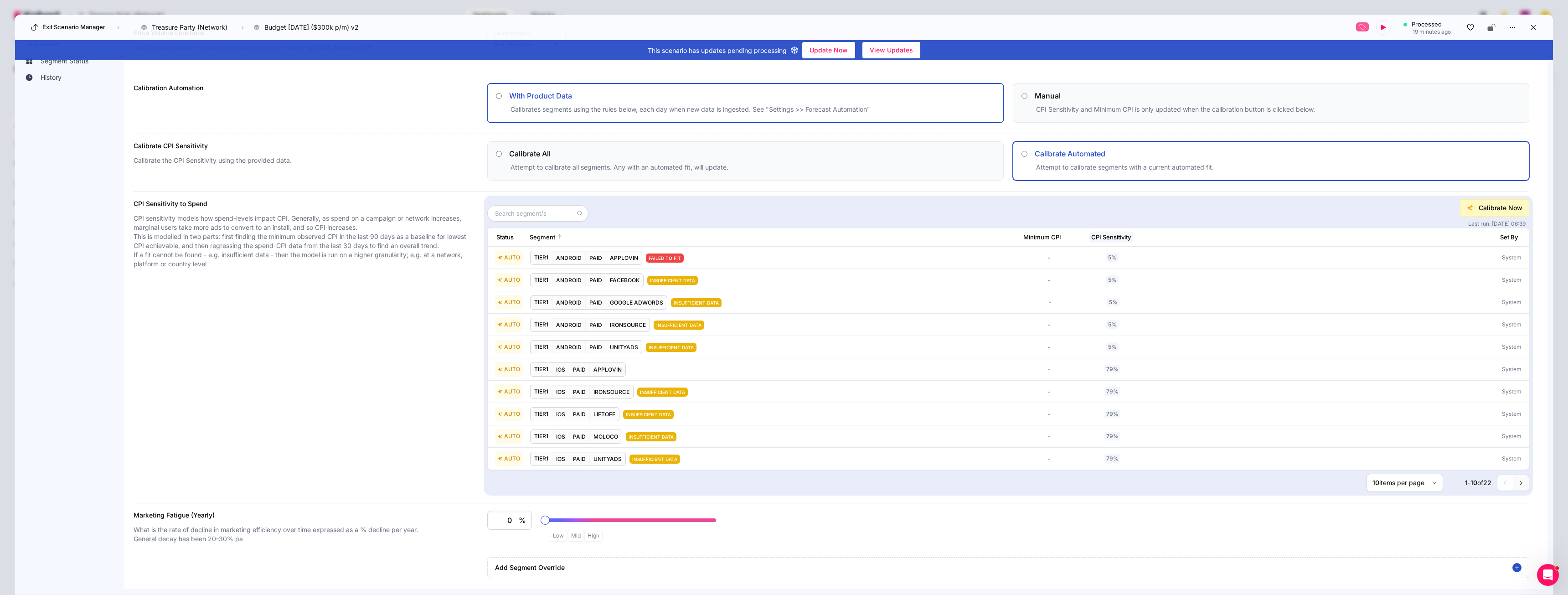
scroll to position [136, 0]
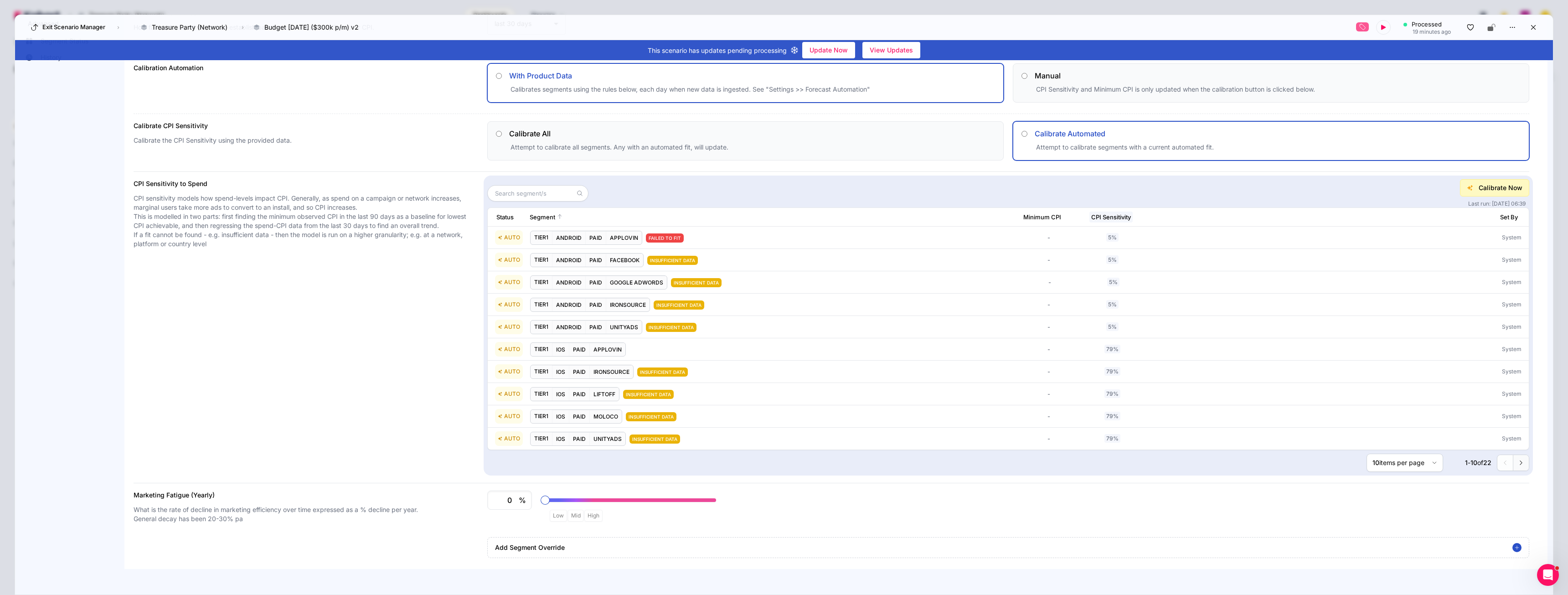
click at [555, 518] on div "Low" at bounding box center [558, 515] width 17 height 11
type input "10"
type input "0.1"
click at [570, 517] on div "Mid" at bounding box center [576, 515] width 16 height 11
type input "20"
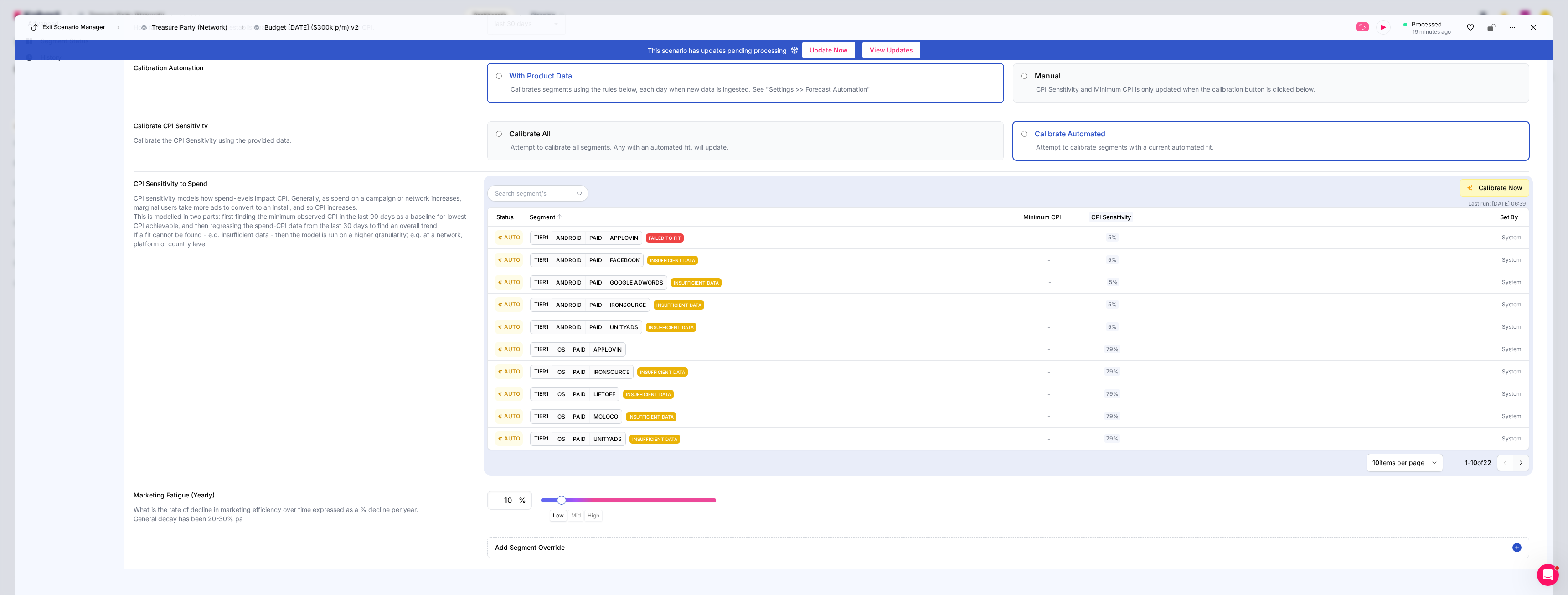
type input "0.2"
click at [554, 515] on div "Low" at bounding box center [558, 515] width 17 height 11
type input "10"
type input "0.1"
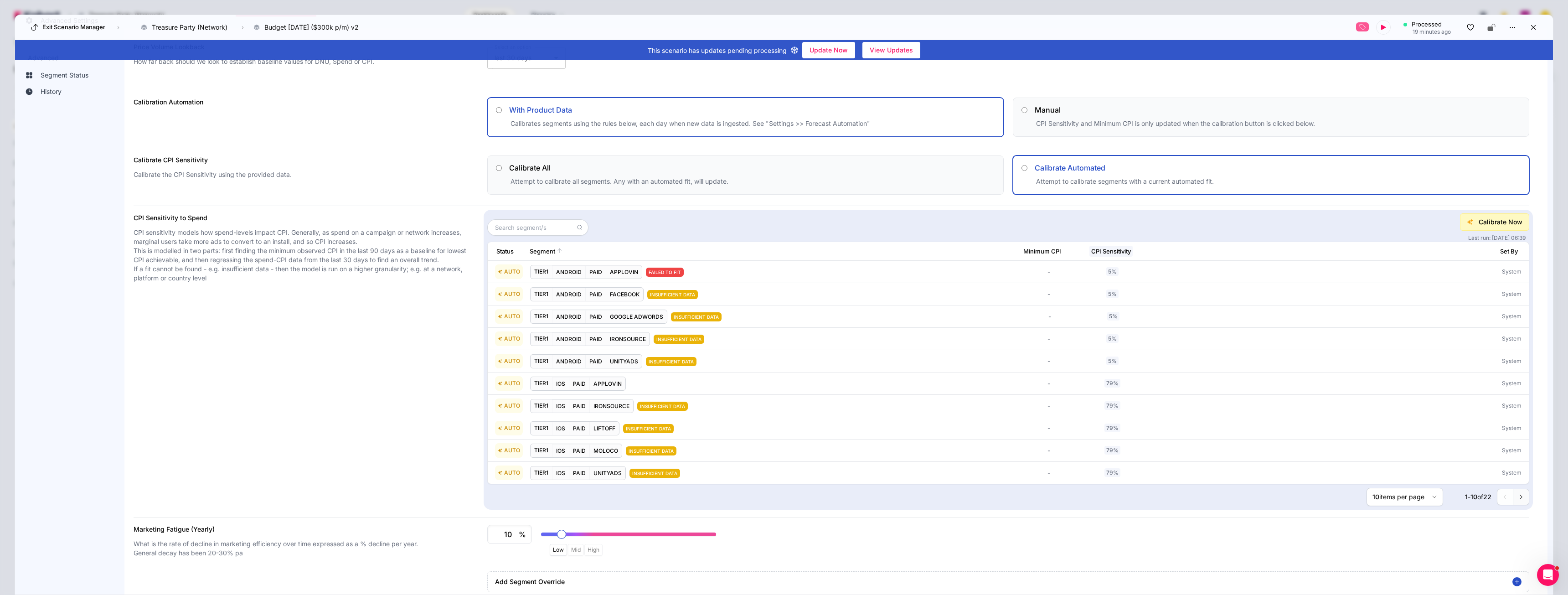
scroll to position [0, 0]
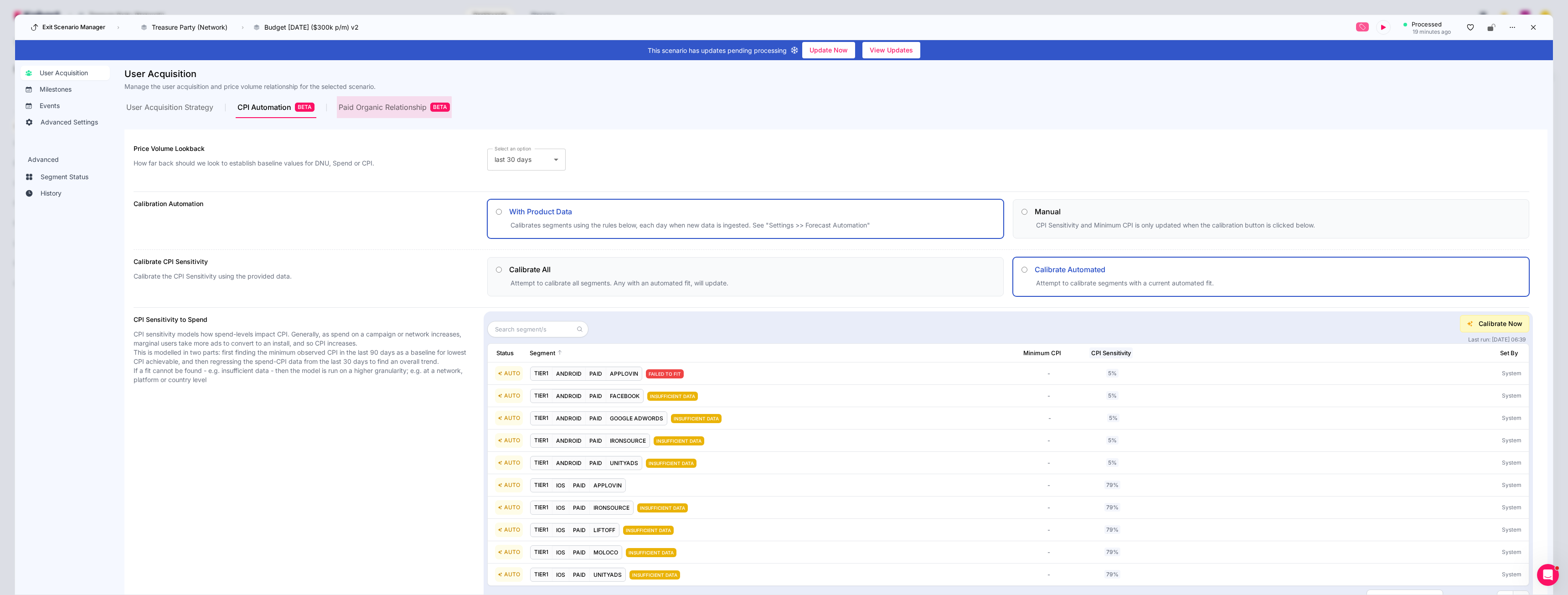
click at [373, 109] on div "Paid Organic Relationship BETA" at bounding box center [395, 107] width 111 height 10
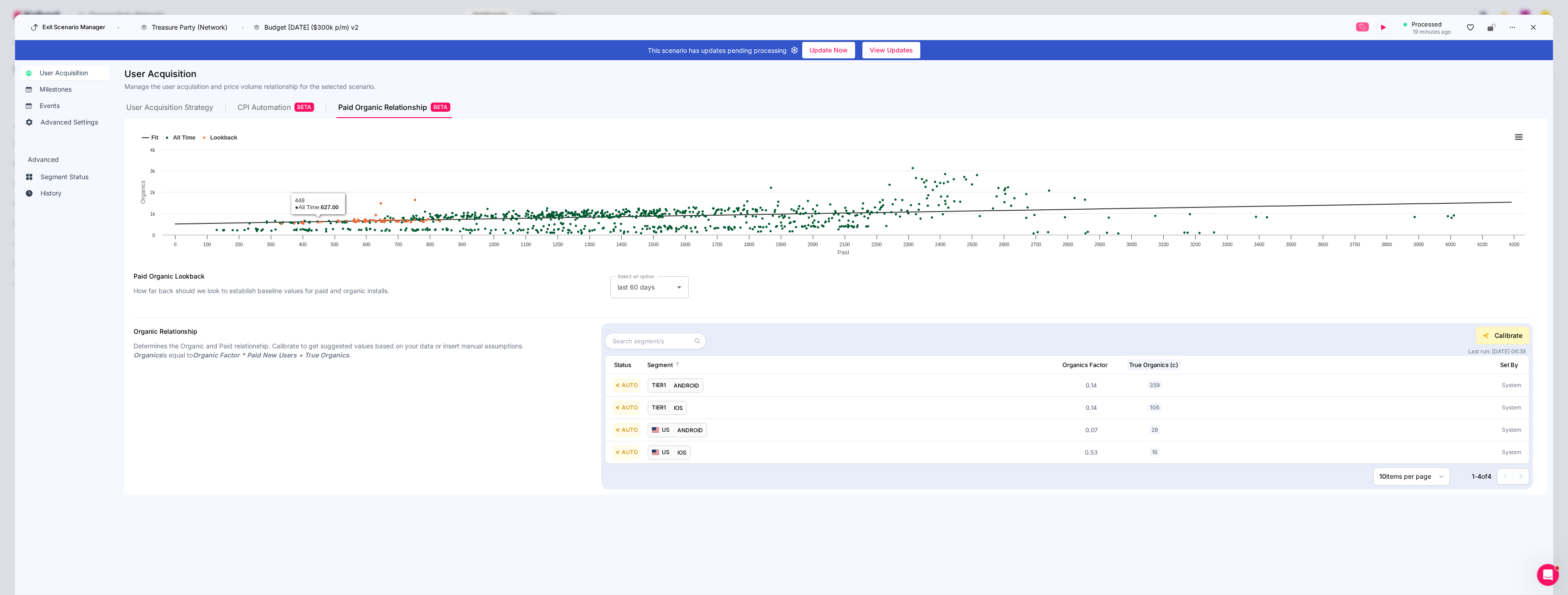
click at [291, 108] on div "CPI Automation BETA" at bounding box center [276, 107] width 77 height 10
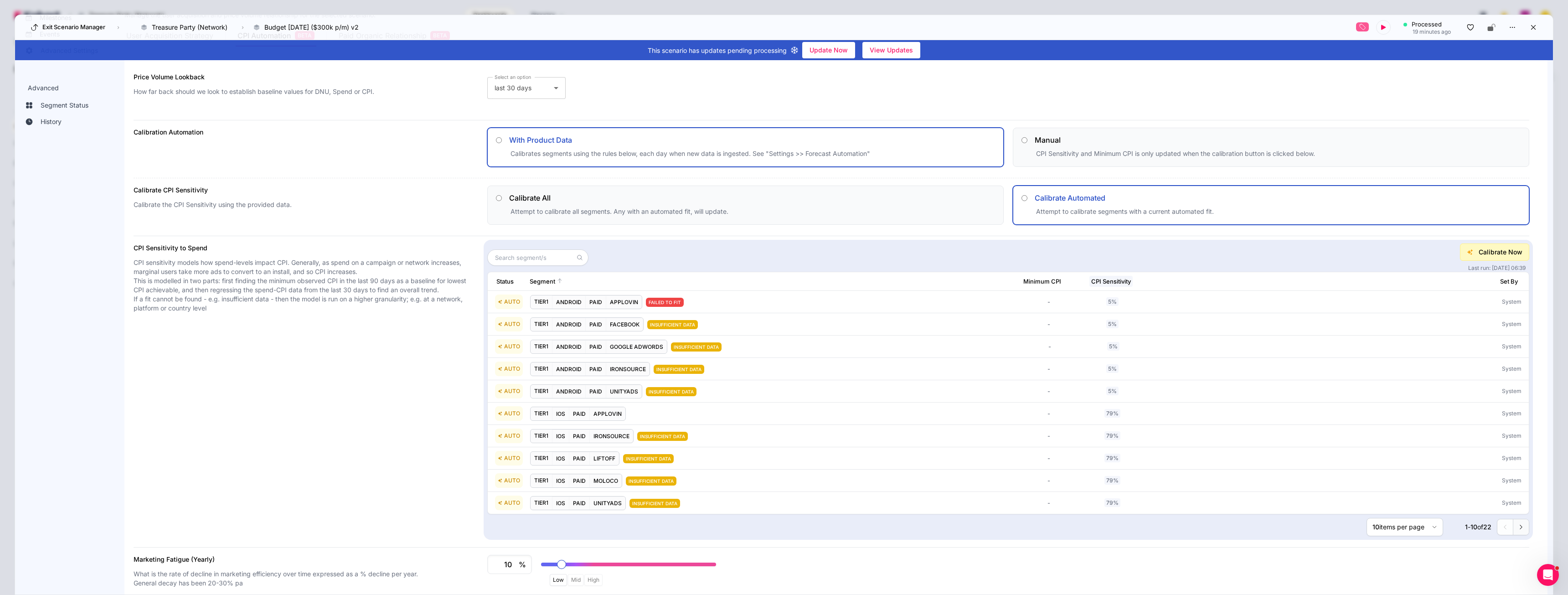
scroll to position [136, 0]
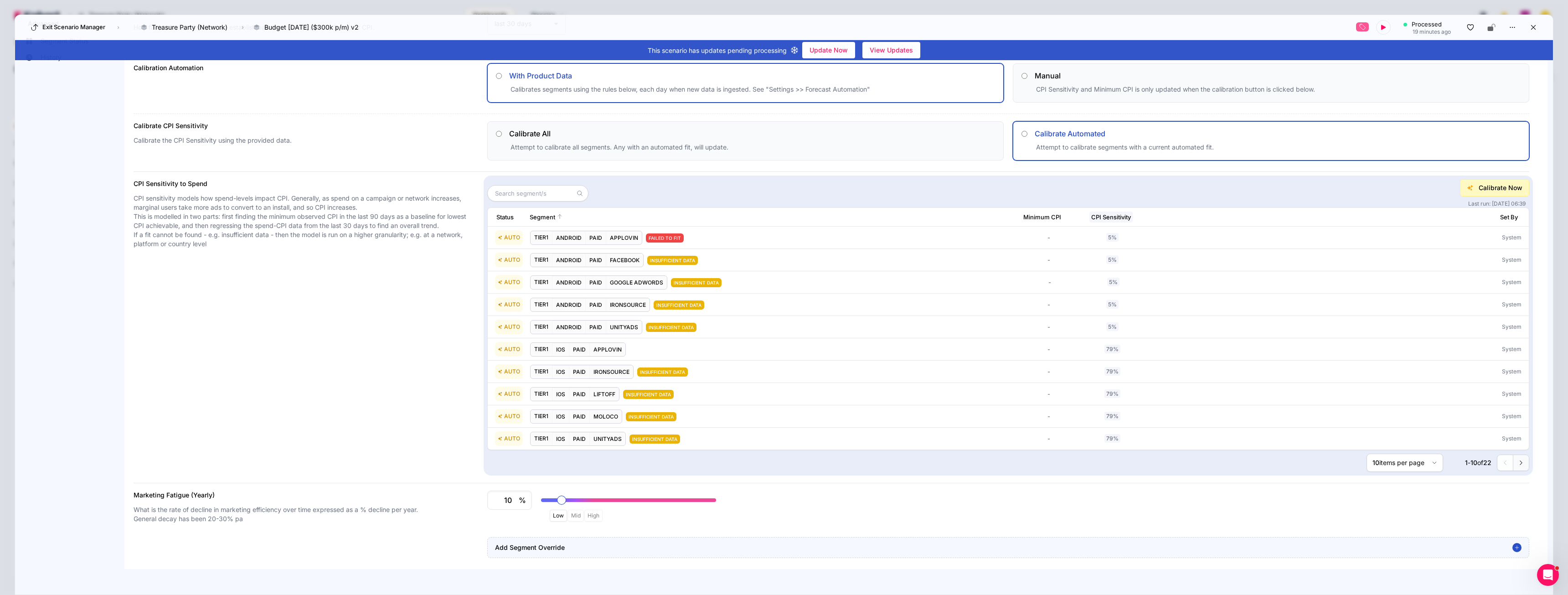
click at [535, 547] on span "Add Segment Override" at bounding box center [530, 548] width 70 height 10
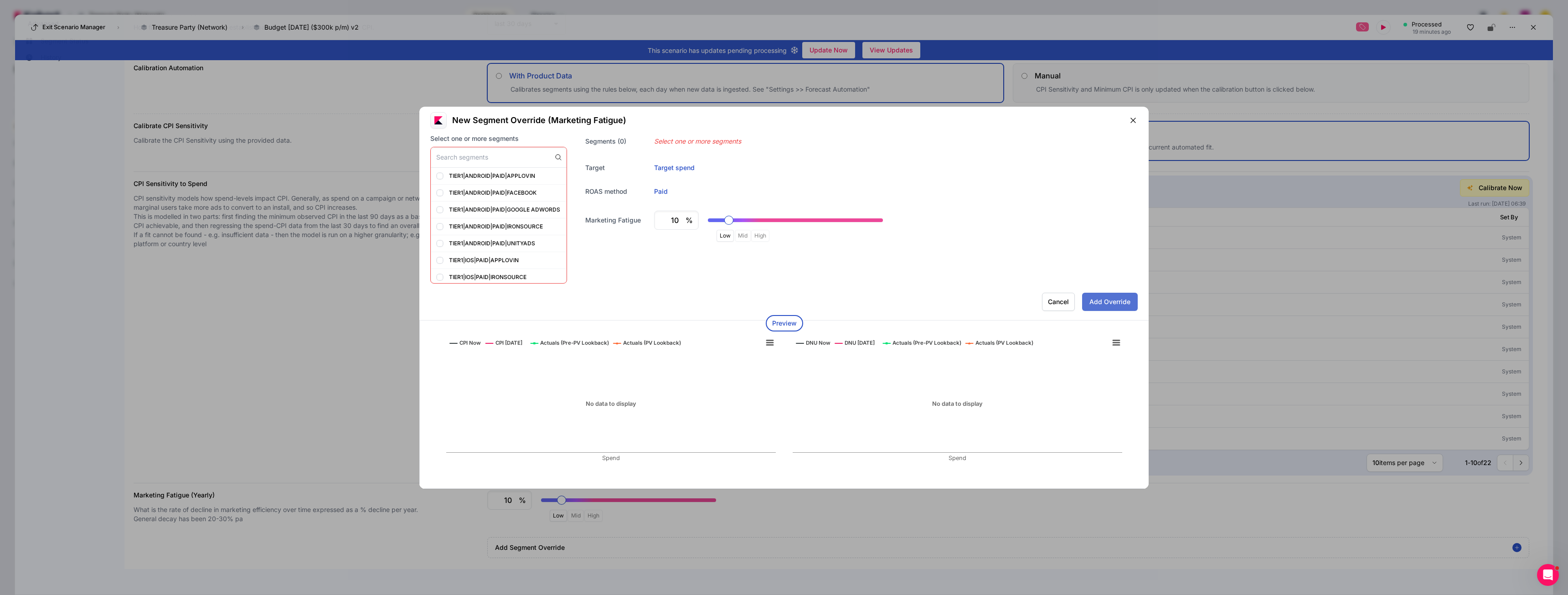
click at [1136, 126] on button "button" at bounding box center [1133, 120] width 16 height 16
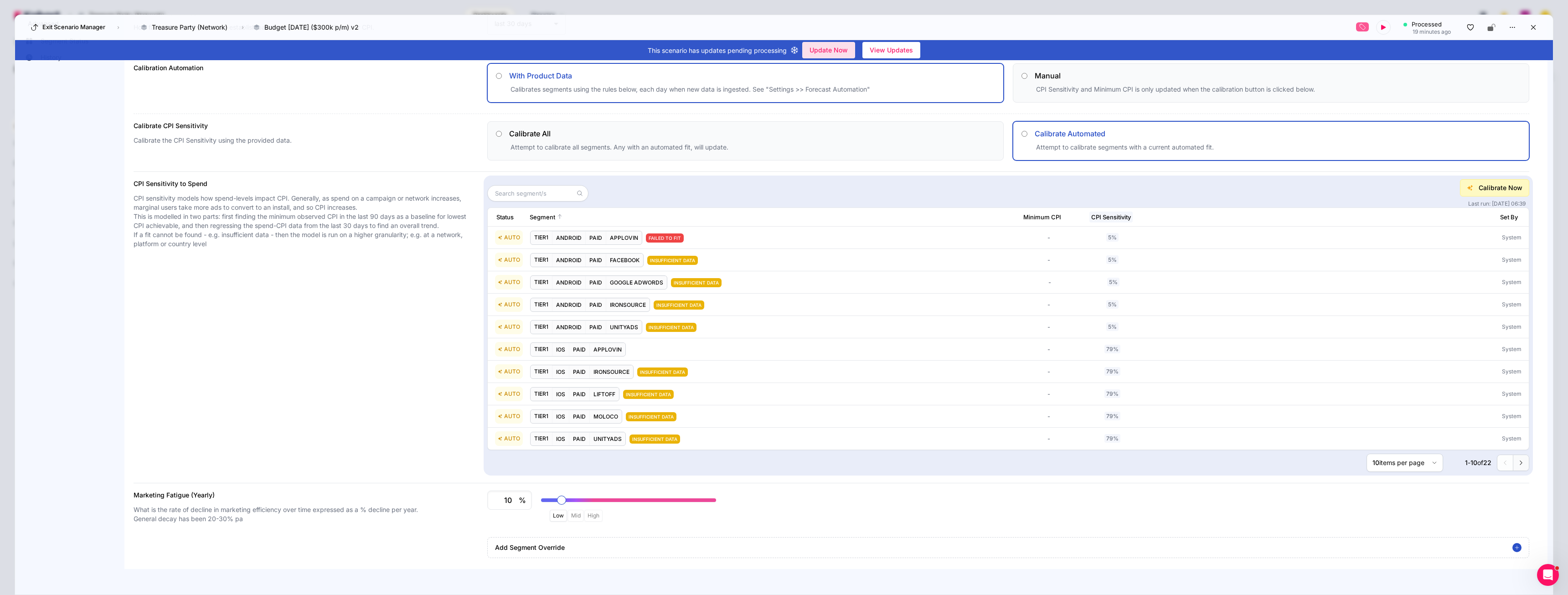
click at [818, 48] on span "Update Now" at bounding box center [829, 50] width 38 height 13
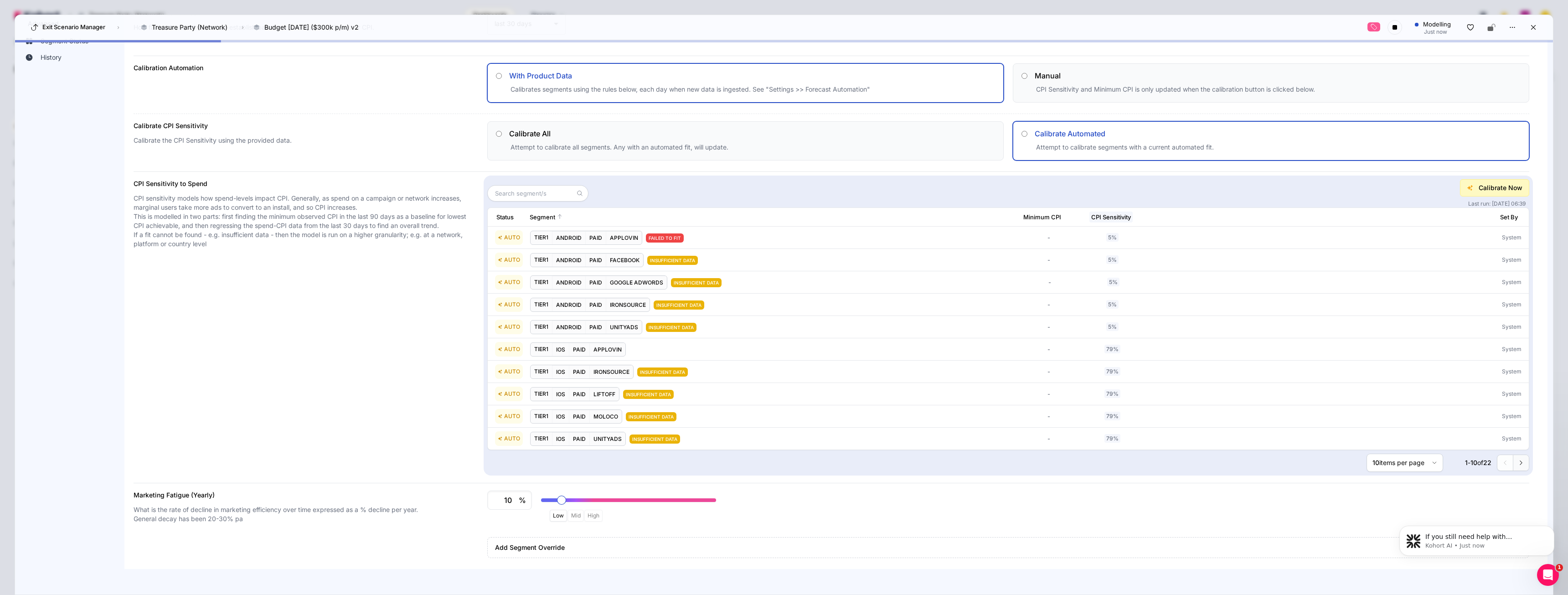
scroll to position [2190, 0]
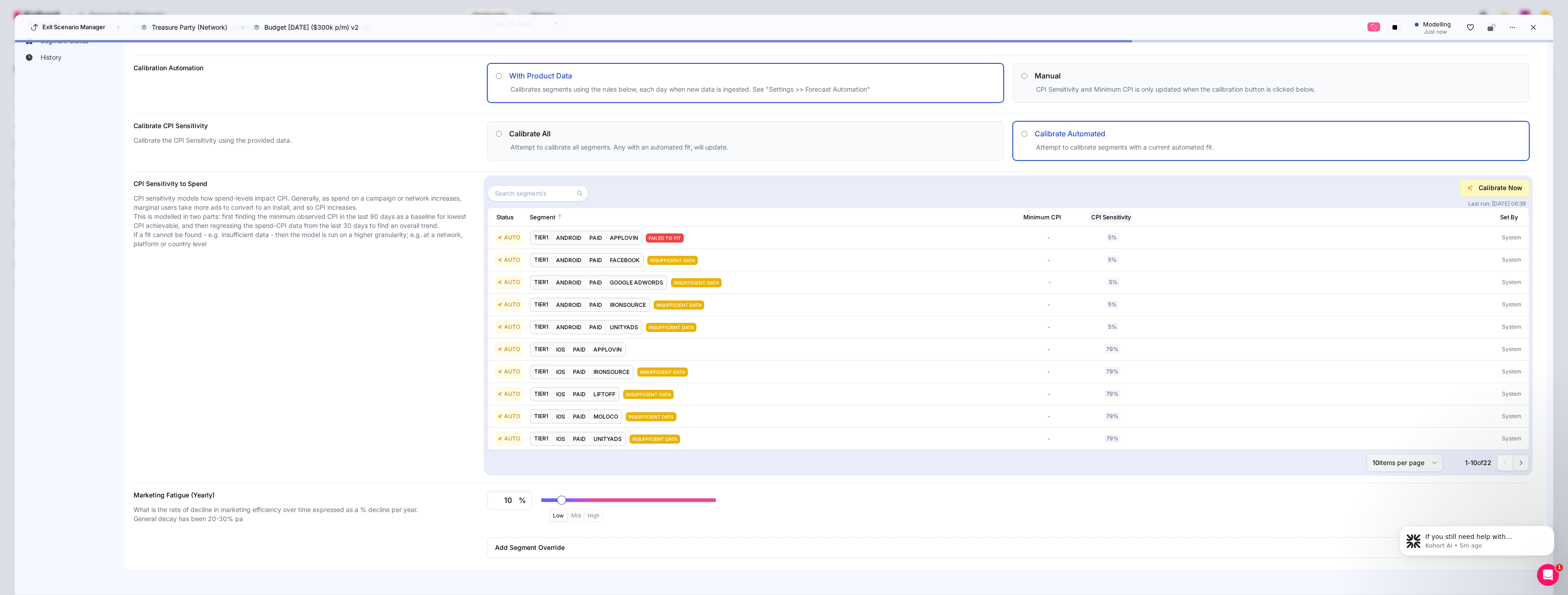
click at [1413, 458] on button "10 items per page" at bounding box center [1405, 463] width 77 height 18
click at [1393, 440] on span "50" at bounding box center [1392, 439] width 8 height 10
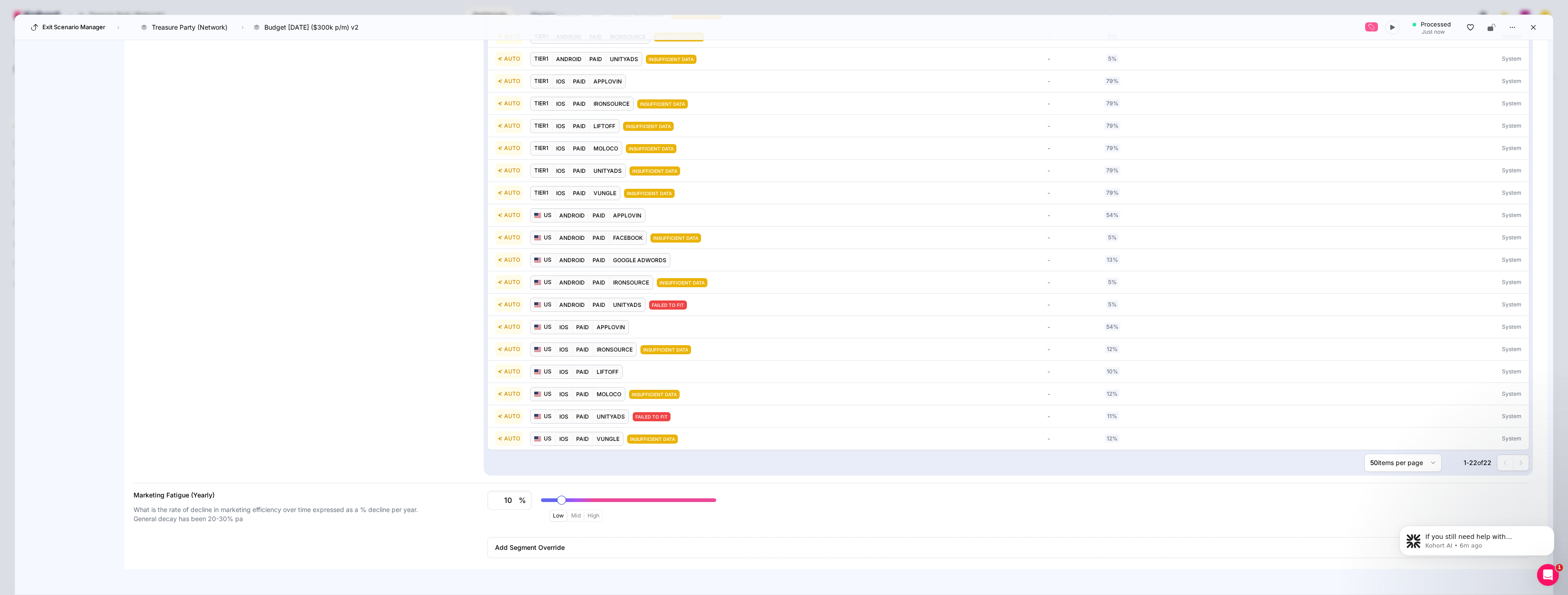
scroll to position [384, 0]
click at [920, 584] on span "View" at bounding box center [913, 581] width 15 height 10
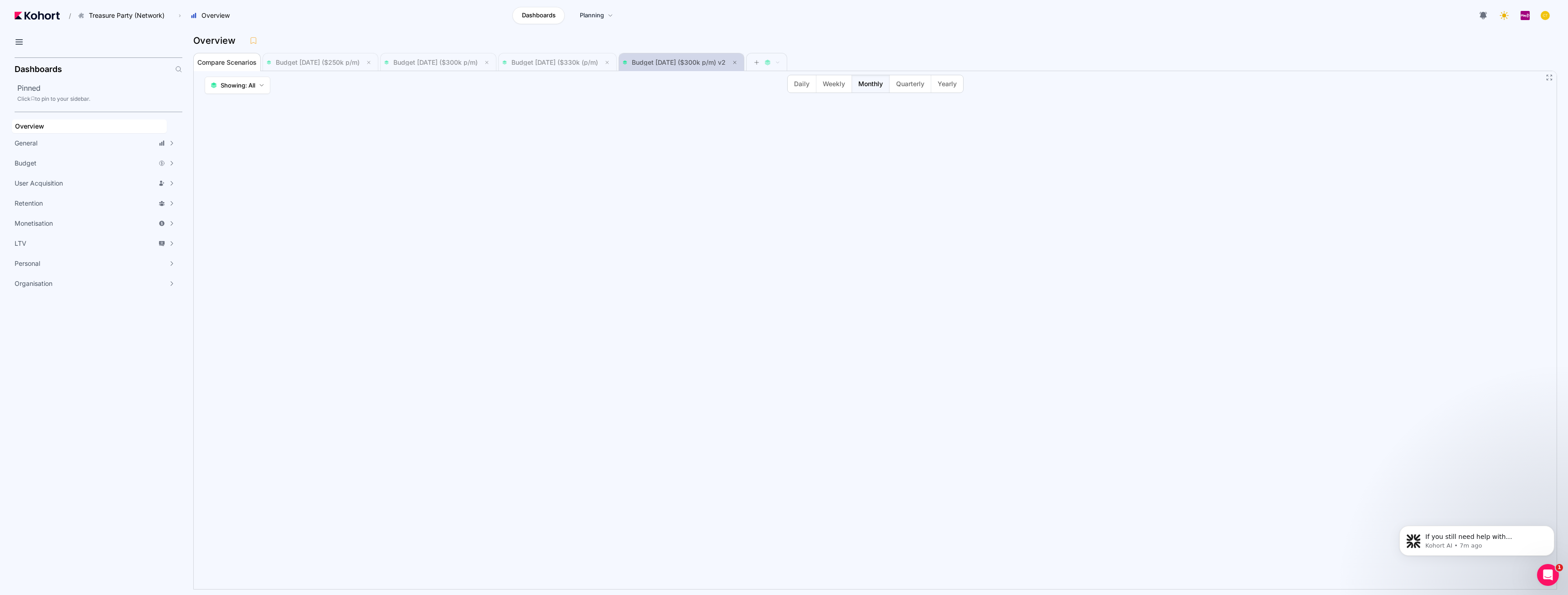
click at [720, 57] on span "Budget Aug 2025 ($300k p/m) v2" at bounding box center [681, 61] width 118 height 11
click at [1542, 567] on div "Open Intercom Messenger" at bounding box center [1546, 573] width 30 height 30
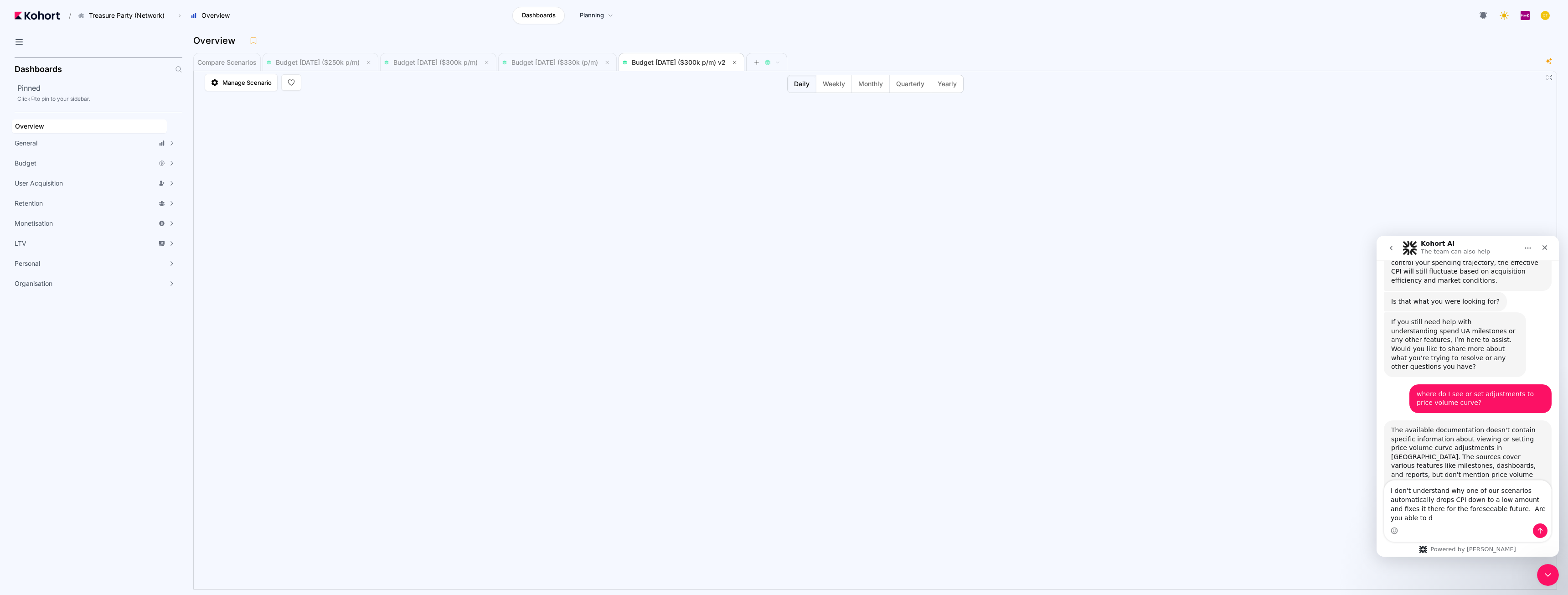
scroll to position [2232, 0]
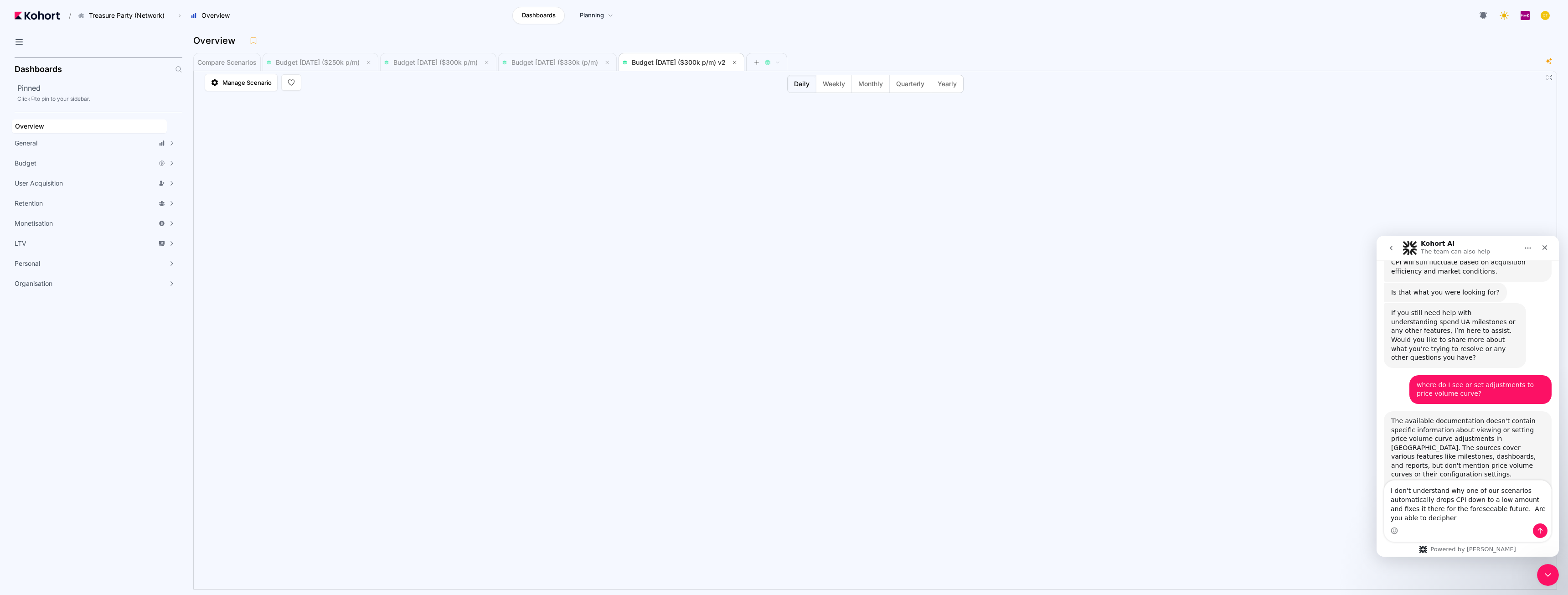
type textarea "I don't understand why one of our scenarios automatically drops CPI down to a l…"
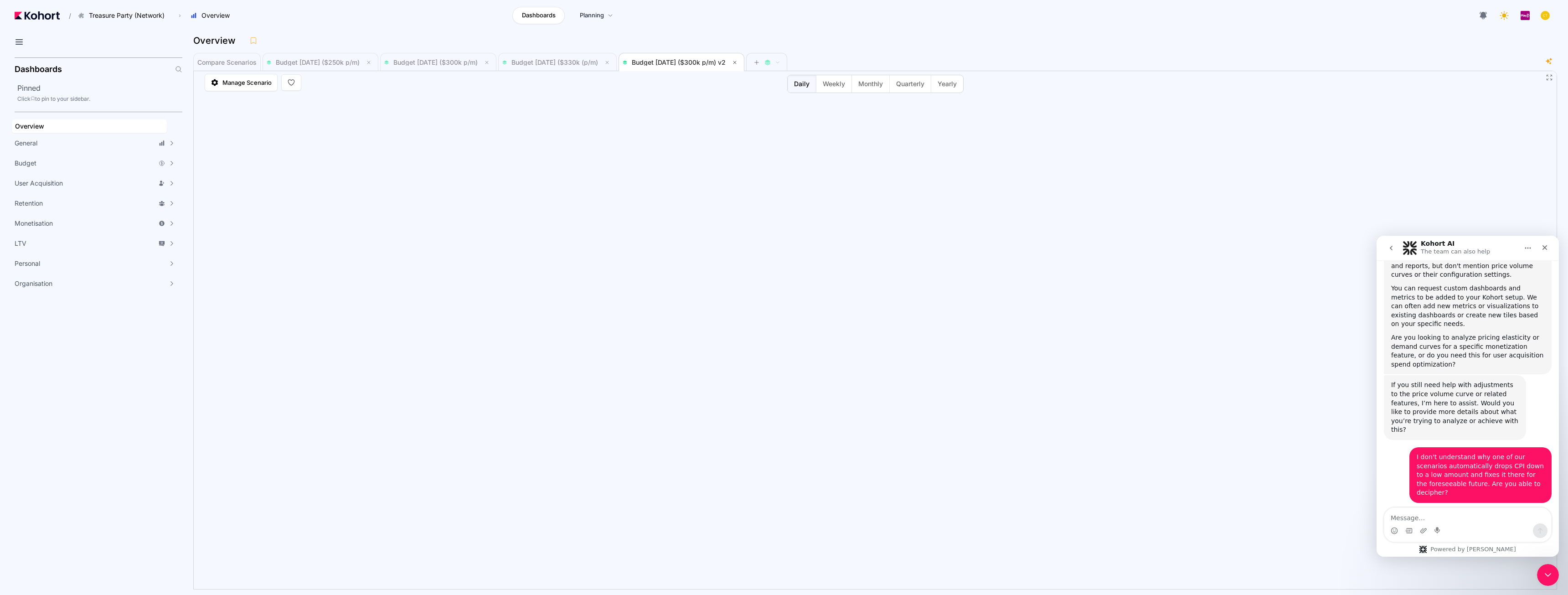
scroll to position [2462, 0]
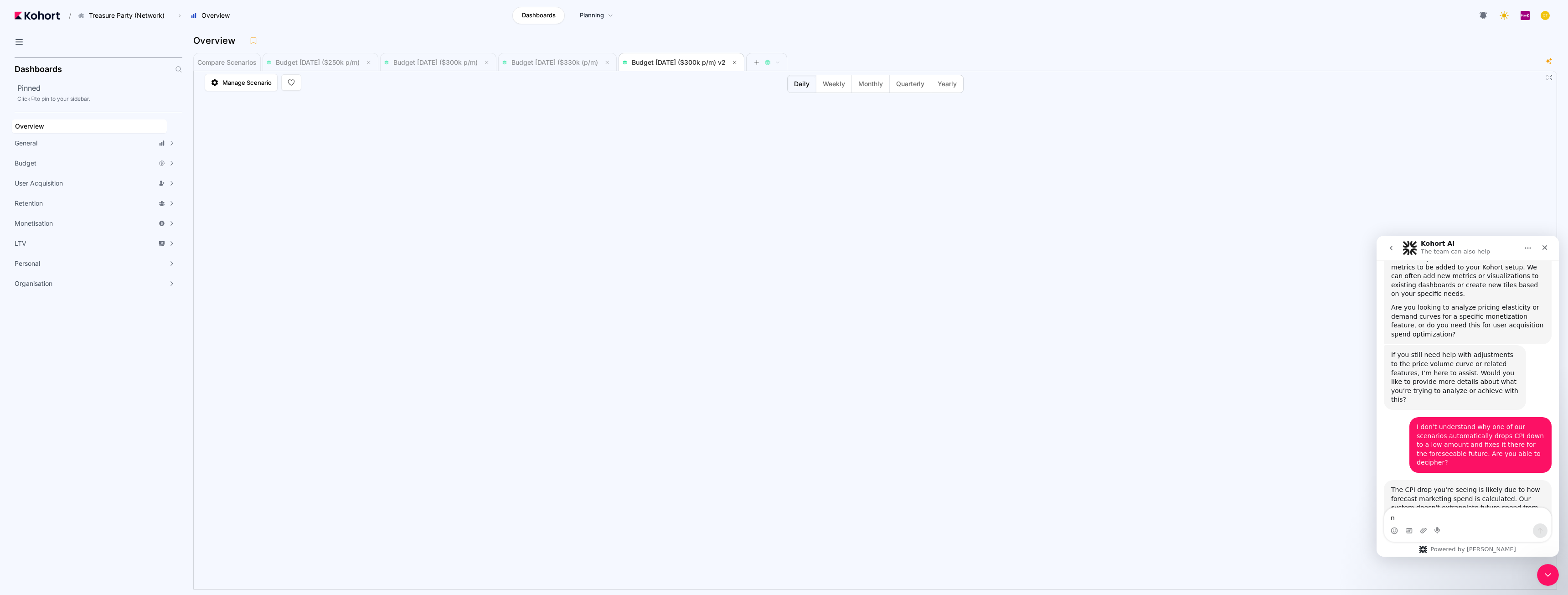
type textarea "no"
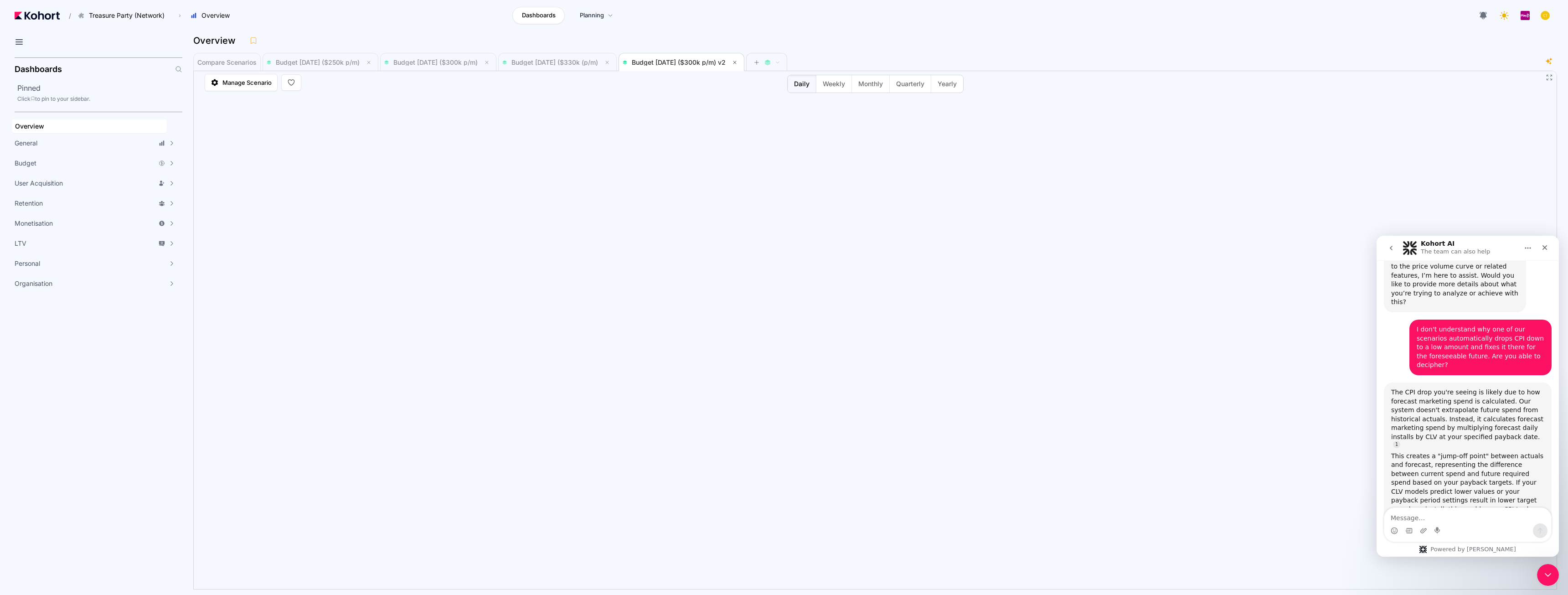
scroll to position [2561, 0]
click at [569, 64] on span "Budget Aug 2025 ($330k (p/m)" at bounding box center [555, 62] width 86 height 8
click at [705, 57] on span "Budget Aug 2025 ($300k p/m) v2" at bounding box center [681, 61] width 118 height 11
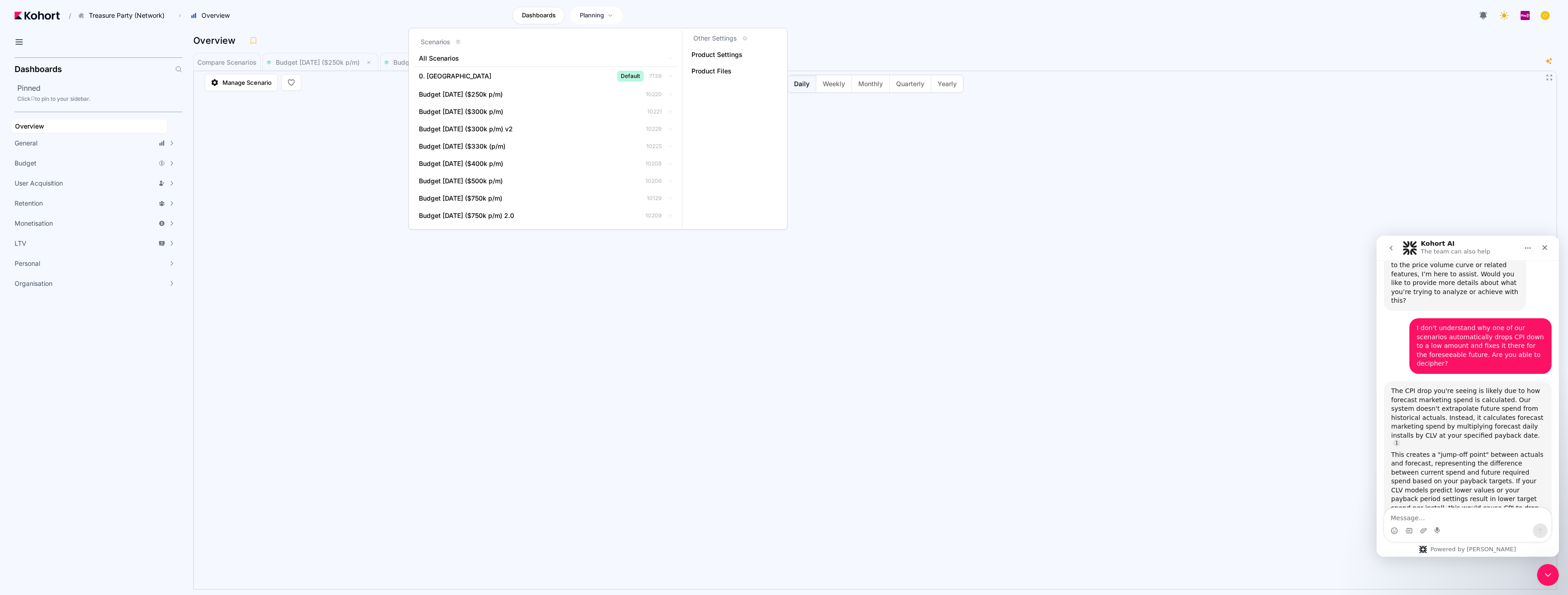
click at [602, 15] on span "Planning" at bounding box center [591, 15] width 24 height 10
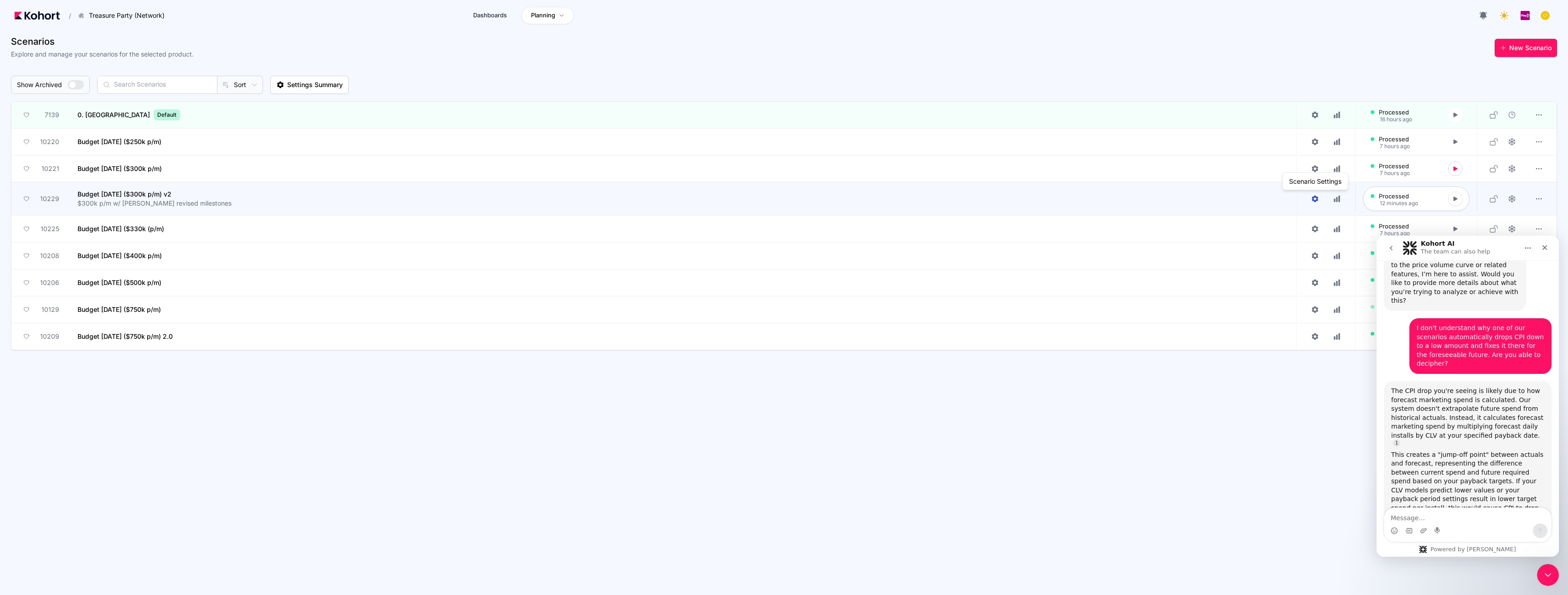
click at [1314, 198] on icon at bounding box center [1315, 198] width 7 height 7
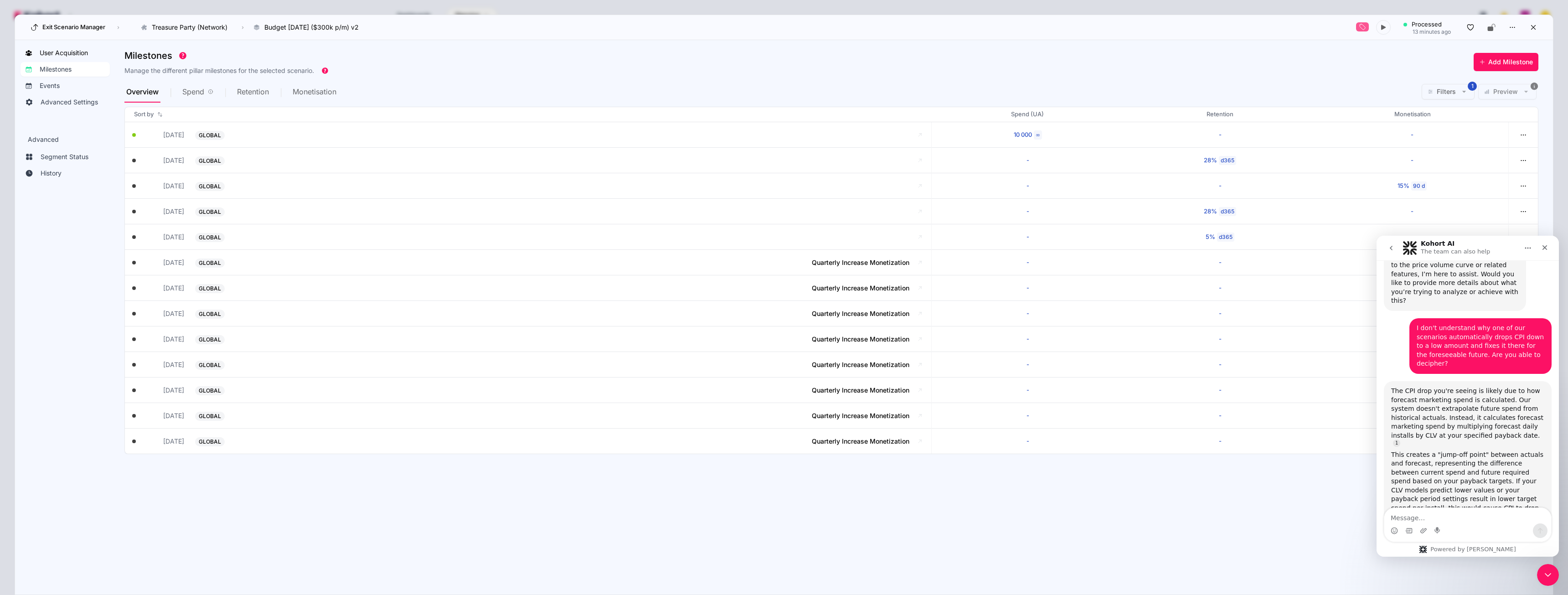
click at [52, 53] on span "User Acquisition" at bounding box center [63, 53] width 48 height 10
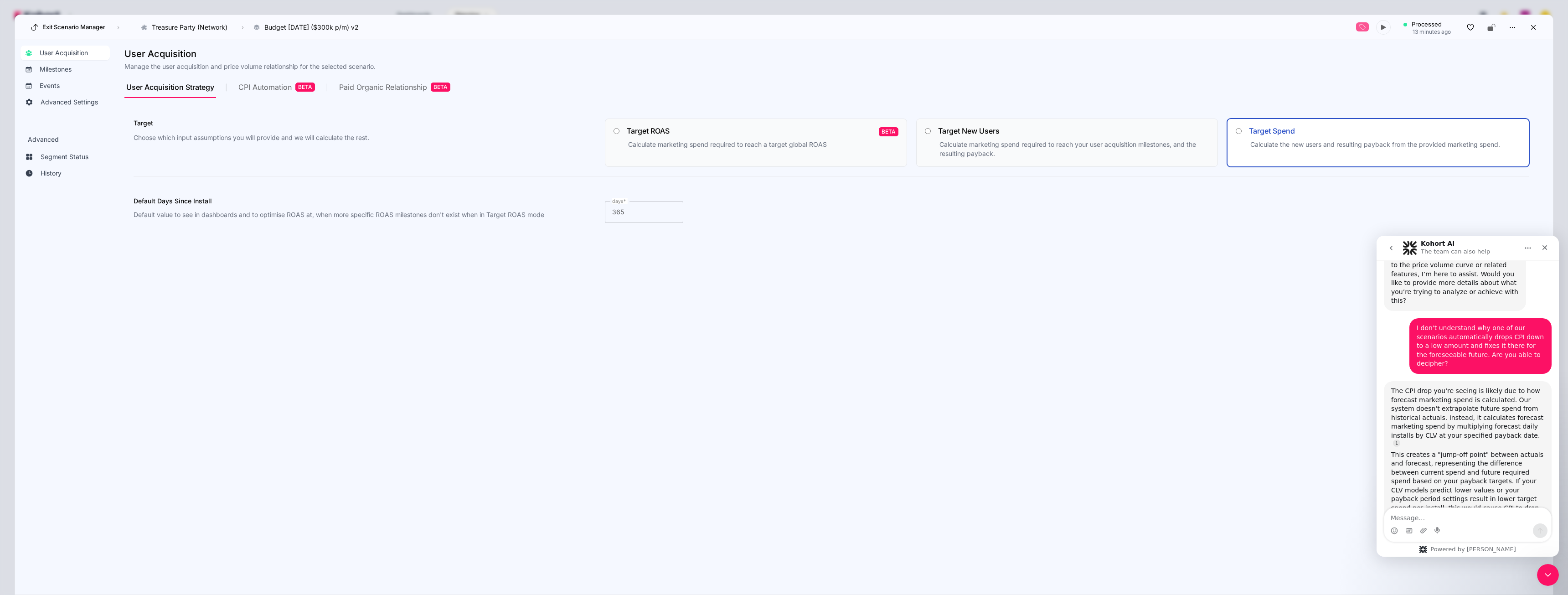
click at [273, 85] on div "CPI Automation BETA" at bounding box center [277, 87] width 77 height 10
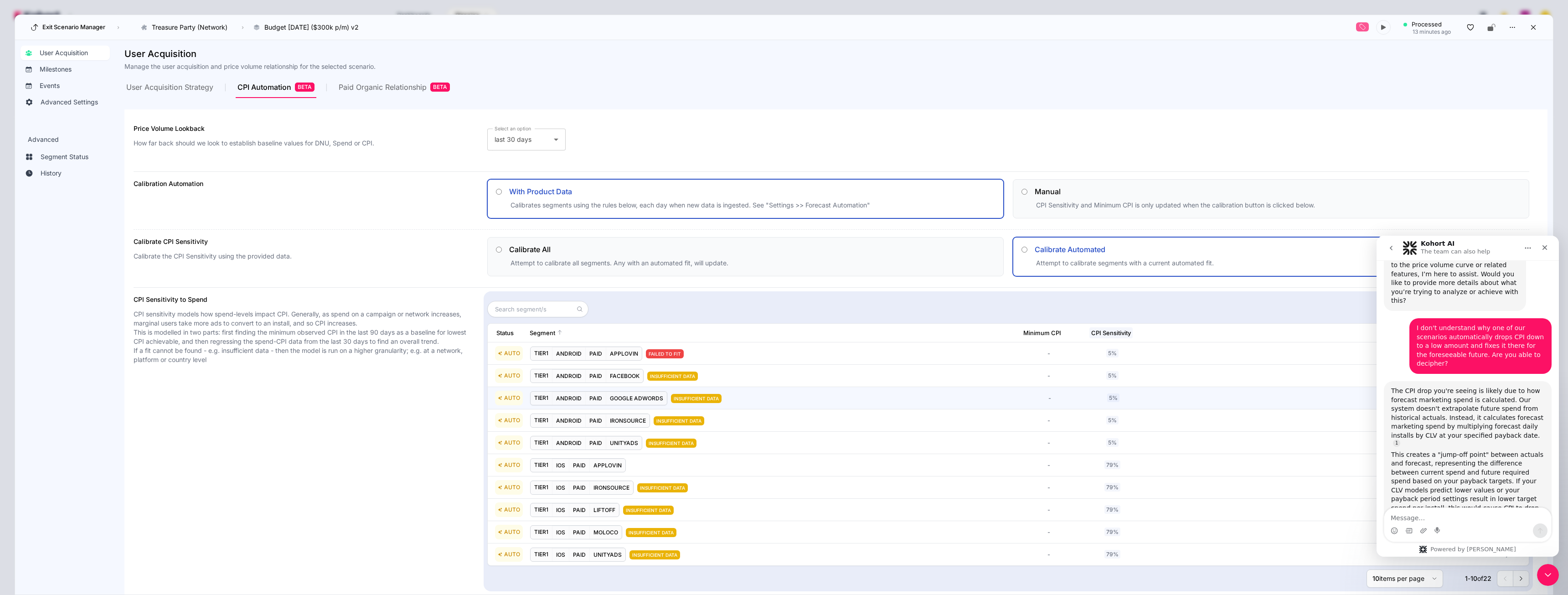
scroll to position [116, 0]
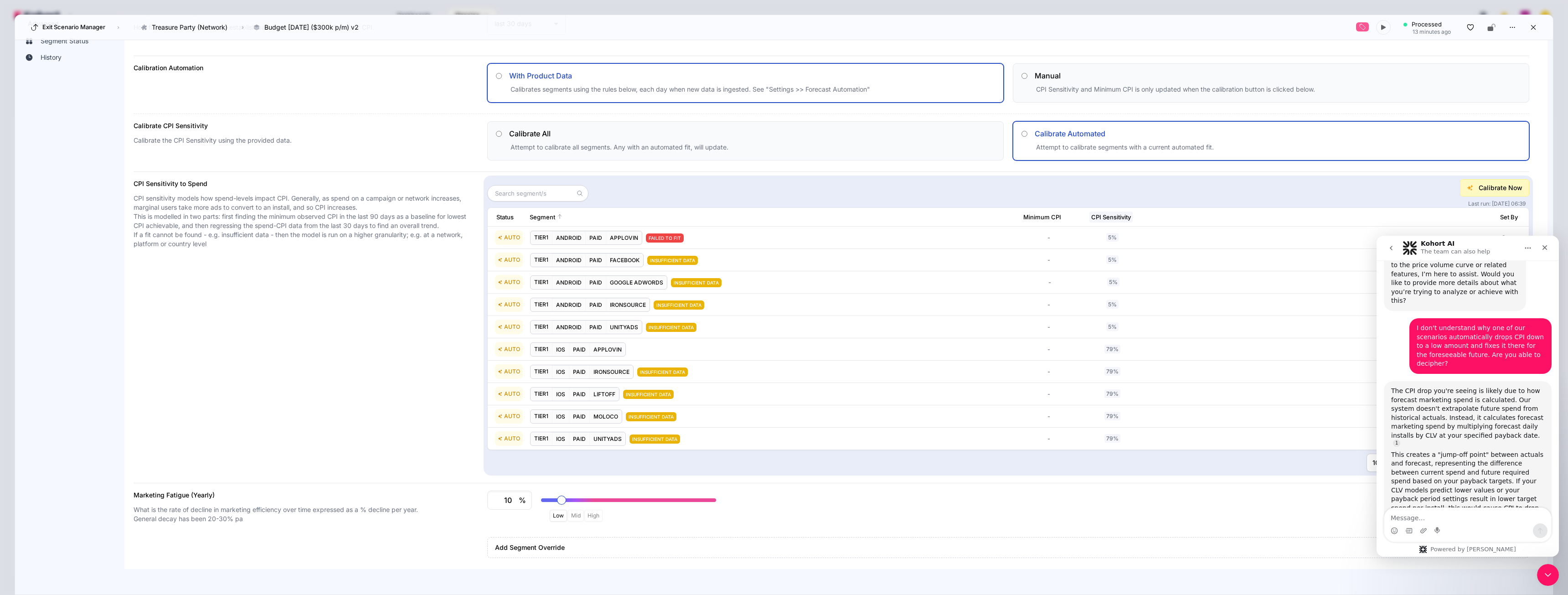
type input "8"
type input "0.08"
type input "5"
type input "0.05"
type input "2"
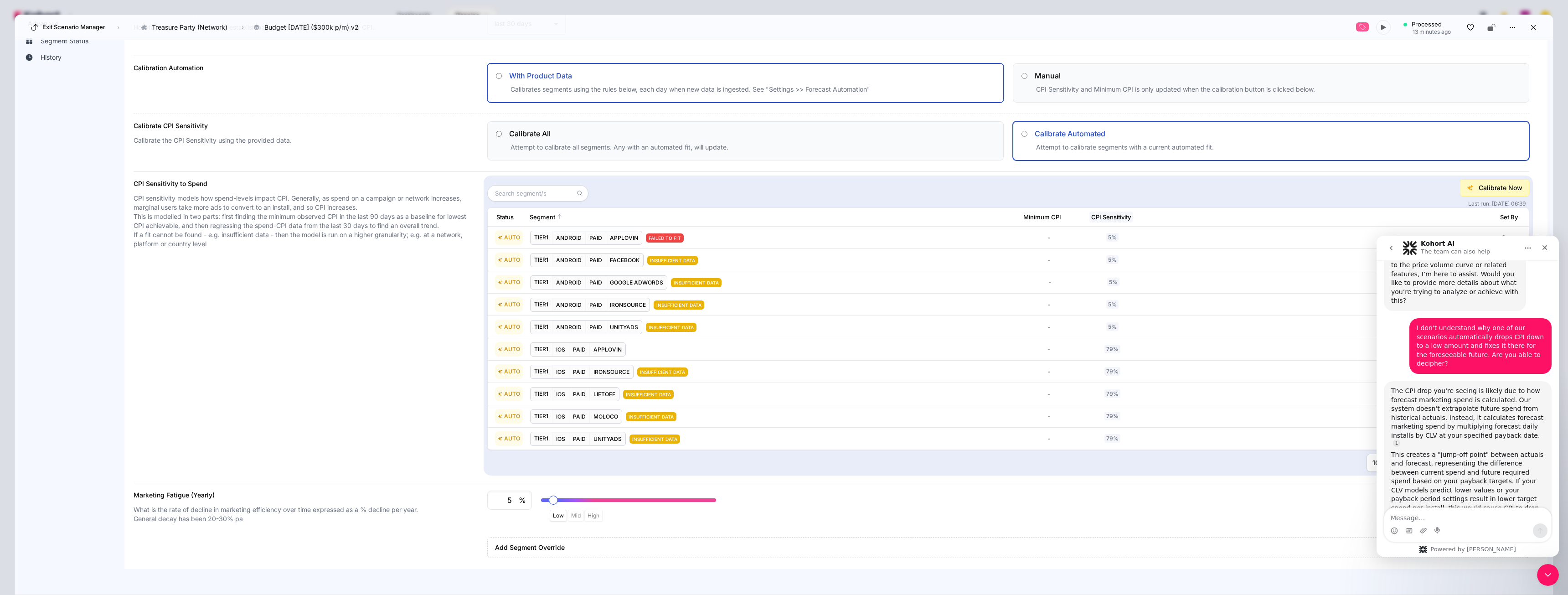
type input "0.02"
type input "0"
drag, startPoint x: 557, startPoint y: 502, endPoint x: 530, endPoint y: 501, distance: 27.0
type input "0"
click at [541, 501] on input "range" at bounding box center [628, 500] width 175 height 4
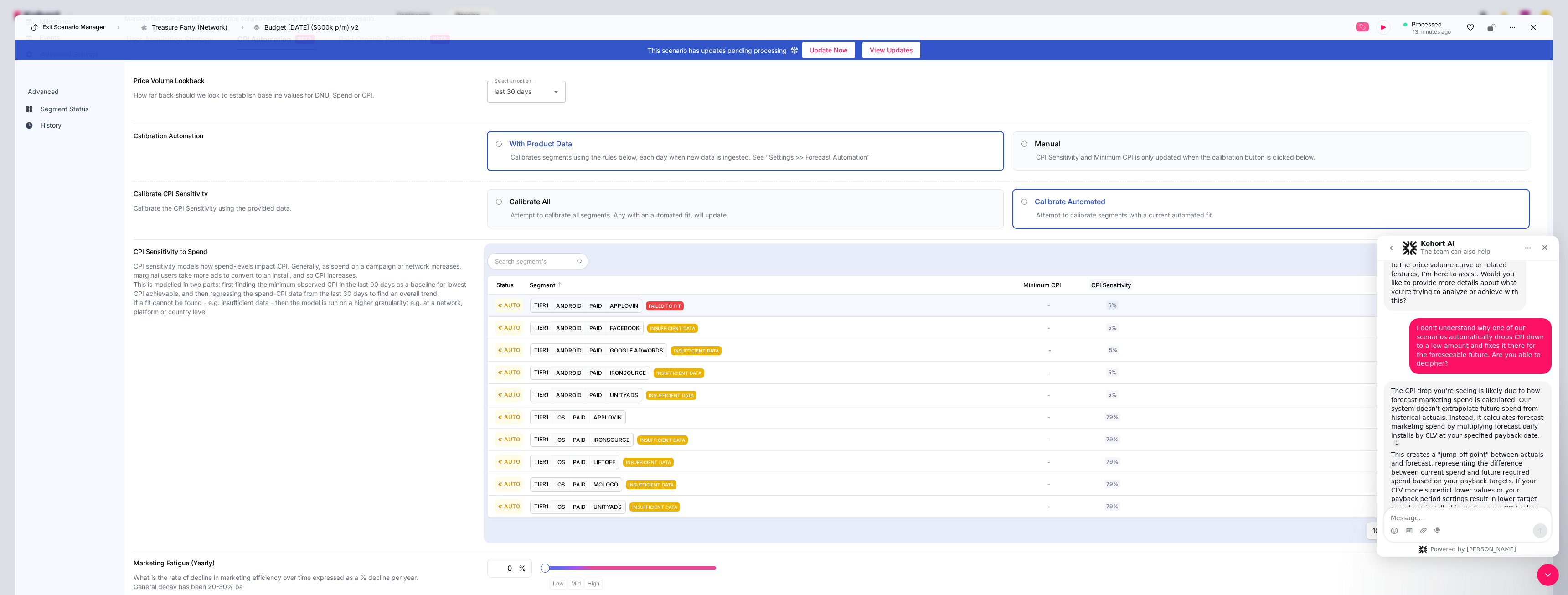
scroll to position [0, 0]
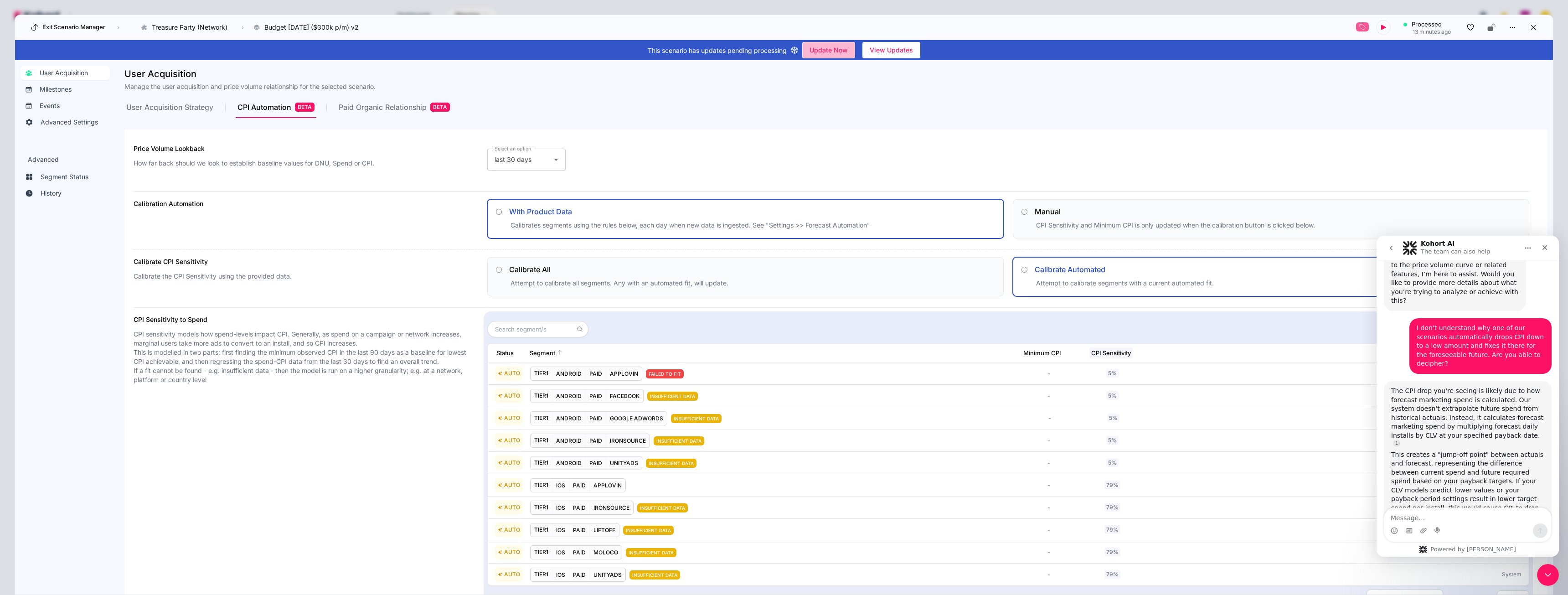
click at [830, 46] on span "Update Now" at bounding box center [829, 50] width 38 height 13
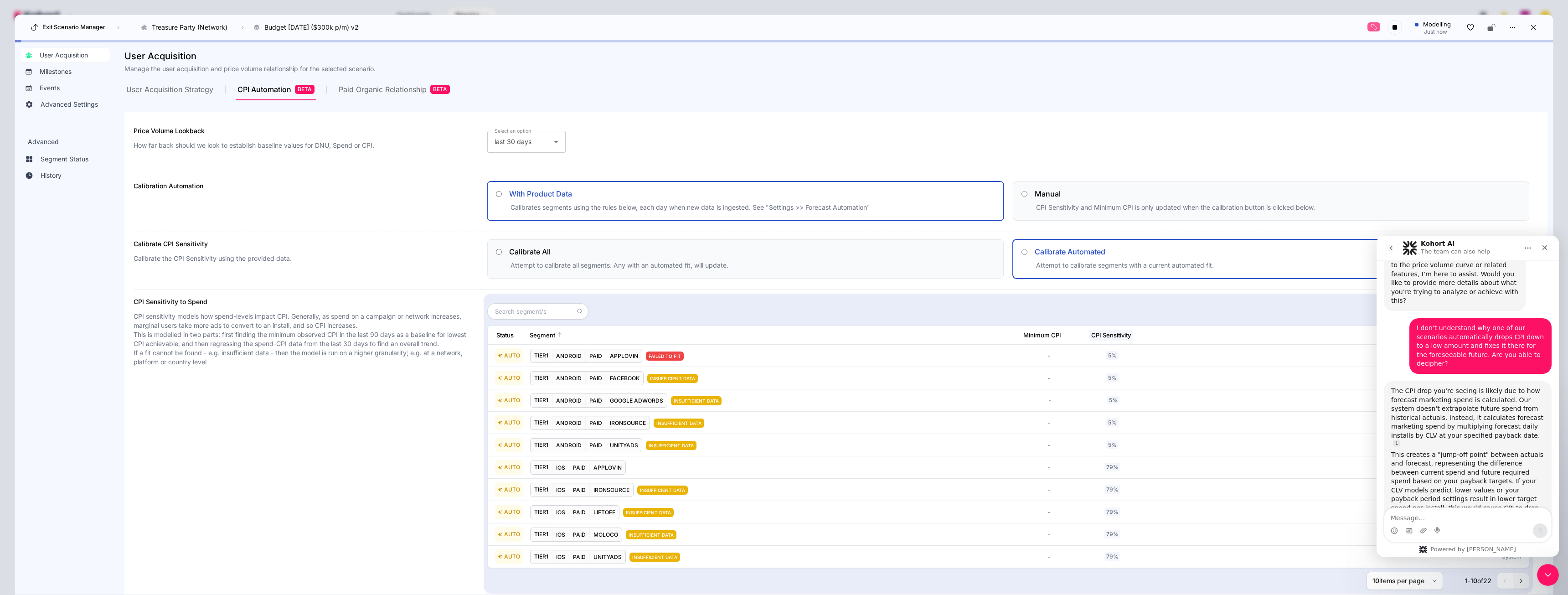
click at [1534, 27] on div "Exit Scenario Manager › Treasure Party (Network) Go to products list Charm King…" at bounding box center [784, 28] width 1538 height 25
click at [1530, 30] on icon at bounding box center [1534, 27] width 9 height 9
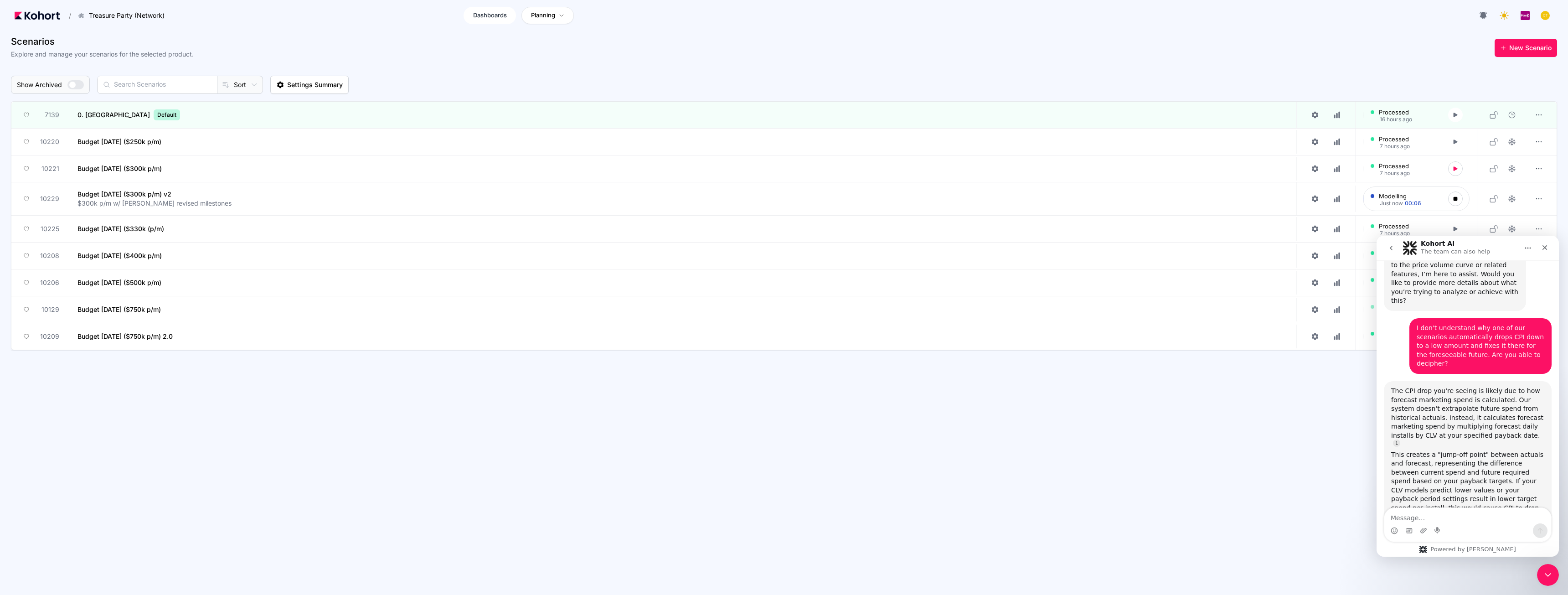
click at [488, 15] on span "Dashboards" at bounding box center [489, 15] width 34 height 10
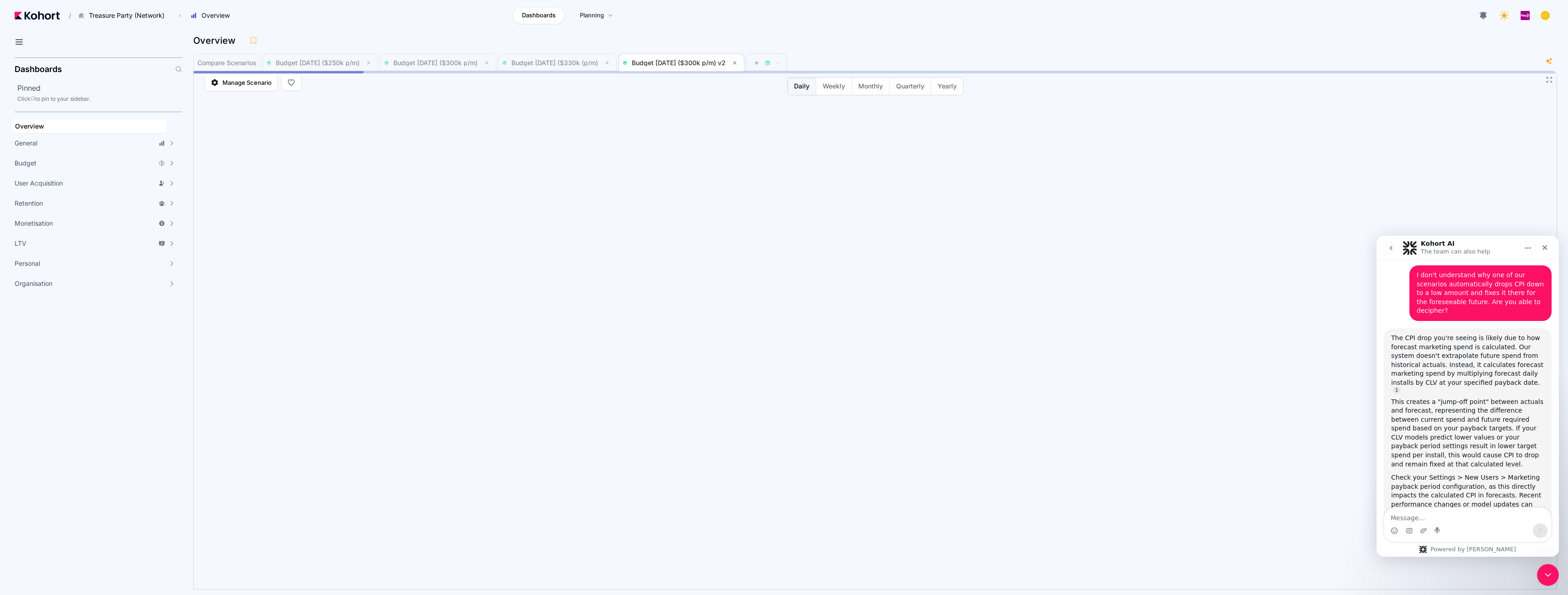
scroll to position [2618, 0]
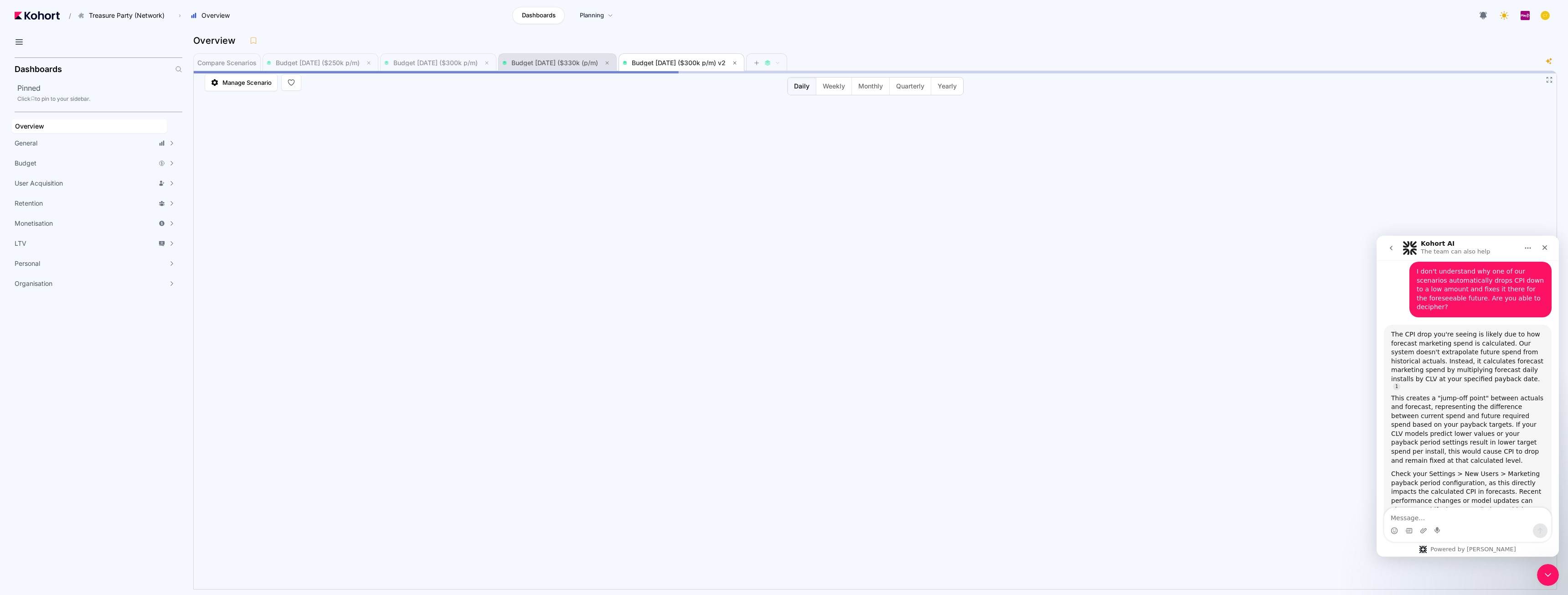
click at [579, 61] on span "Budget Aug 2025 ($330k (p/m)" at bounding box center [555, 62] width 86 height 8
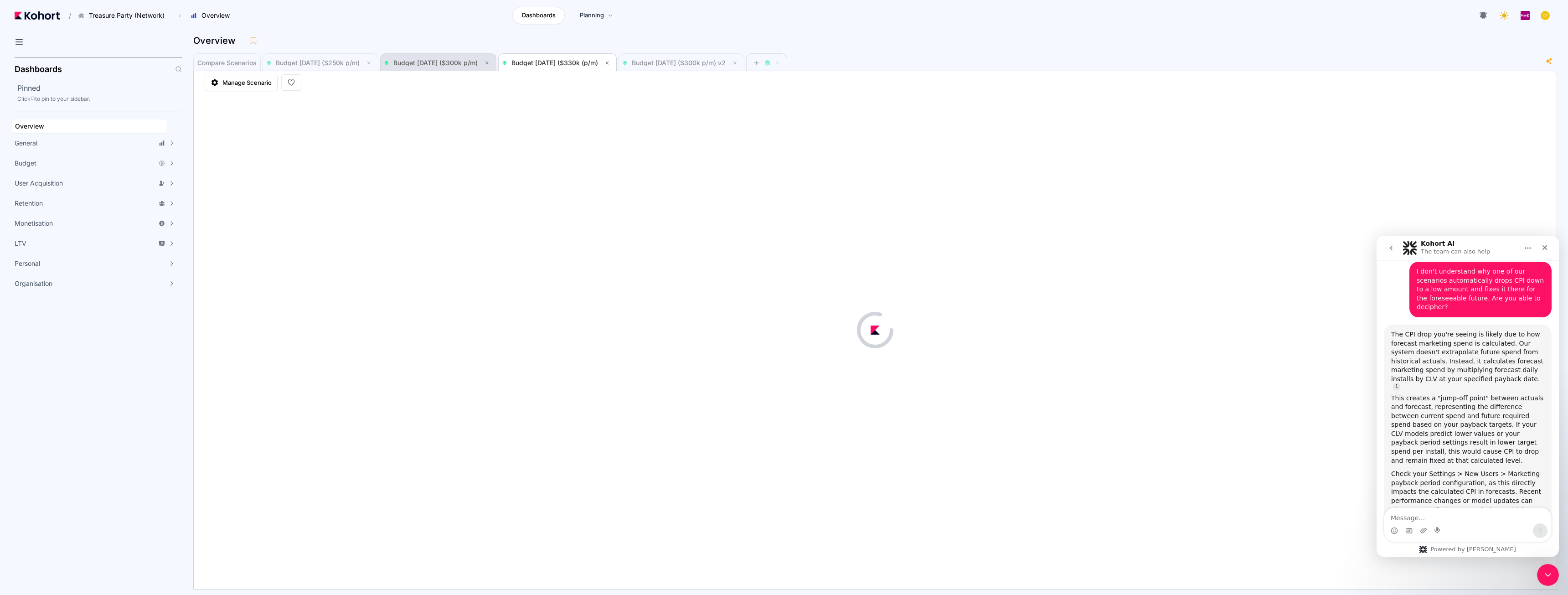
click at [461, 64] on span "Budget Aug 2025 ($300k p/m)" at bounding box center [436, 62] width 84 height 8
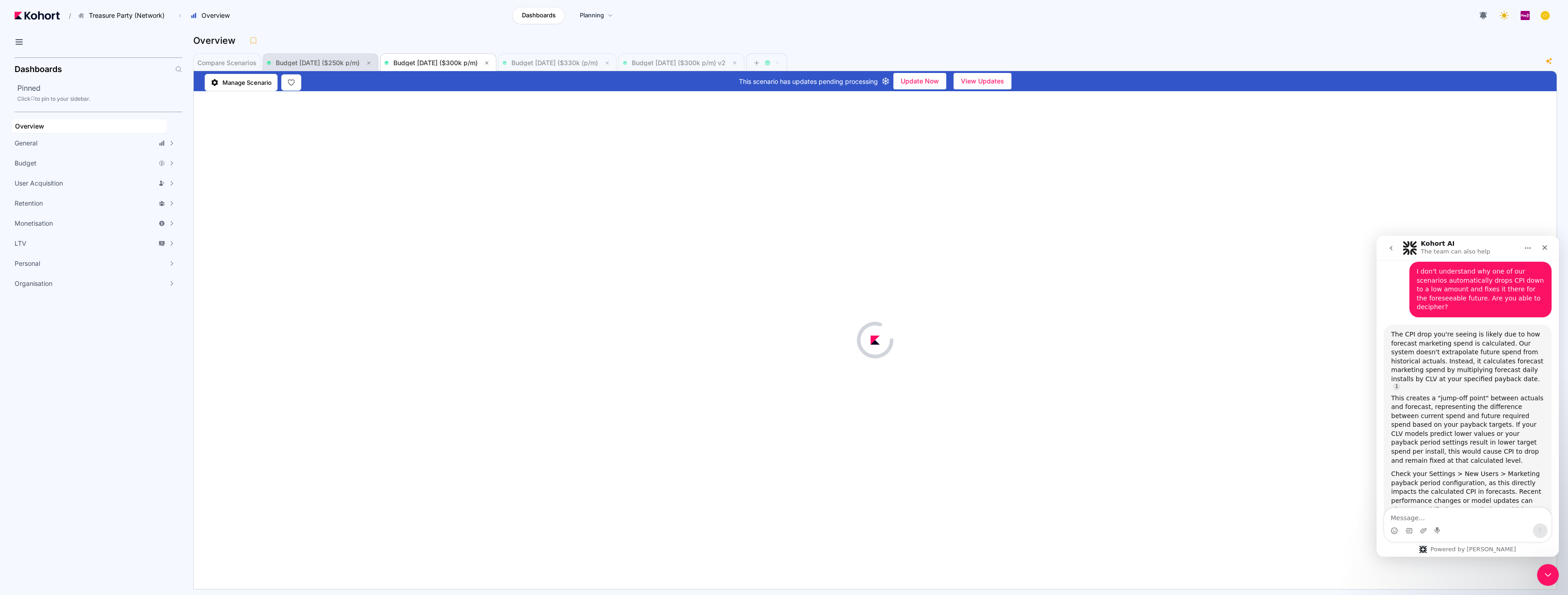
click at [330, 61] on span "Budget Aug 2025 ($250k p/m)" at bounding box center [318, 62] width 84 height 8
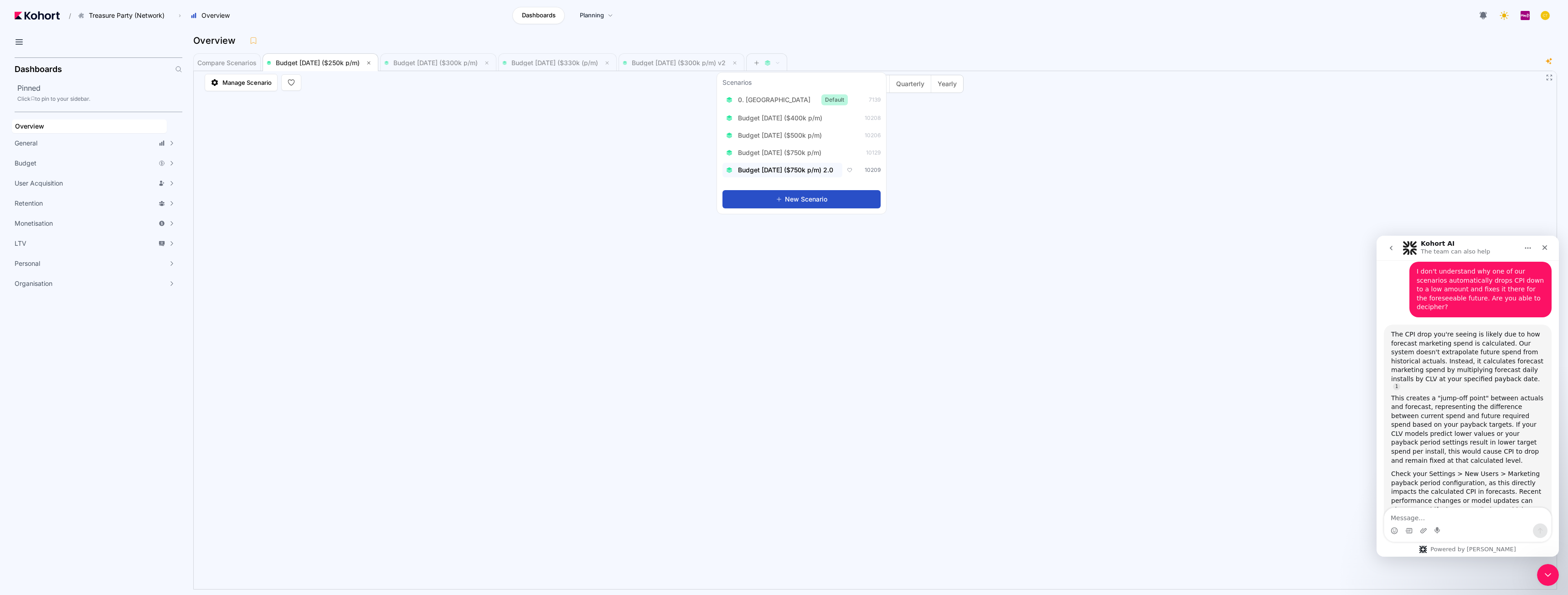
click at [788, 166] on span "Budget Aug 2025 ($750k p/m) 2.0" at bounding box center [784, 171] width 95 height 10
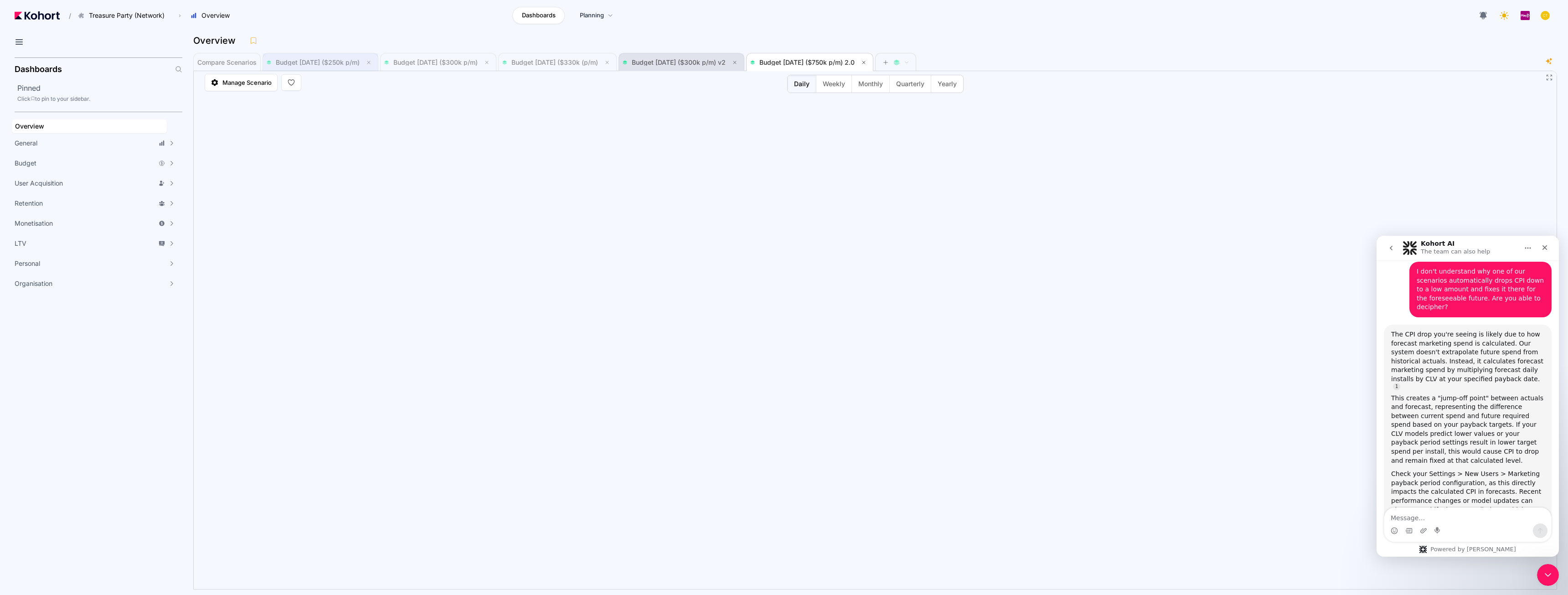
click at [703, 60] on span "Budget Aug 2025 ($300k p/m) v2" at bounding box center [679, 62] width 94 height 8
click at [551, 67] on span "Budget Aug 2025 ($330k (p/m)" at bounding box center [557, 61] width 110 height 11
click at [477, 61] on span "Budget Aug 2025 ($300k p/m)" at bounding box center [436, 62] width 84 height 8
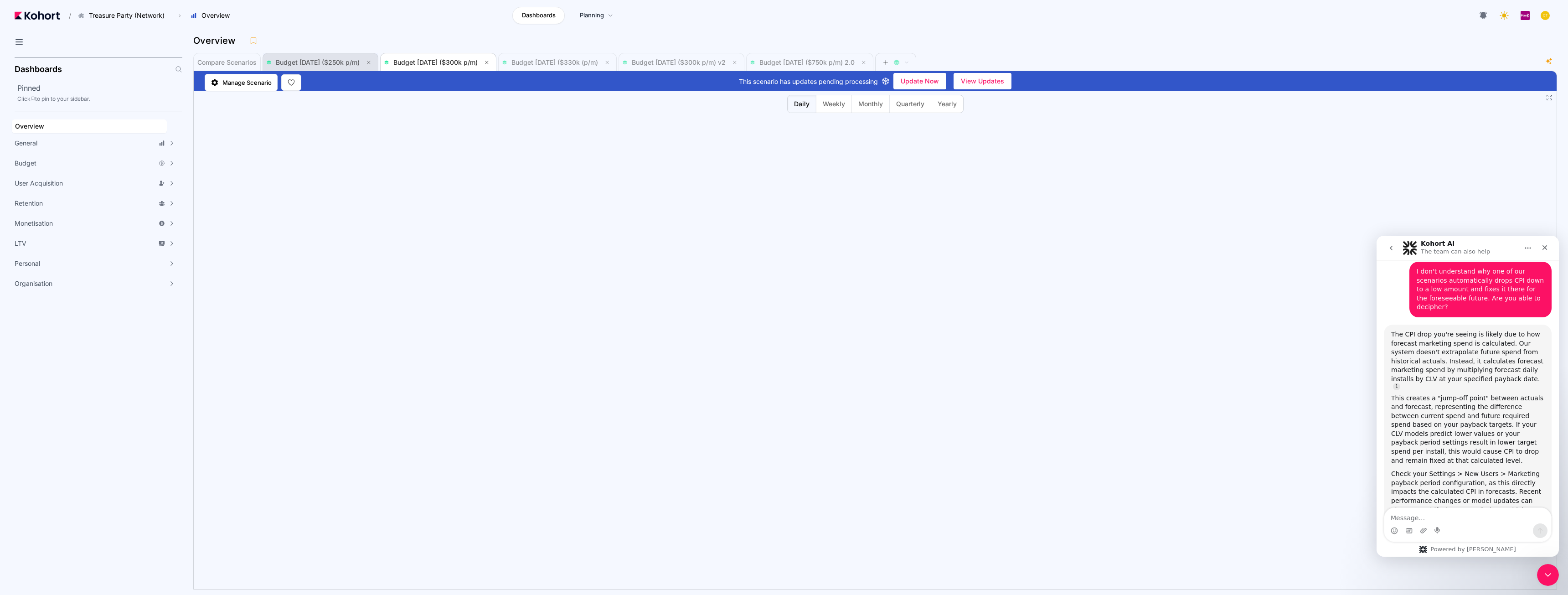
click at [349, 61] on span "Budget Aug 2025 ($250k p/m)" at bounding box center [318, 62] width 84 height 8
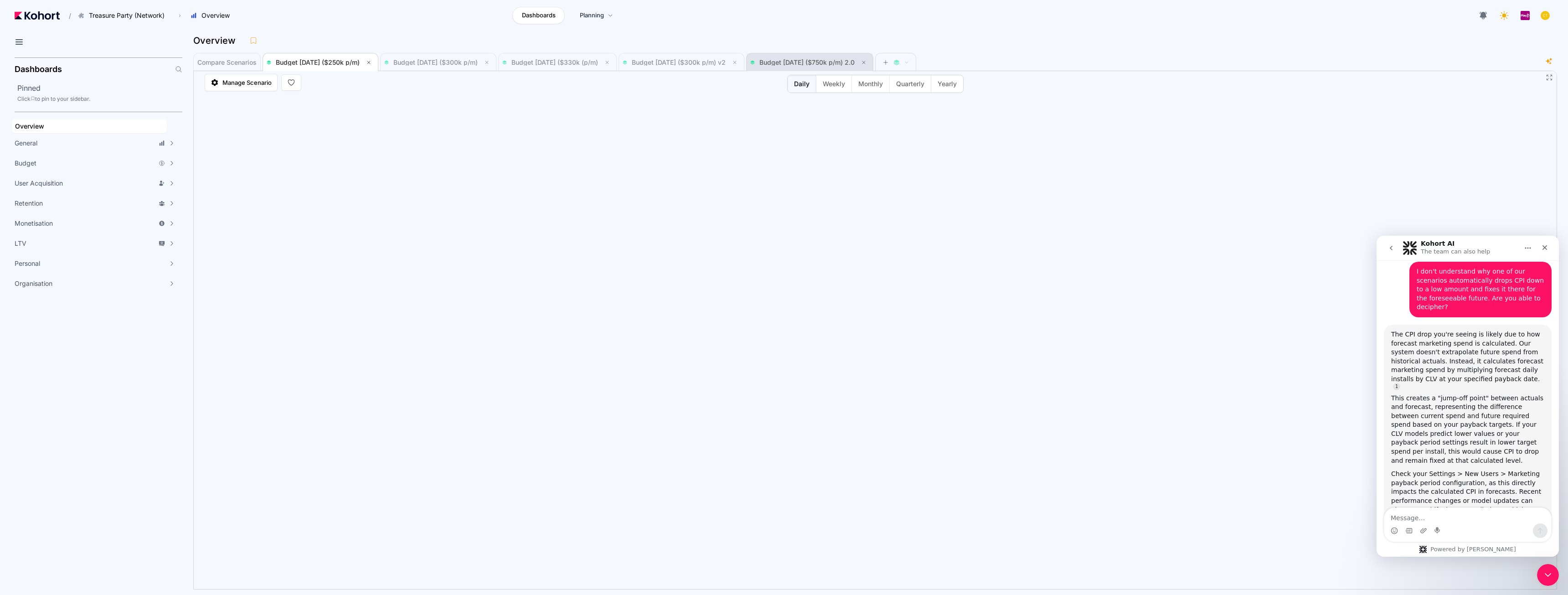
click at [853, 59] on span "Budget Aug 2025 ($750k p/m) 2.0" at bounding box center [807, 62] width 95 height 8
click at [681, 58] on span "Budget Aug 2025 ($300k p/m) v2" at bounding box center [679, 62] width 94 height 8
click at [878, 82] on span "Monthly" at bounding box center [871, 84] width 25 height 10
